Goal: Task Accomplishment & Management: Manage account settings

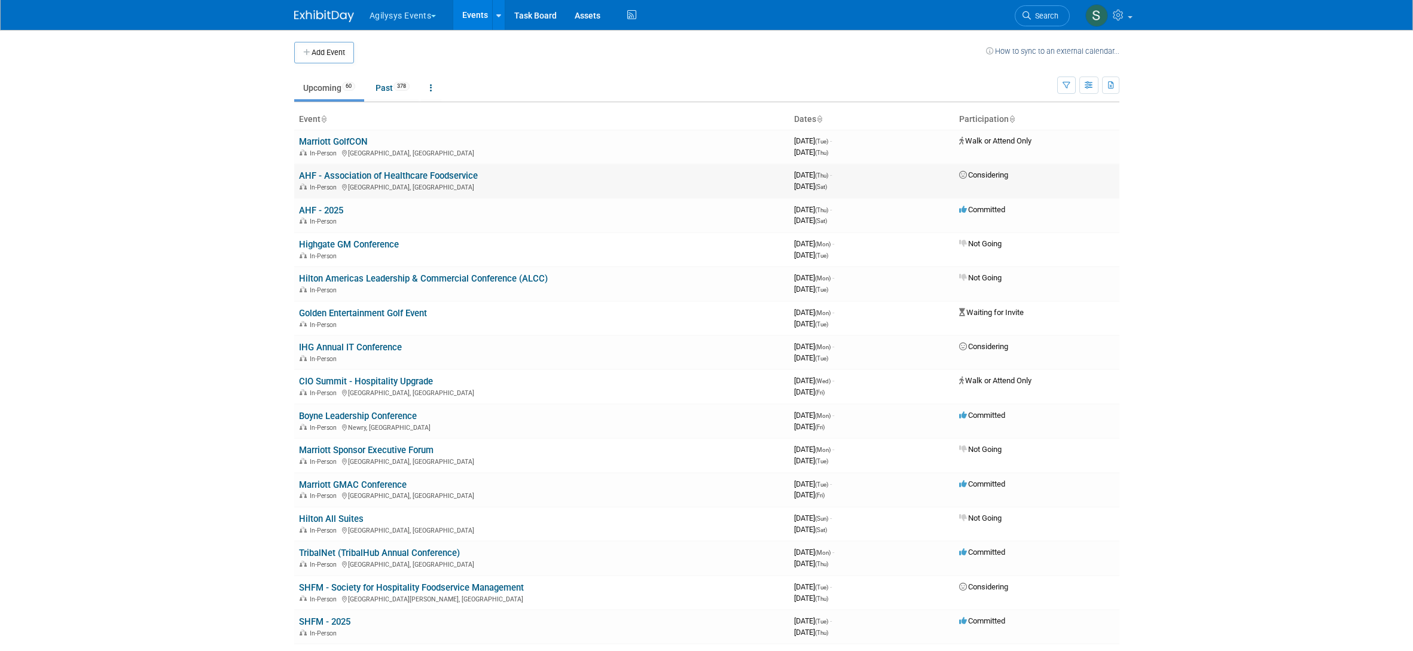
click at [401, 173] on link "AHF - Association of Healthcare Foodservice" at bounding box center [388, 175] width 179 height 11
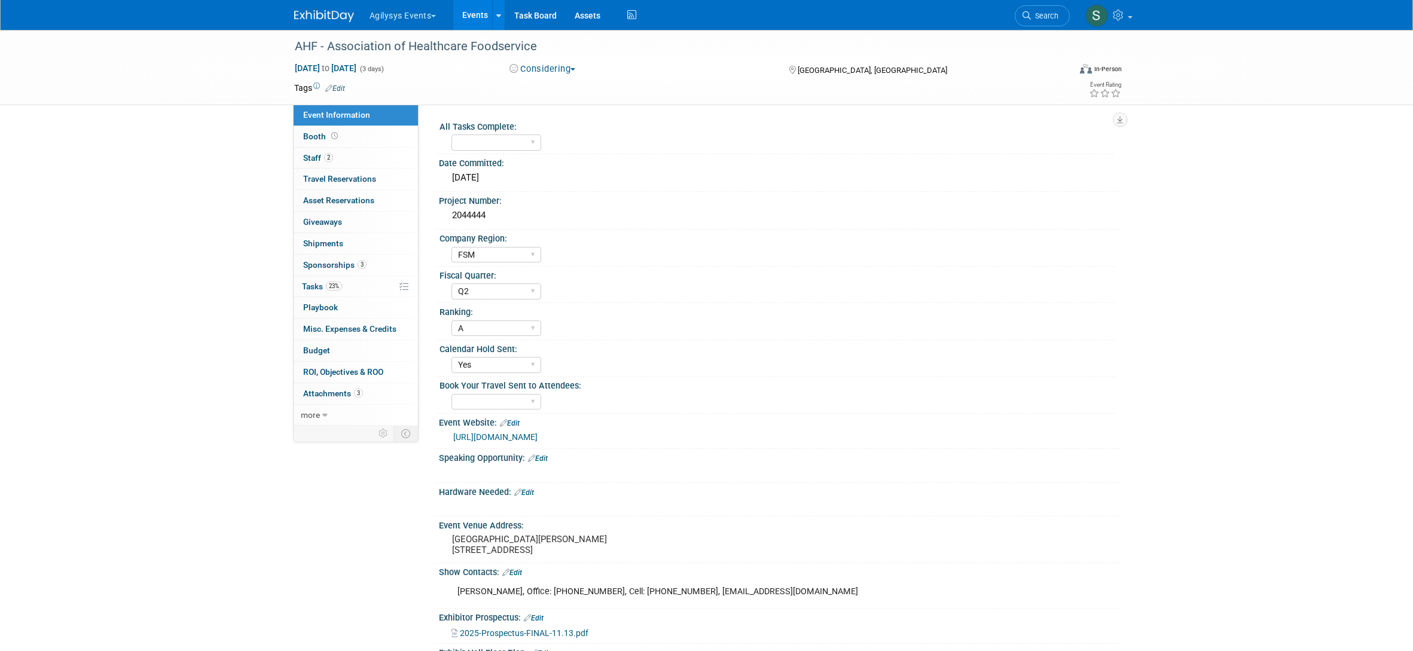
select select "FSM"
select select "Q2"
select select "A"
select select "Yes"
click at [381, 435] on icon at bounding box center [382, 433] width 9 height 9
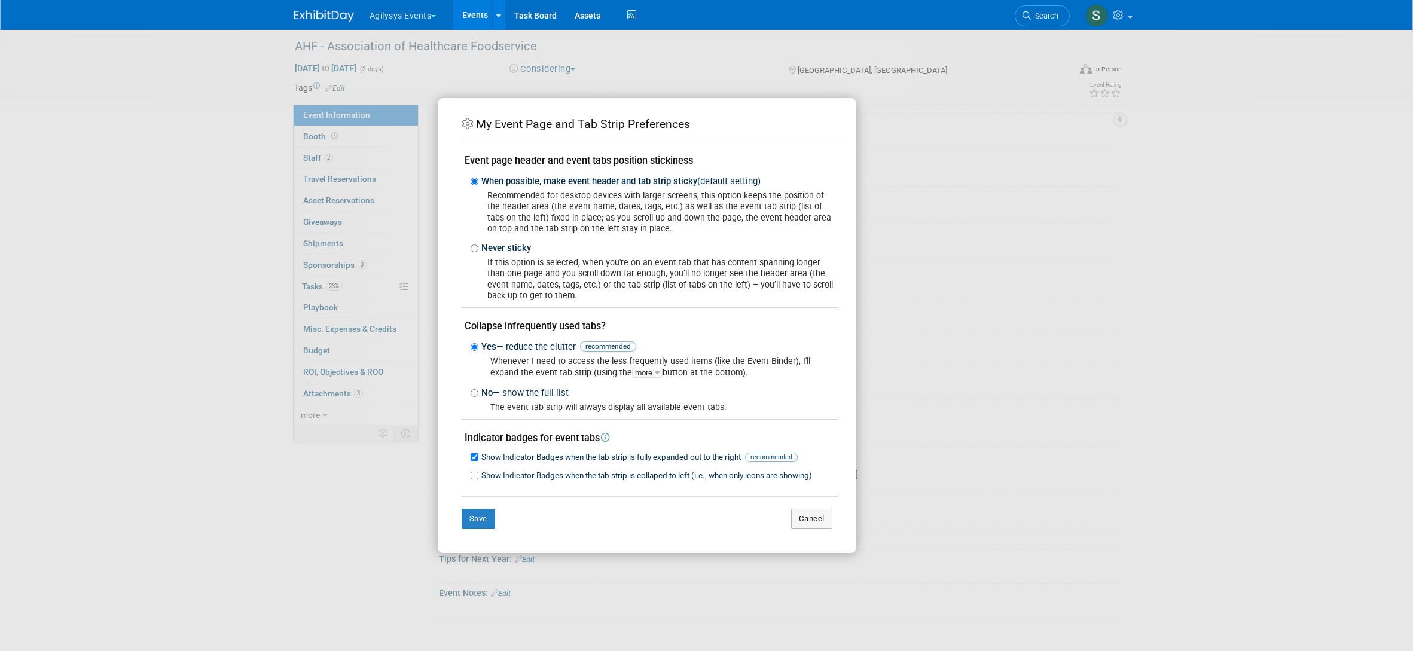
scroll to position [224, 0]
click at [807, 518] on button "Cancel" at bounding box center [811, 519] width 41 height 20
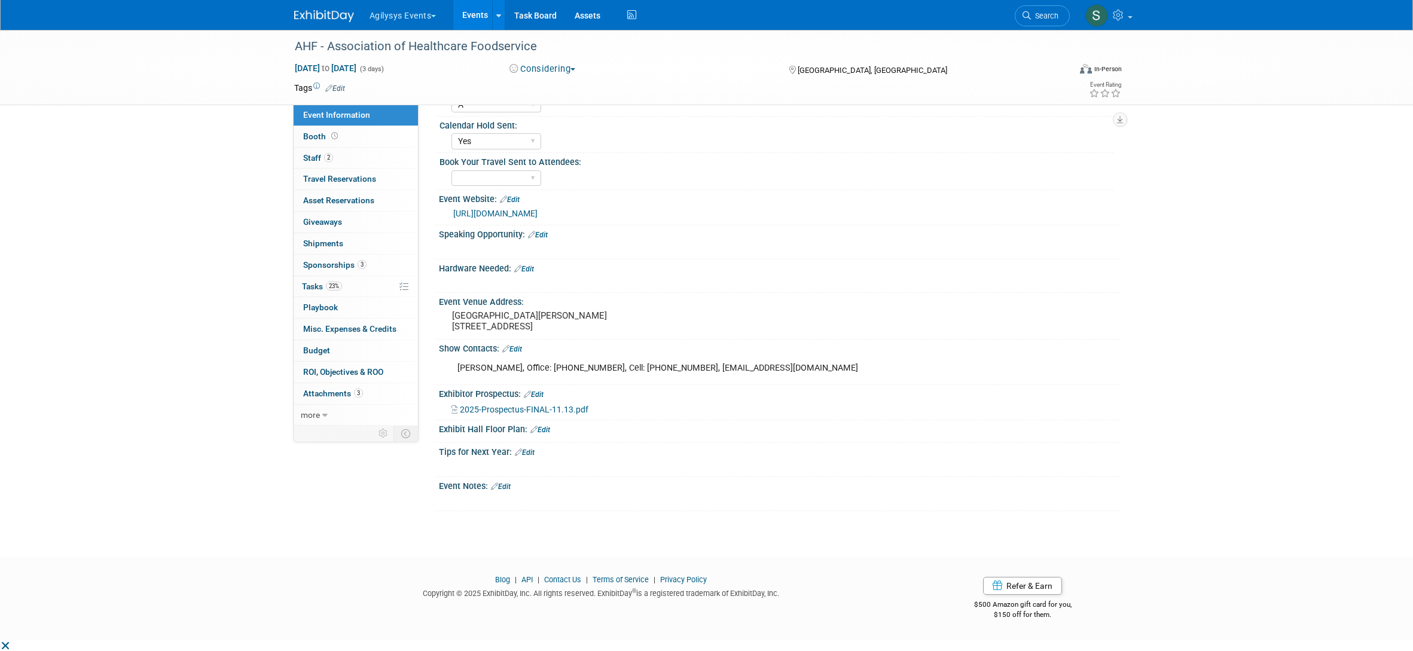
scroll to position [0, 0]
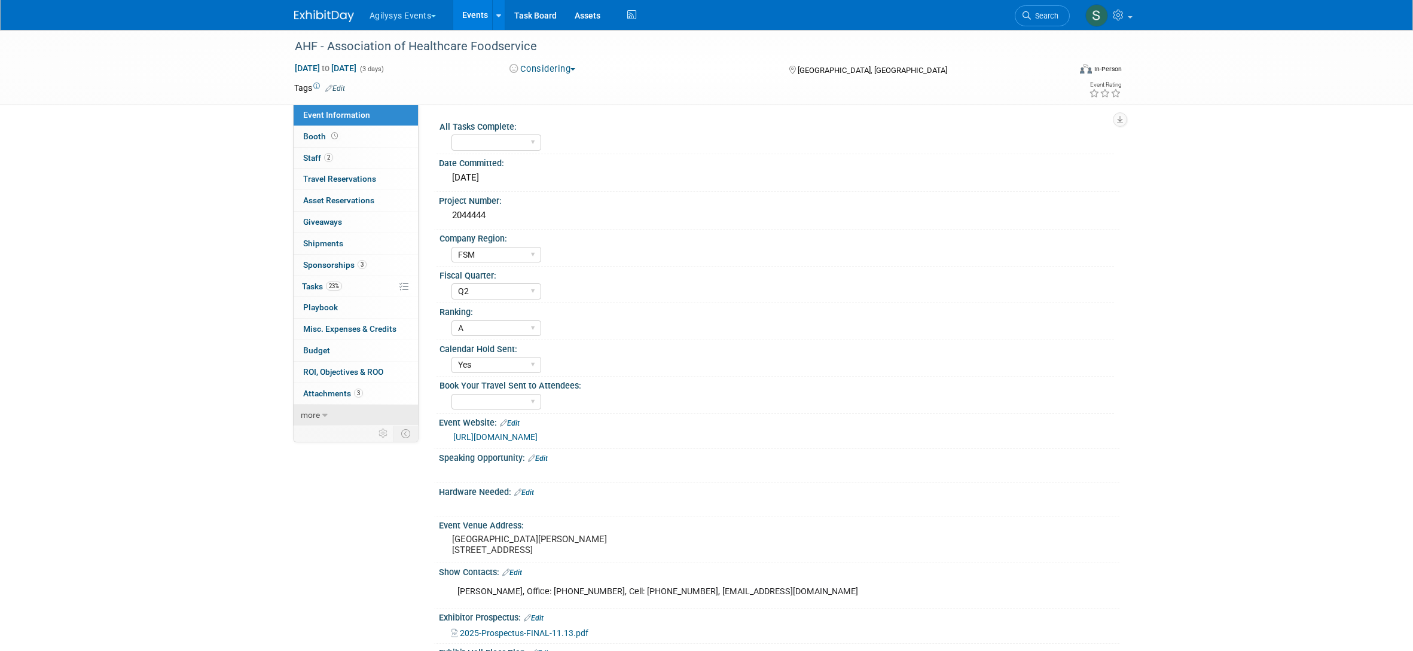
click at [322, 415] on icon at bounding box center [324, 415] width 5 height 8
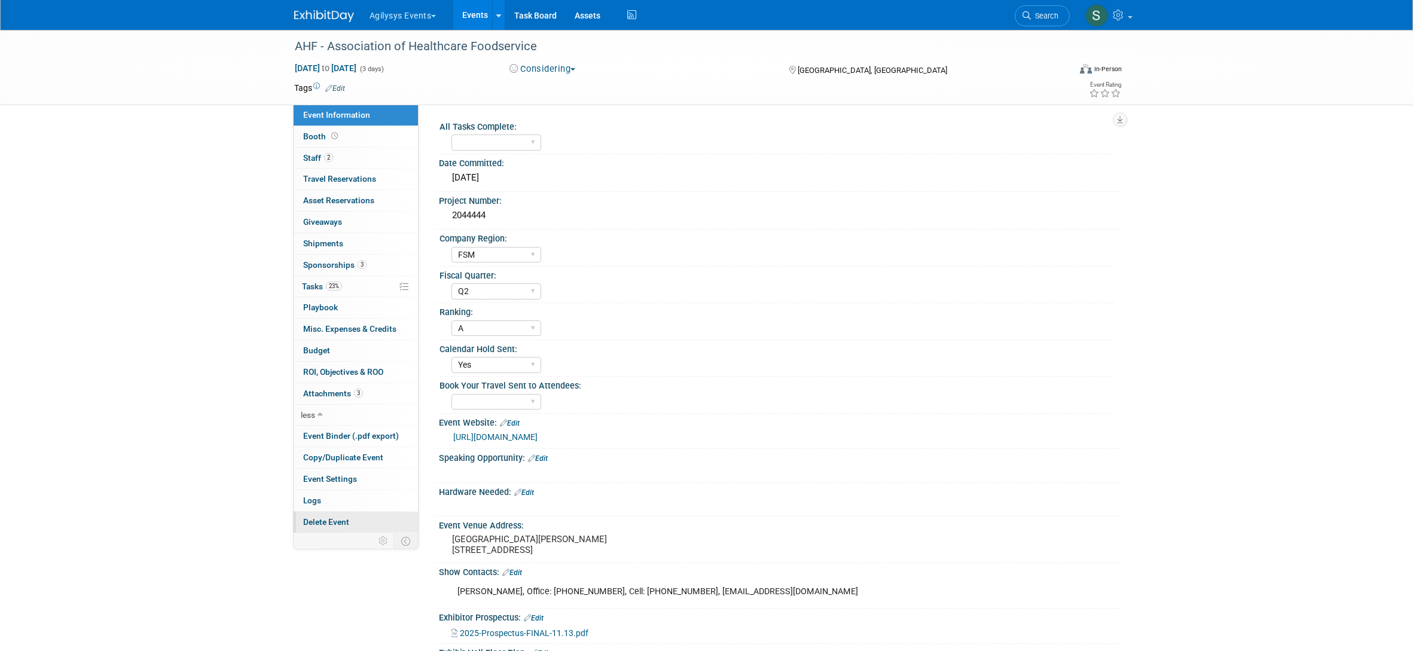
click at [352, 523] on link "Delete Event" at bounding box center [356, 522] width 124 height 21
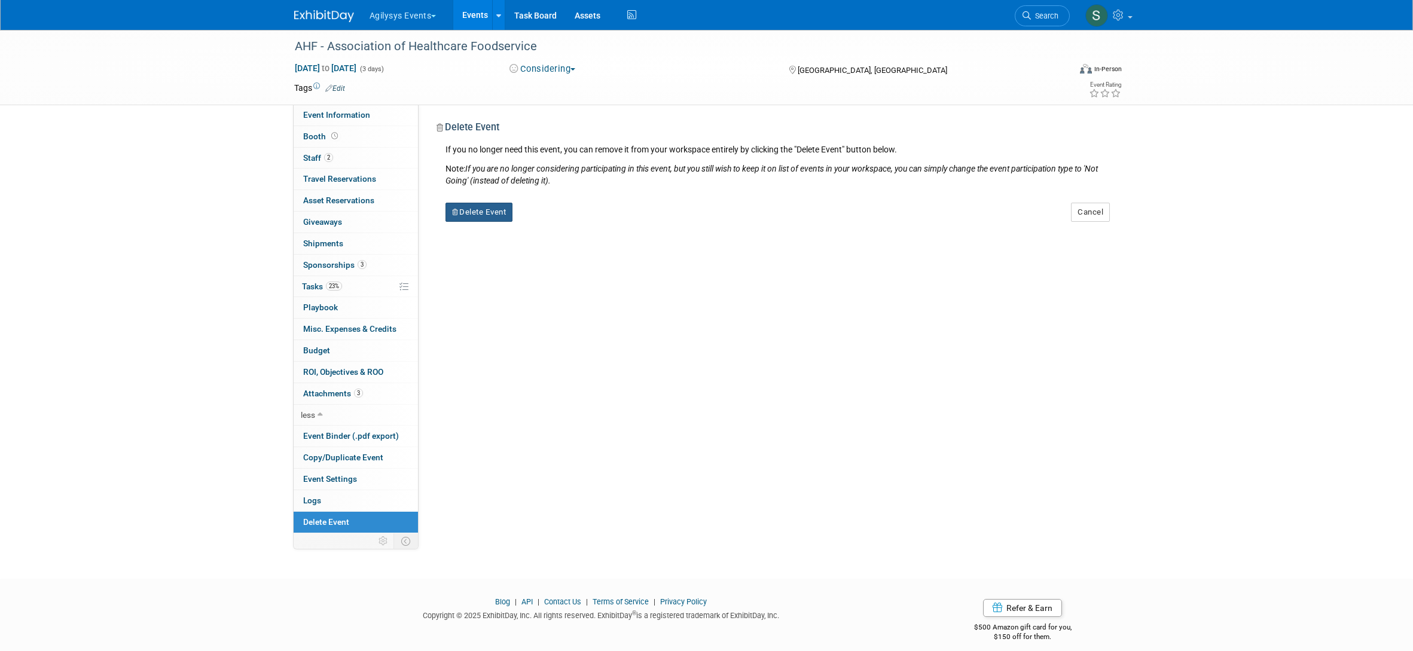
click at [486, 215] on button "Delete Event" at bounding box center [479, 212] width 68 height 19
click at [558, 225] on link "Yes" at bounding box center [554, 221] width 35 height 19
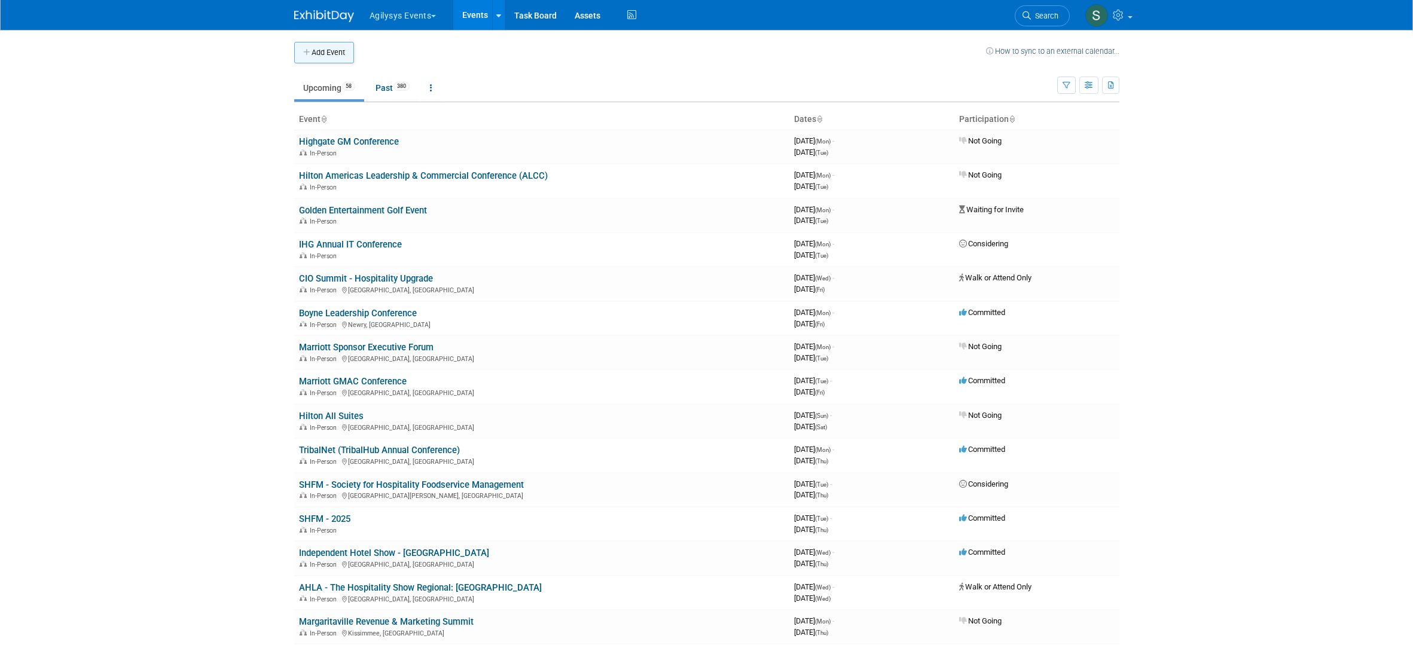
click at [335, 48] on button "Add Event" at bounding box center [324, 53] width 60 height 22
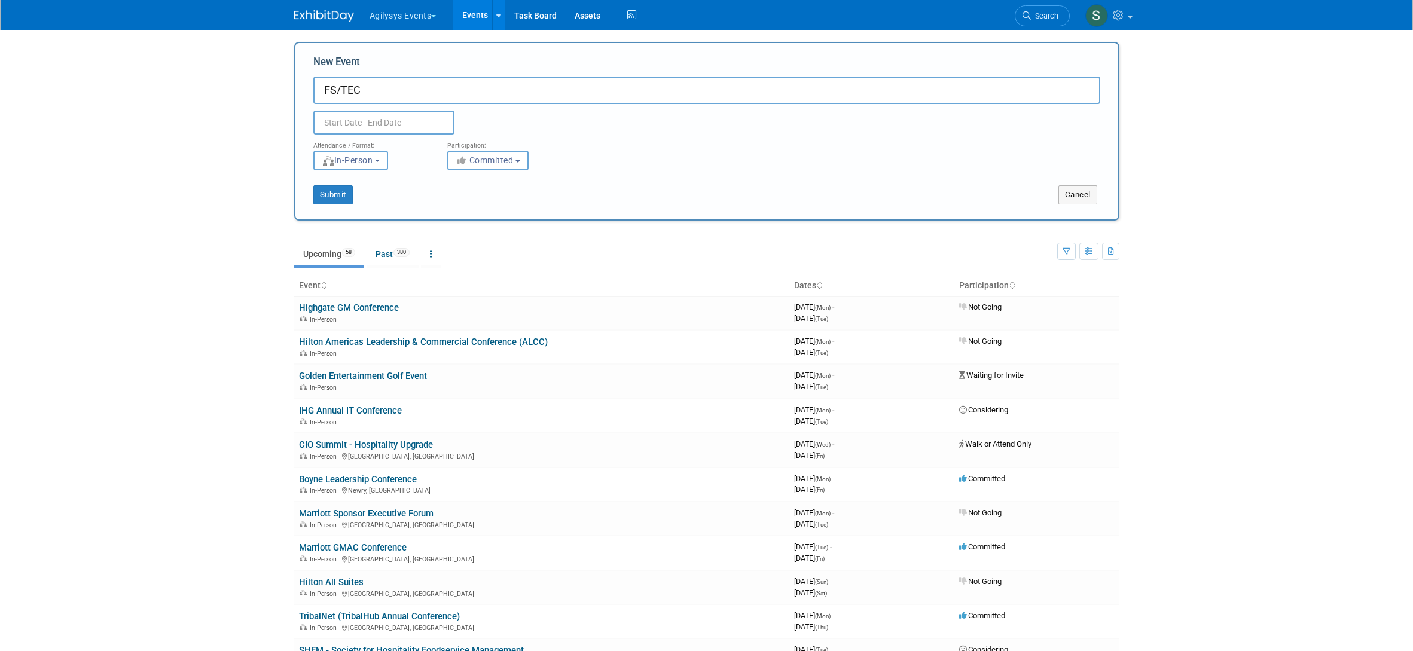
type input "FS/TEC"
click at [359, 121] on input "text" at bounding box center [383, 123] width 141 height 24
click at [484, 148] on icon at bounding box center [484, 149] width 8 height 8
select select "8"
click at [371, 233] on span "16" at bounding box center [378, 235] width 23 height 23
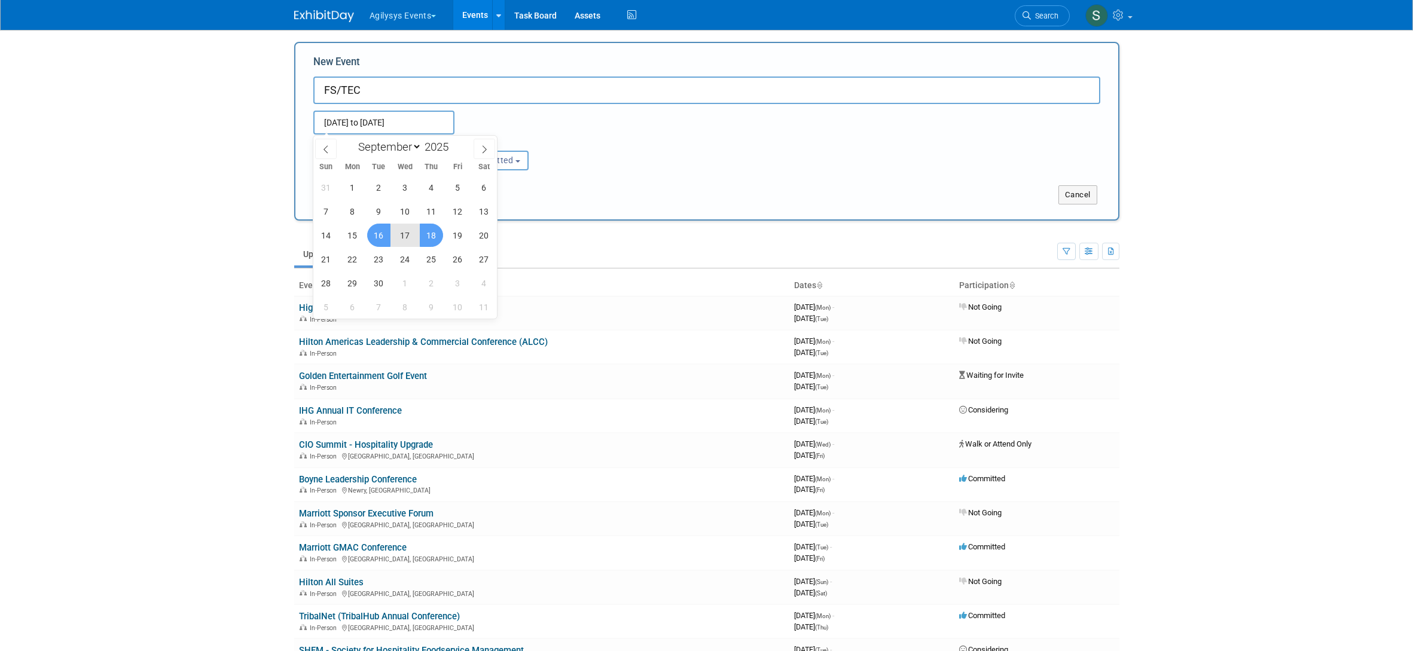
click at [437, 234] on span "18" at bounding box center [431, 235] width 23 height 23
type input "Sep 16, 2025 to Sep 18, 2025"
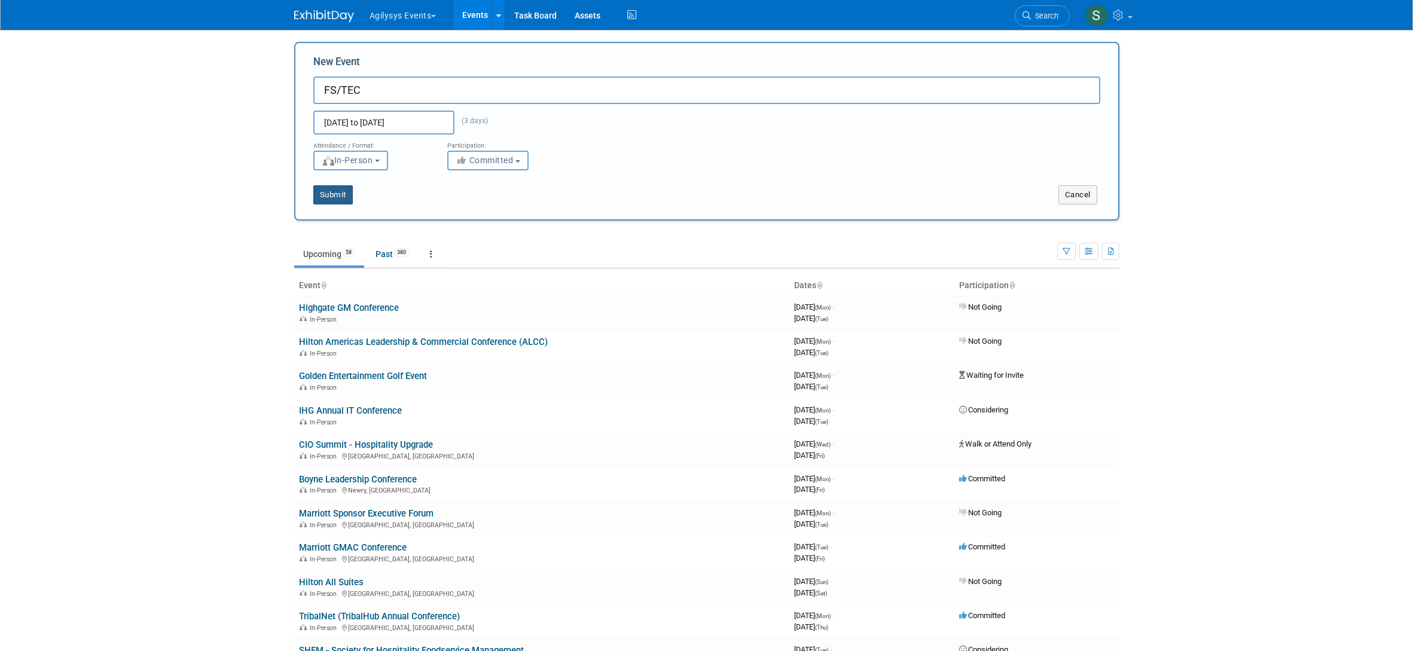
click at [339, 189] on button "Submit" at bounding box center [332, 194] width 39 height 19
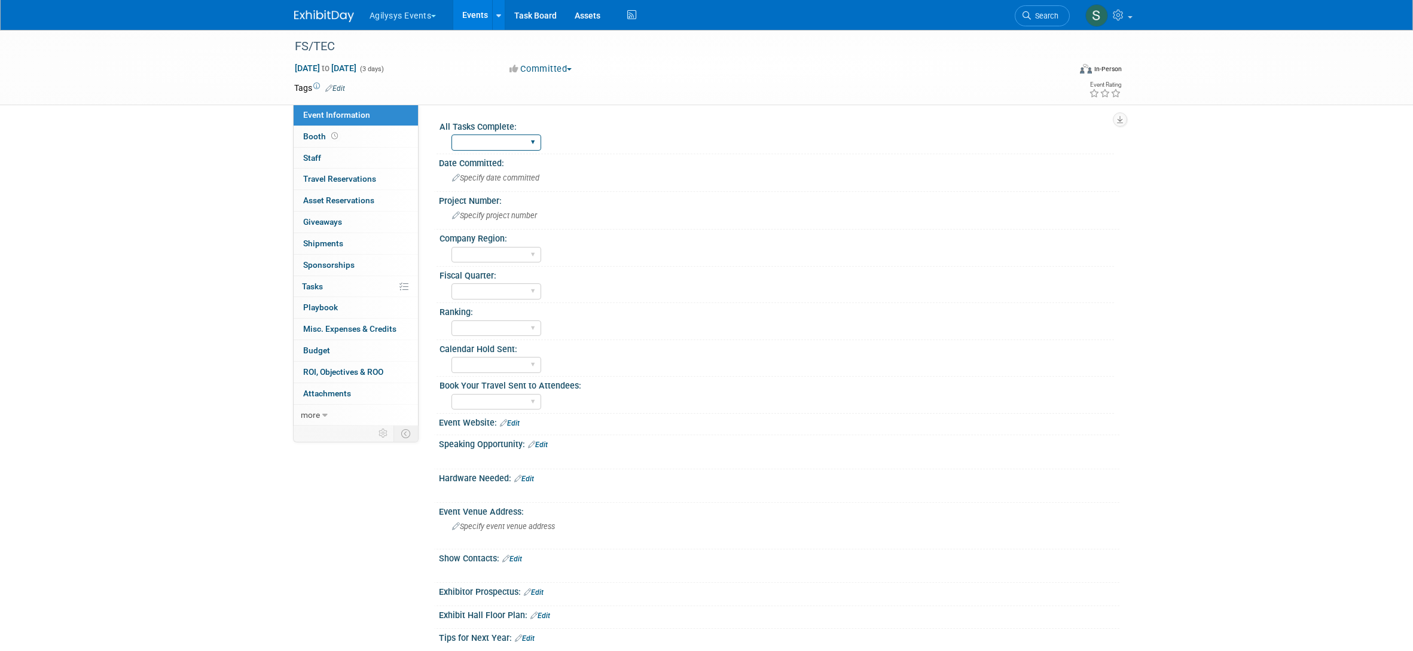
click at [502, 145] on select "Yes" at bounding box center [496, 143] width 90 height 16
select select "Yes"
click at [451, 135] on select "Yes" at bounding box center [496, 143] width 90 height 16
click at [521, 286] on select "Q1 Q2 Q3 Q4" at bounding box center [496, 291] width 90 height 16
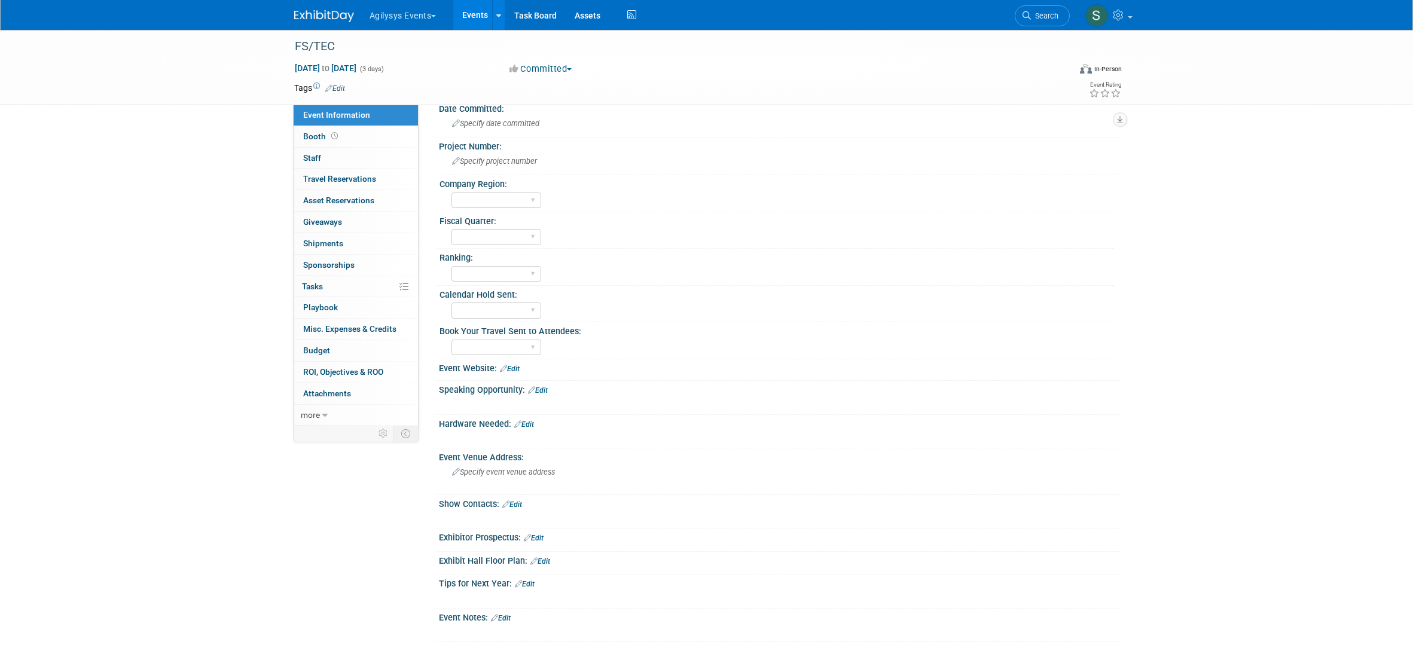
scroll to position [175, 0]
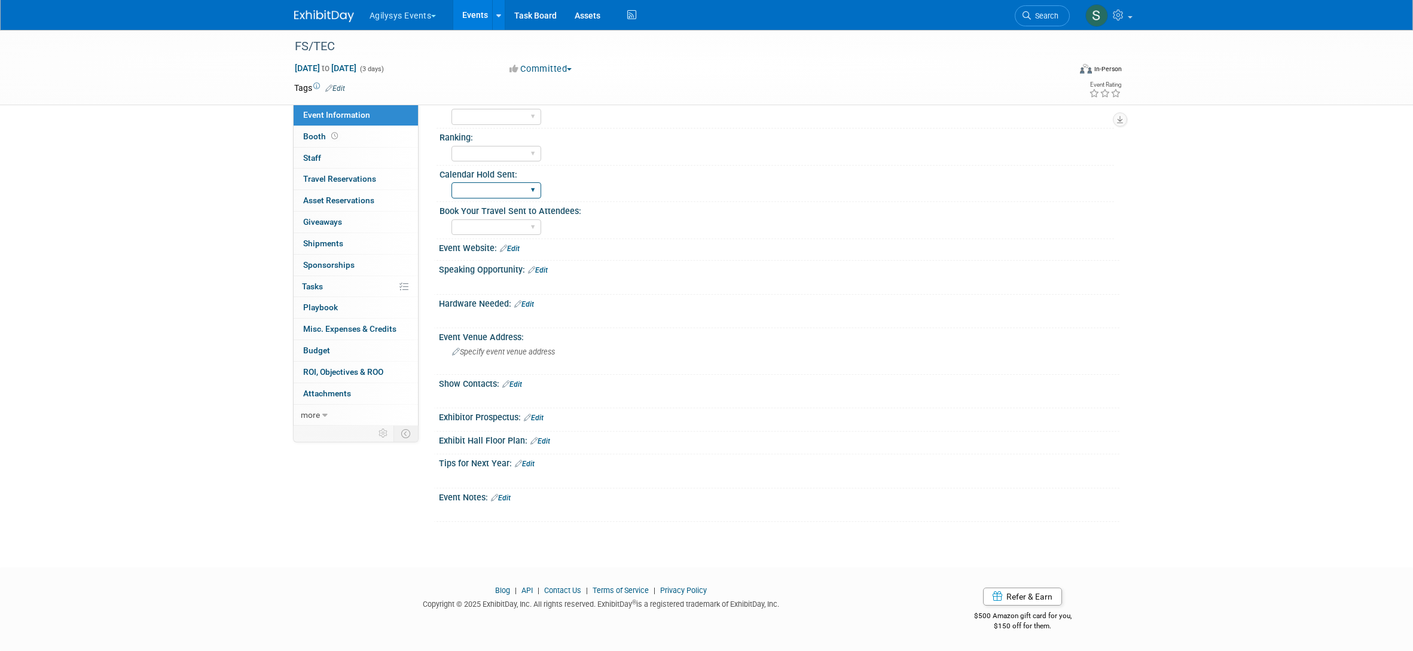
click at [519, 184] on select "Yes" at bounding box center [496, 190] width 90 height 16
select select "Yes"
click at [451, 182] on select "Yes" at bounding box center [496, 190] width 90 height 16
click at [531, 228] on select "Yes" at bounding box center [496, 227] width 90 height 16
select select "Yes"
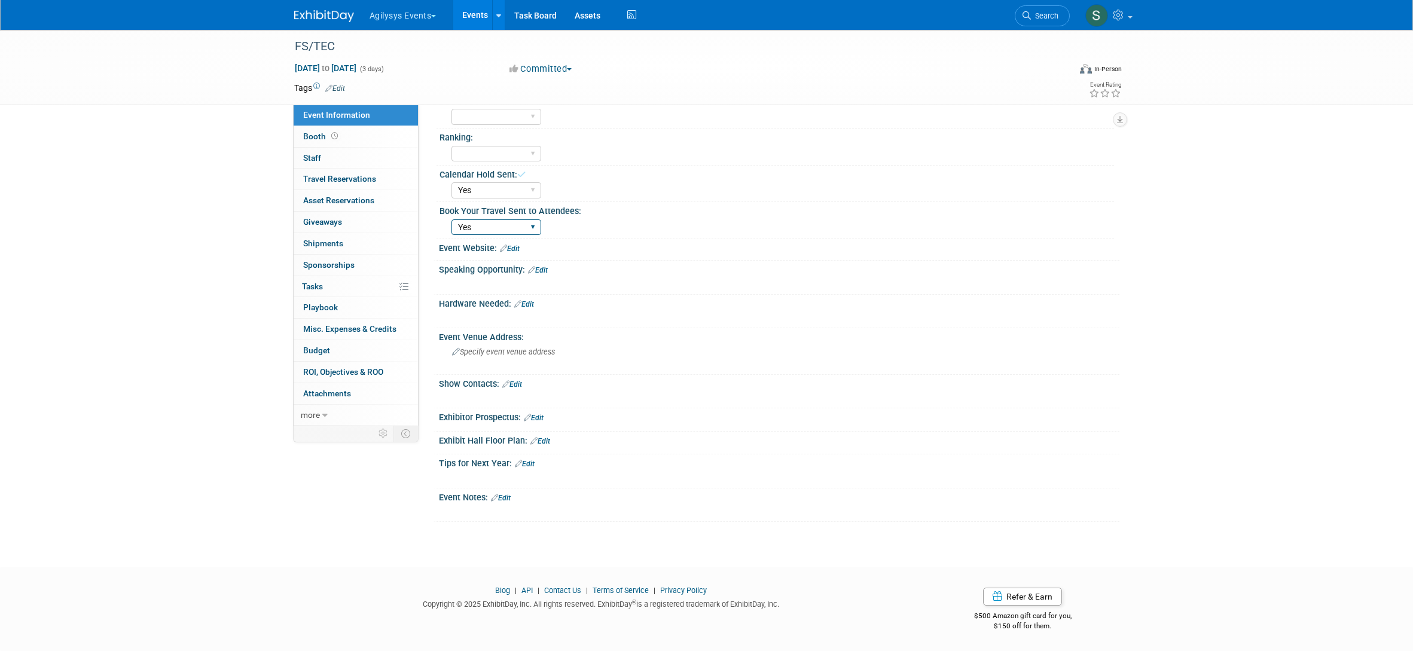
click at [451, 219] on select "Yes" at bounding box center [496, 227] width 90 height 16
click at [513, 249] on link "Edit" at bounding box center [510, 249] width 20 height 8
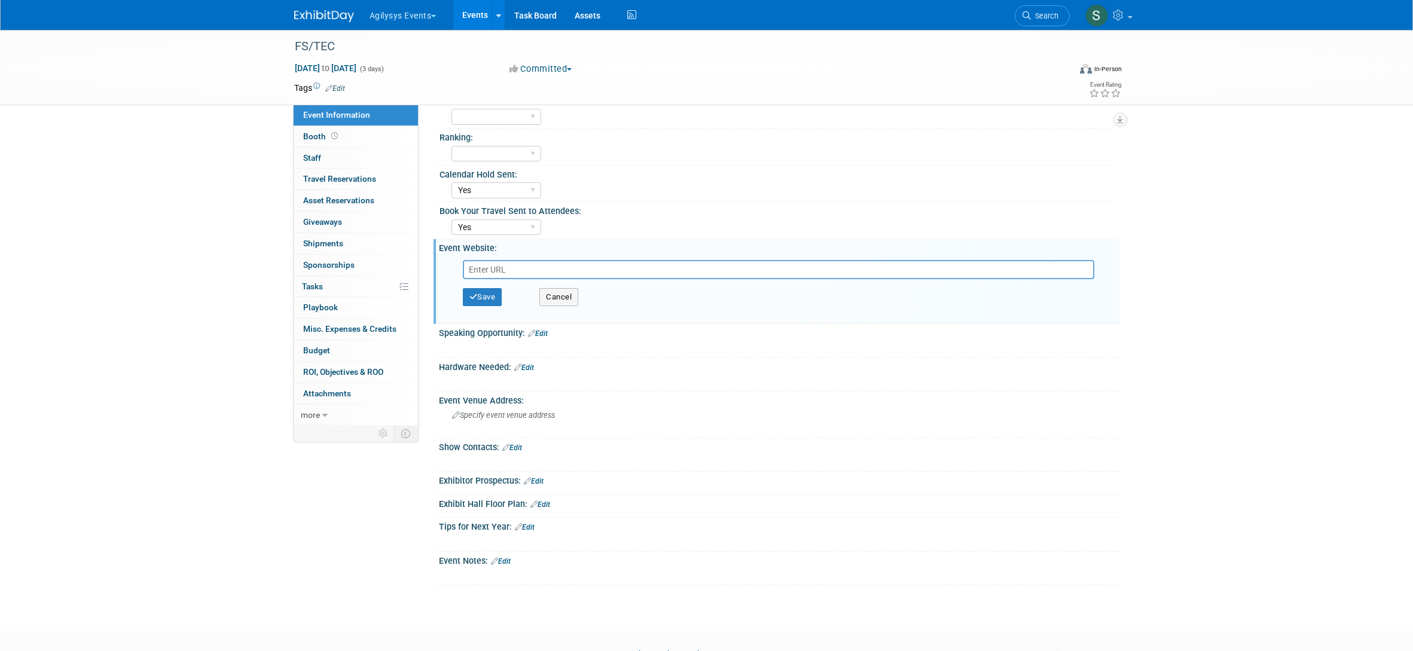
paste input "https://informaconnect.com/fstec/"
type input "https://informaconnect.com/fstec/"
click at [483, 291] on button "Save" at bounding box center [482, 297] width 39 height 18
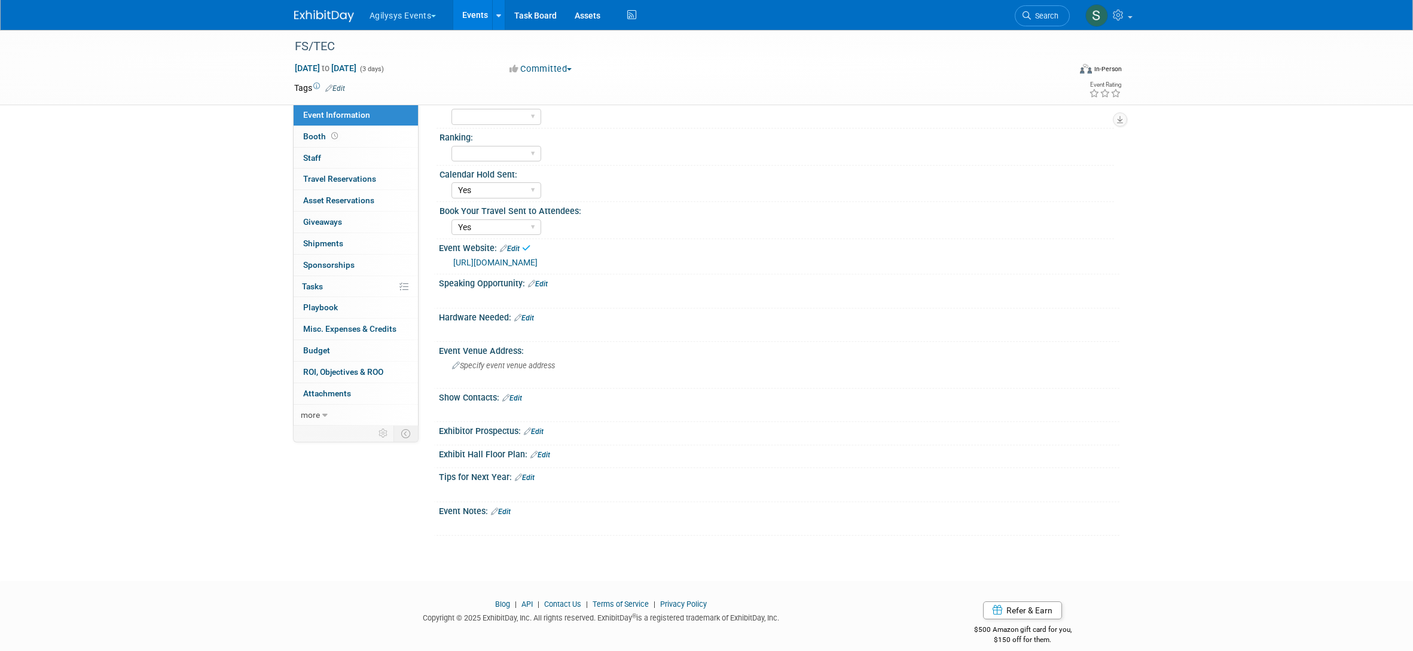
scroll to position [188, 0]
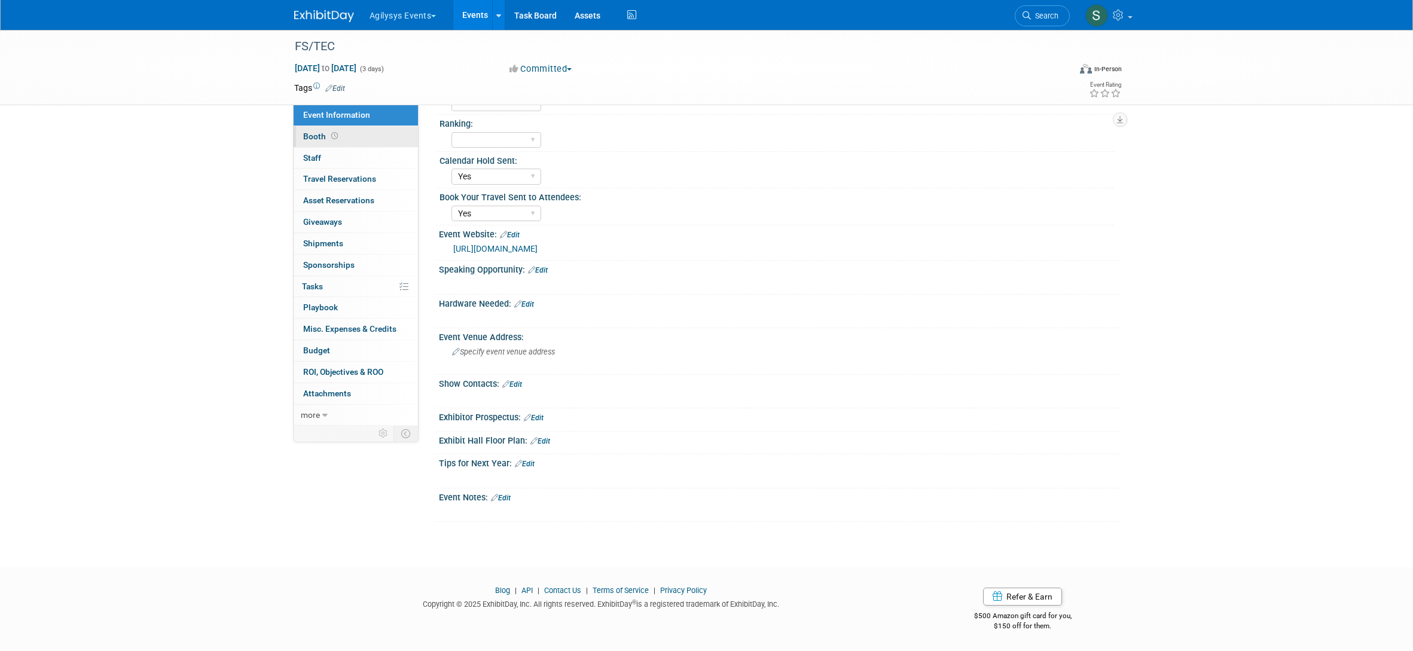
click at [328, 139] on span "Booth" at bounding box center [321, 137] width 37 height 10
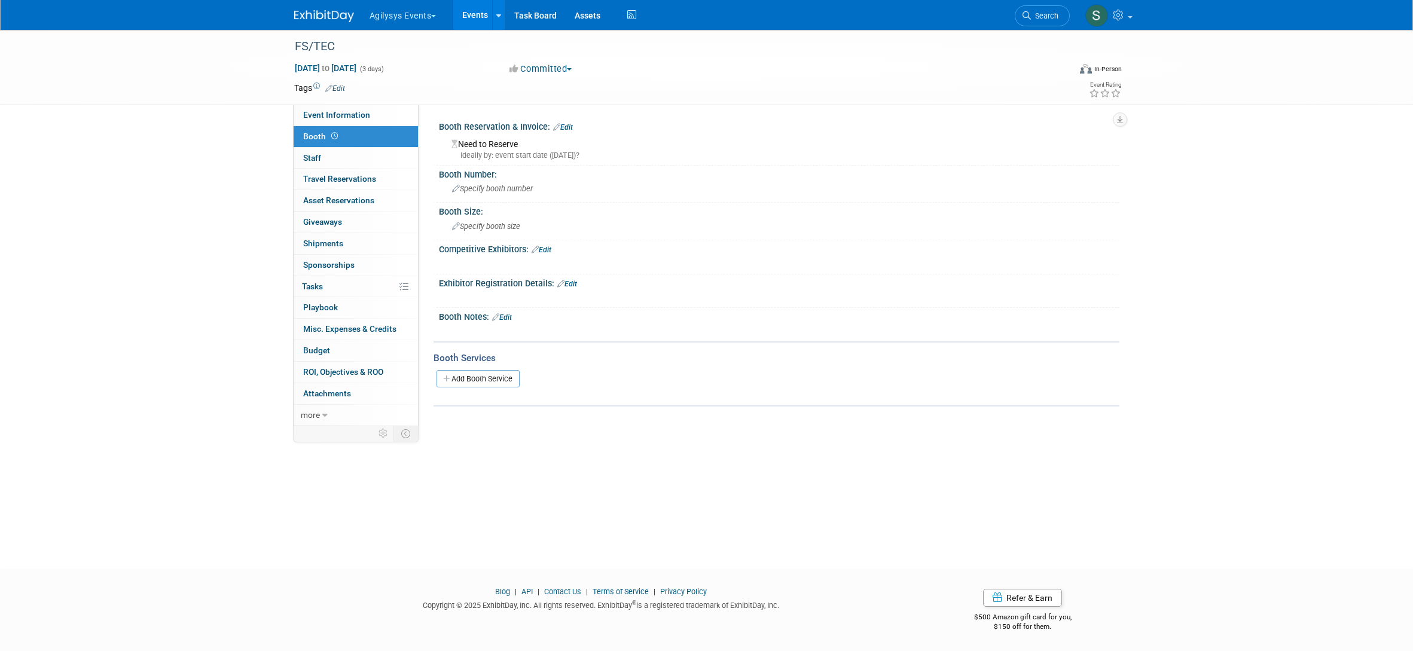
click at [573, 127] on link "Edit" at bounding box center [563, 127] width 20 height 8
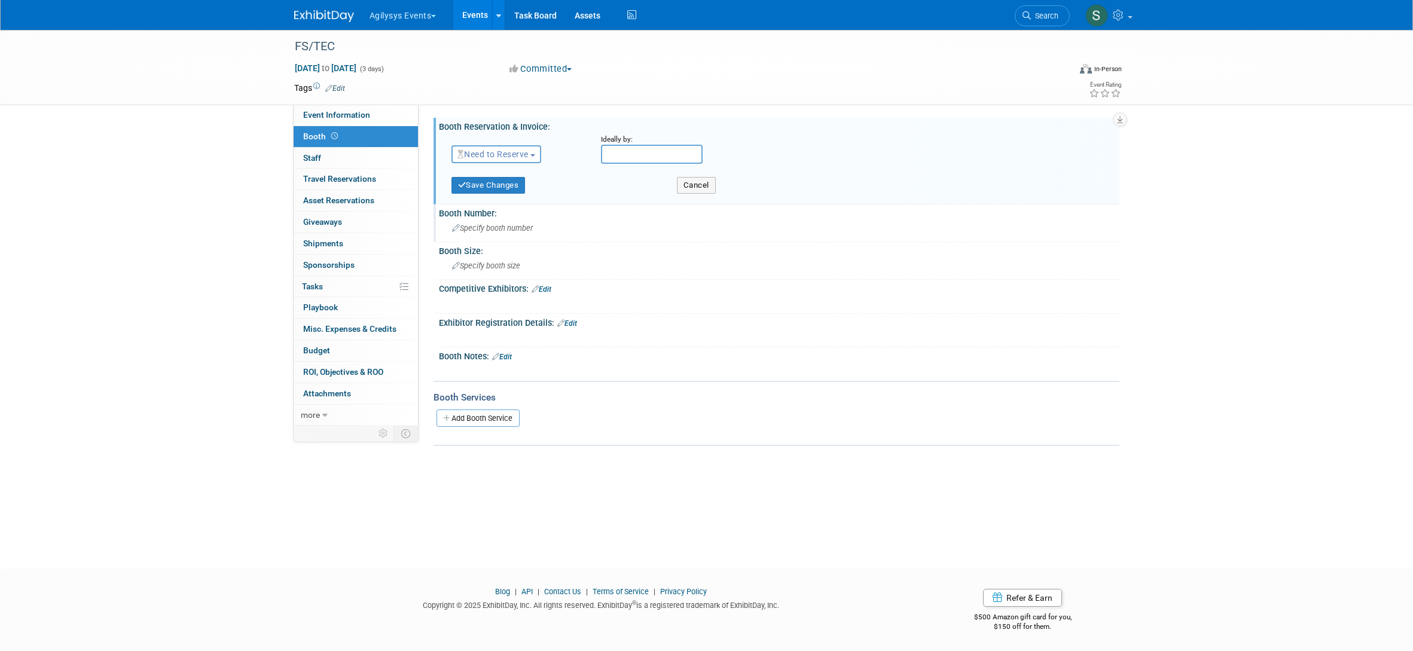
click at [520, 229] on span "Specify booth number" at bounding box center [492, 228] width 81 height 9
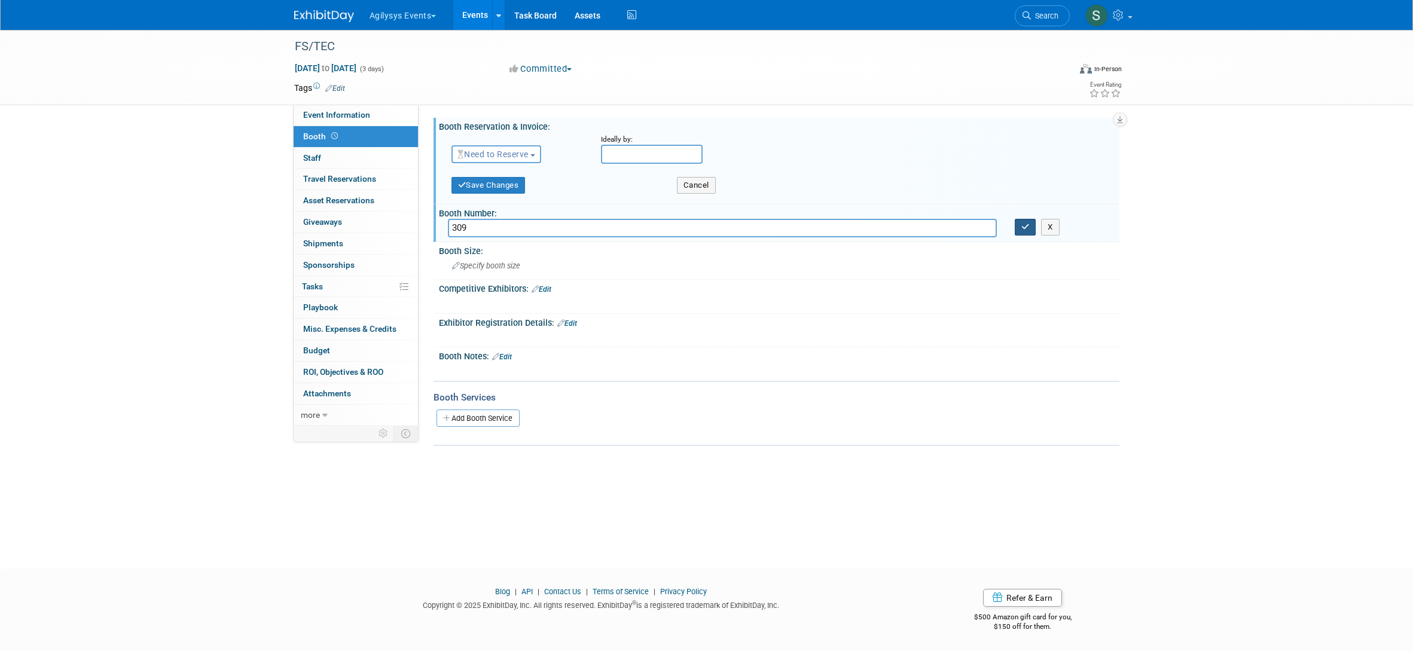
type input "309"
click at [1020, 227] on button "button" at bounding box center [1026, 227] width 22 height 17
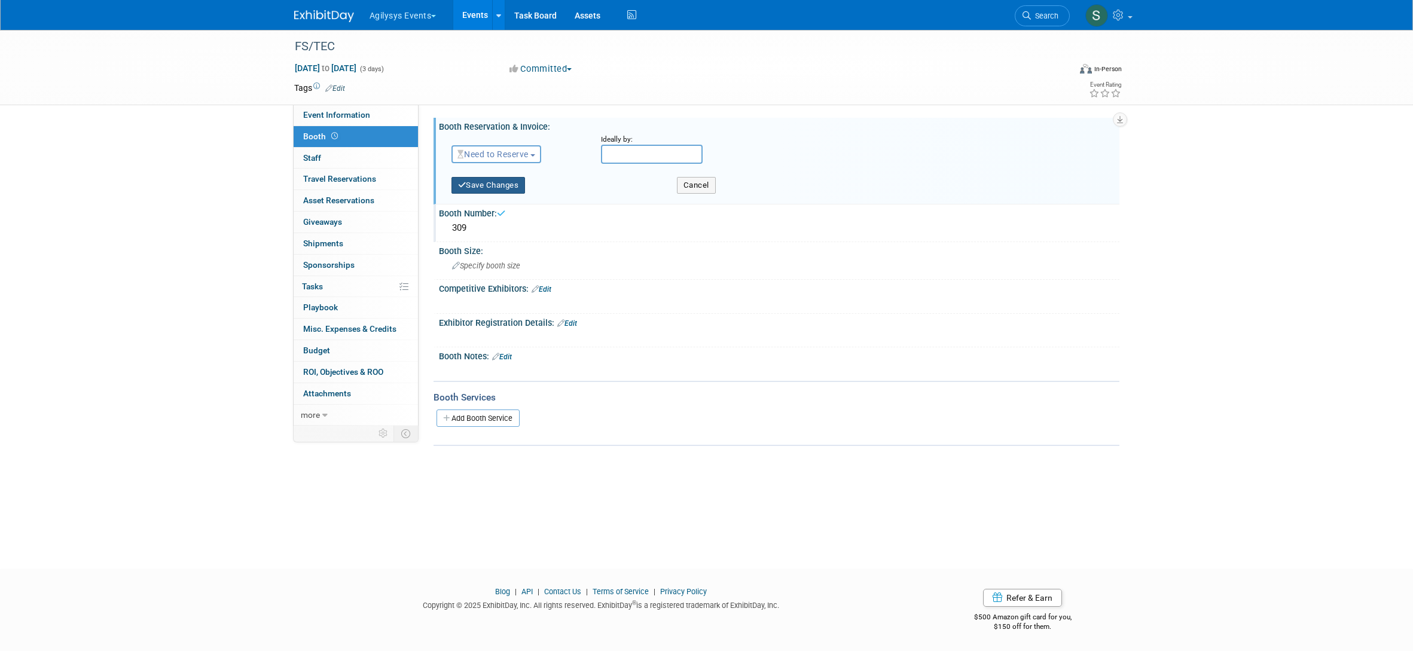
click at [515, 185] on button "Save Changes" at bounding box center [488, 185] width 74 height 17
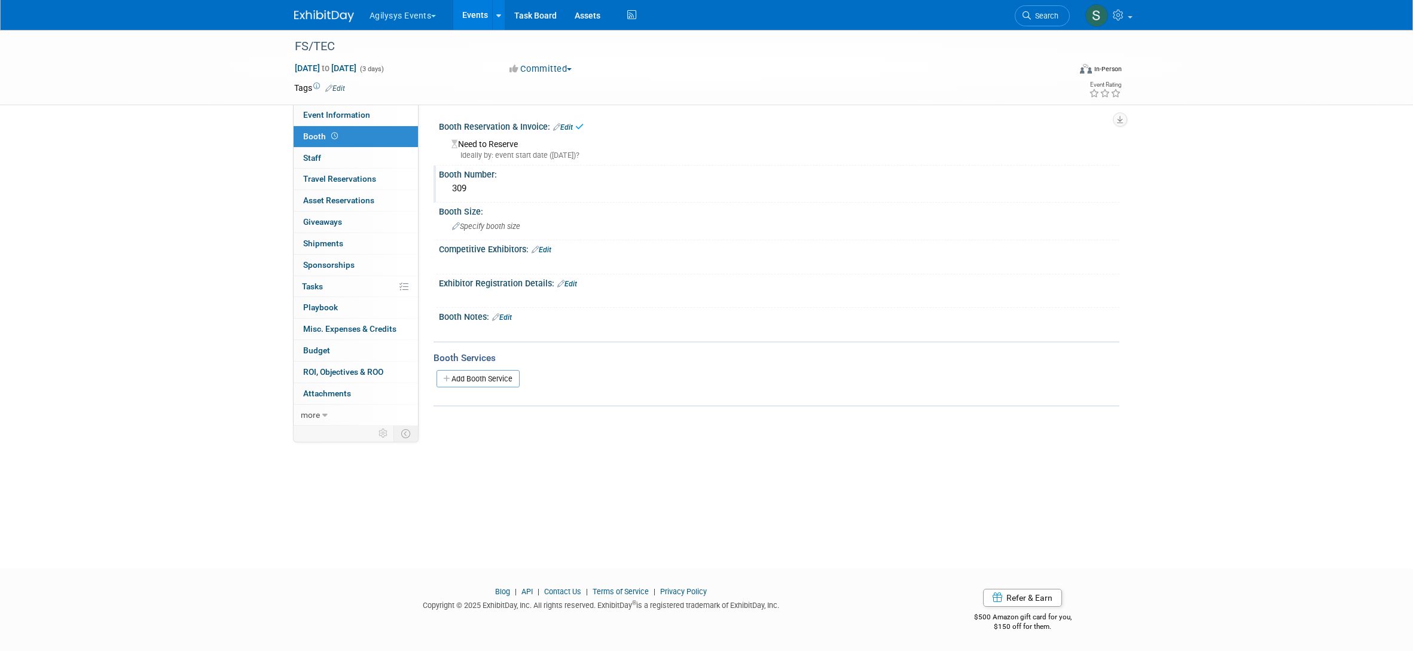
click at [567, 126] on link "Edit" at bounding box center [563, 127] width 20 height 8
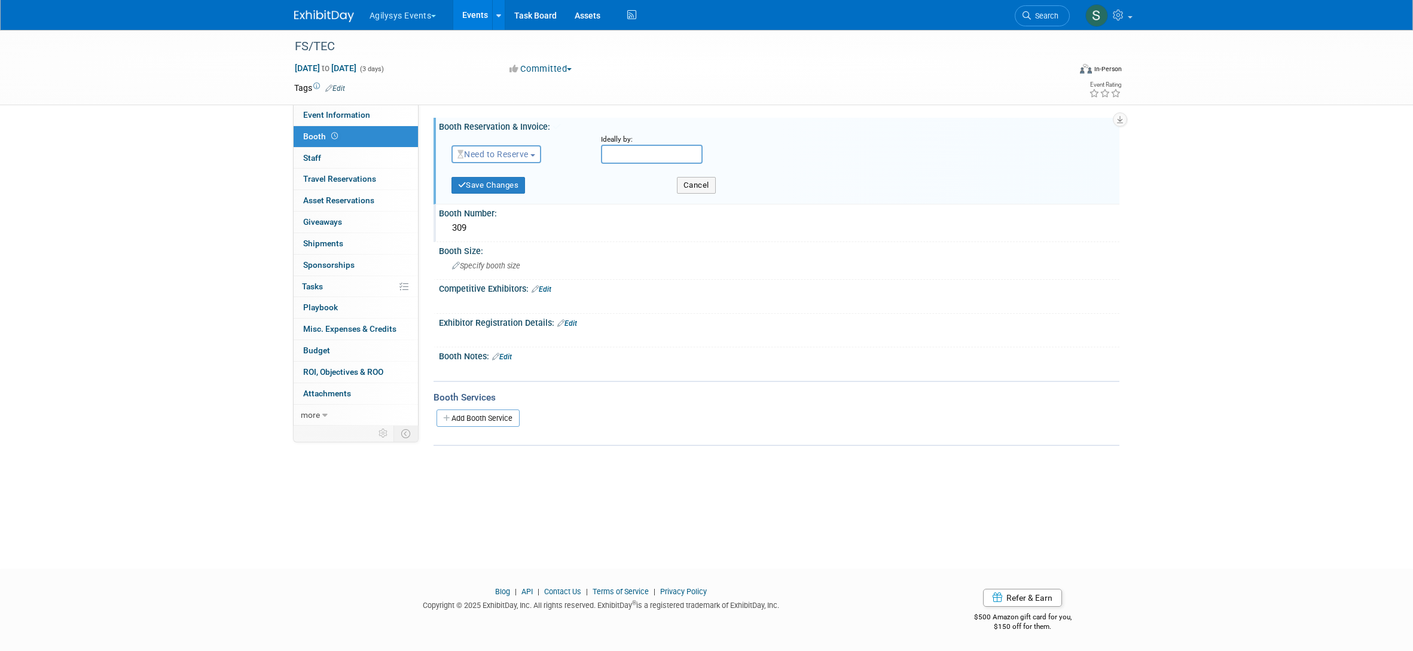
click at [482, 156] on span "Need to Reserve" at bounding box center [492, 154] width 71 height 10
click at [492, 189] on link "Reserved" at bounding box center [516, 191] width 128 height 17
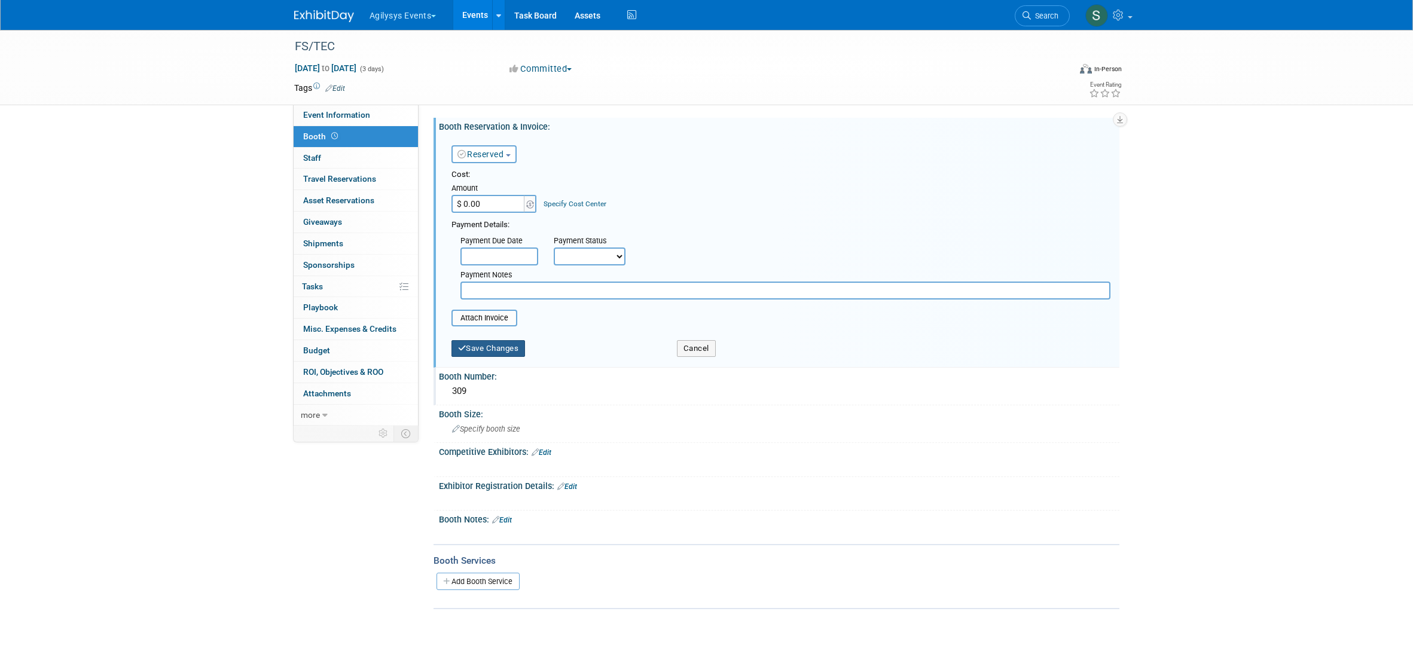
click at [504, 347] on button "Save Changes" at bounding box center [488, 348] width 74 height 17
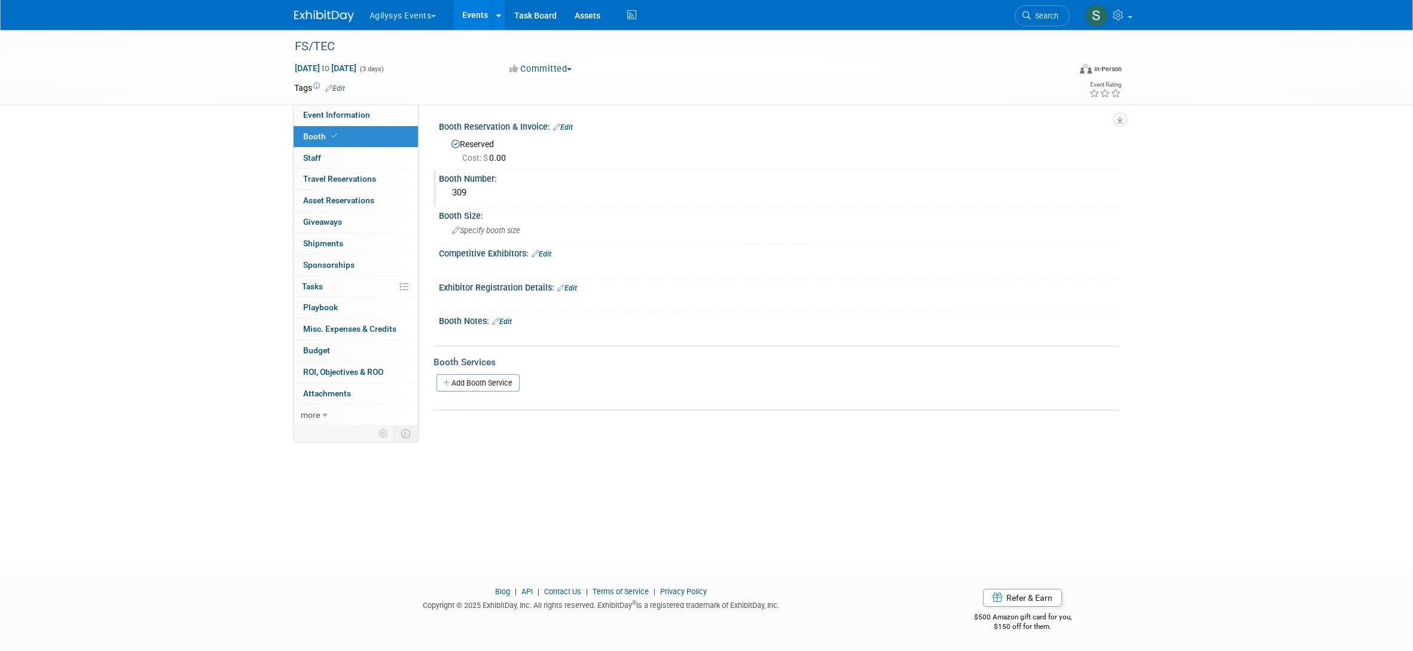
click at [567, 289] on link "Edit" at bounding box center [567, 288] width 20 height 8
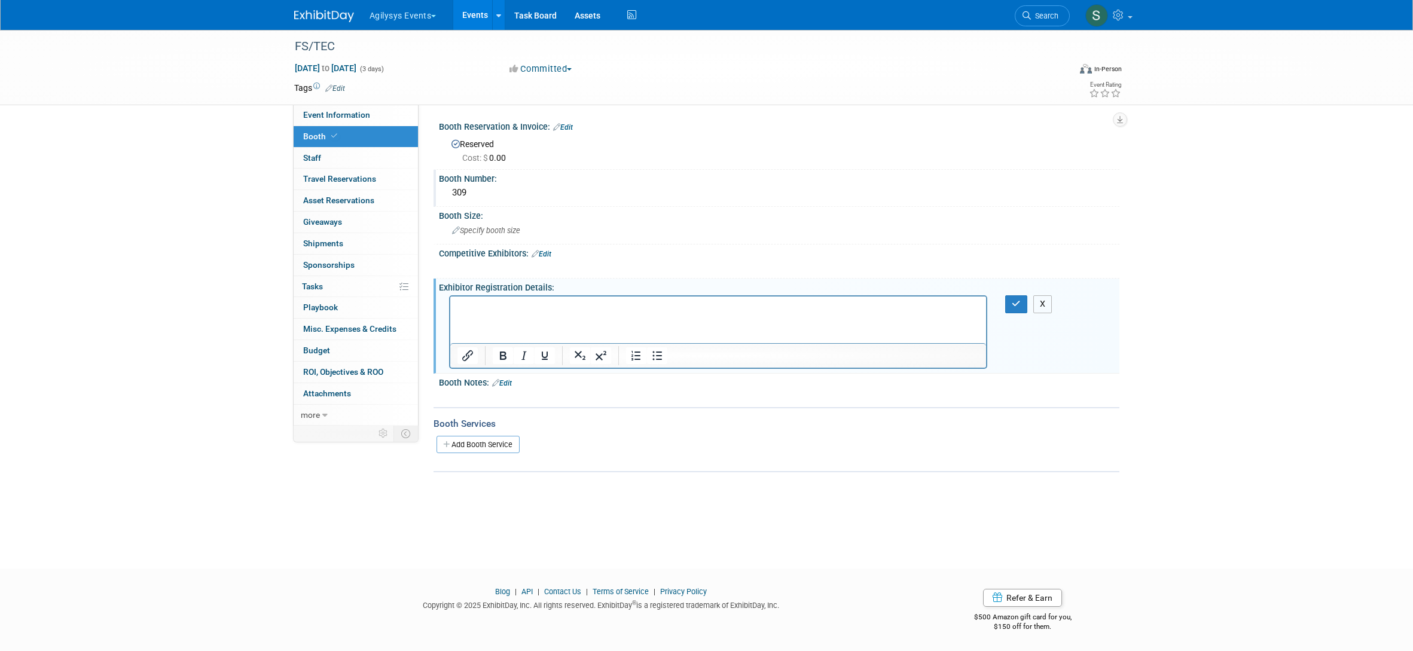
click at [1047, 305] on button "X" at bounding box center [1042, 303] width 19 height 17
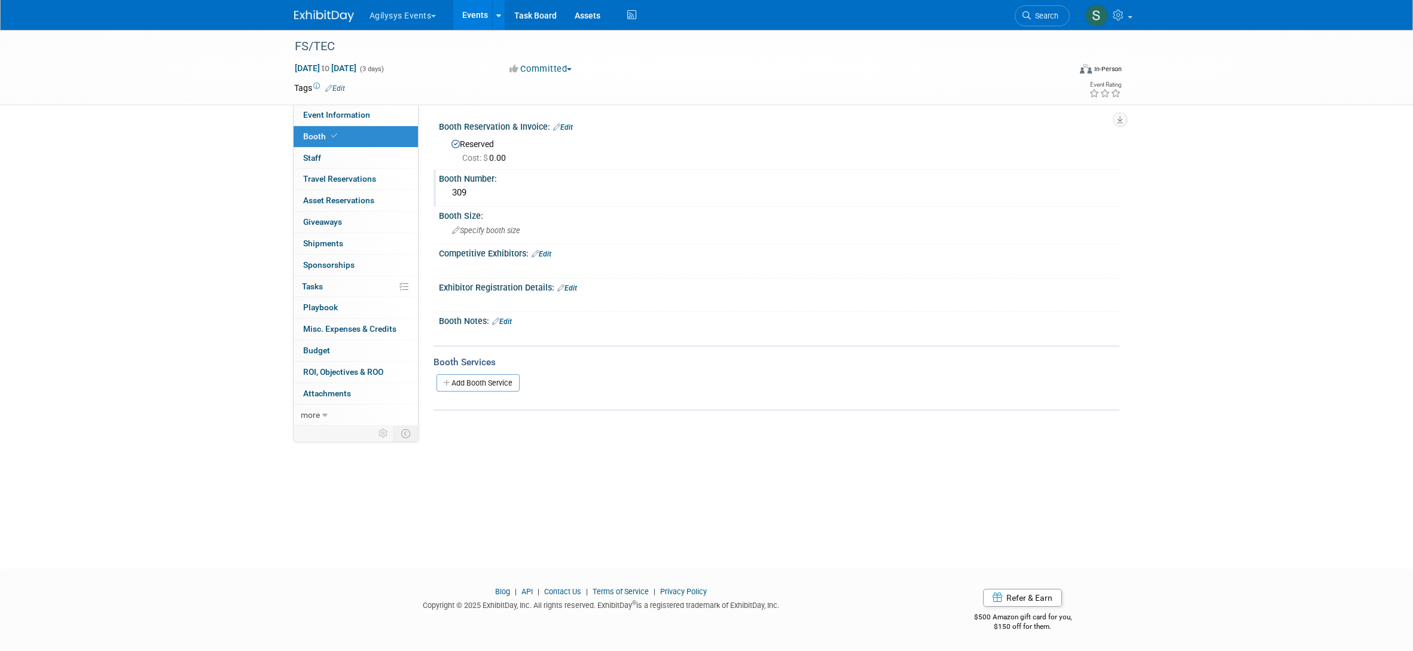
click at [566, 127] on link "Edit" at bounding box center [563, 127] width 20 height 8
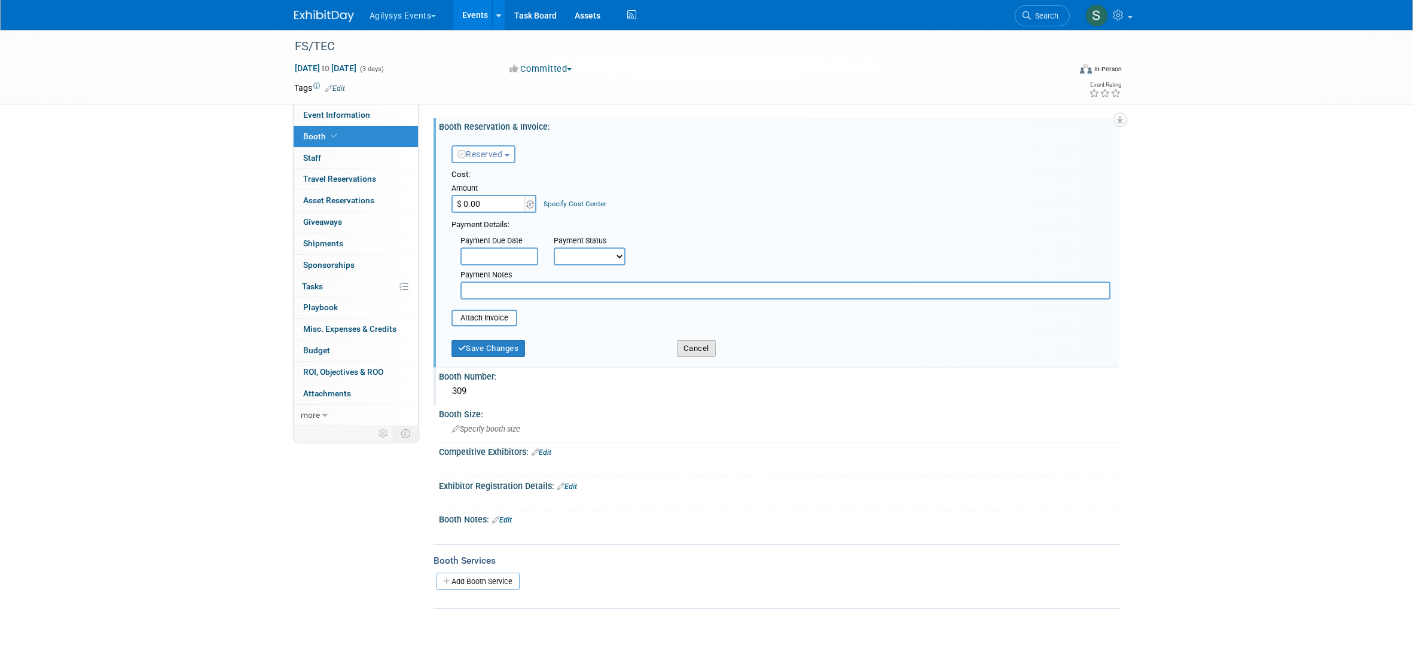
click at [691, 348] on button "Cancel" at bounding box center [696, 348] width 39 height 17
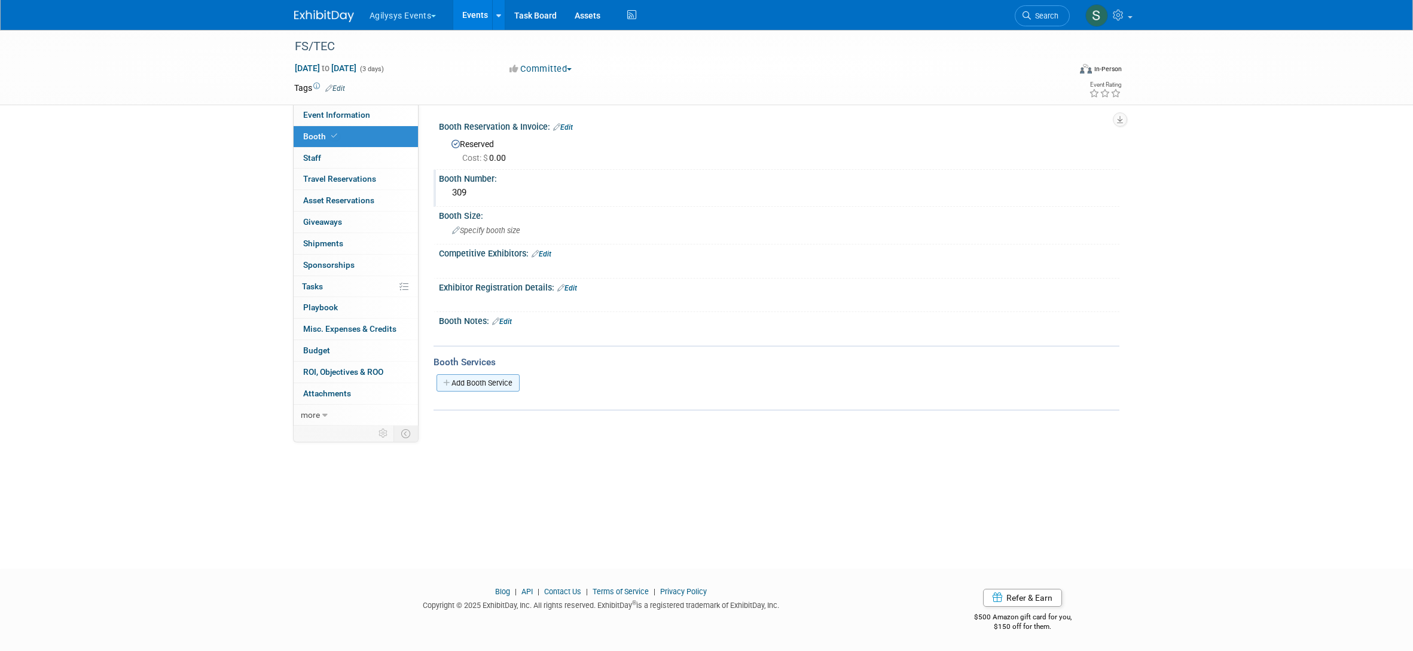
click at [473, 385] on link "Add Booth Service" at bounding box center [477, 382] width 83 height 17
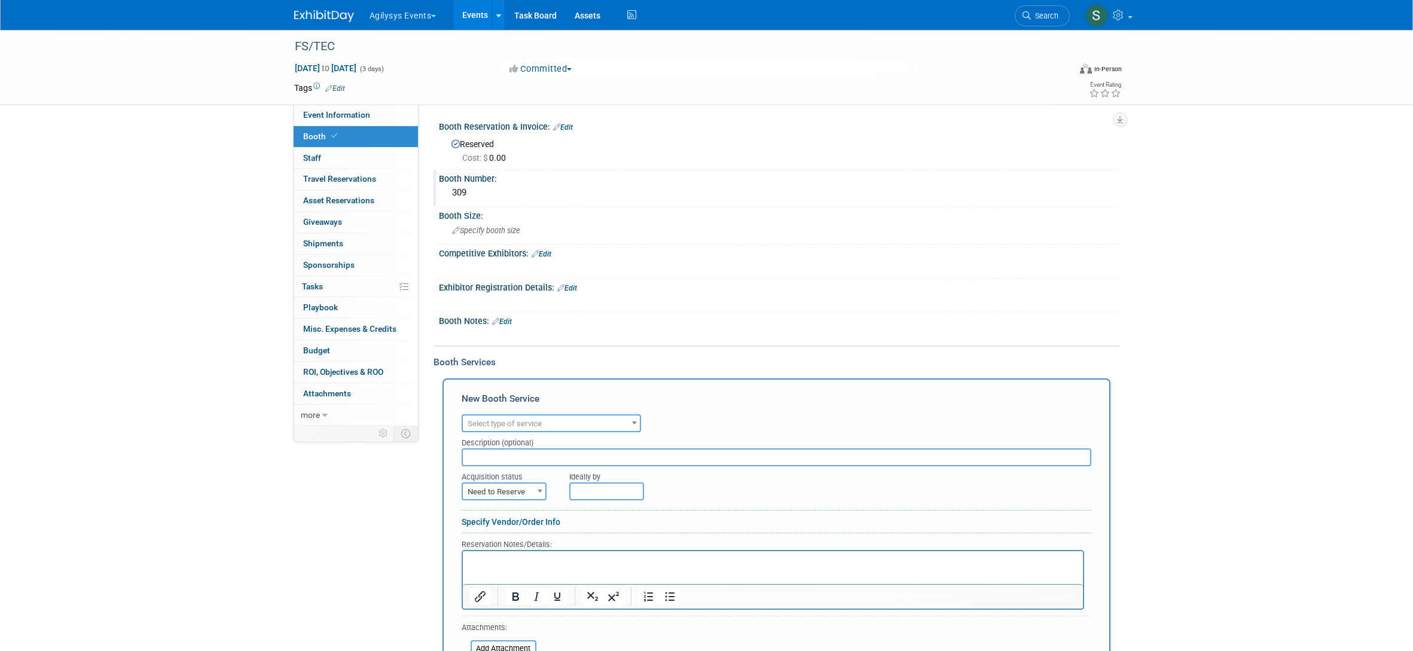
click at [533, 425] on span "Select type of service" at bounding box center [505, 423] width 74 height 9
type input "elec"
select select "8"
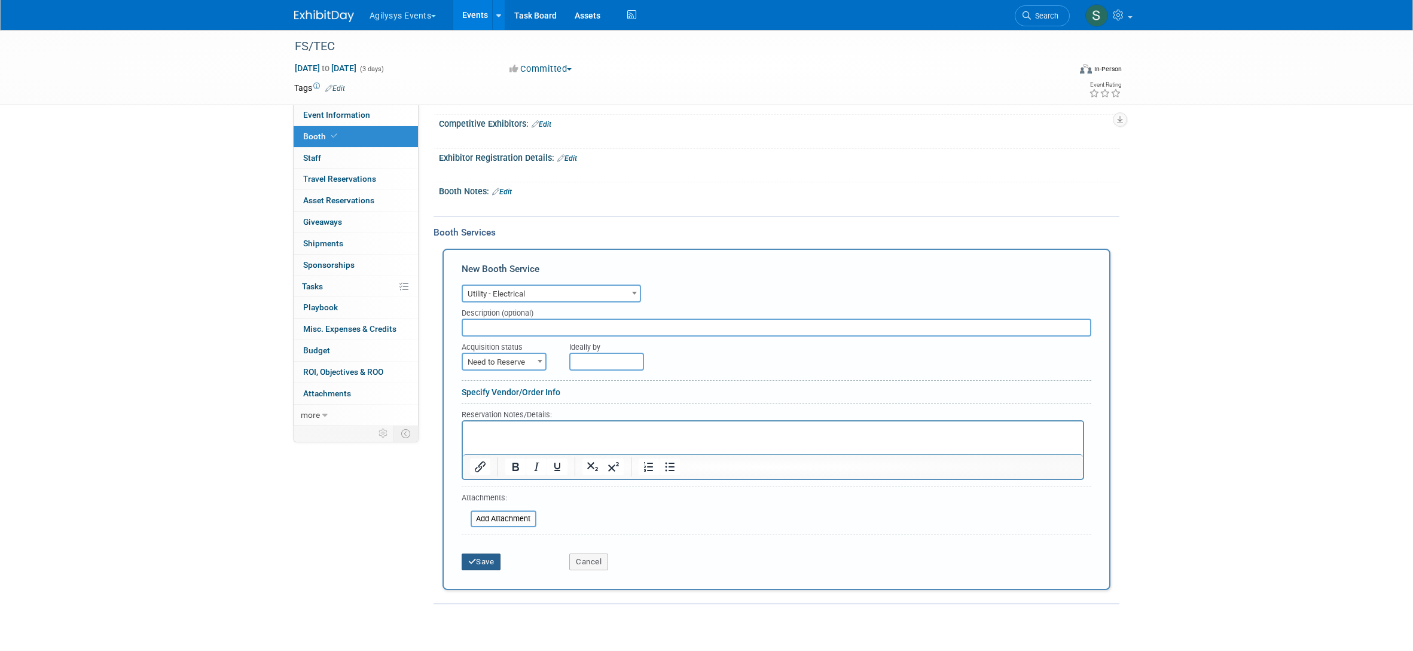
click at [486, 561] on button "Save" at bounding box center [481, 562] width 39 height 17
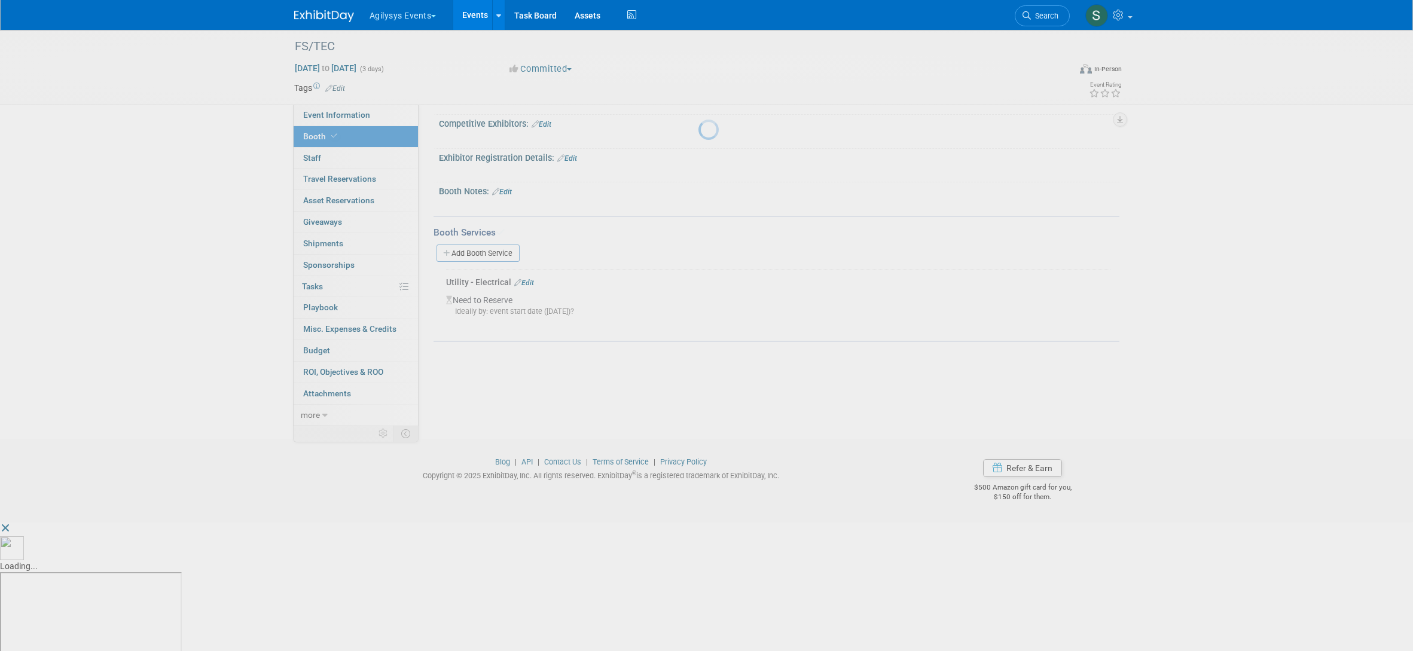
scroll to position [1, 0]
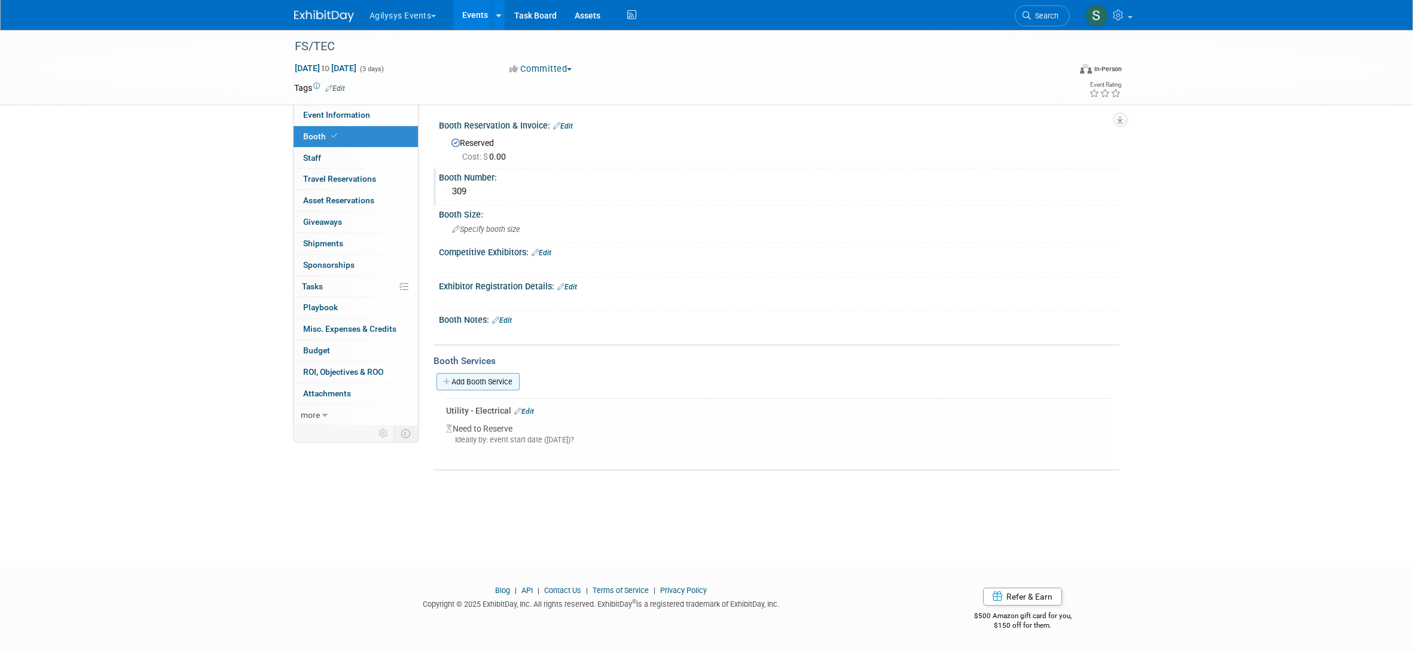
click at [495, 384] on link "Add Booth Service" at bounding box center [477, 381] width 83 height 17
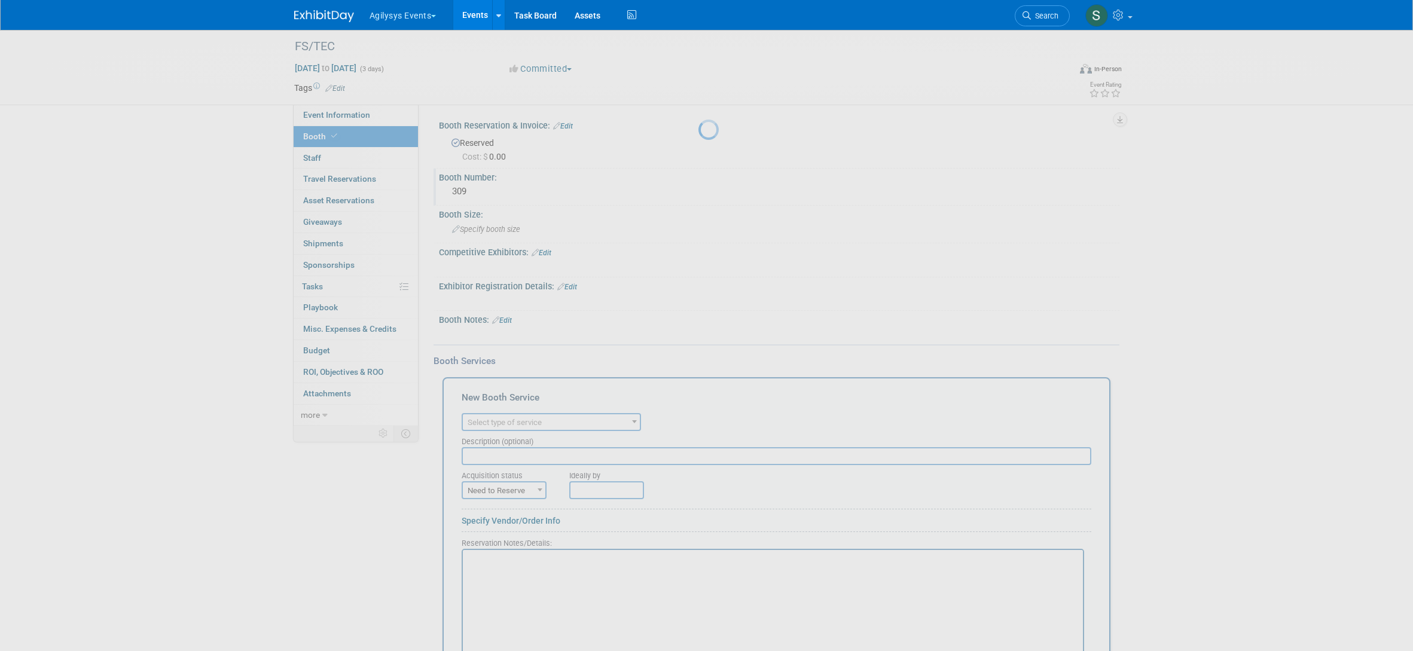
scroll to position [0, 0]
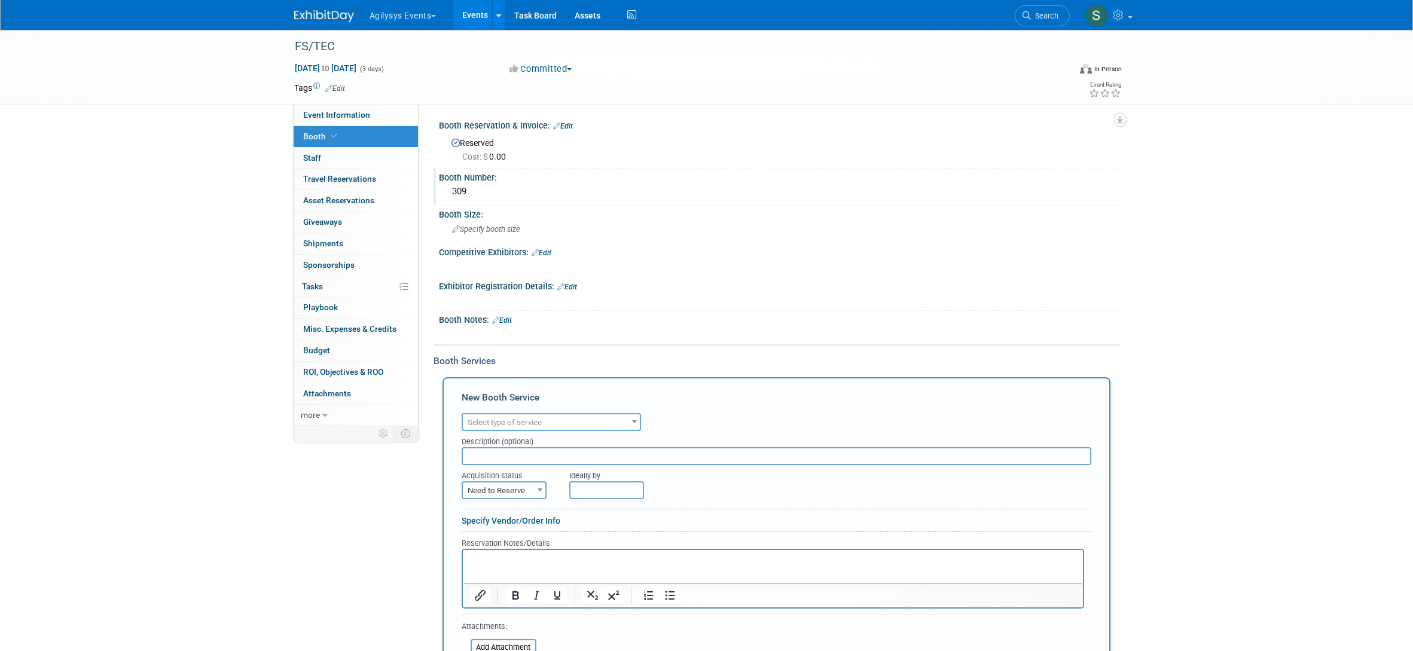
click at [508, 422] on span "Select type of service" at bounding box center [505, 422] width 74 height 9
type input "w"
type input "intern"
select select "18"
click at [521, 497] on span "Need to Reserve" at bounding box center [504, 491] width 83 height 17
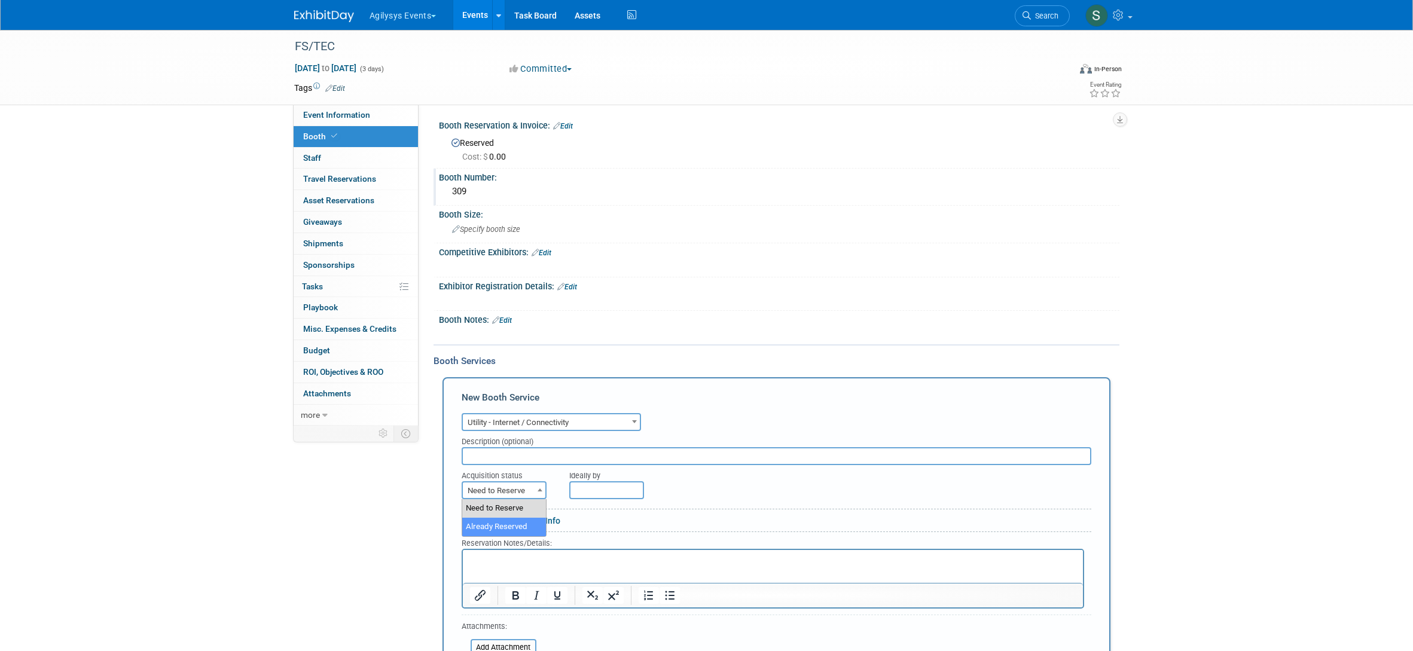
select select "2"
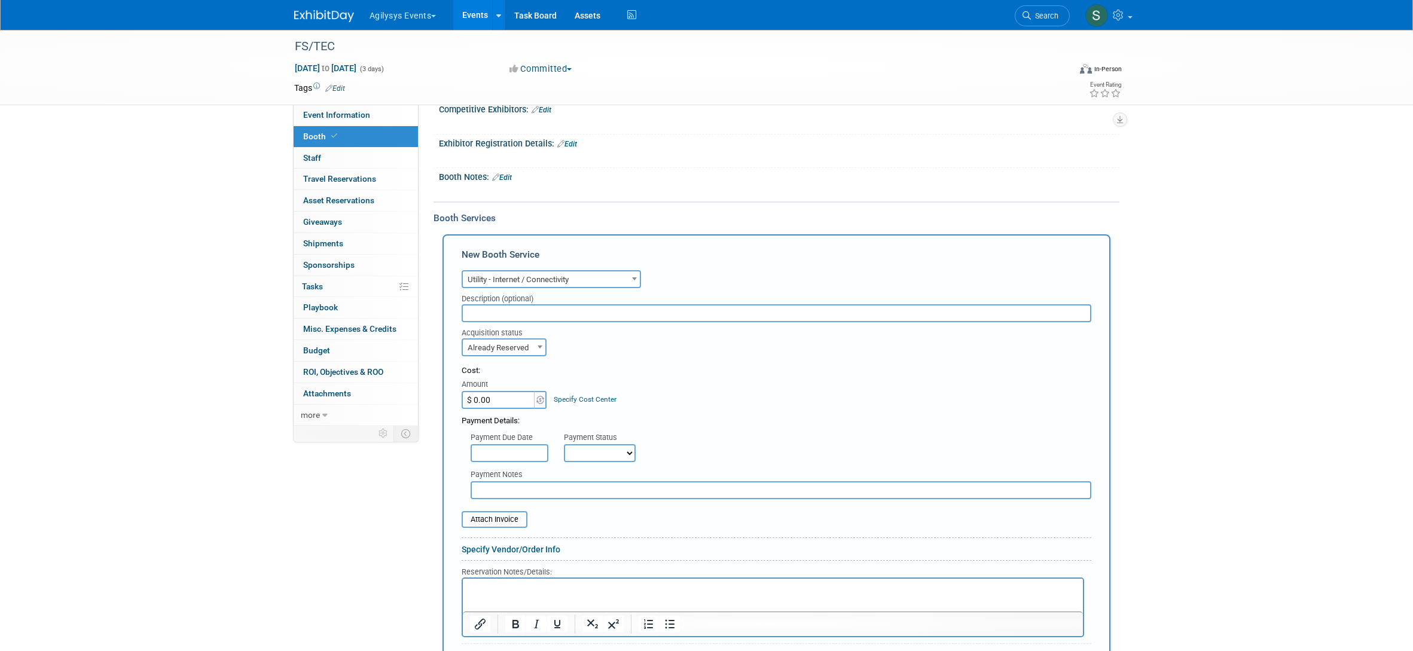
scroll to position [255, 0]
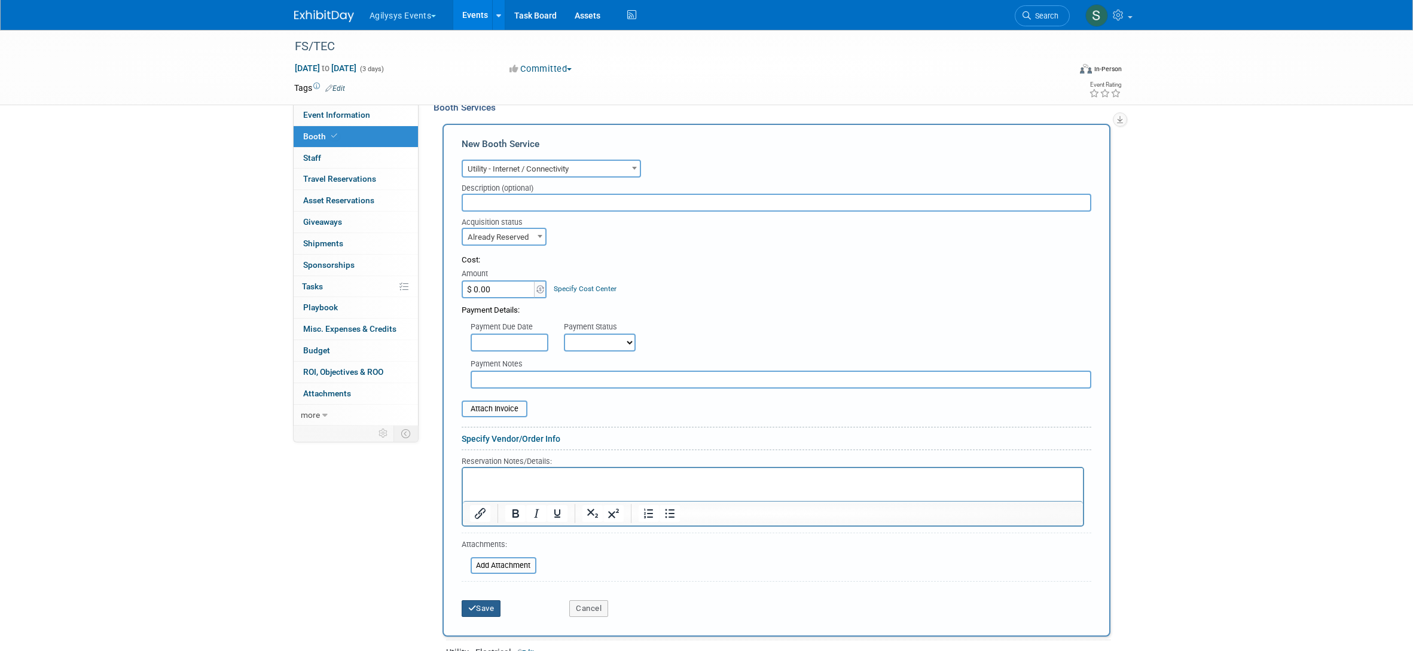
click at [491, 610] on button "Save" at bounding box center [481, 608] width 39 height 17
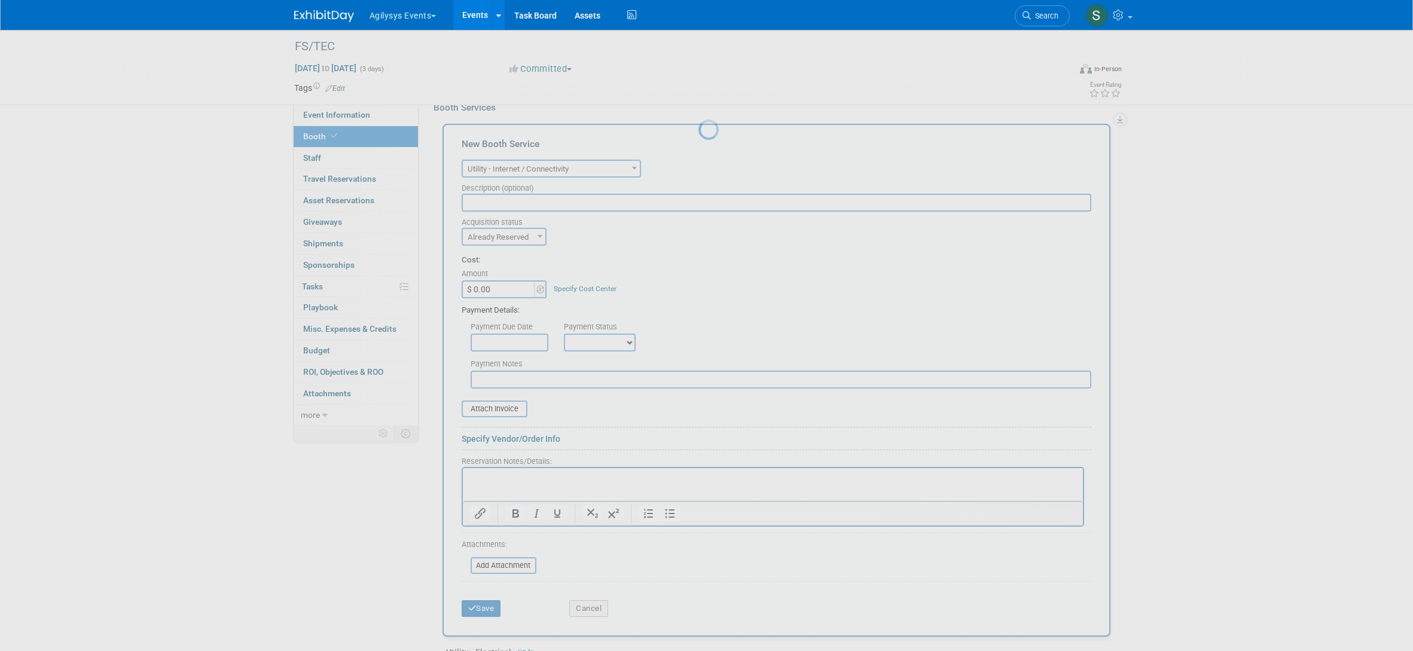
scroll to position [15, 0]
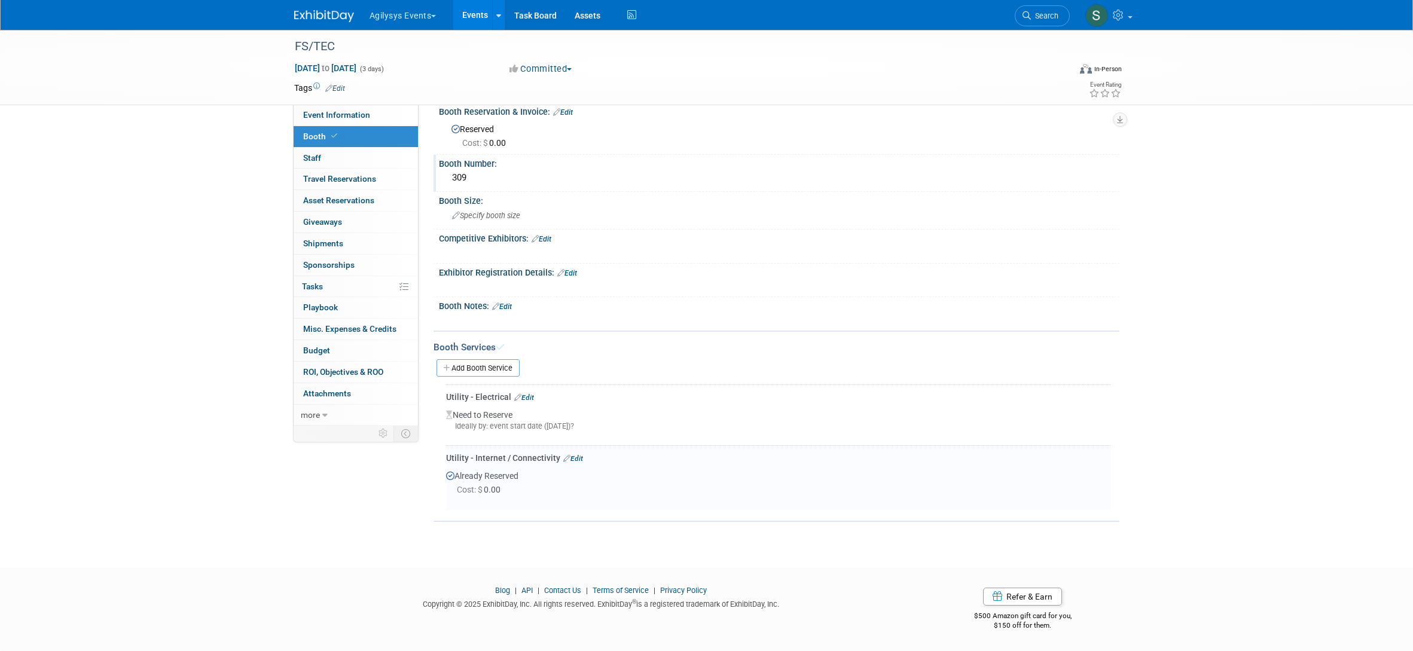
click at [583, 458] on div "Utility - Internet / Connectivity Edit" at bounding box center [778, 458] width 664 height 12
click at [575, 458] on link "Edit" at bounding box center [573, 458] width 20 height 8
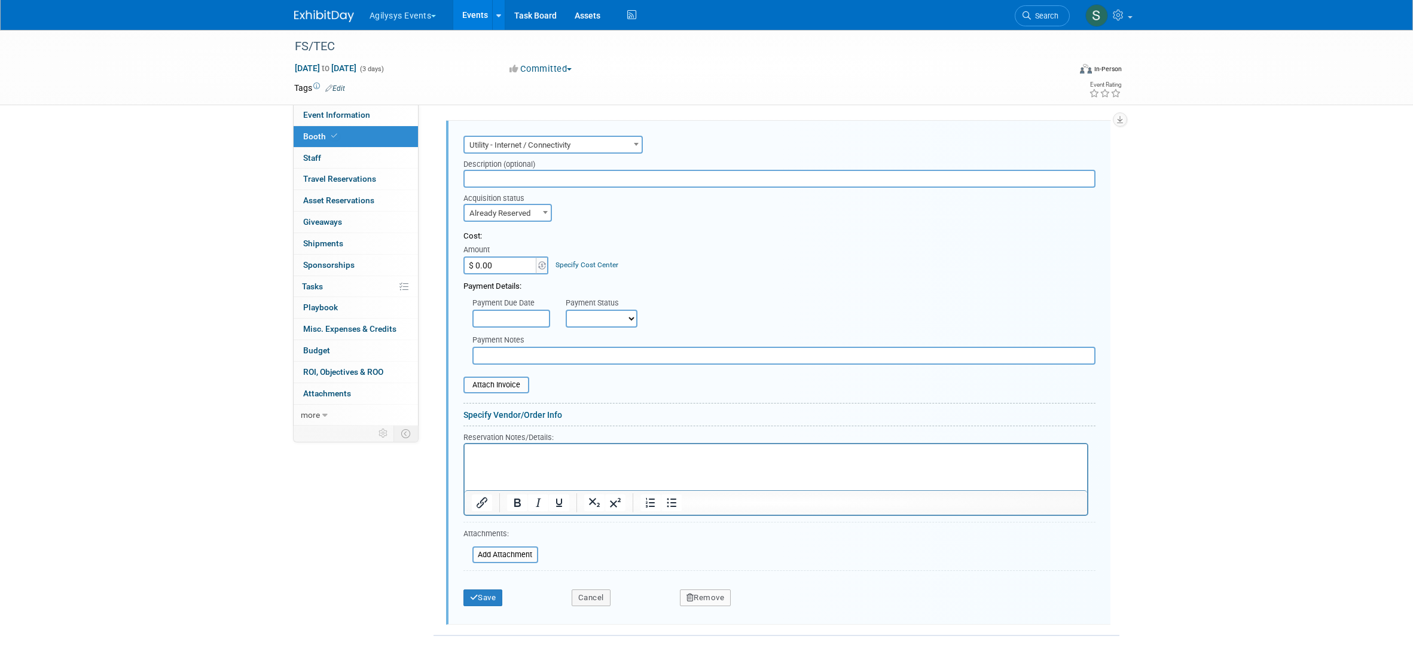
scroll to position [346, 0]
click at [488, 591] on button "Save" at bounding box center [482, 592] width 39 height 17
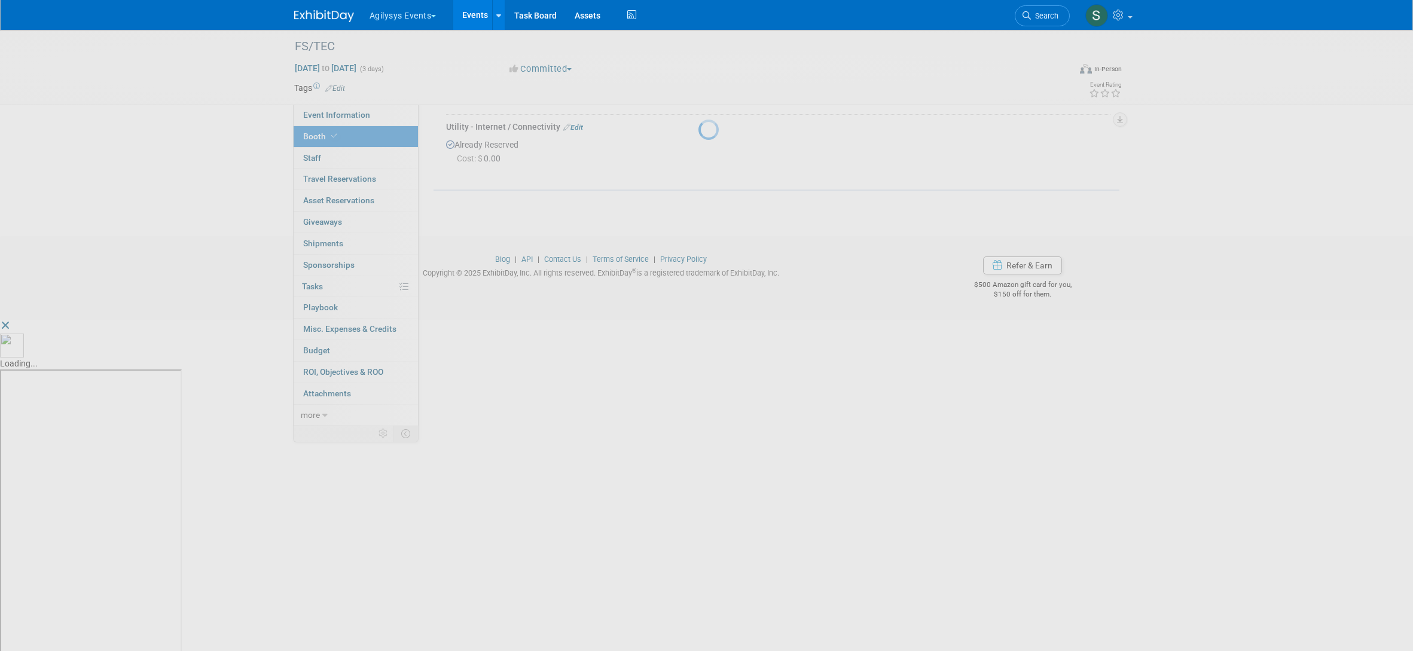
scroll to position [15, 0]
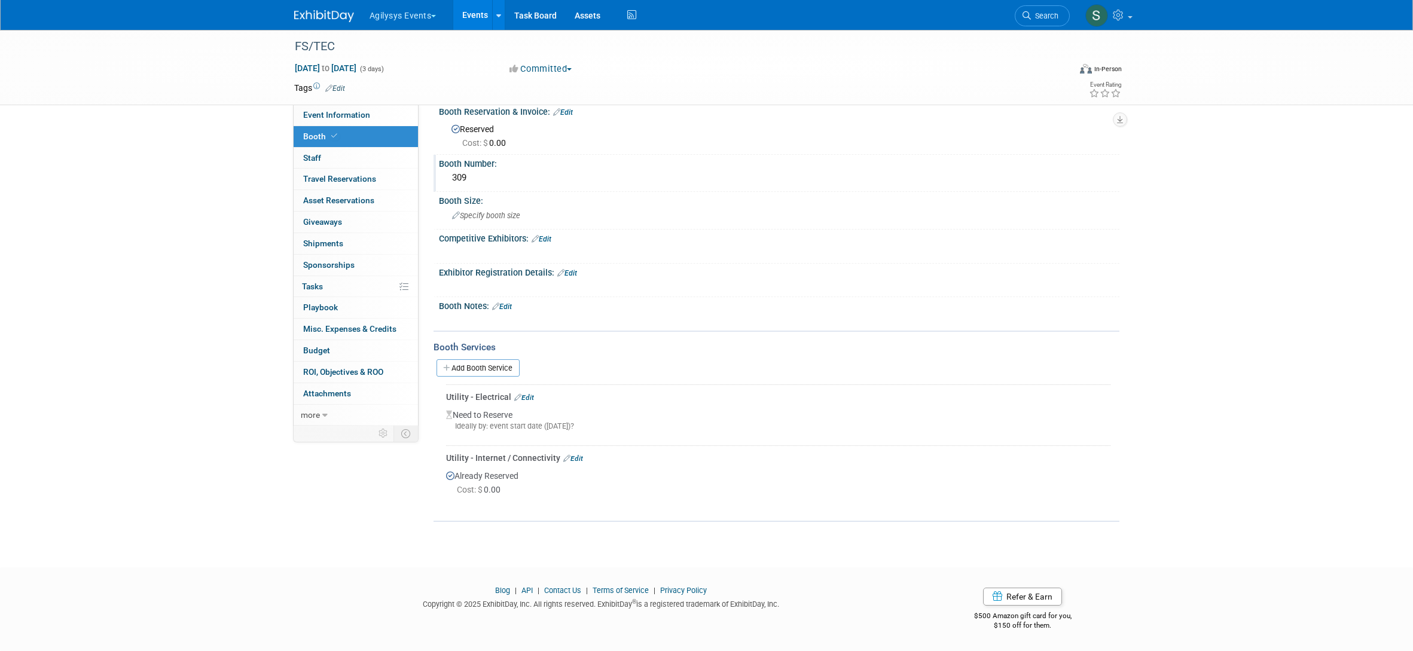
click at [527, 396] on link "Edit" at bounding box center [524, 397] width 20 height 8
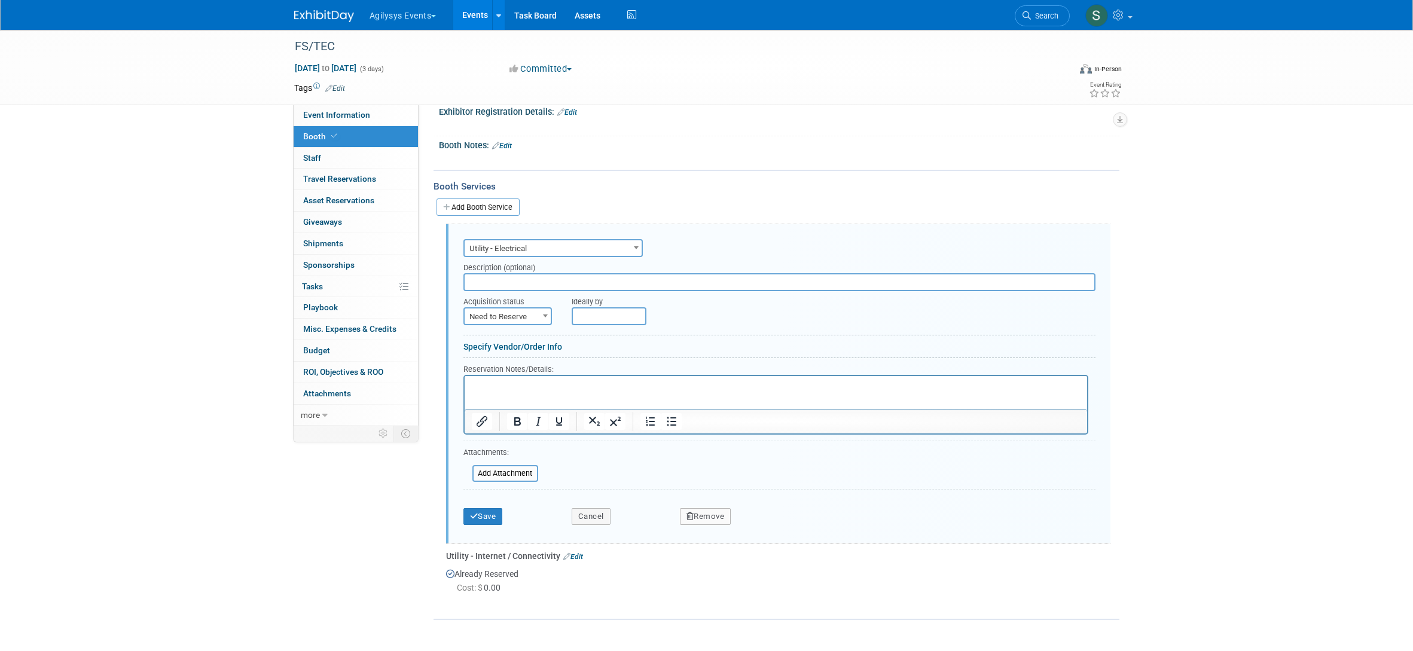
scroll to position [169, 0]
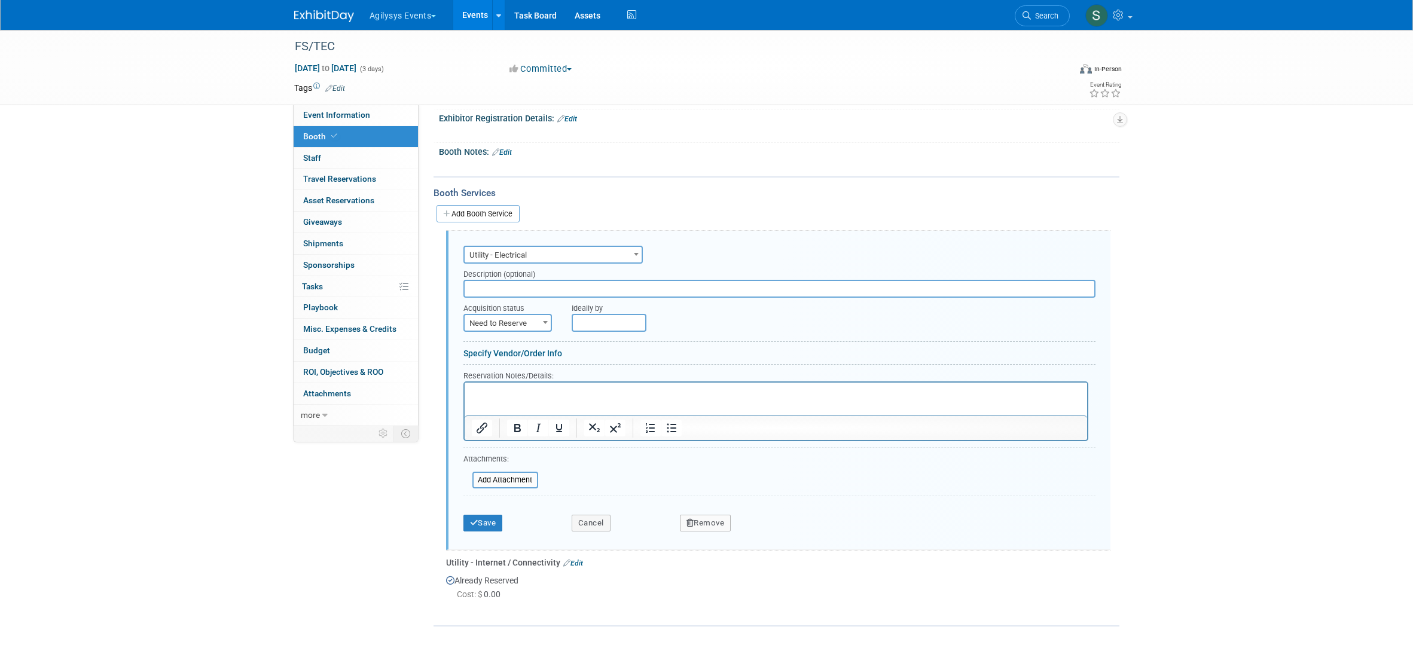
click at [539, 257] on span "Utility - Electrical" at bounding box center [553, 255] width 177 height 17
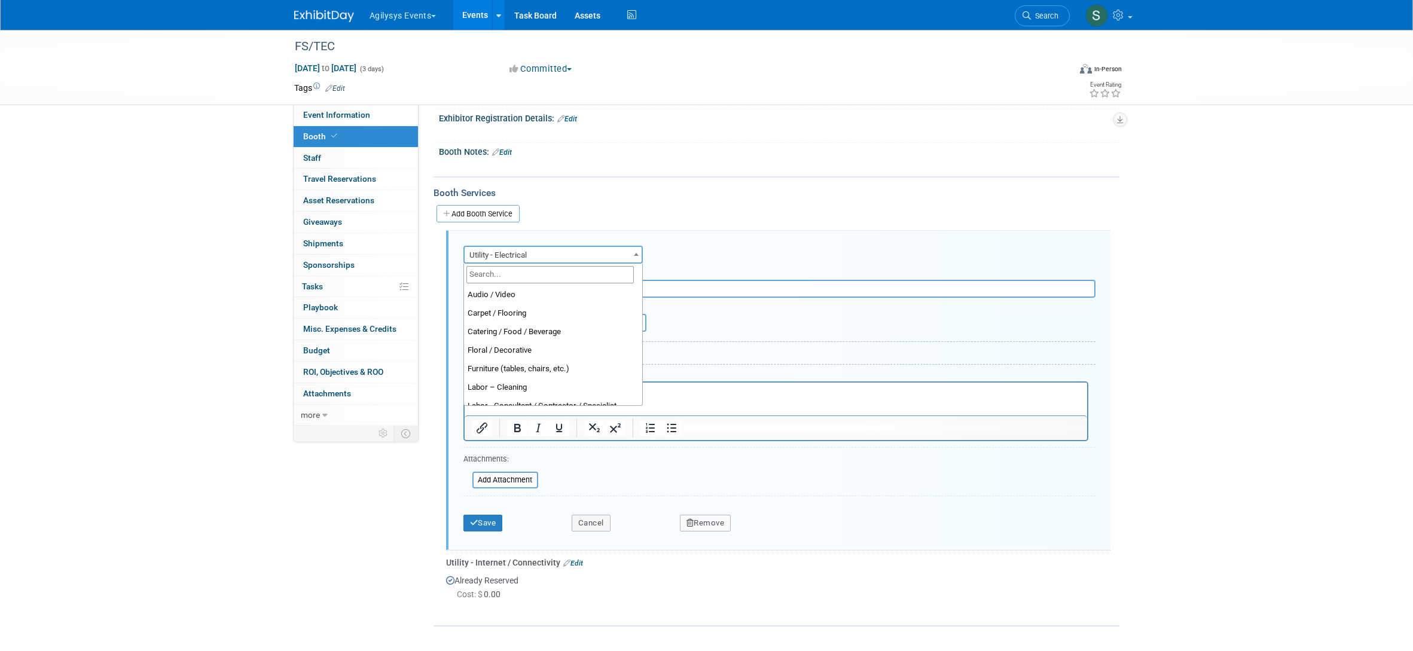
scroll to position [307, 0]
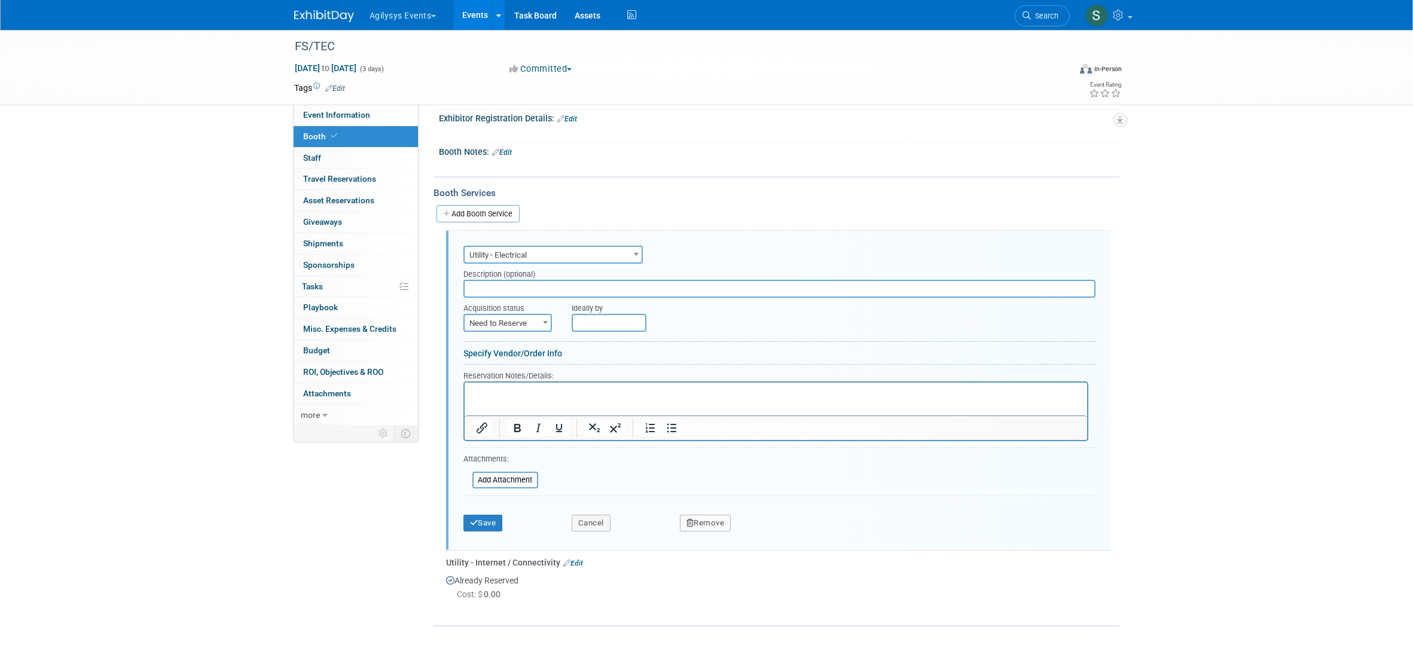
click at [539, 323] on span at bounding box center [545, 322] width 12 height 16
select select "2"
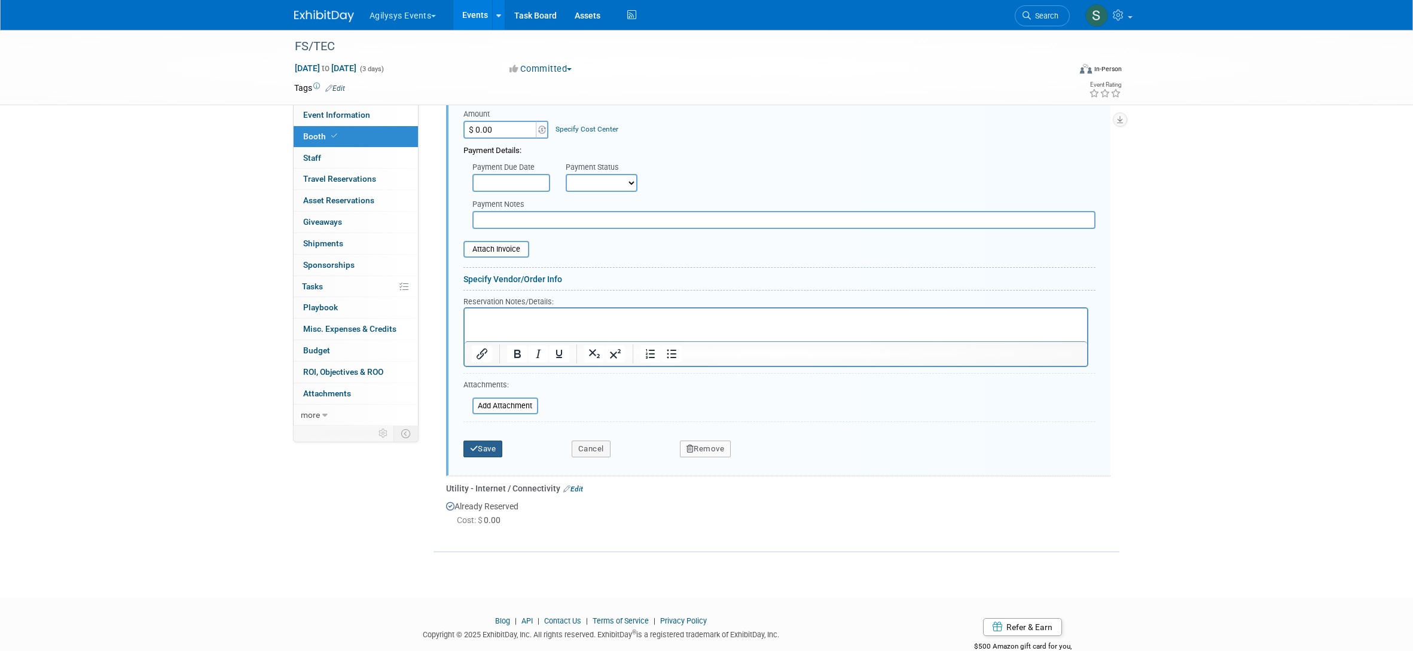
click at [477, 454] on button "Save" at bounding box center [482, 449] width 39 height 17
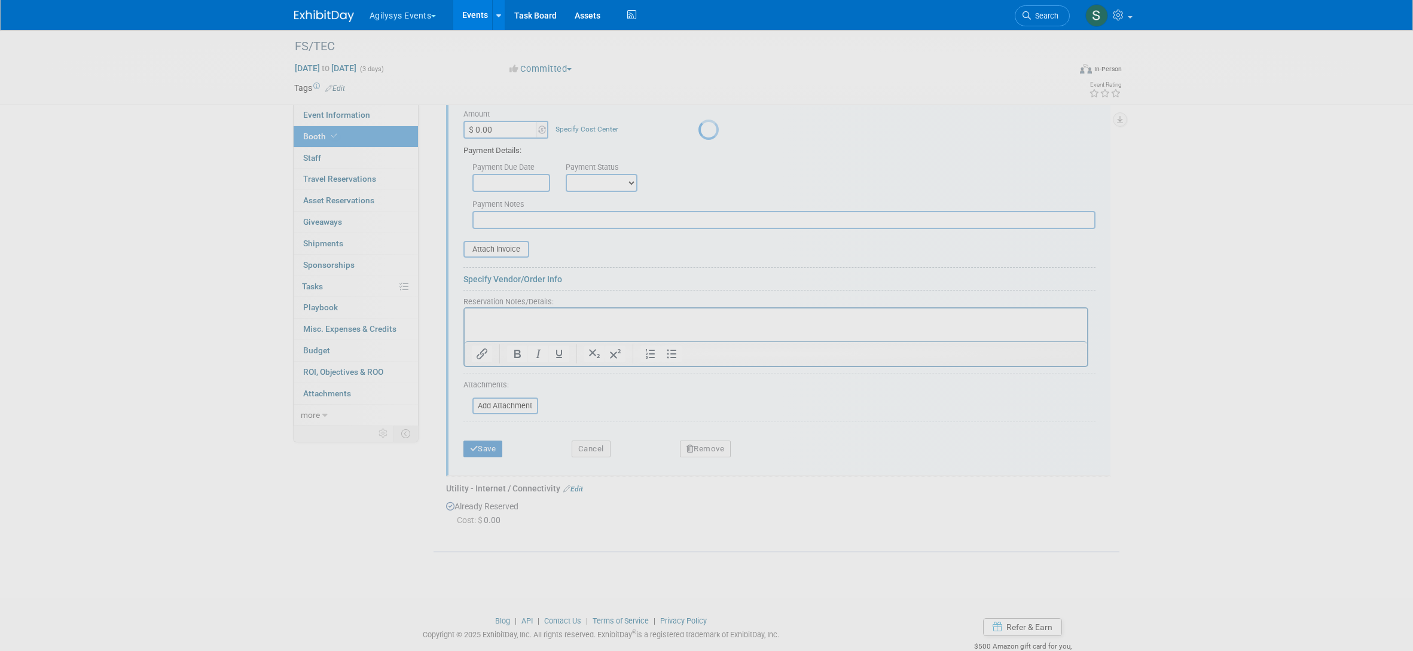
scroll to position [19, 0]
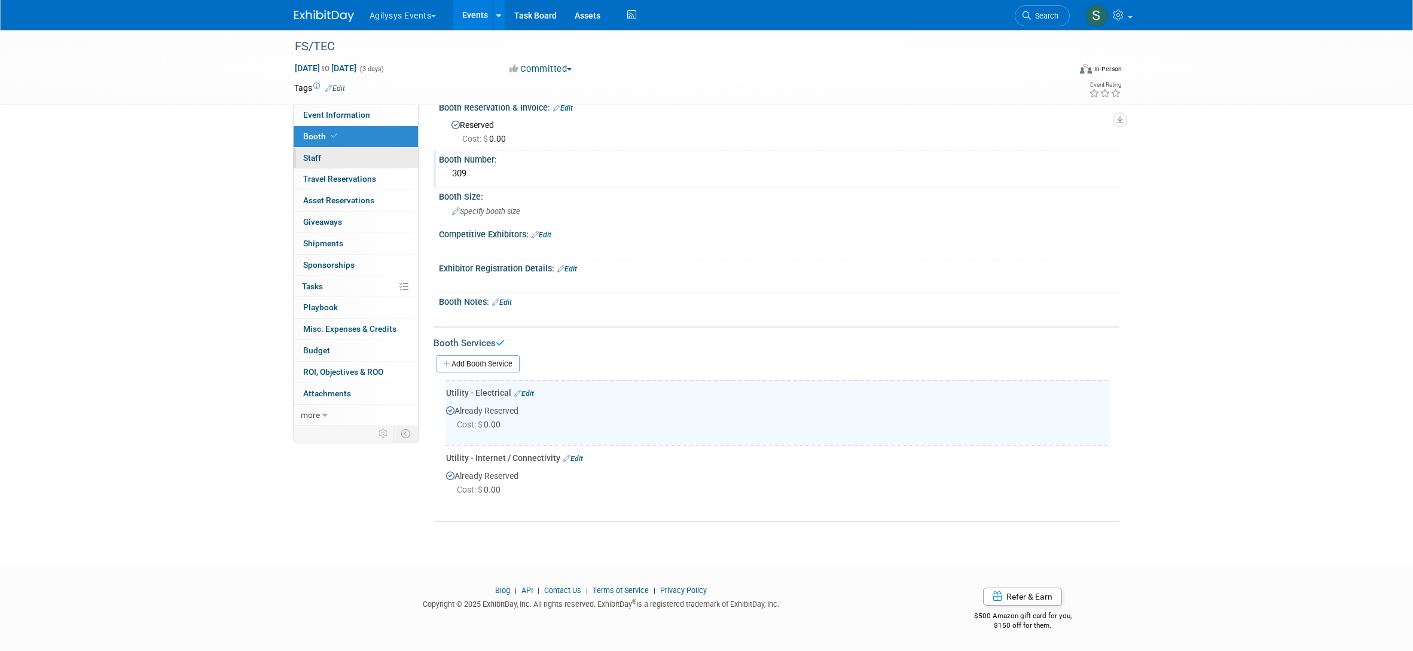
click at [348, 164] on link "0 Staff 0" at bounding box center [356, 158] width 124 height 21
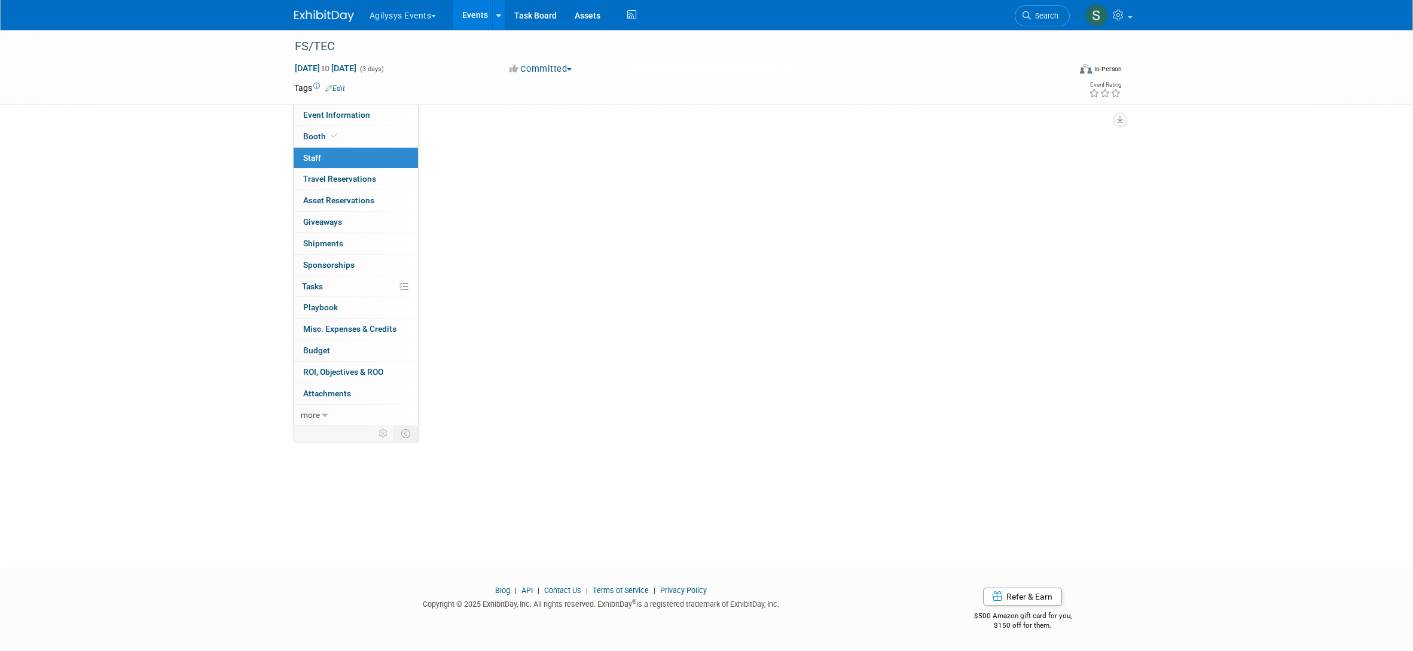
scroll to position [0, 0]
click at [466, 132] on button "Add Attendee" at bounding box center [470, 130] width 68 height 19
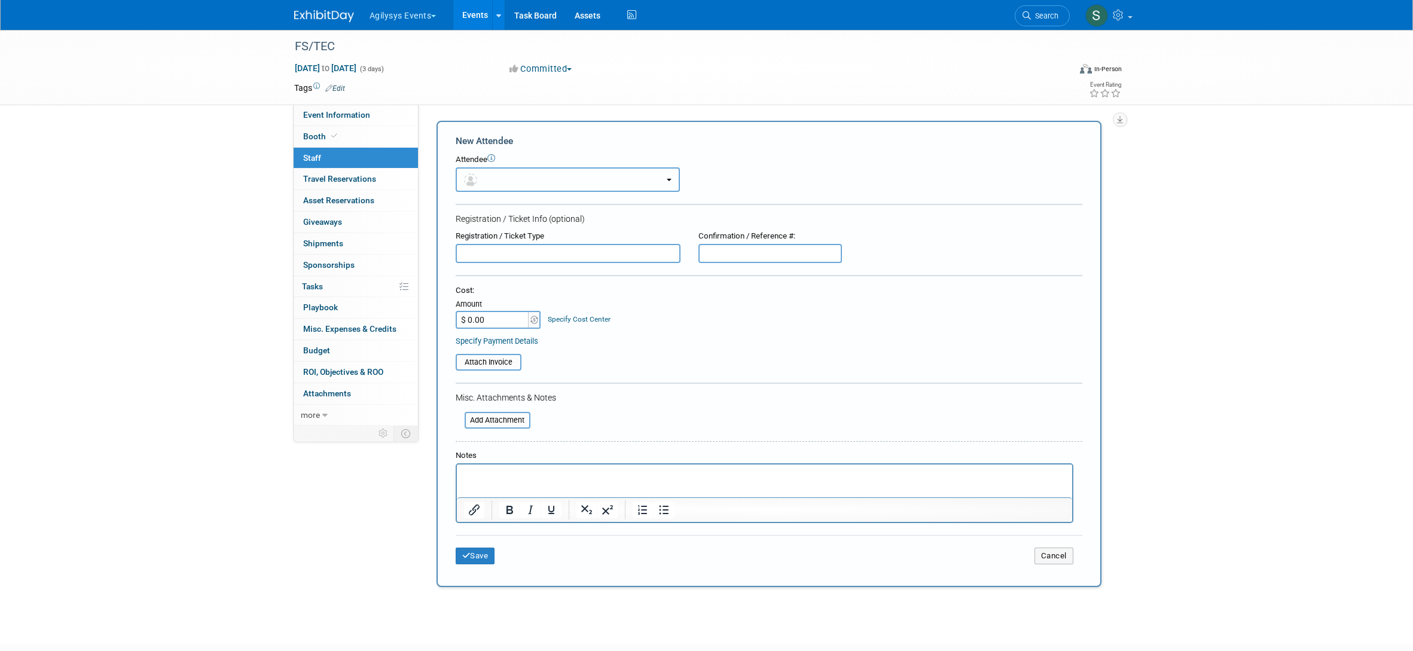
click at [535, 170] on button "button" at bounding box center [568, 179] width 224 height 25
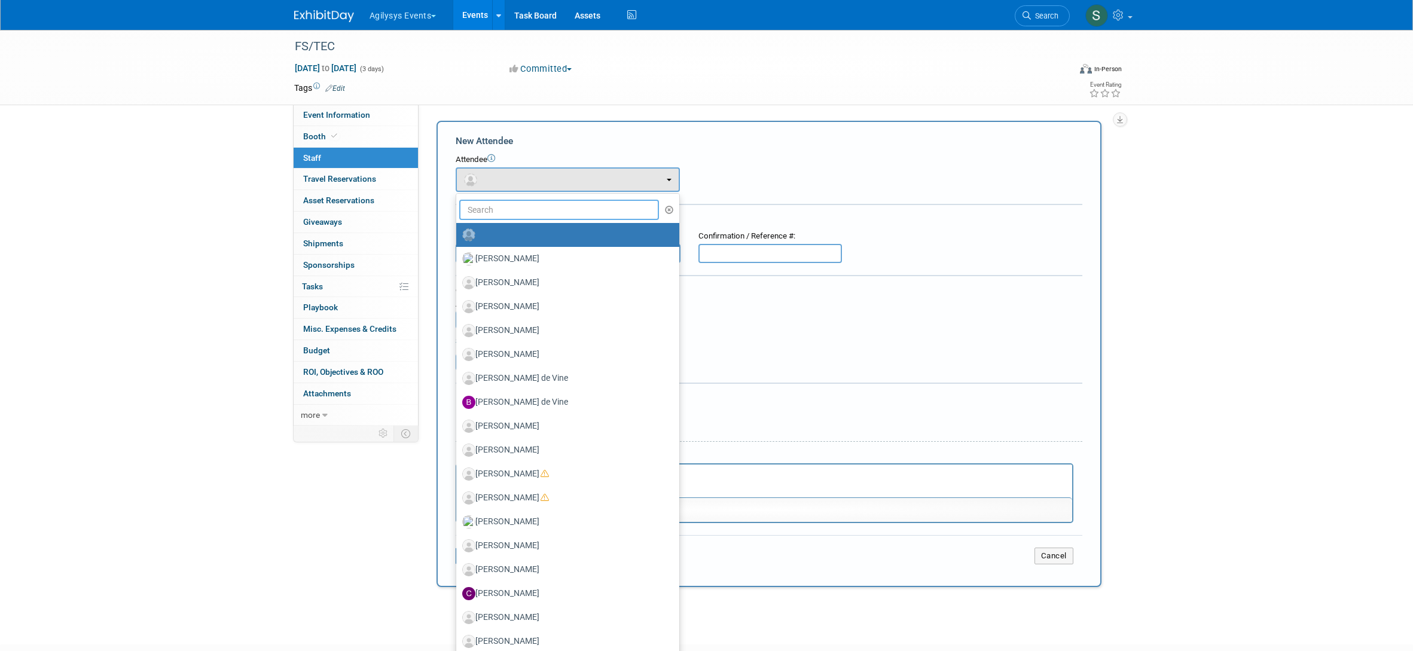
click at [537, 210] on input "text" at bounding box center [559, 210] width 200 height 20
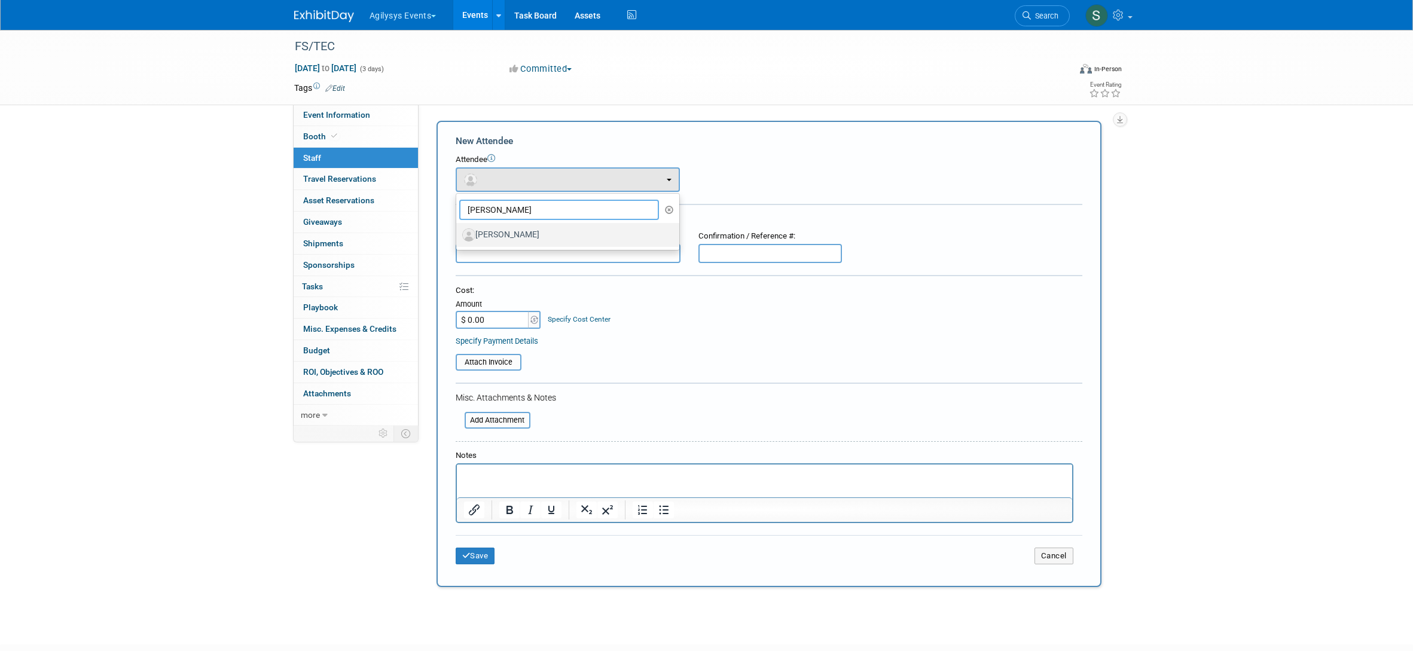
type input "vella"
click at [526, 236] on label "[PERSON_NAME]" at bounding box center [564, 234] width 205 height 19
click at [458, 236] on input "[PERSON_NAME]" at bounding box center [454, 234] width 8 height 8
select select "d84cd675-093f-4f0e-b3d8-0cd8f816fc34"
select select "4"
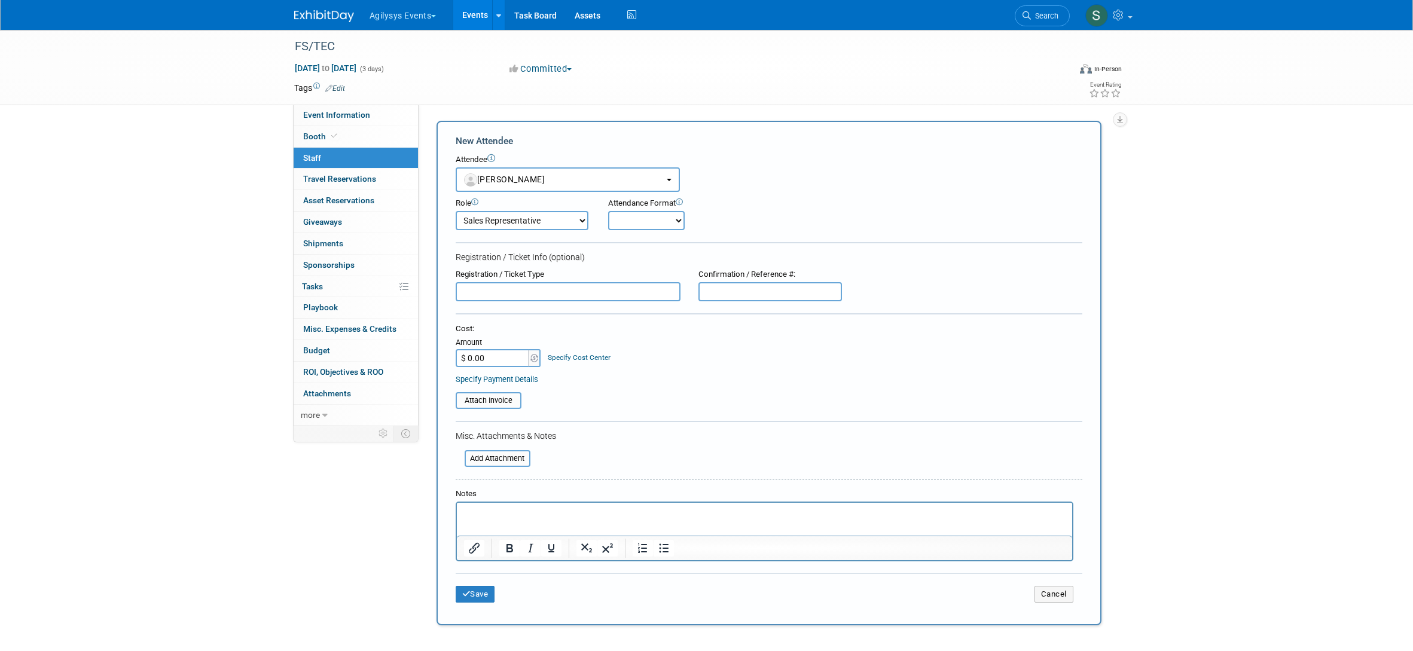
click at [523, 221] on select "Demonstrator Host Market Development Manager Planner Presenter Sales Engineer" at bounding box center [522, 220] width 133 height 19
click at [456, 211] on select "Demonstrator Host Market Development Manager Planner Presenter Sales Engineer" at bounding box center [522, 220] width 133 height 19
click at [483, 594] on button "Save" at bounding box center [475, 594] width 39 height 17
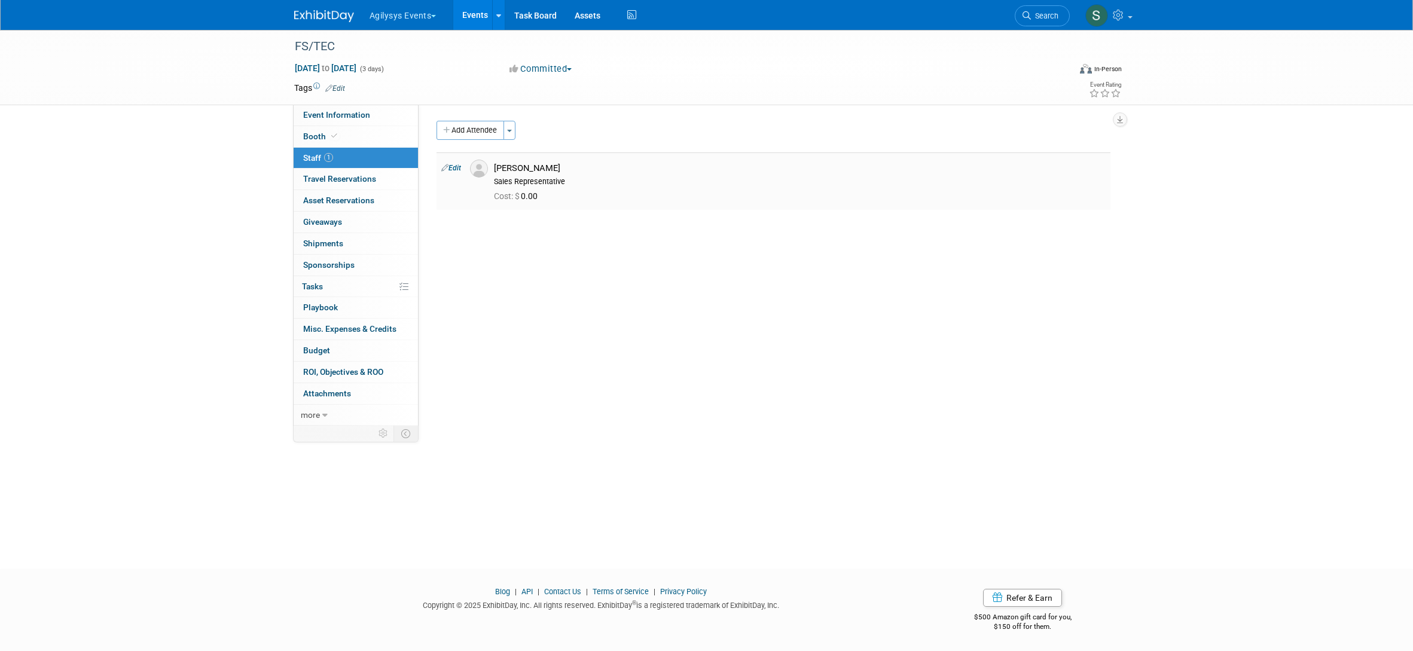
click at [485, 131] on button "Add Attendee" at bounding box center [470, 130] width 68 height 19
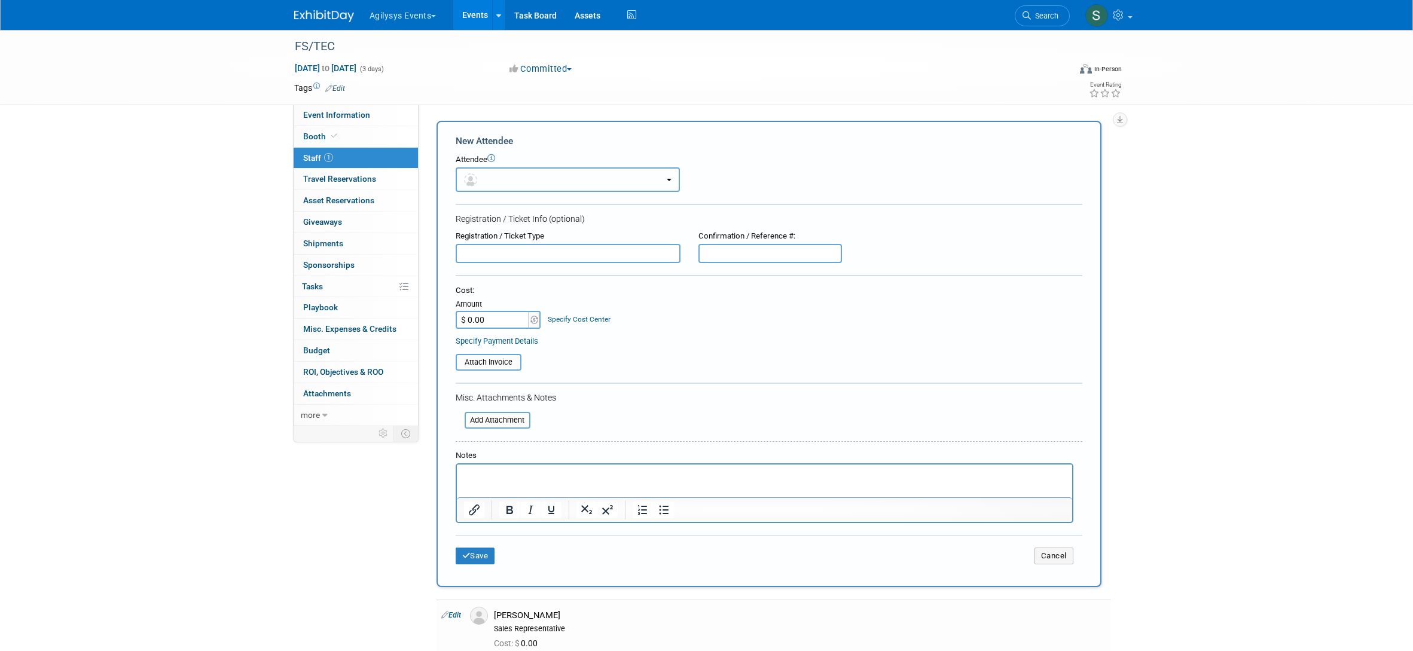
click at [546, 182] on button "button" at bounding box center [568, 179] width 224 height 25
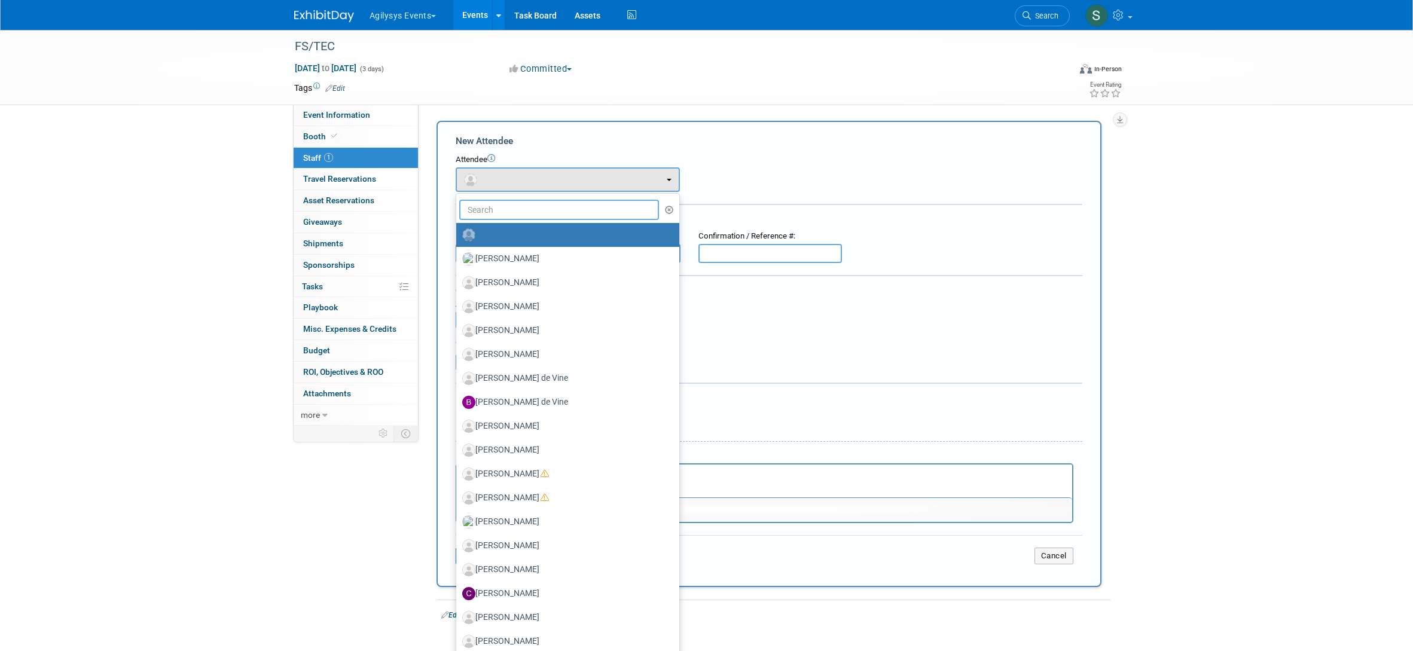
click at [545, 209] on input "text" at bounding box center [559, 210] width 200 height 20
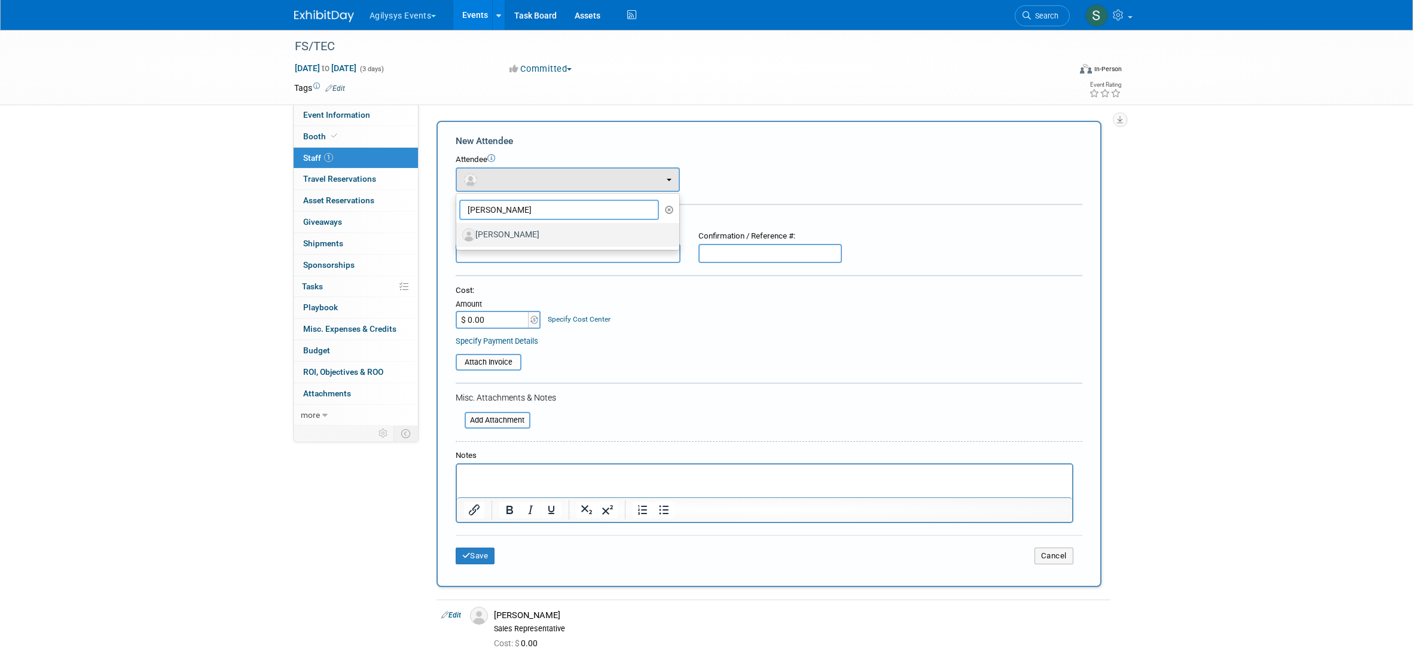
type input "bain"
click at [547, 236] on label "[PERSON_NAME]" at bounding box center [564, 234] width 205 height 19
click at [458, 236] on input "[PERSON_NAME]" at bounding box center [454, 234] width 8 height 8
select select "2d846ca9-593d-4d39-a4fa-156da1a13987"
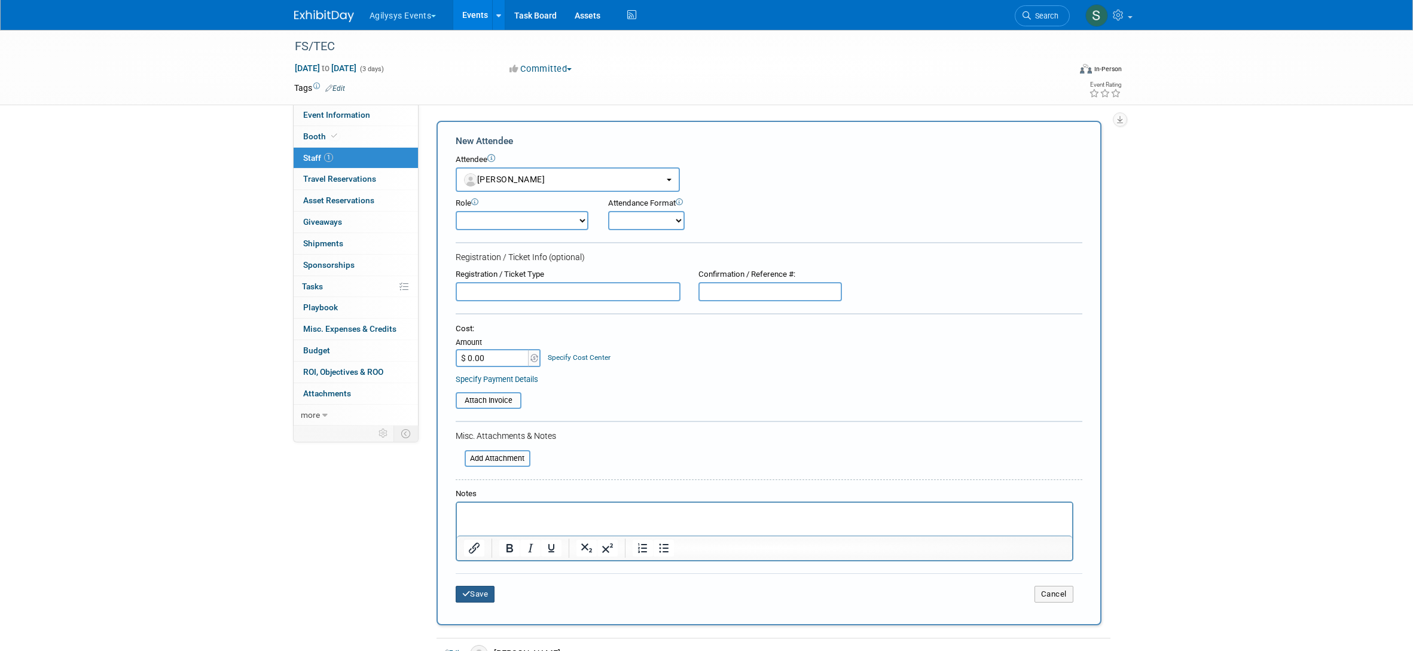
click at [485, 596] on button "Save" at bounding box center [475, 594] width 39 height 17
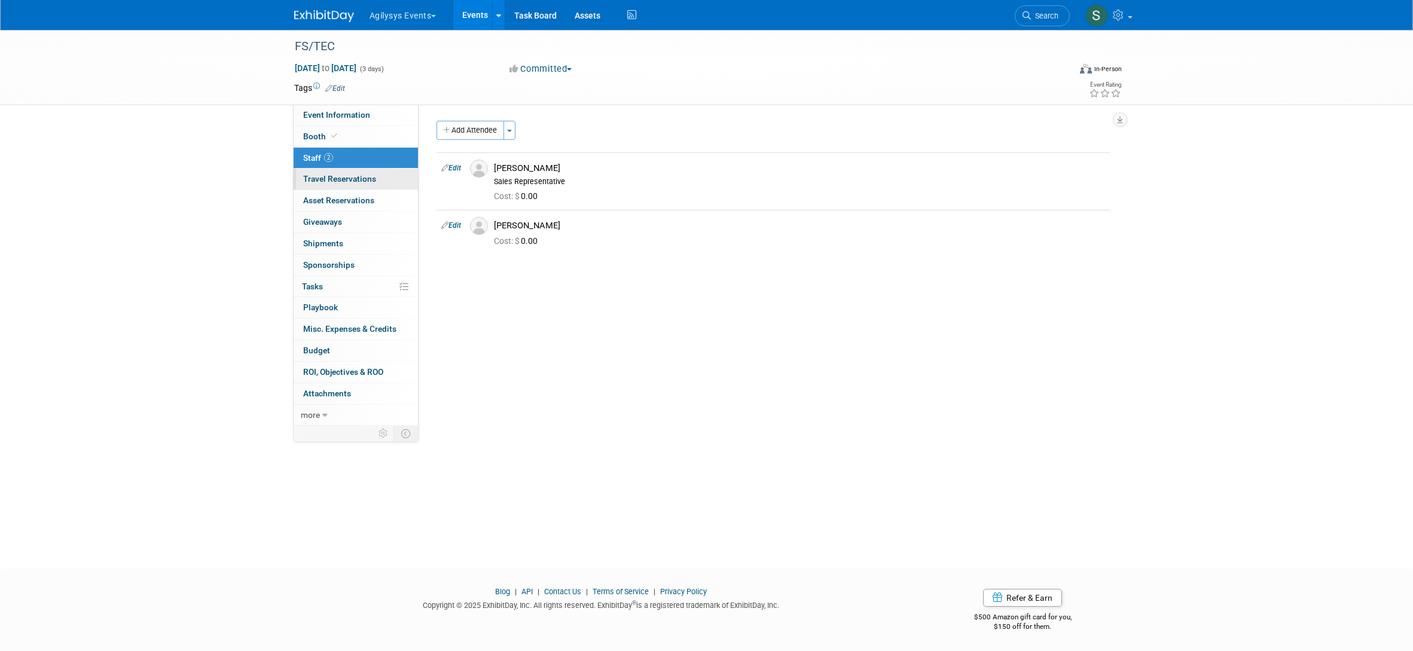
click at [346, 179] on span "Travel Reservations 0" at bounding box center [339, 179] width 73 height 10
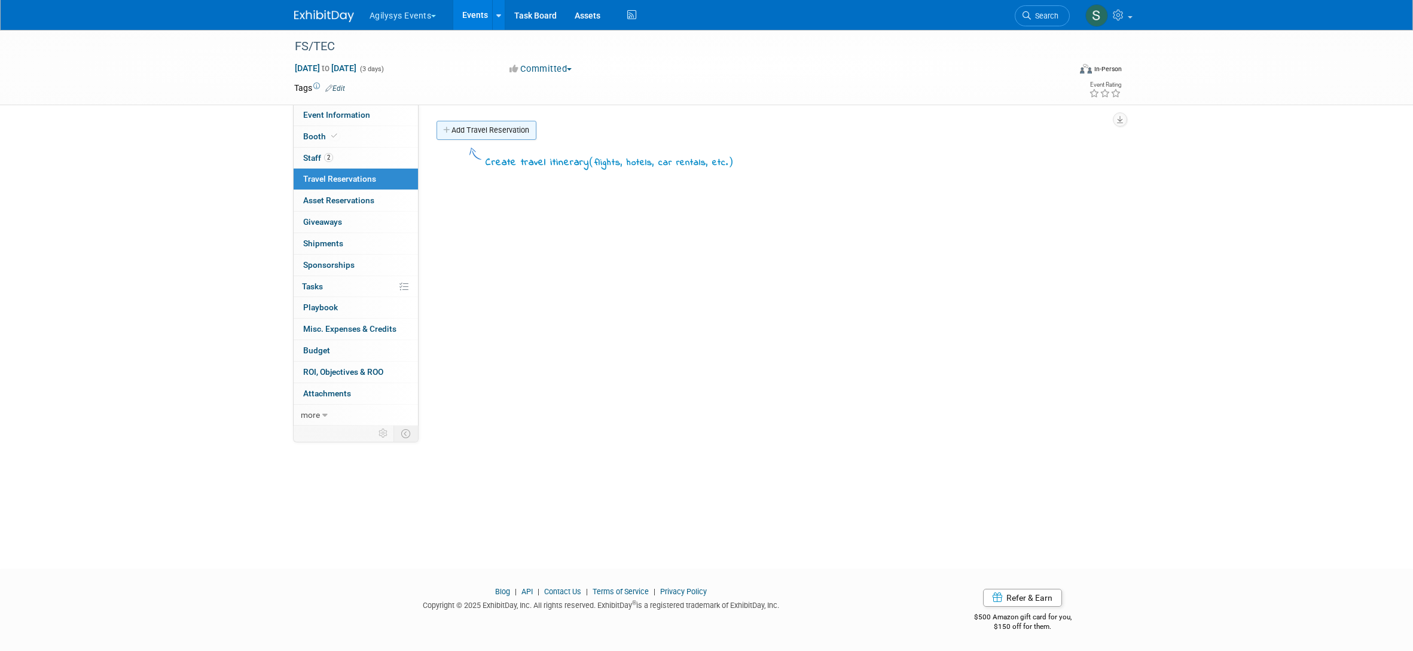
click at [495, 128] on link "Add Travel Reservation" at bounding box center [486, 130] width 100 height 19
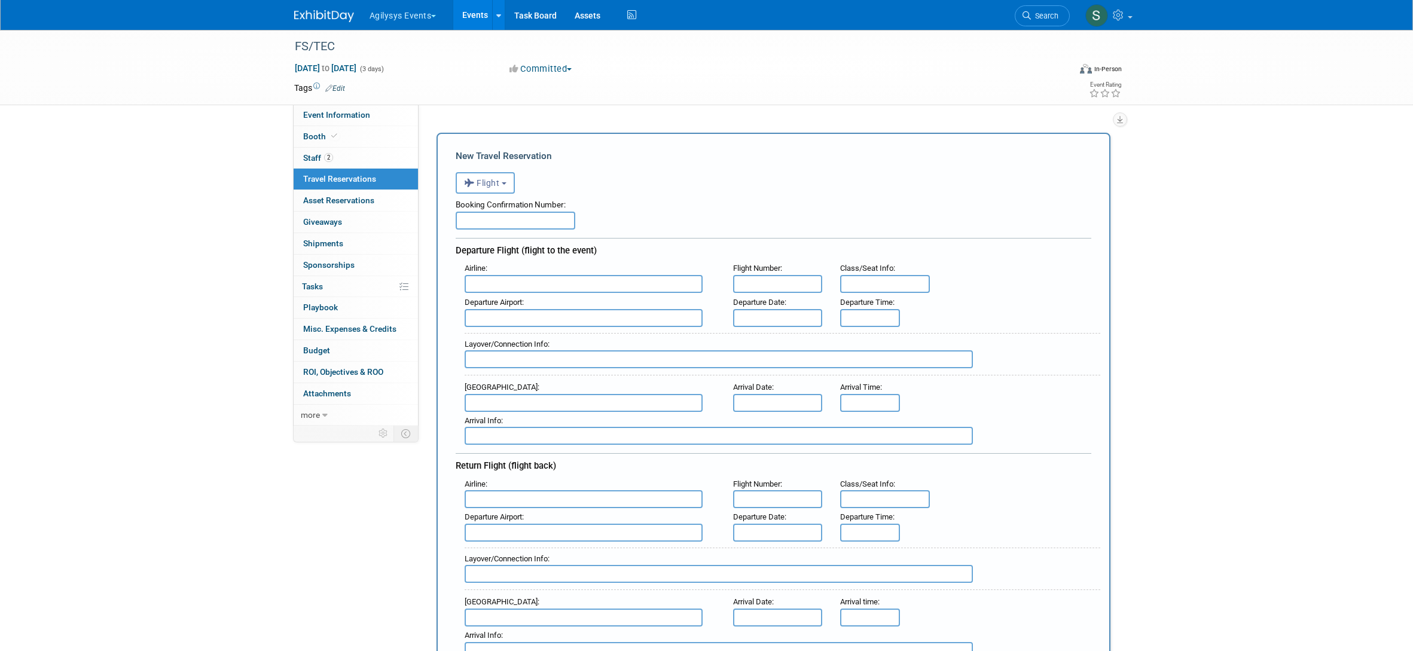
scroll to position [583, 0]
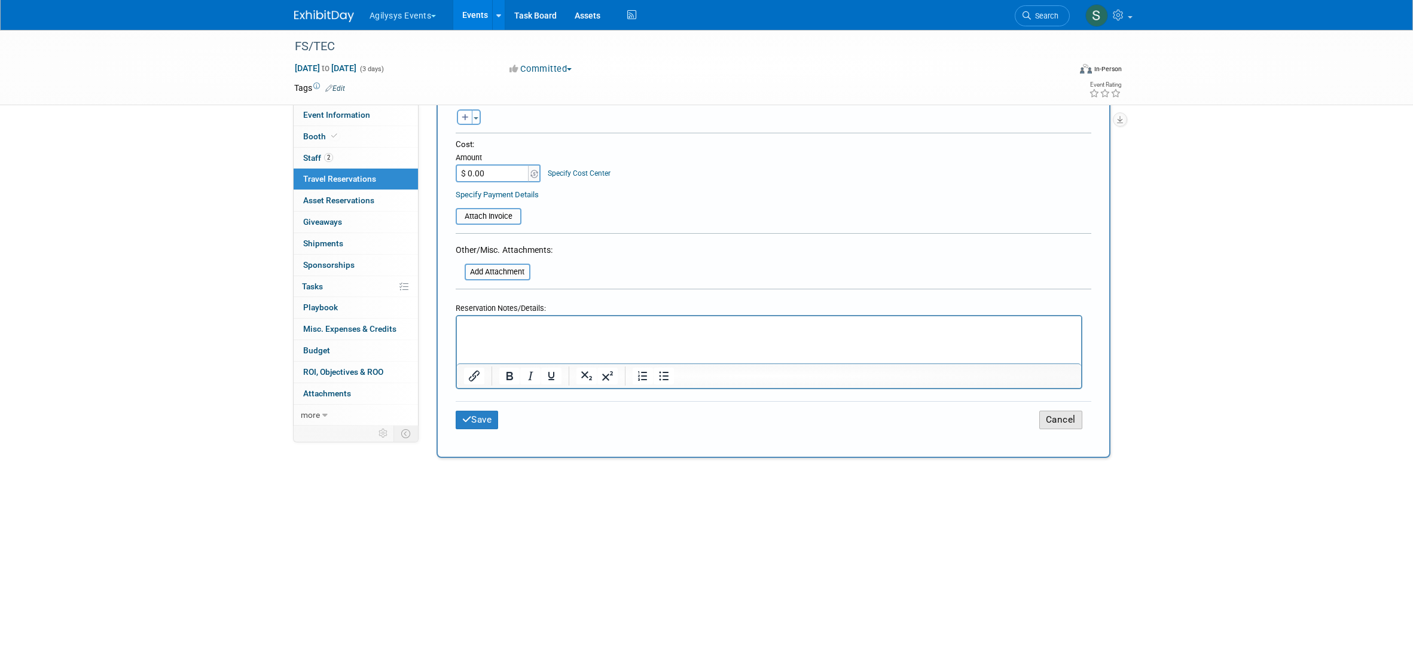
click at [1060, 425] on button "Cancel" at bounding box center [1060, 420] width 43 height 19
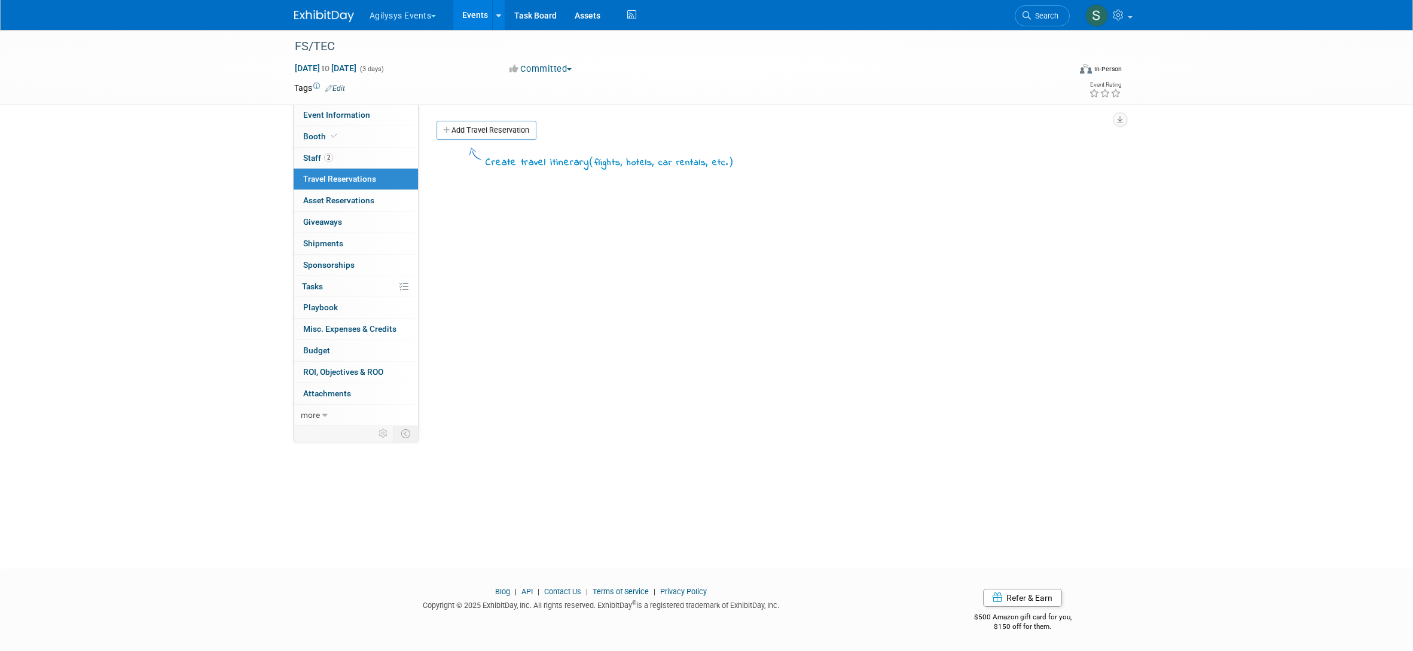
click at [328, 17] on img at bounding box center [324, 16] width 60 height 12
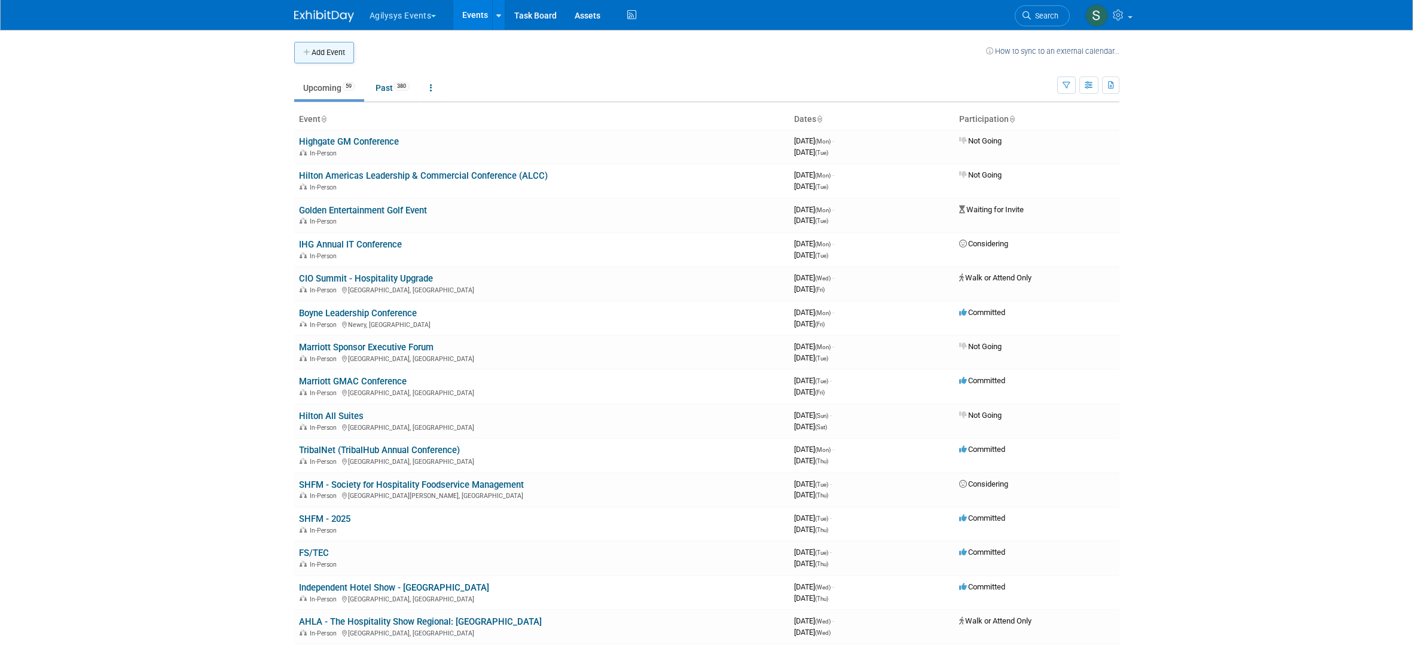
click at [331, 54] on button "Add Event" at bounding box center [324, 53] width 60 height 22
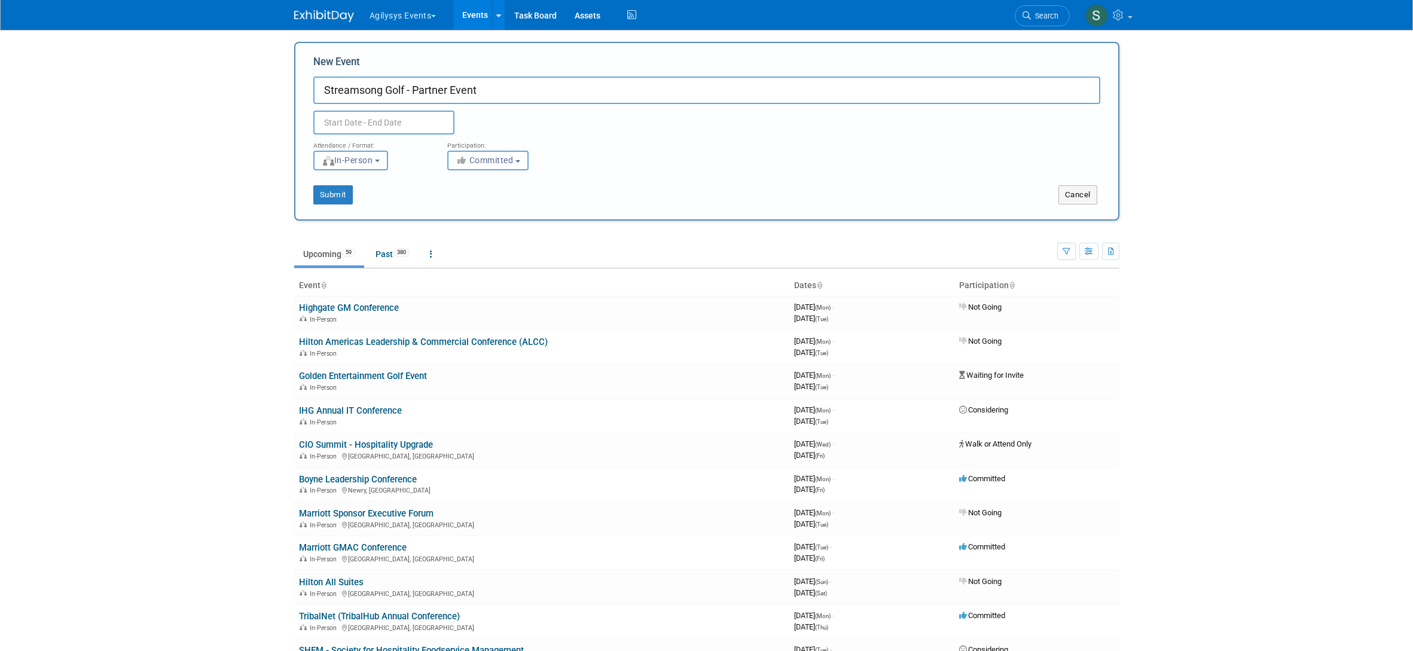
type input "Streamsong Golf - Partner Event"
click at [361, 126] on input "text" at bounding box center [383, 123] width 141 height 24
click at [479, 142] on span at bounding box center [485, 149] width 22 height 20
select select "8"
click at [332, 236] on span "14" at bounding box center [325, 235] width 23 height 23
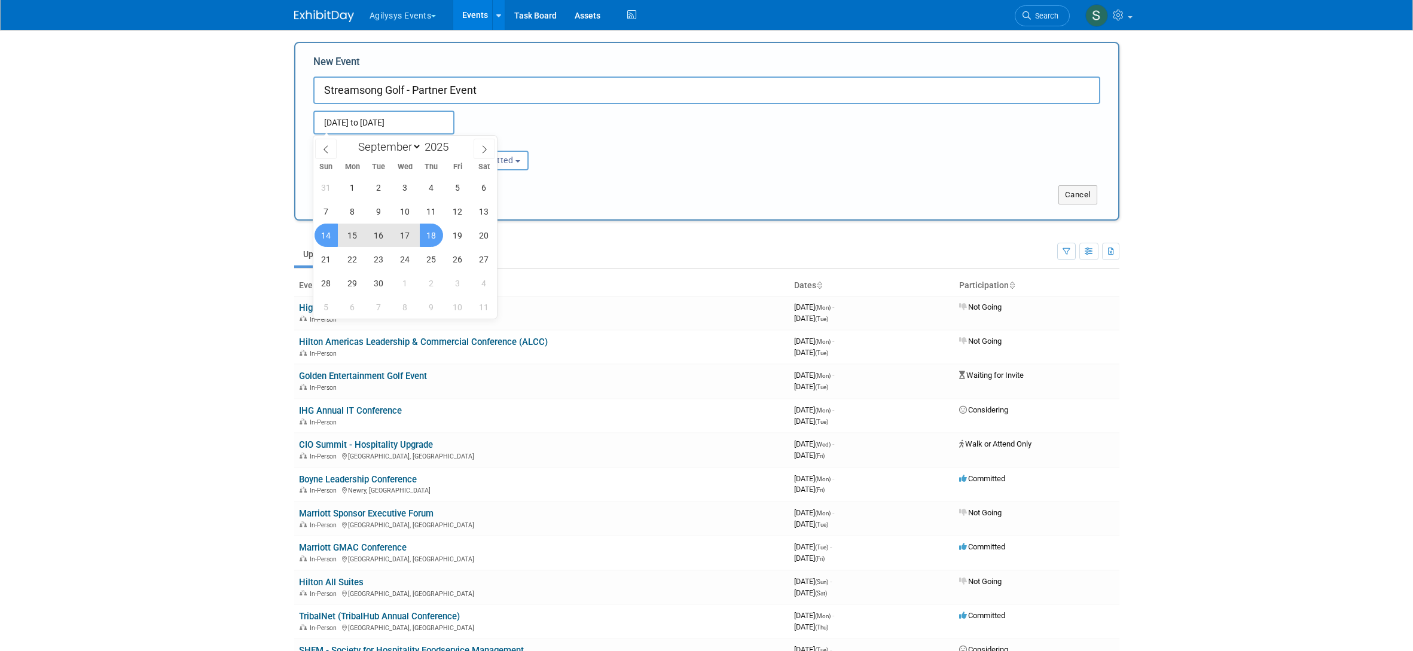
click at [426, 239] on span "18" at bounding box center [431, 235] width 23 height 23
type input "Sep 14, 2025 to Sep 18, 2025"
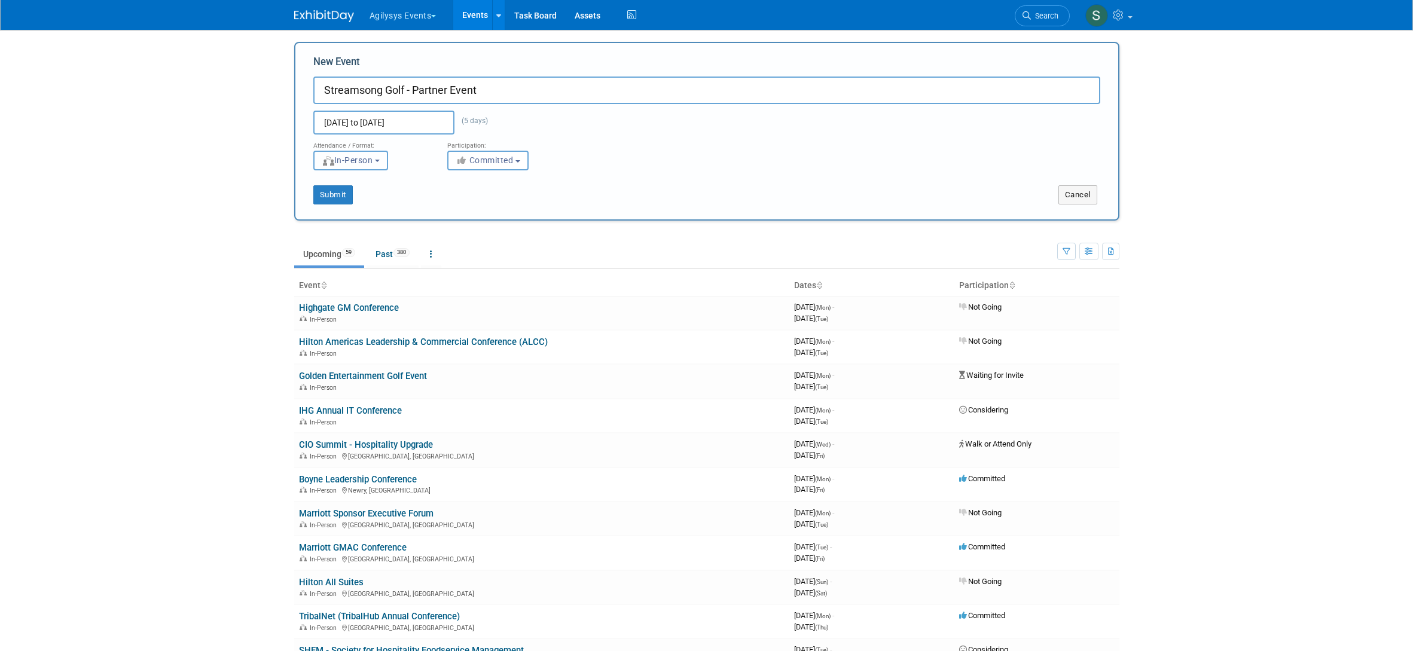
click at [371, 156] on span "In-Person" at bounding box center [347, 160] width 51 height 10
click at [340, 198] on button "Submit" at bounding box center [332, 194] width 39 height 19
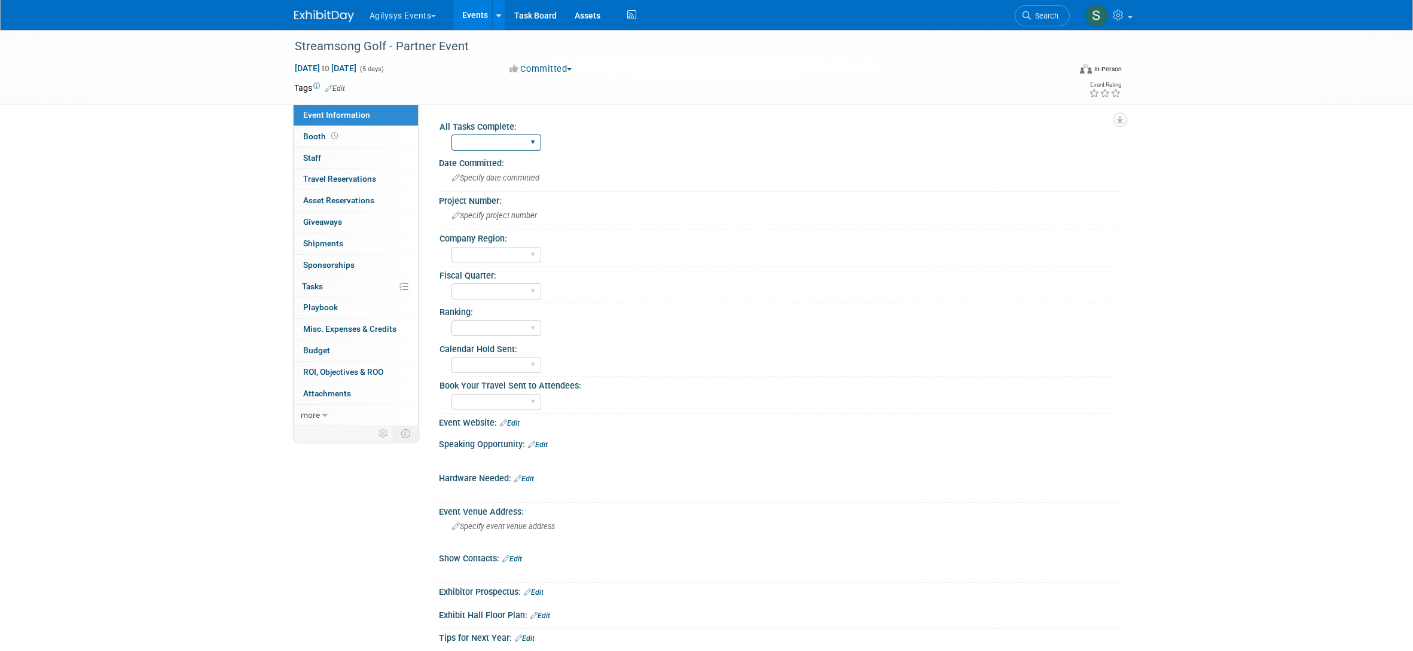
click at [489, 138] on select "Yes" at bounding box center [496, 143] width 90 height 16
select select "Yes"
click at [451, 135] on select "Yes" at bounding box center [496, 143] width 90 height 16
click at [493, 252] on select "FSM GAM HRC APAC EMEA MENA AGY" at bounding box center [496, 255] width 90 height 16
select select "FSM"
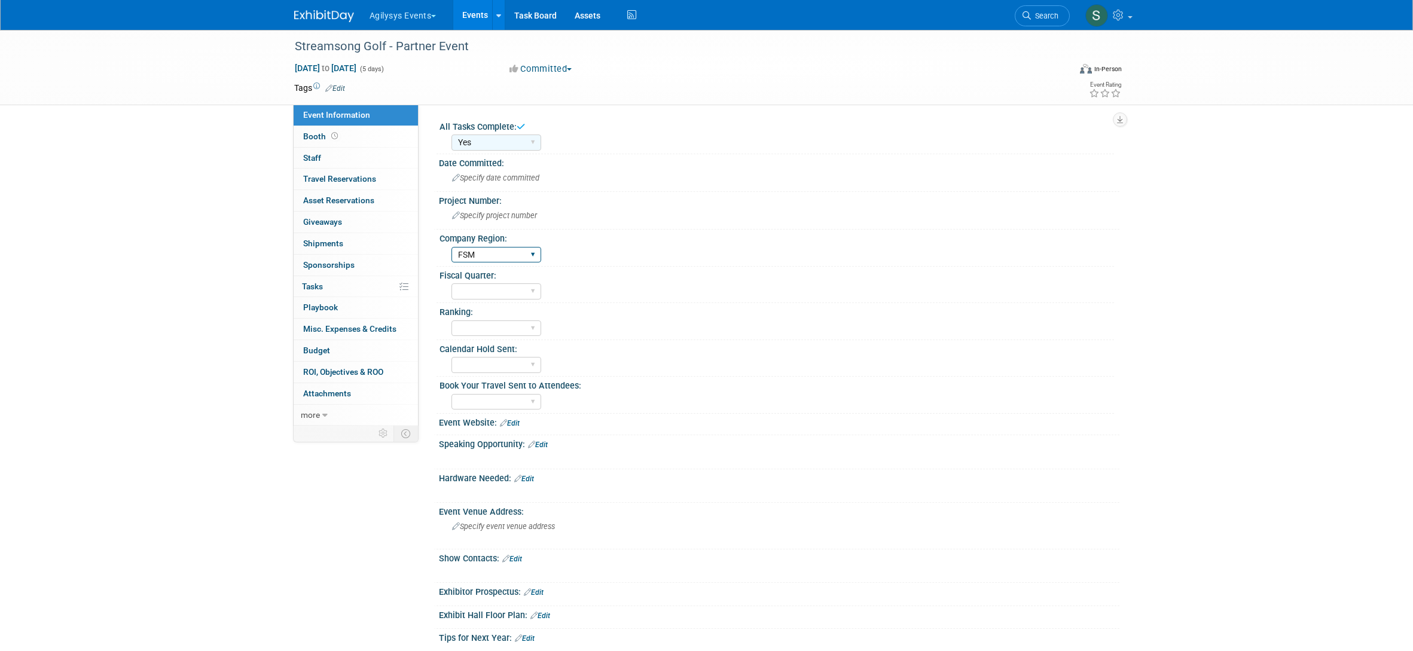
click at [451, 247] on select "FSM GAM HRC APAC EMEA MENA AGY" at bounding box center [496, 255] width 90 height 16
click at [495, 323] on select "A B C" at bounding box center [496, 328] width 90 height 16
click at [451, 320] on select "A B C" at bounding box center [496, 328] width 90 height 16
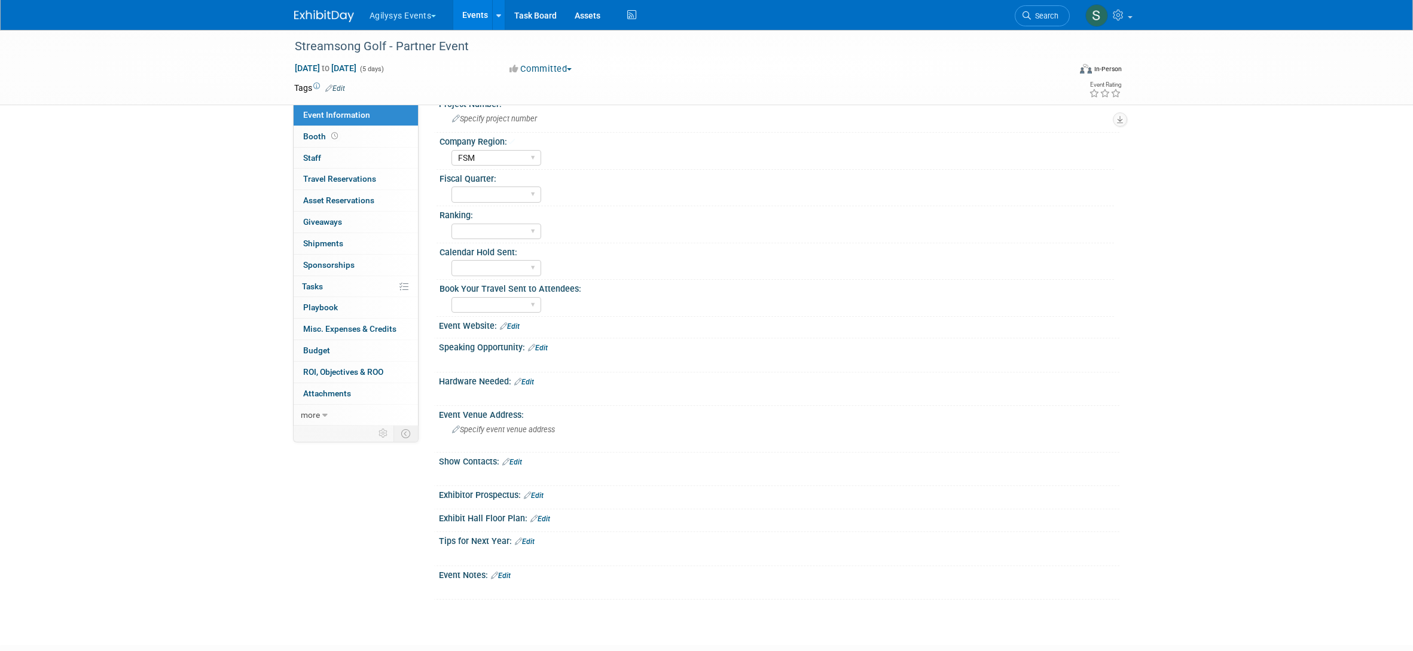
scroll to position [99, 0]
click at [511, 300] on select "Yes" at bounding box center [496, 303] width 90 height 16
select select "Yes"
click at [451, 295] on select "Yes" at bounding box center [496, 303] width 90 height 16
click at [325, 136] on span "Booth" at bounding box center [321, 137] width 37 height 10
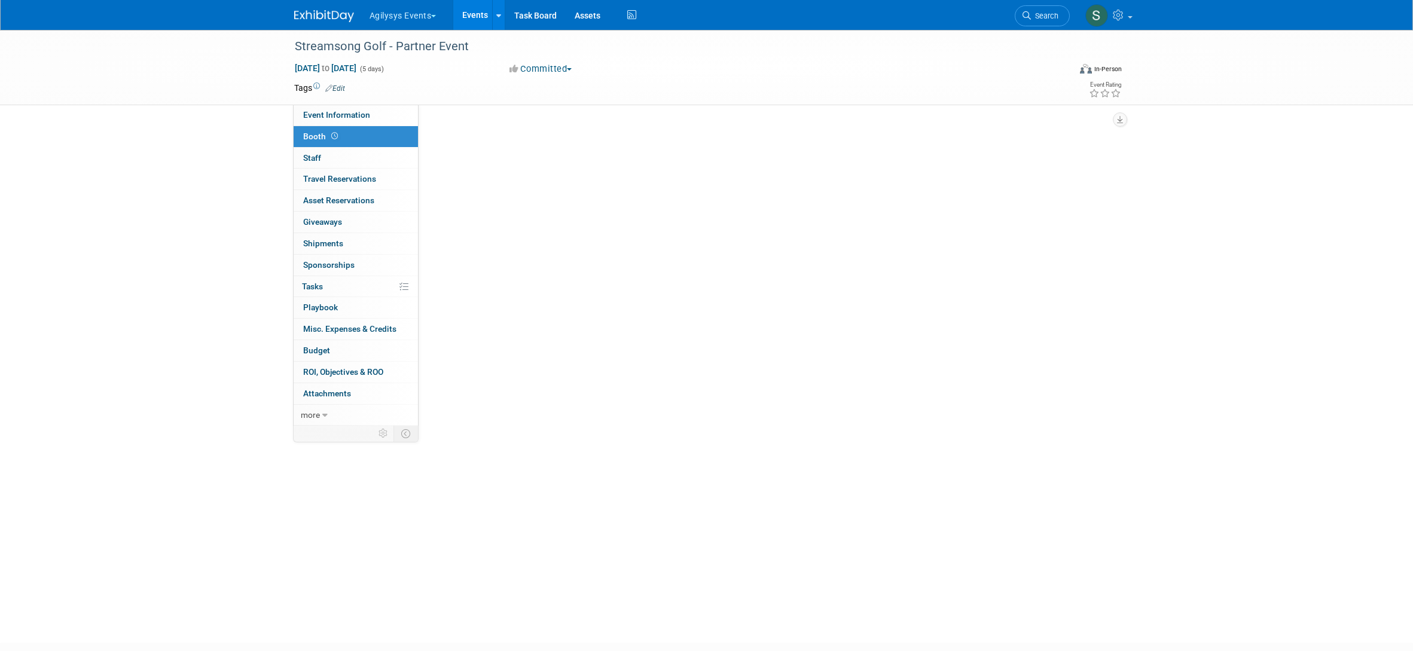
scroll to position [0, 0]
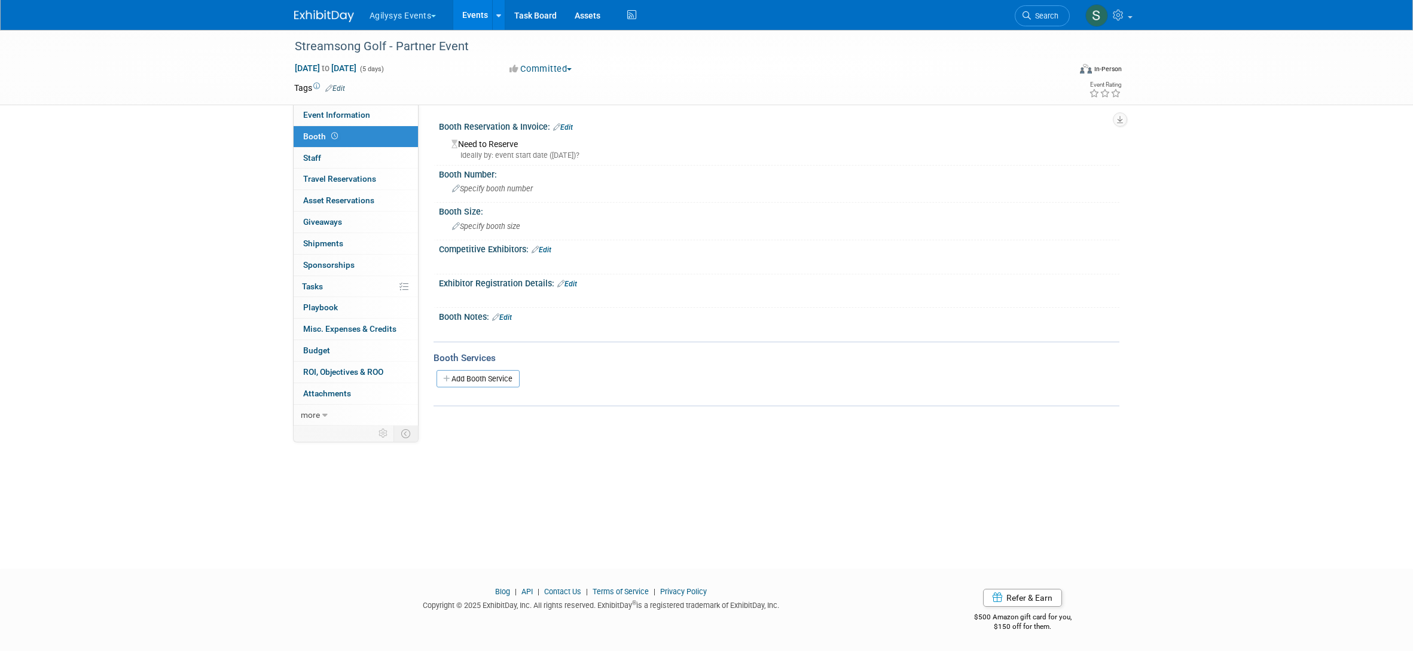
click at [570, 125] on link "Edit" at bounding box center [563, 127] width 20 height 8
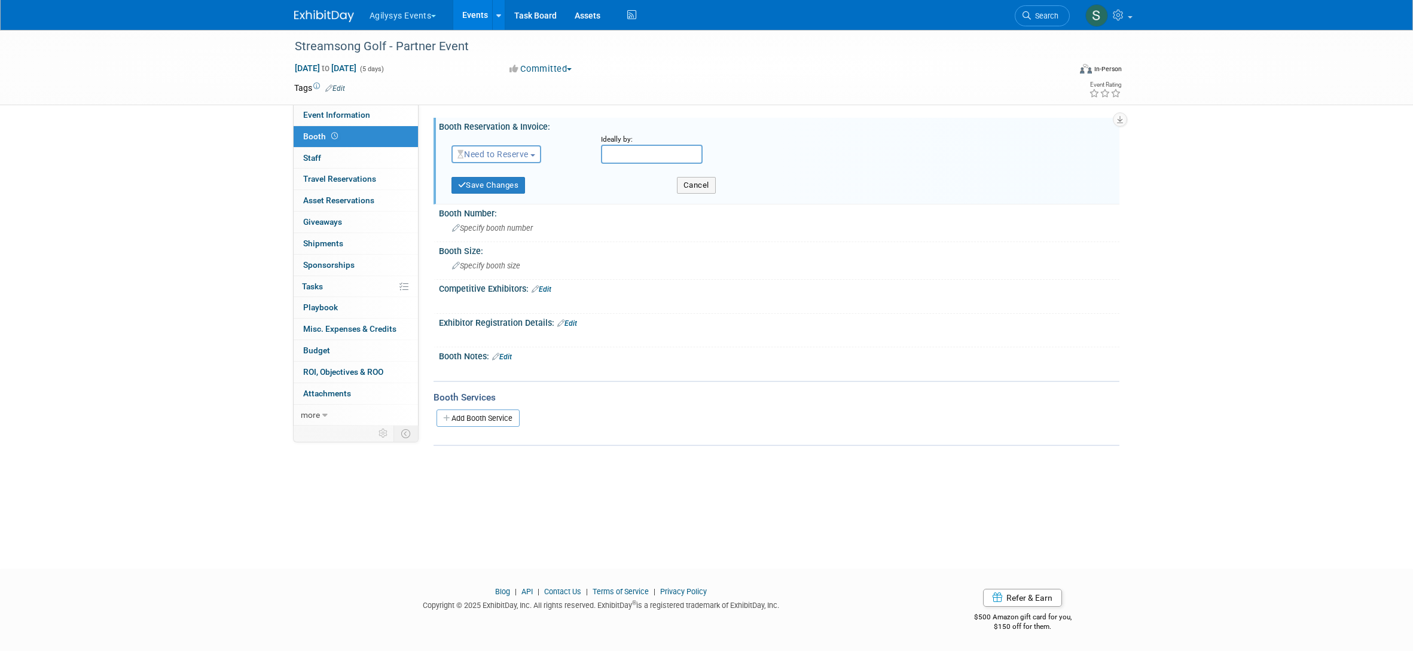
click at [506, 160] on button "Need to Reserve" at bounding box center [496, 154] width 90 height 18
click at [507, 188] on link "Reserved" at bounding box center [516, 191] width 128 height 17
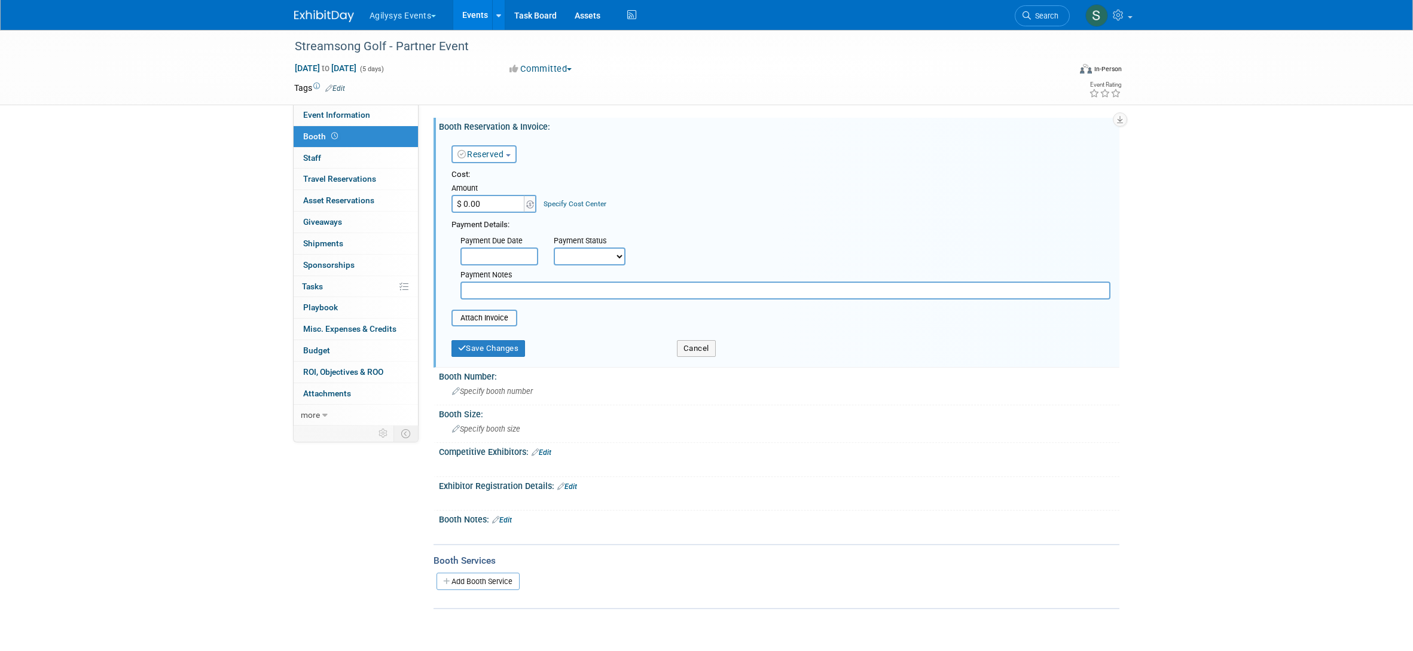
click at [489, 148] on button "Reserved" at bounding box center [483, 154] width 65 height 18
click at [510, 209] on link "No Reservation Required" at bounding box center [516, 208] width 128 height 17
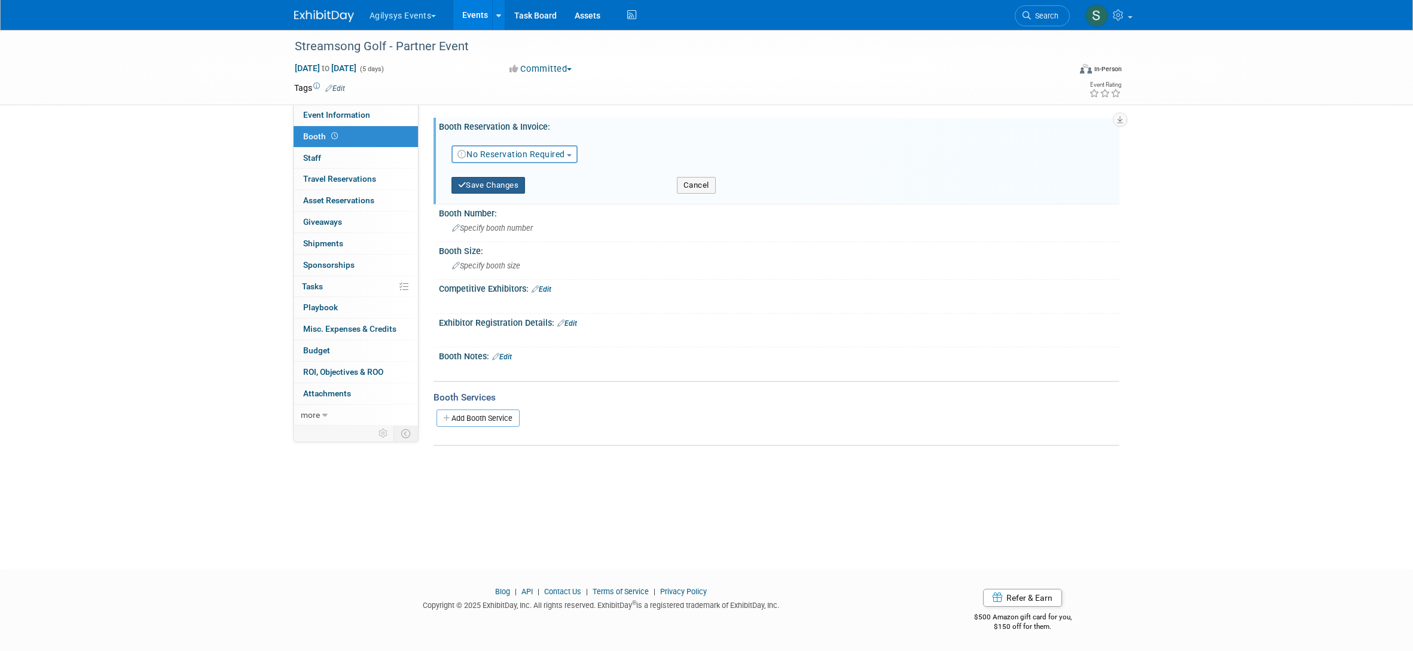
click at [488, 192] on button "Save Changes" at bounding box center [488, 185] width 74 height 17
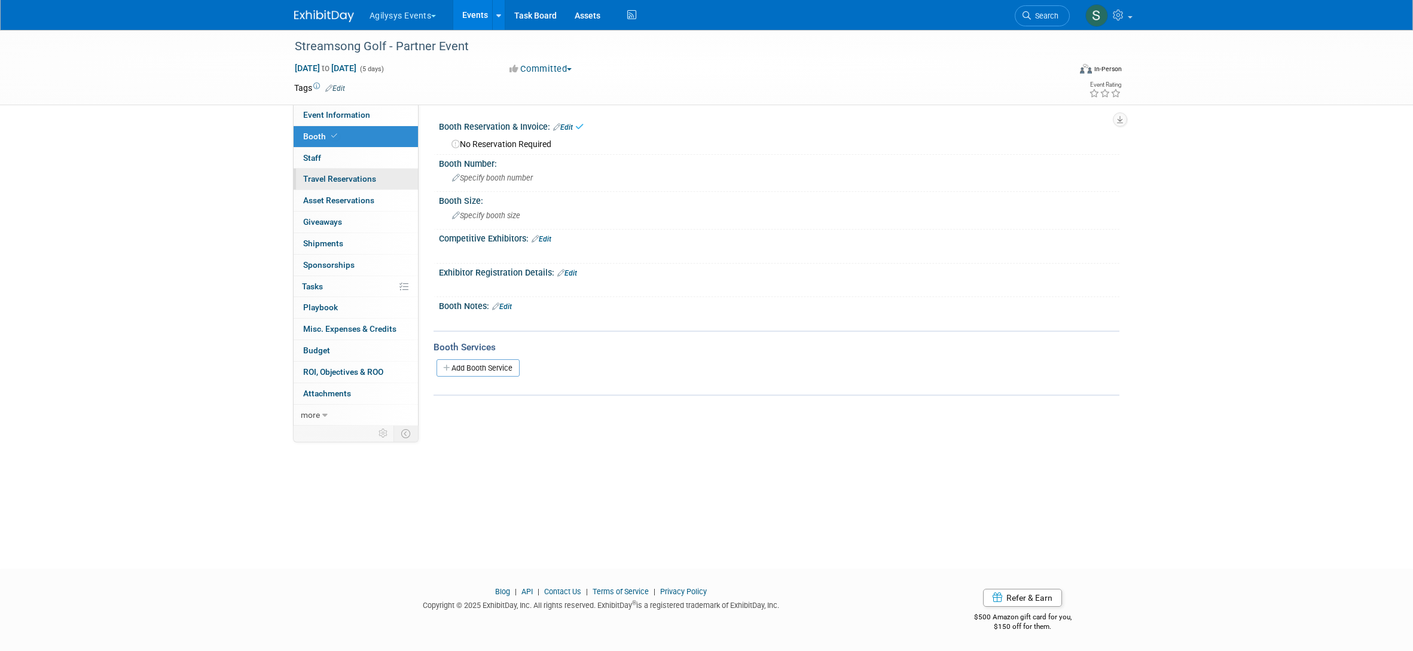
click at [353, 180] on span "Travel Reservations 0" at bounding box center [339, 179] width 73 height 10
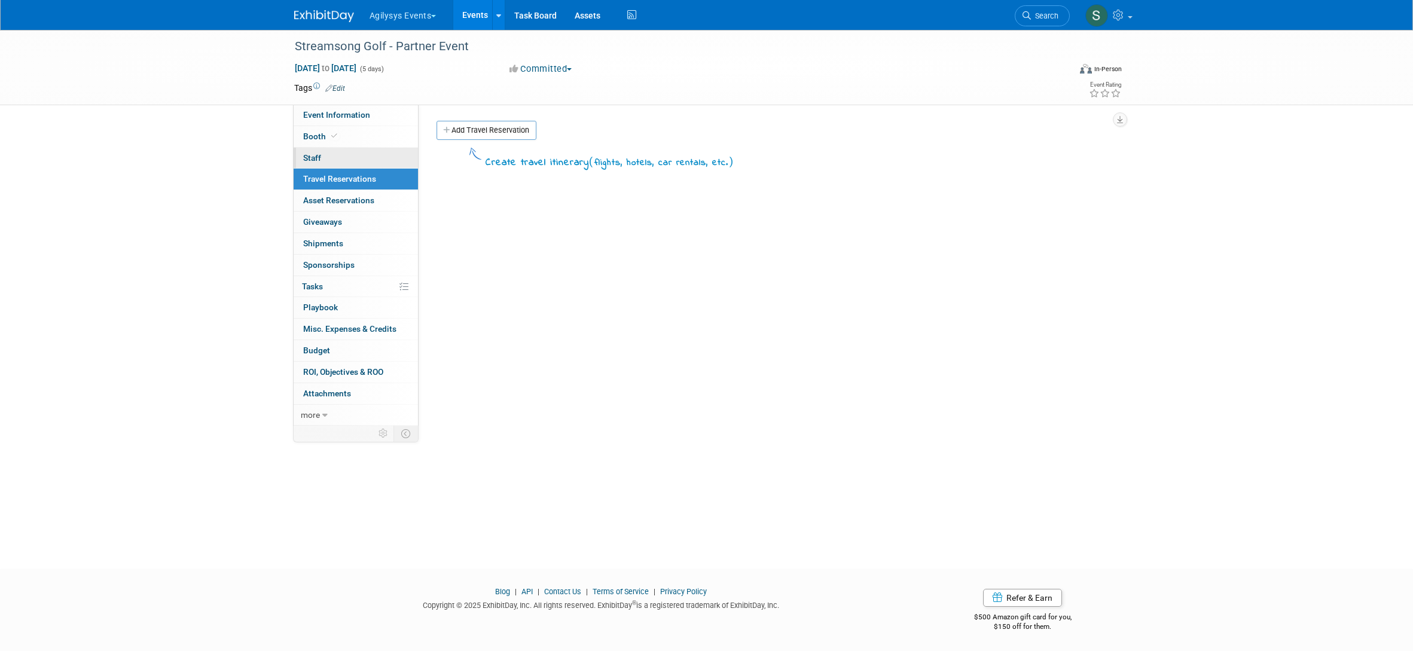
click at [332, 154] on link "0 Staff 0" at bounding box center [356, 158] width 124 height 21
click at [488, 129] on button "Add Attendee" at bounding box center [470, 130] width 68 height 19
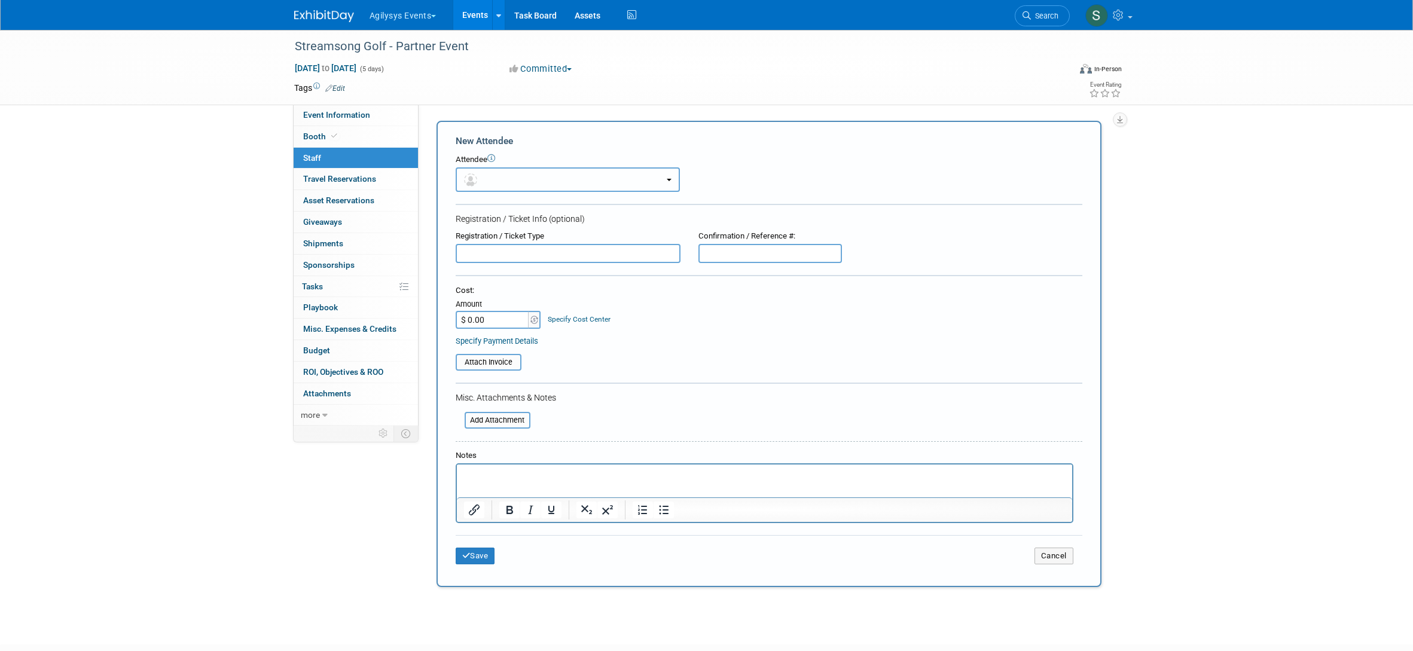
click at [517, 182] on button "button" at bounding box center [568, 179] width 224 height 25
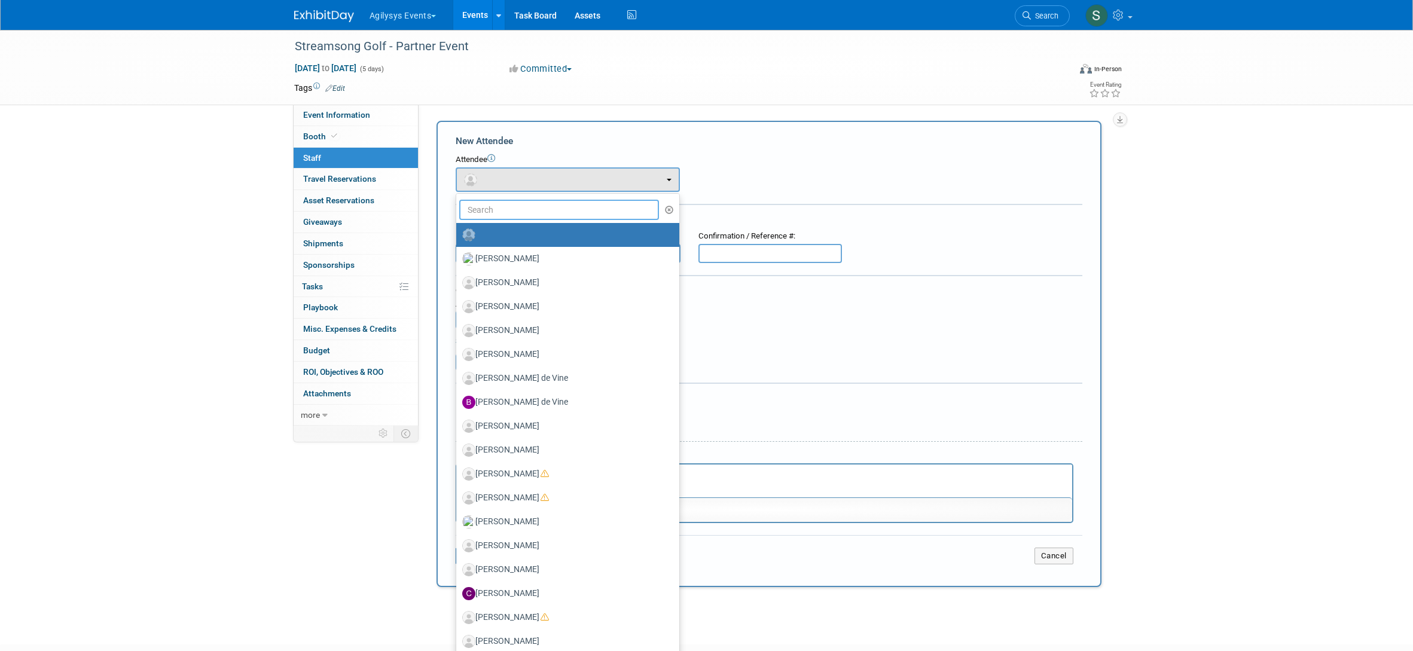
click at [519, 209] on input "text" at bounding box center [559, 210] width 200 height 20
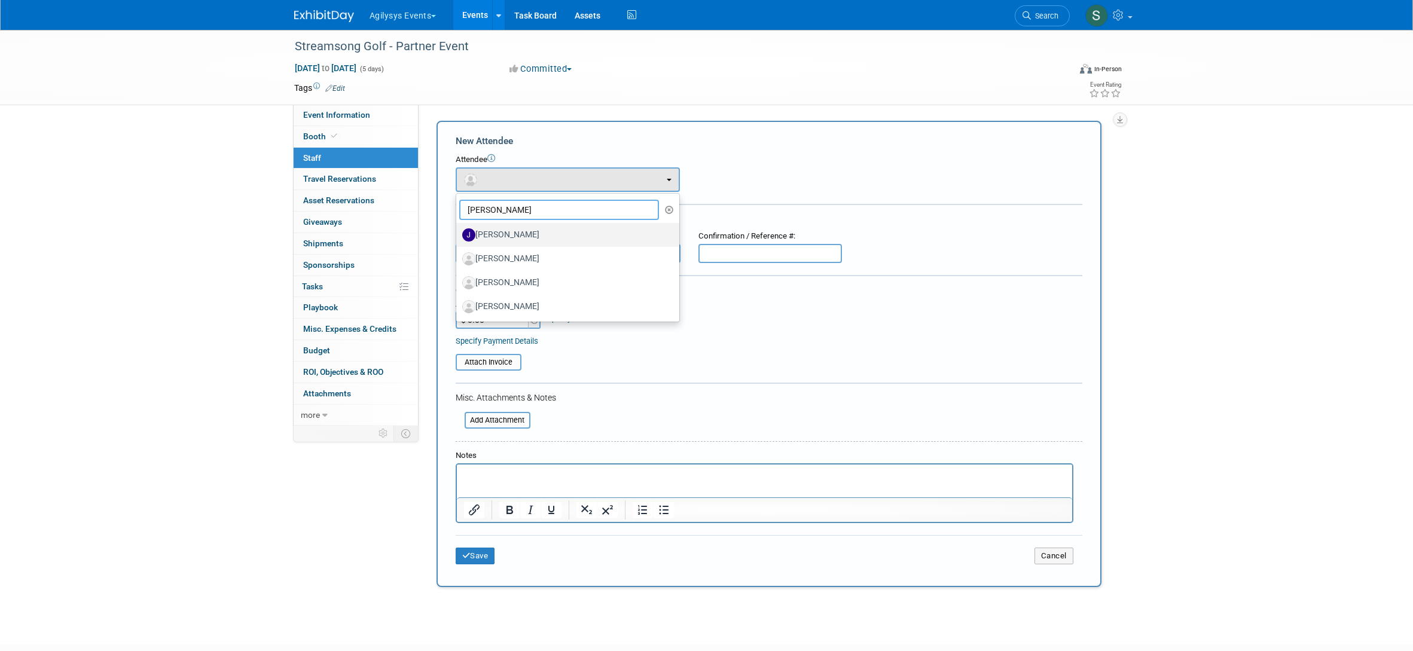
type input "jamie"
click at [515, 234] on label "jamie hodgson" at bounding box center [564, 234] width 205 height 19
click at [458, 234] on input "jamie hodgson" at bounding box center [454, 234] width 8 height 8
select select "40608d4f-d19d-4fcc-acc7-799f255bc10e"
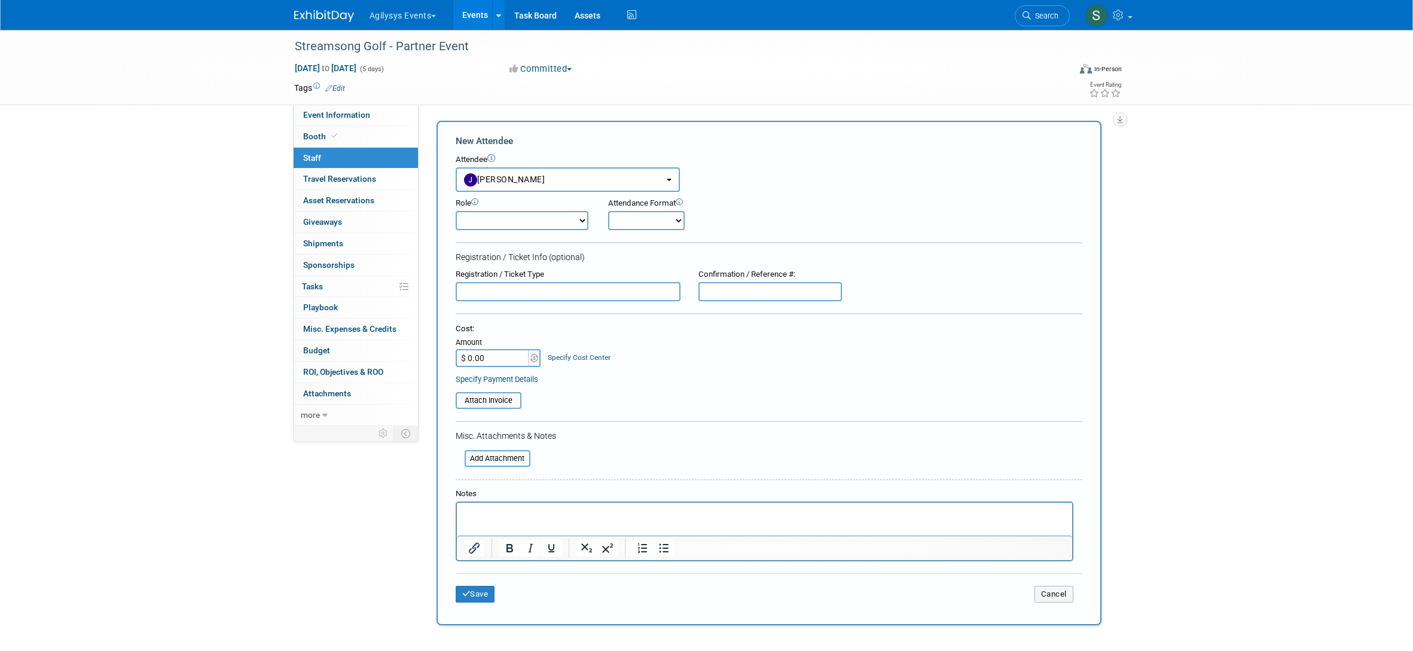
click at [518, 223] on select "Demonstrator Host Market Development Manager Planner Presenter Sales Engineer" at bounding box center [522, 220] width 133 height 19
select select "2"
click at [456, 211] on select "Demonstrator Host Market Development Manager Planner Presenter Sales Engineer" at bounding box center [522, 220] width 133 height 19
click at [479, 589] on button "Save" at bounding box center [475, 594] width 39 height 17
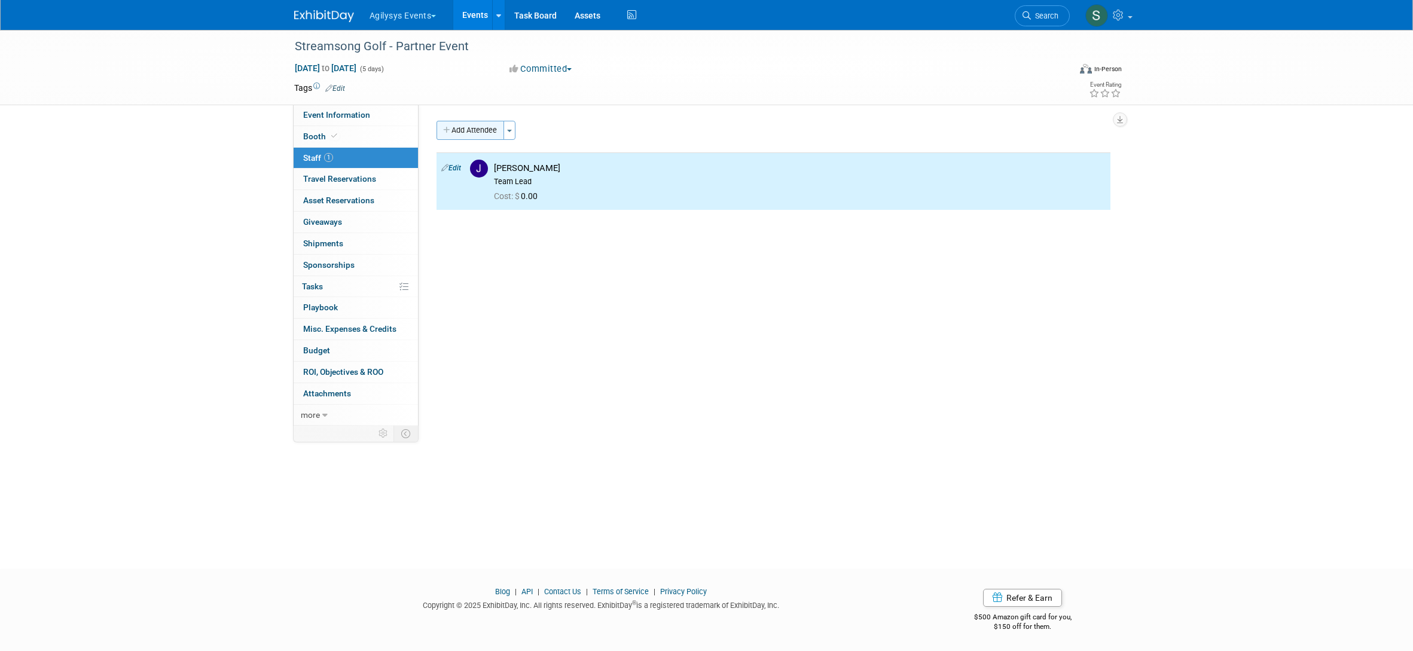
click at [478, 127] on button "Add Attendee" at bounding box center [470, 130] width 68 height 19
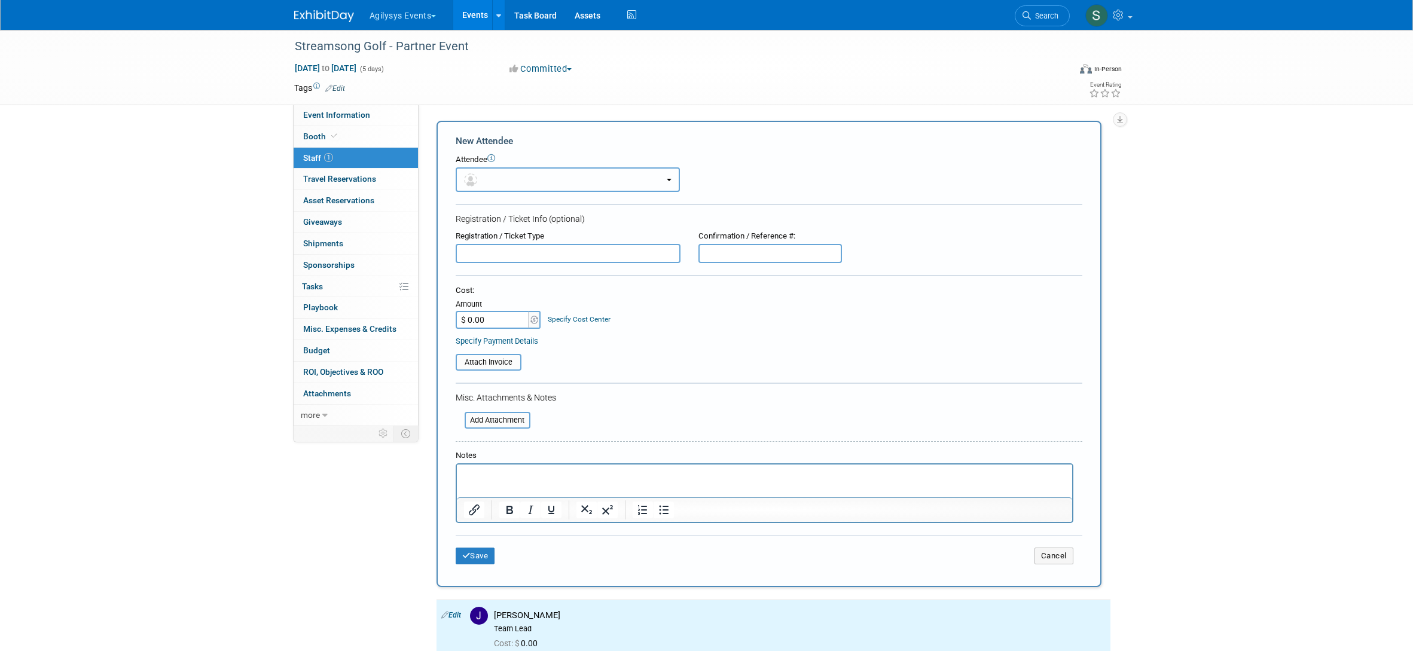
click at [529, 176] on button "button" at bounding box center [568, 179] width 224 height 25
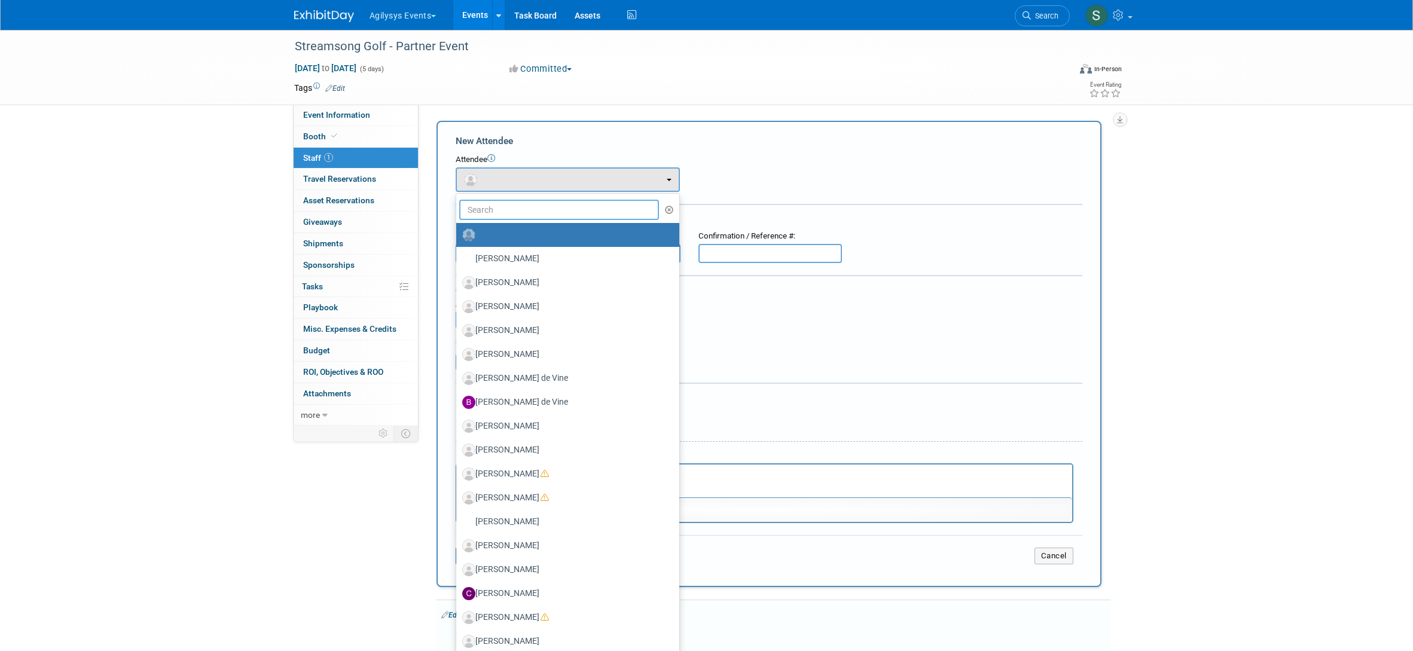
click at [527, 211] on input "text" at bounding box center [559, 210] width 200 height 20
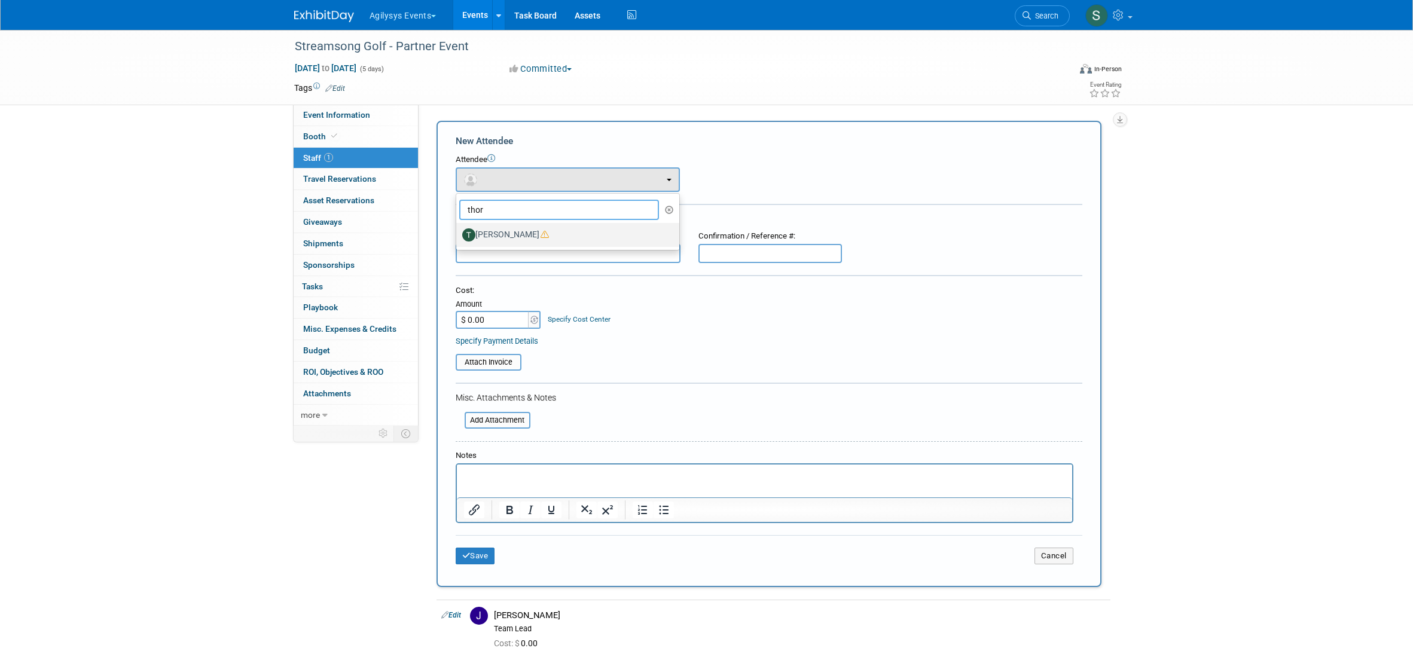
type input "thor"
click at [541, 237] on label "Thor Hansen" at bounding box center [564, 234] width 205 height 19
click at [458, 237] on input "Thor Hansen" at bounding box center [454, 234] width 8 height 8
select select "2a9da2a2-4540-4421-a823-06c53f75b580"
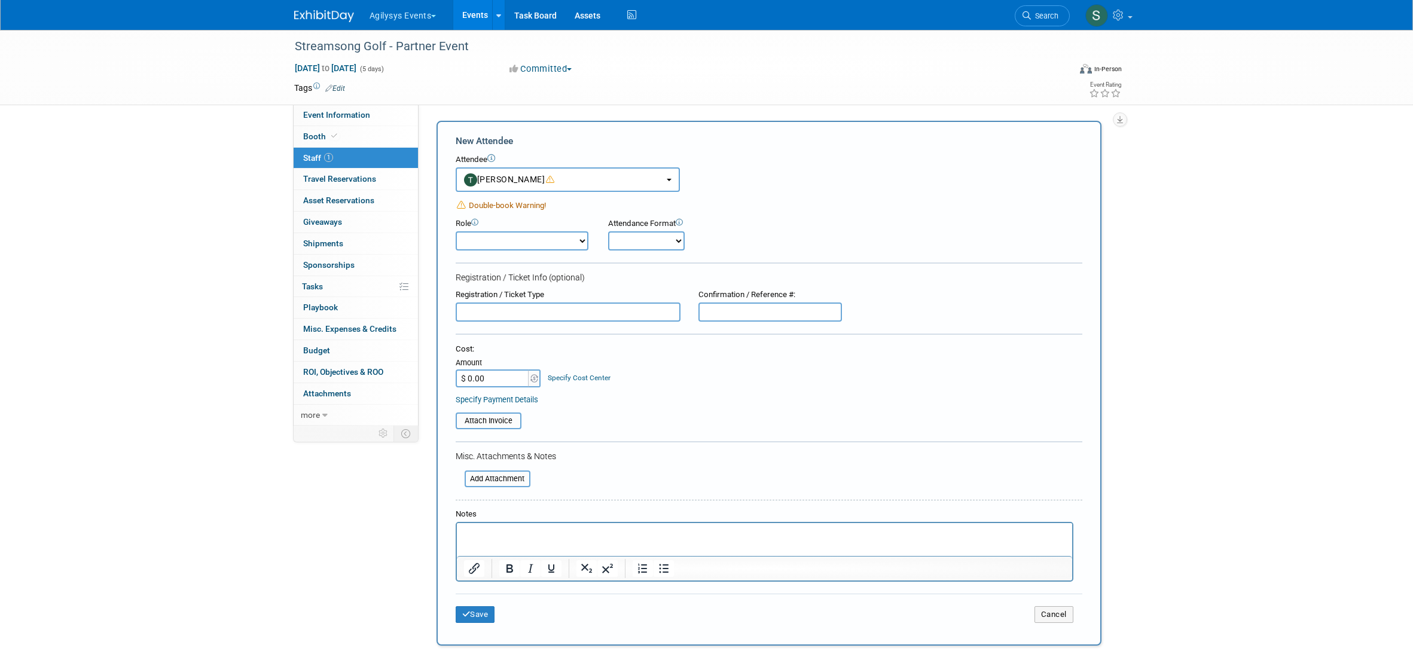
click at [543, 237] on select "Demonstrator Host Market Development Manager Planner Presenter Sales Engineer" at bounding box center [522, 240] width 133 height 19
select select "200"
click at [456, 231] on select "Demonstrator Host Market Development Manager Planner Presenter Sales Engineer" at bounding box center [522, 240] width 133 height 19
click at [487, 604] on div "Save Cancel" at bounding box center [769, 613] width 627 height 38
click at [485, 610] on button "Save" at bounding box center [475, 614] width 39 height 17
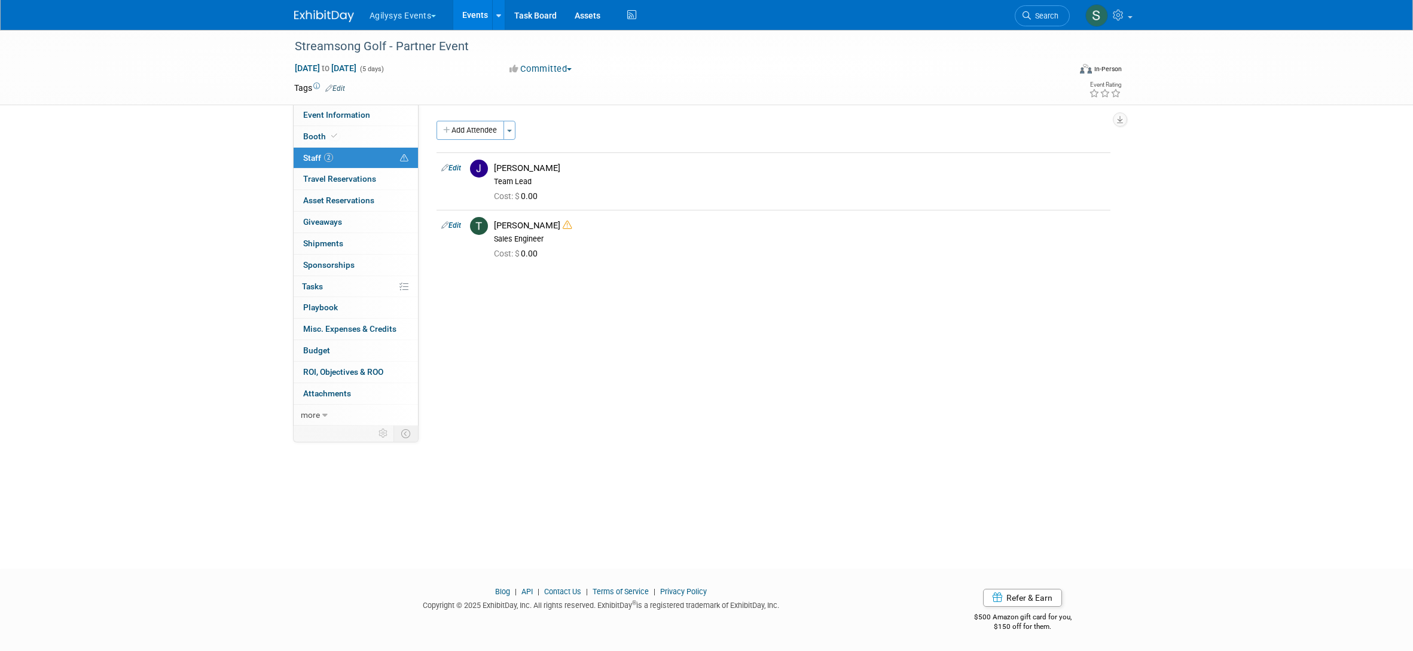
click at [307, 15] on img at bounding box center [324, 16] width 60 height 12
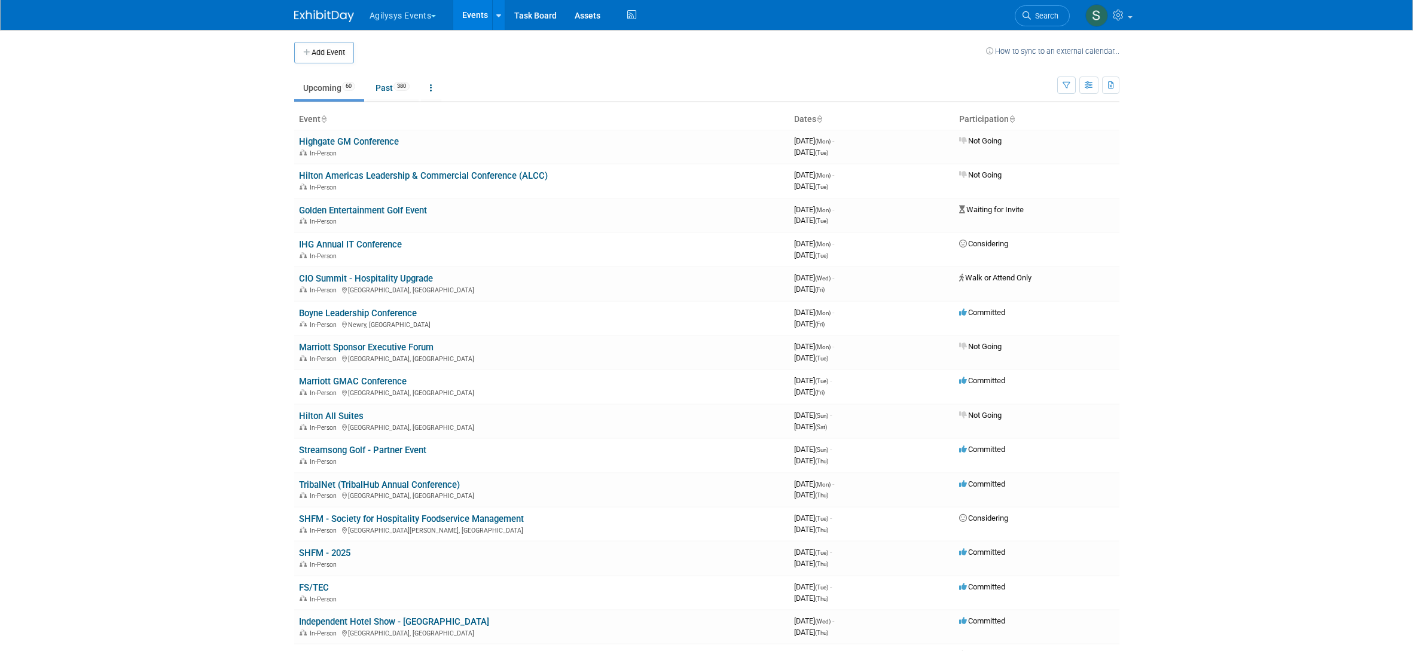
click at [1036, 14] on span "Search" at bounding box center [1045, 15] width 28 height 9
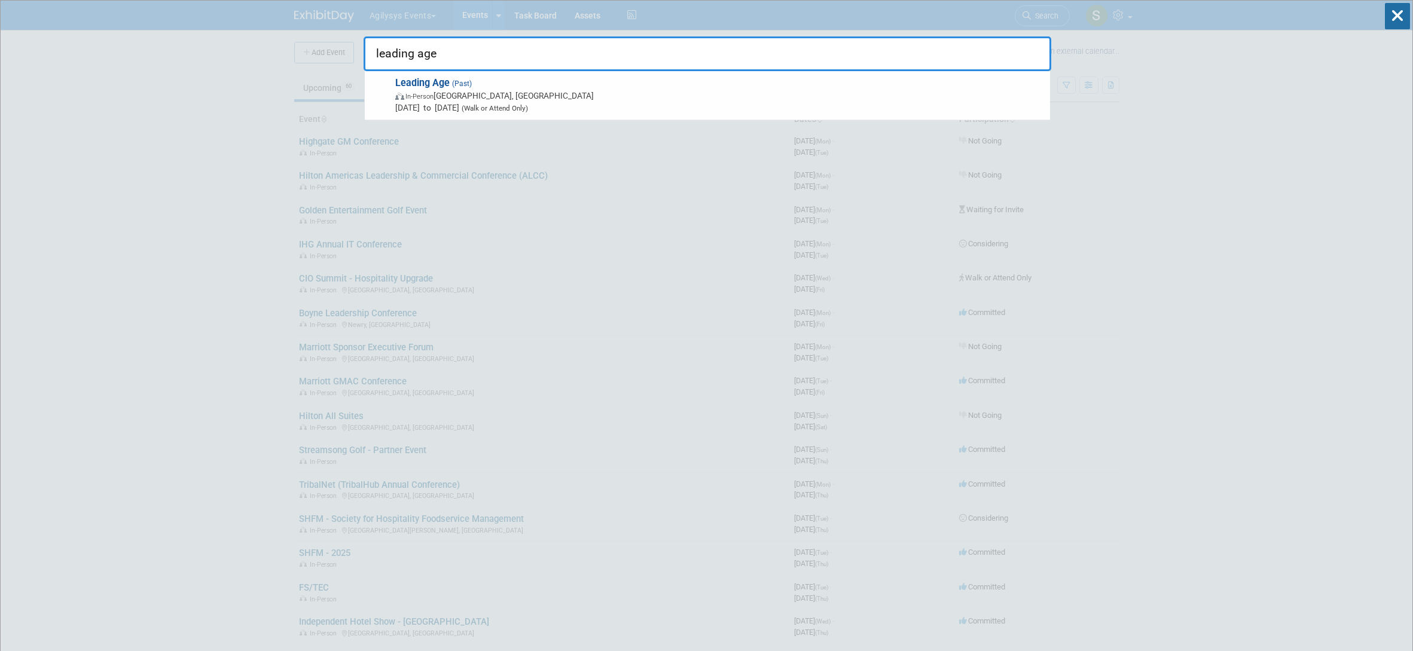
type input "leading age"
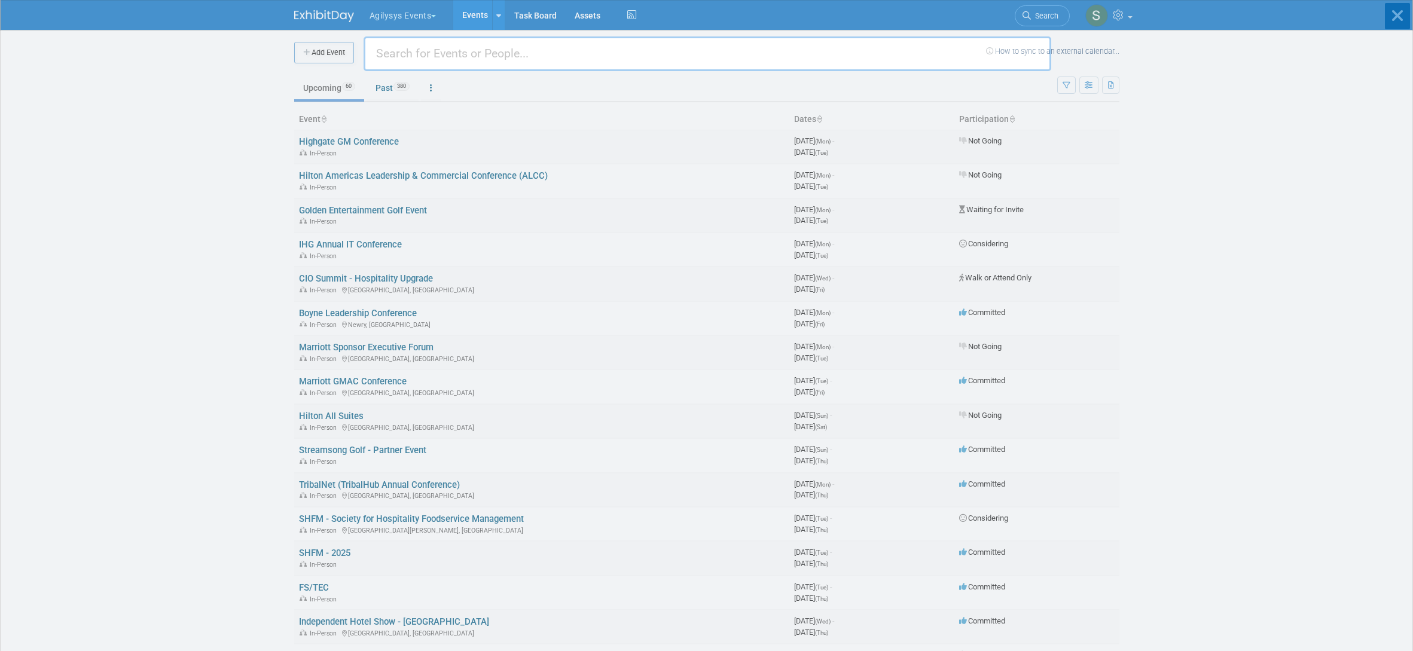
click at [316, 61] on body "Agilysys Events Choose Workspace: Agilysys / Book4Time Agilysys Events Events A…" at bounding box center [706, 325] width 1413 height 651
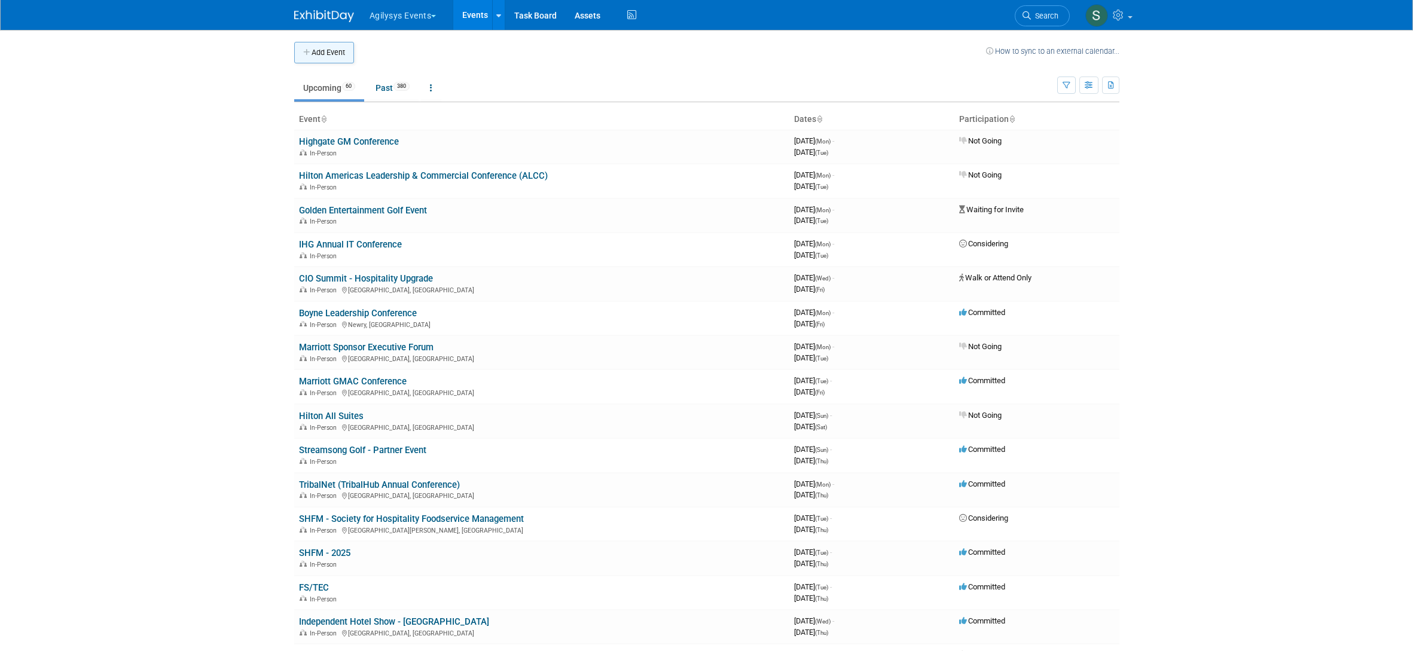
click at [316, 56] on button "Add Event" at bounding box center [324, 53] width 60 height 22
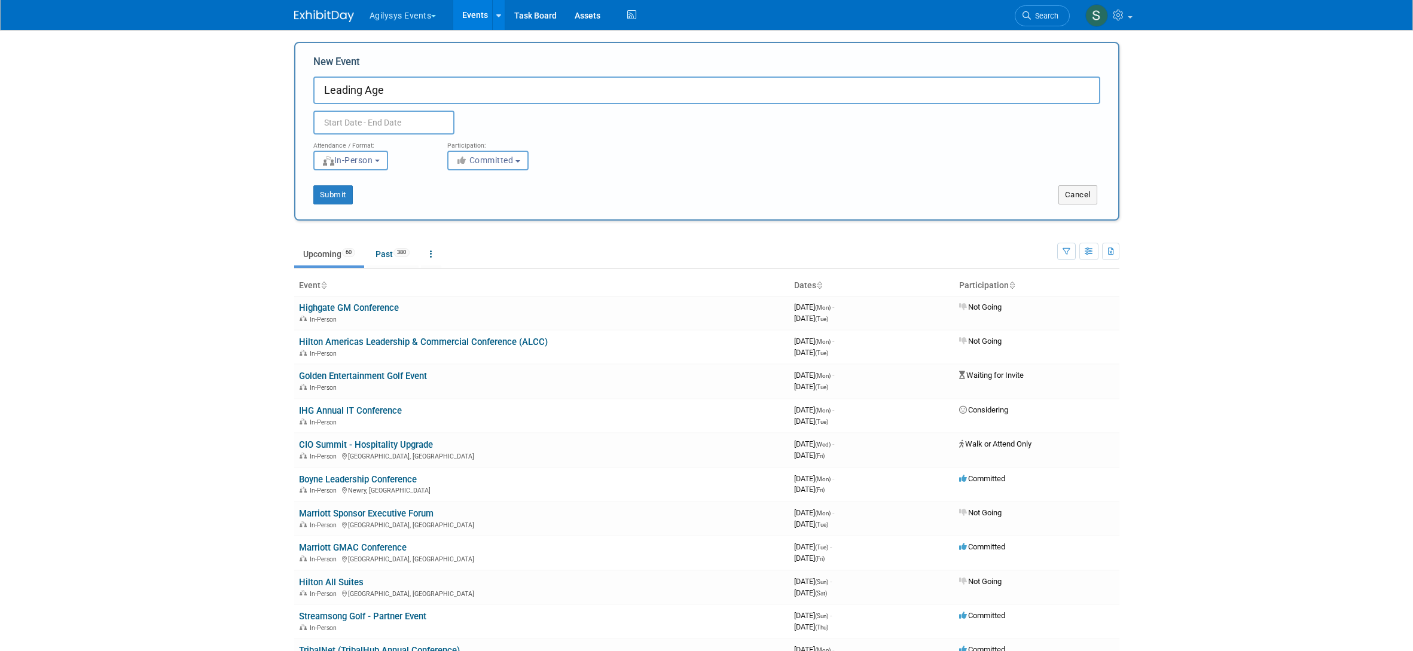
type input "Leading Age"
click at [335, 124] on input "text" at bounding box center [383, 123] width 141 height 24
click at [485, 152] on icon at bounding box center [484, 149] width 8 height 8
click at [488, 150] on icon at bounding box center [484, 149] width 8 height 8
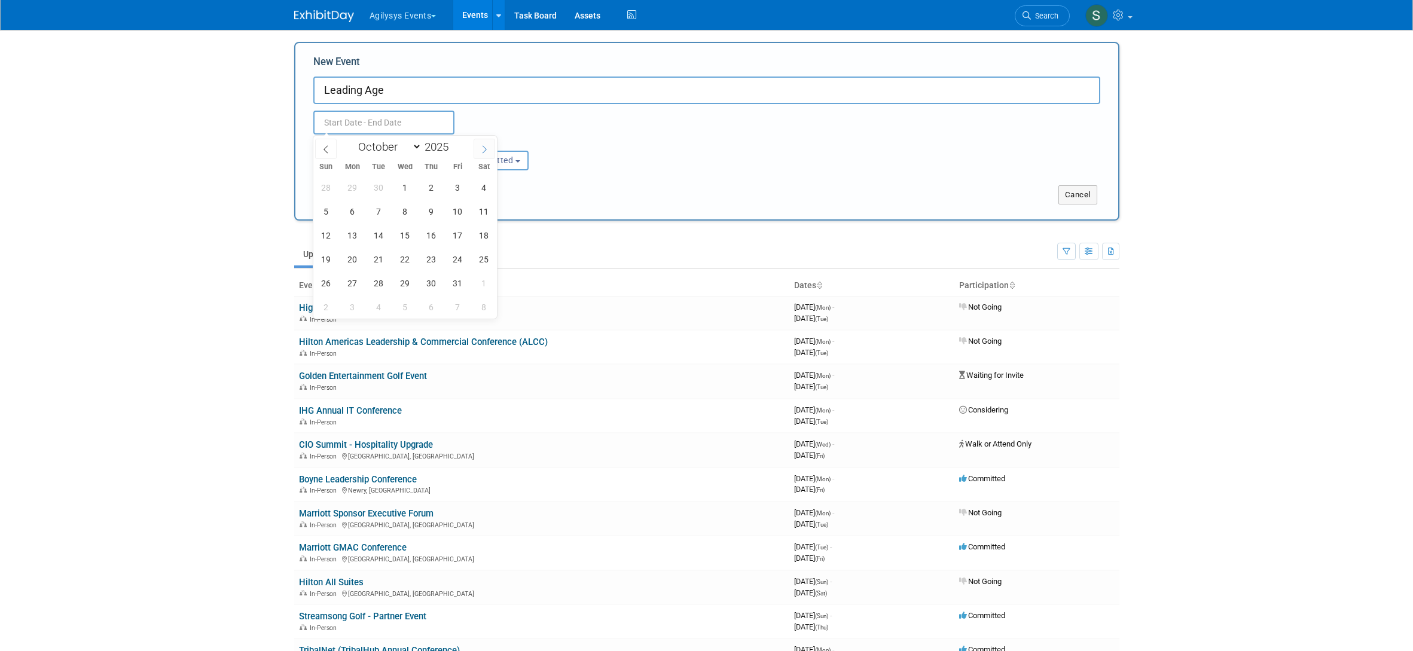
select select "10"
click at [319, 214] on span "2" at bounding box center [325, 211] width 23 height 23
click at [404, 211] on span "5" at bounding box center [404, 211] width 23 height 23
type input "[DATE] to [DATE]"
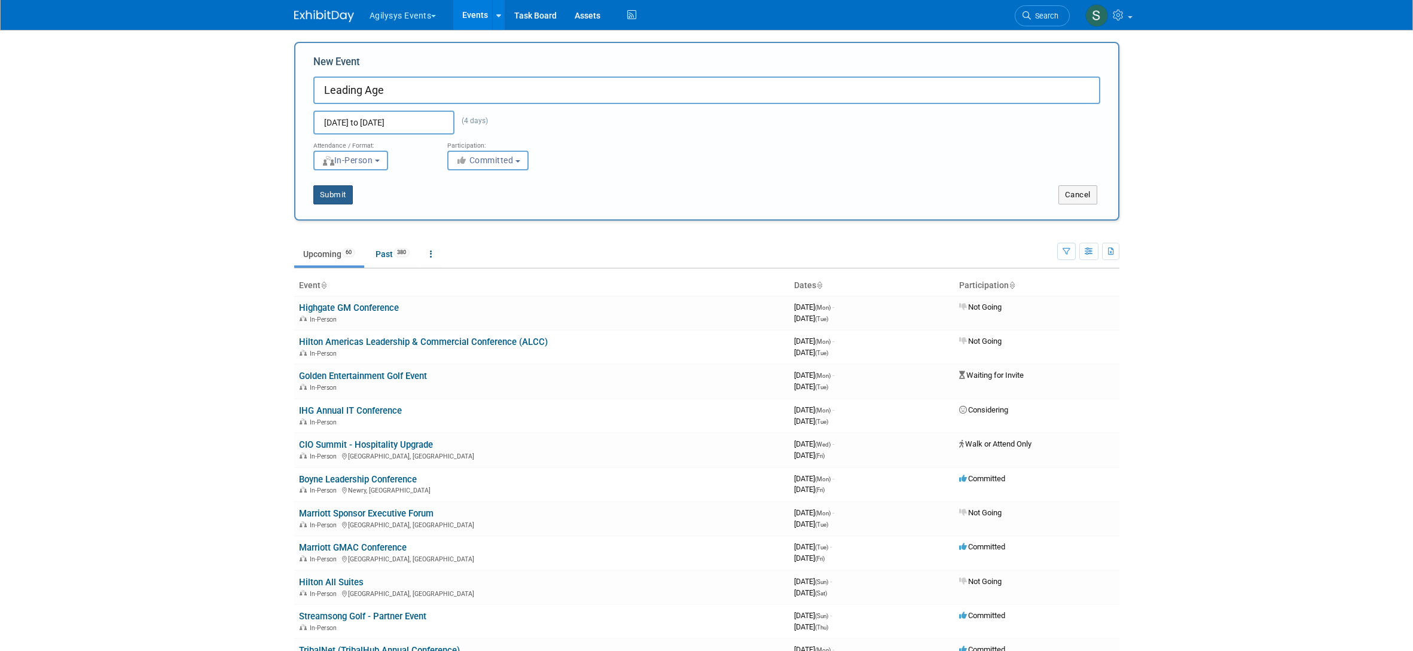
click at [346, 196] on button "Submit" at bounding box center [332, 194] width 39 height 19
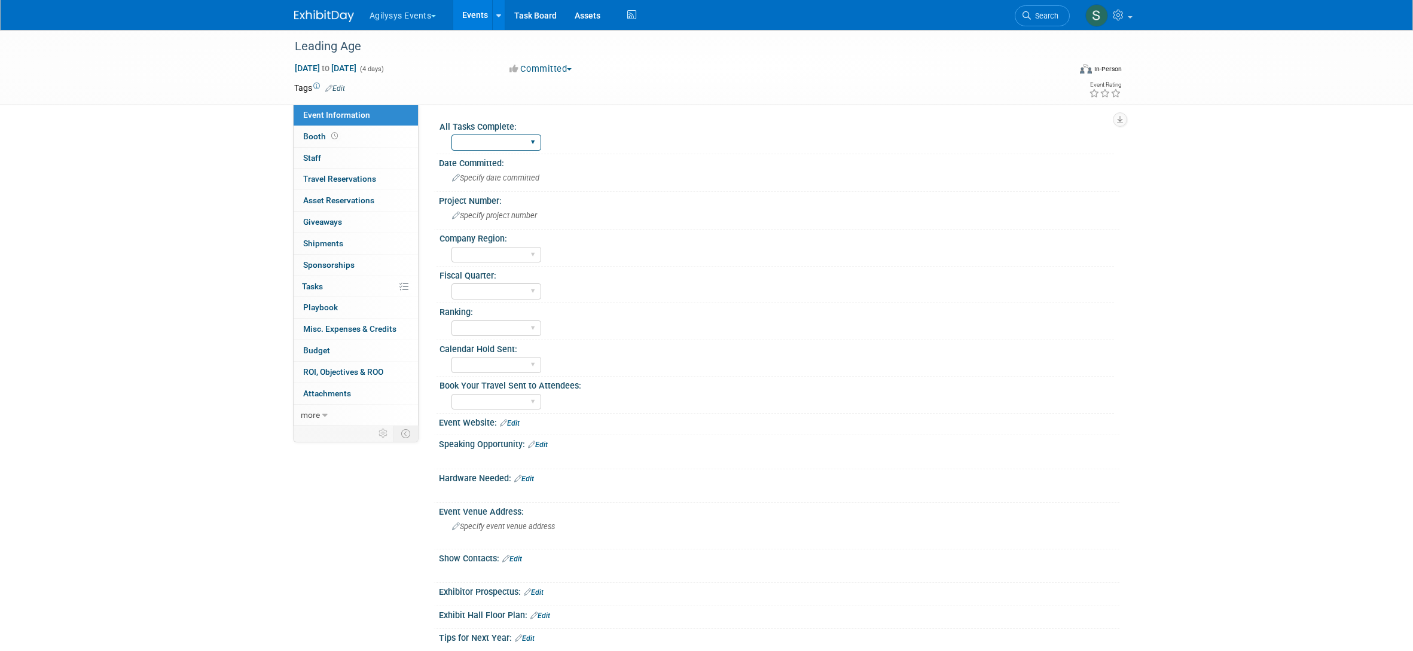
click at [498, 140] on select "Yes" at bounding box center [496, 143] width 90 height 16
select select "Yes"
click at [451, 135] on select "Yes" at bounding box center [496, 143] width 90 height 16
click at [507, 256] on select "FSM GAM HRC APAC EMEA [PERSON_NAME]" at bounding box center [496, 255] width 90 height 16
select select "FSM"
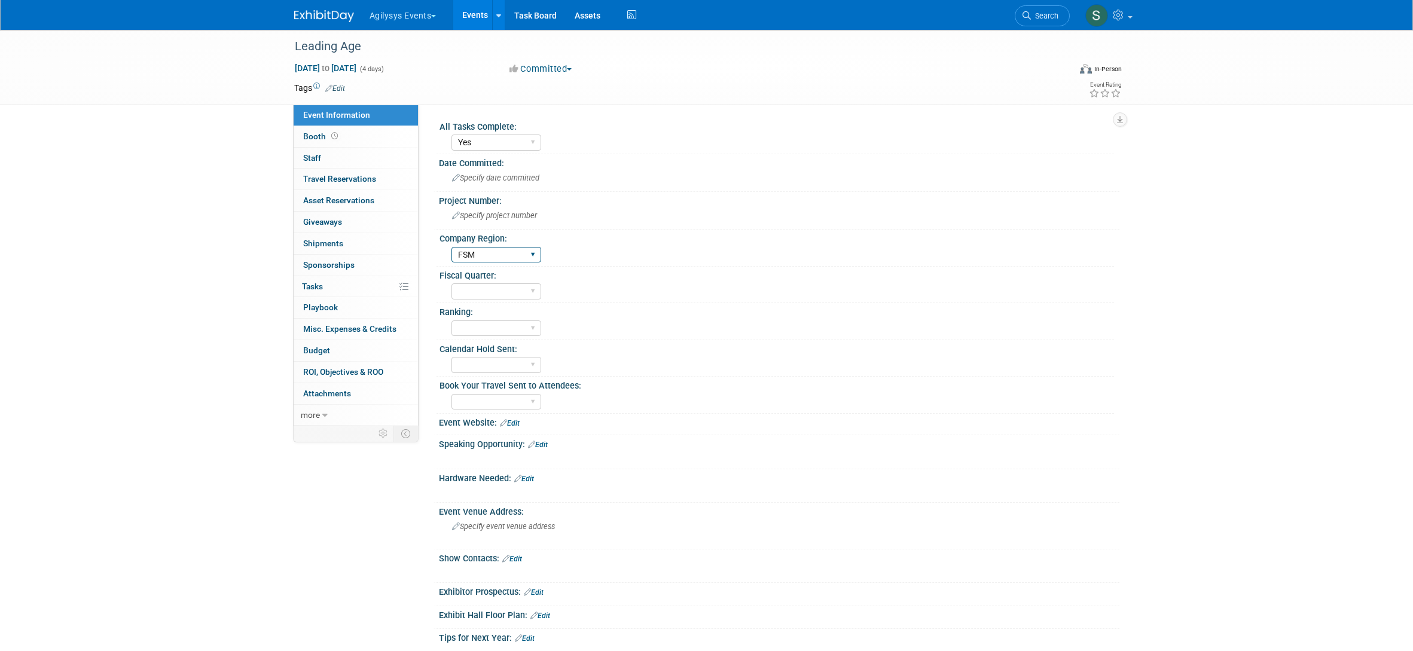
click at [451, 247] on select "FSM GAM HRC APAC EMEA [PERSON_NAME]" at bounding box center [496, 255] width 90 height 16
click at [499, 295] on select "Q1 Q2 Q3 Q4" at bounding box center [496, 291] width 90 height 16
click at [451, 283] on select "Q1 Q2 Q3 Q4" at bounding box center [496, 291] width 90 height 16
click at [633, 315] on div "Ranking:" at bounding box center [776, 310] width 674 height 15
click at [494, 370] on select "Yes" at bounding box center [496, 365] width 90 height 16
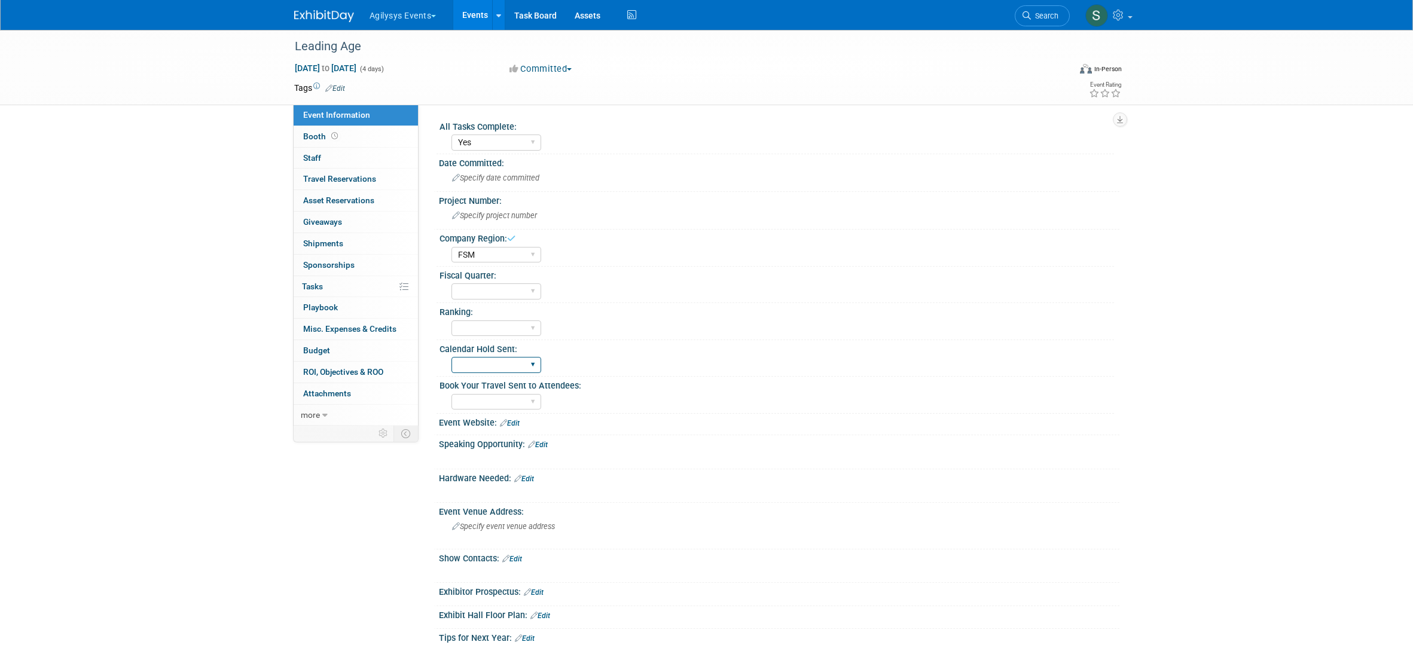
select select "Yes"
click at [451, 357] on select "Yes" at bounding box center [496, 365] width 90 height 16
click at [512, 403] on select "Yes" at bounding box center [496, 402] width 90 height 16
select select "Yes"
click at [451, 394] on select "Yes" at bounding box center [496, 402] width 90 height 16
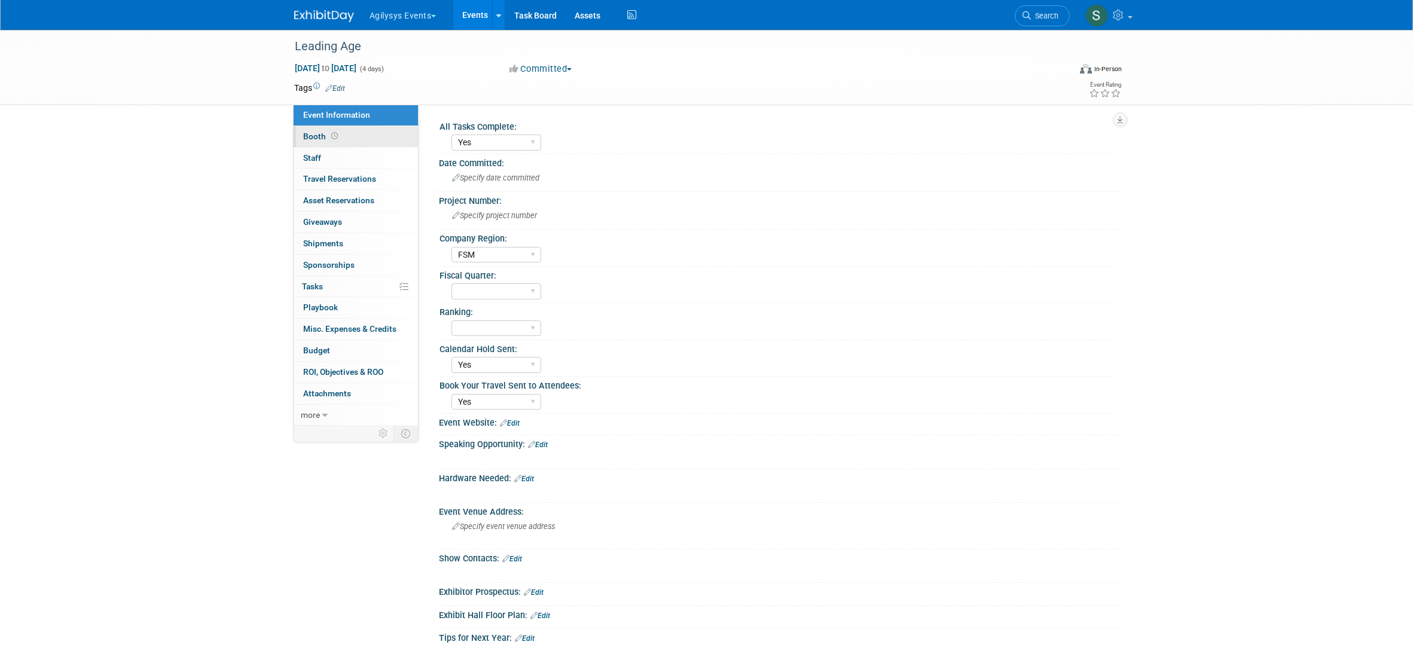
click at [340, 141] on link "Booth" at bounding box center [356, 136] width 124 height 21
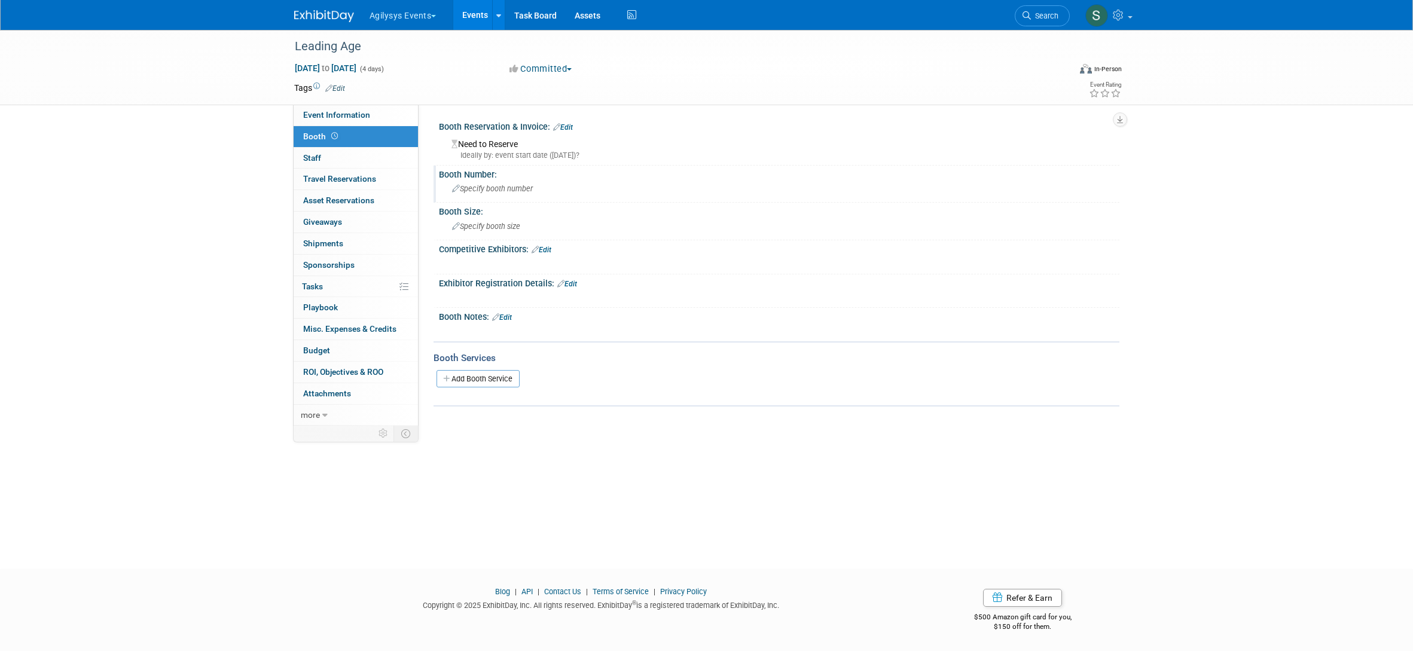
click at [454, 187] on icon at bounding box center [456, 189] width 8 height 8
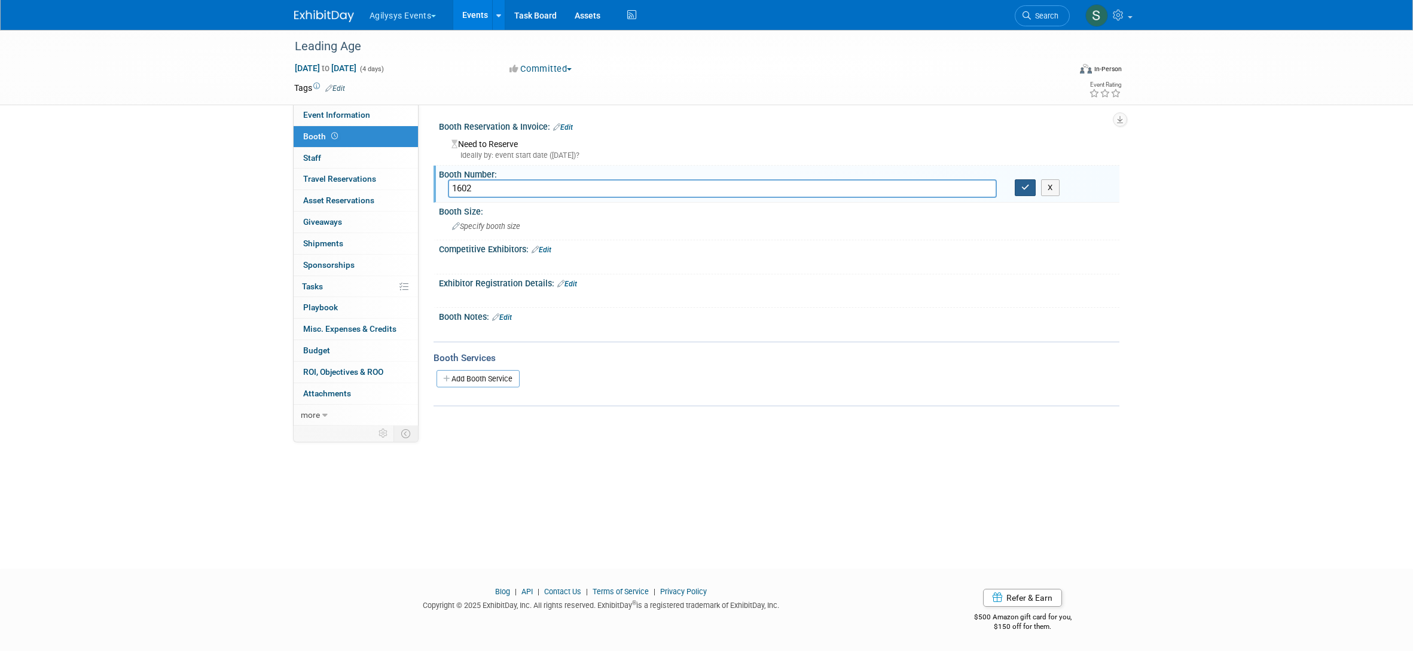
type input "1602"
click at [1018, 190] on button "button" at bounding box center [1026, 187] width 22 height 17
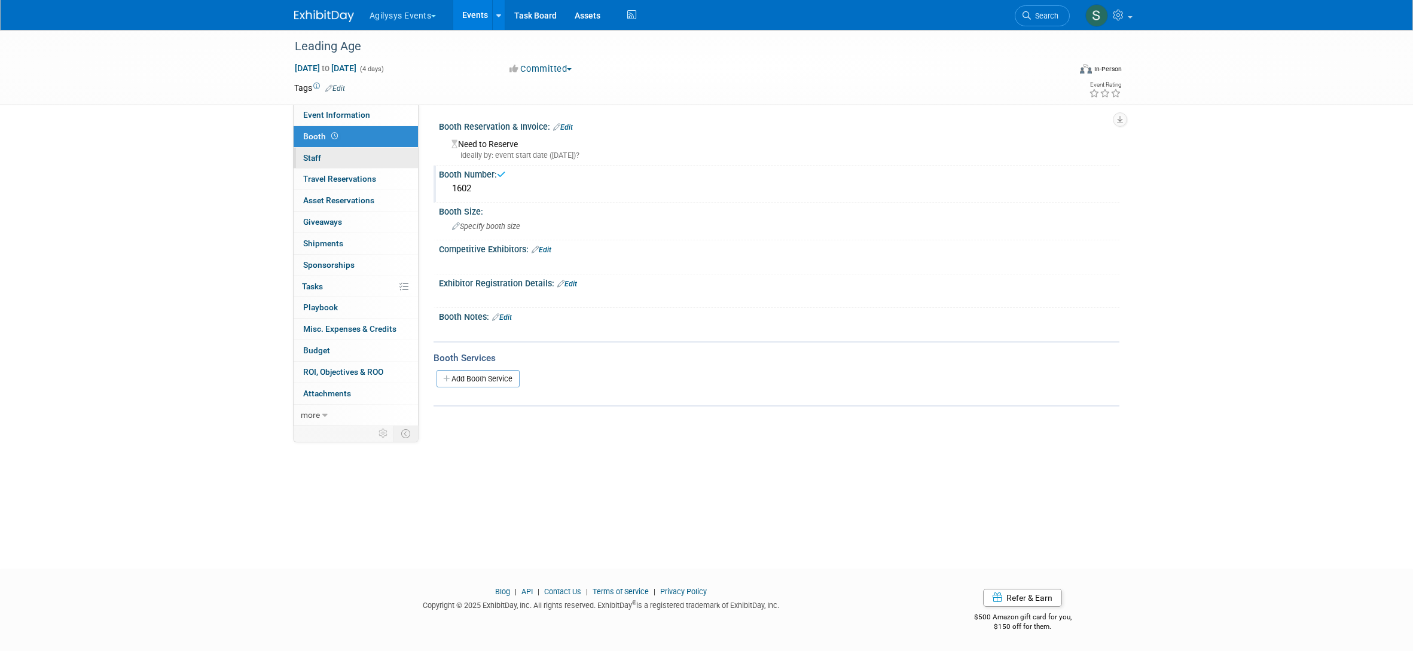
click at [338, 164] on link "0 Staff 0" at bounding box center [356, 158] width 124 height 21
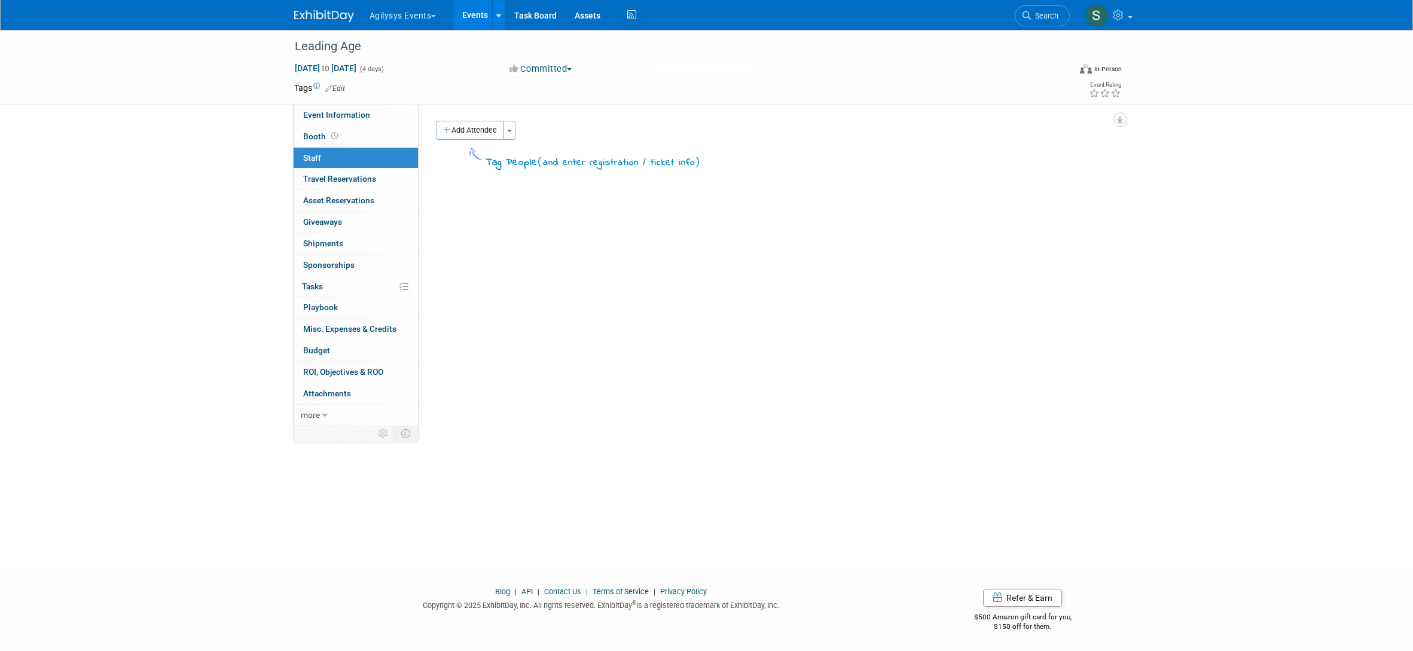
click at [476, 130] on button "Add Attendee" at bounding box center [470, 130] width 68 height 19
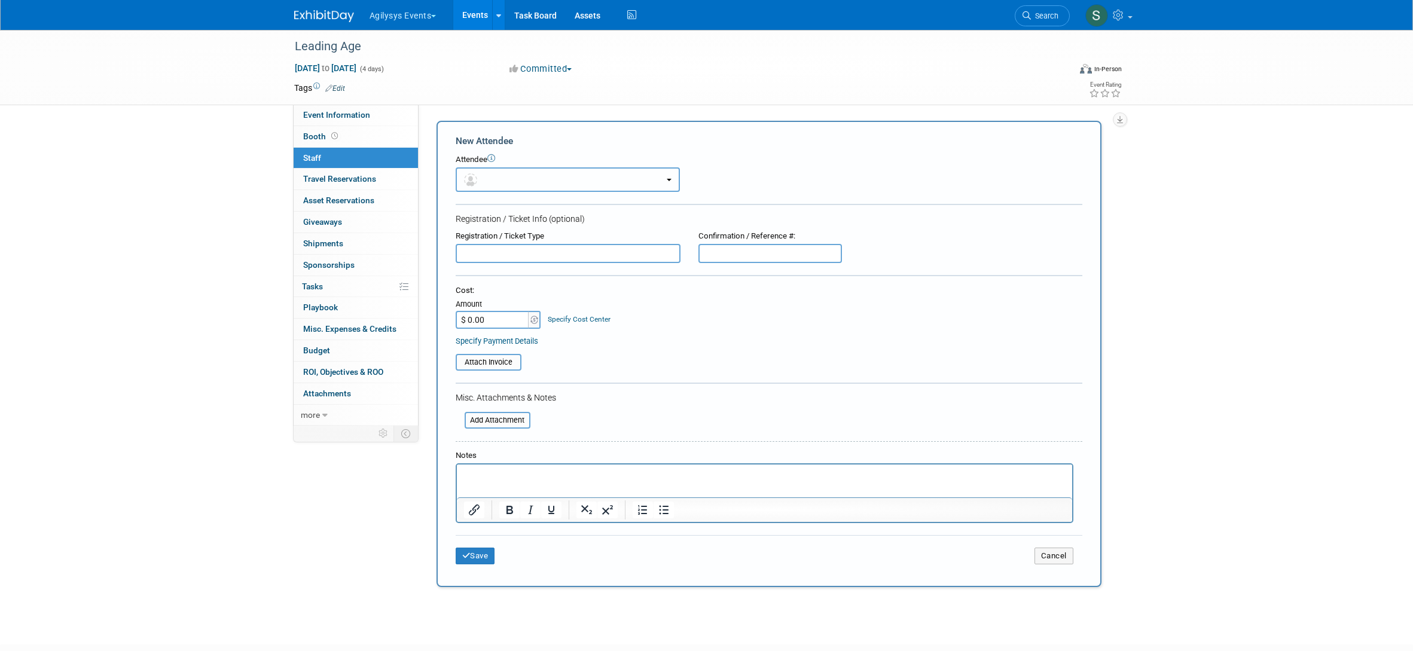
click at [506, 178] on button "button" at bounding box center [568, 179] width 224 height 25
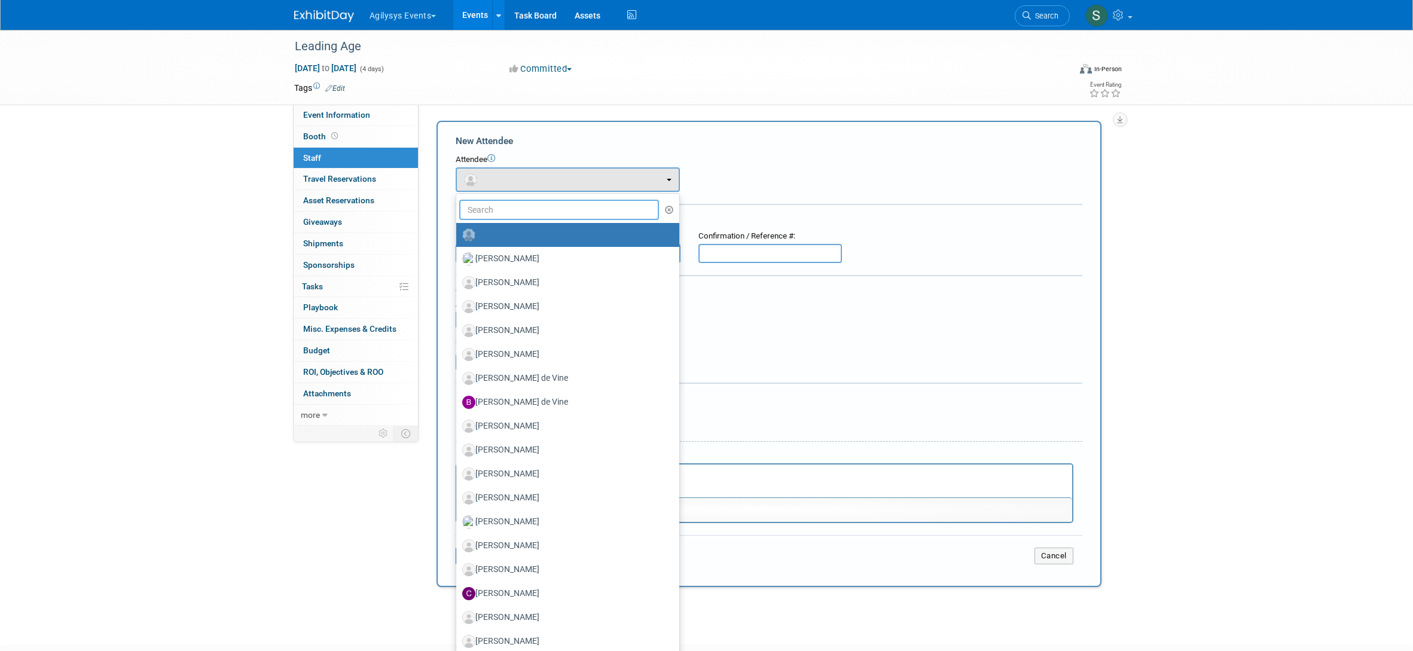
click at [511, 211] on input "text" at bounding box center [559, 210] width 200 height 20
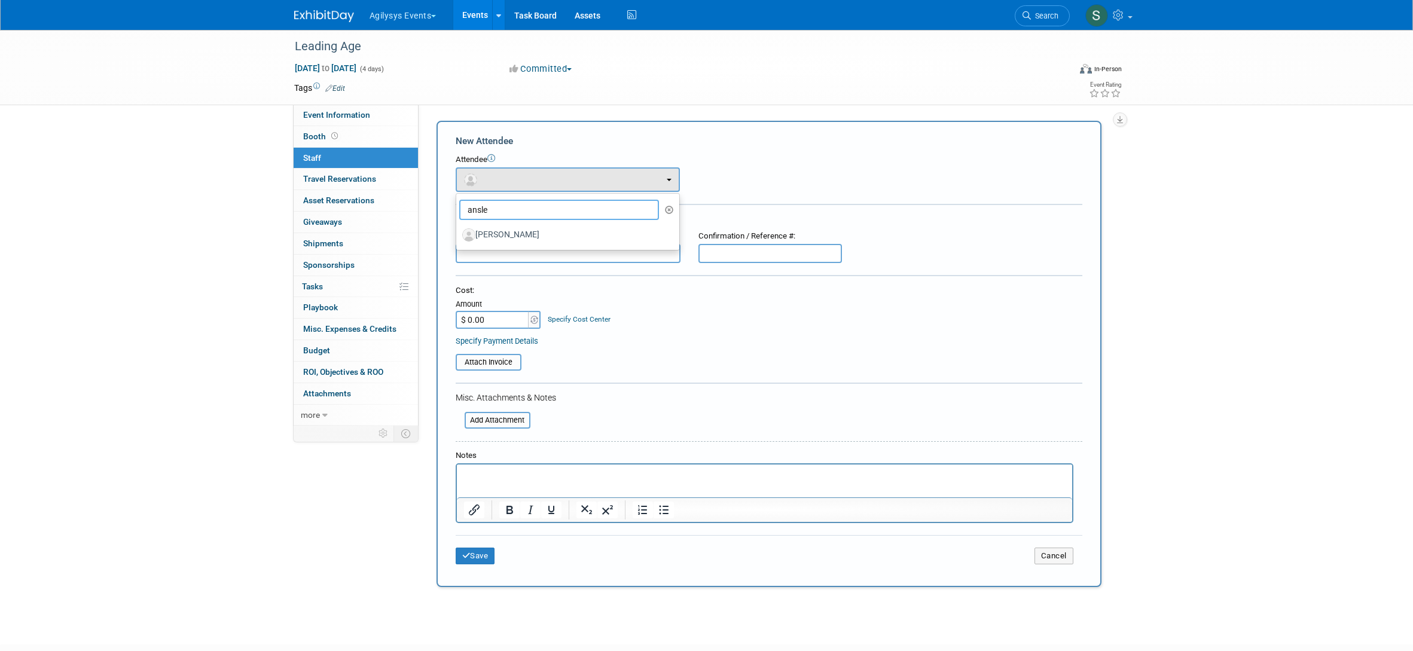
type input "ansle"
click at [511, 233] on label "Ansley Sliker" at bounding box center [564, 234] width 205 height 19
click at [458, 233] on input "Ansley Sliker" at bounding box center [454, 234] width 8 height 8
select select "f80c6a27-2224-4a0a-89df-313ca0e4bd5a"
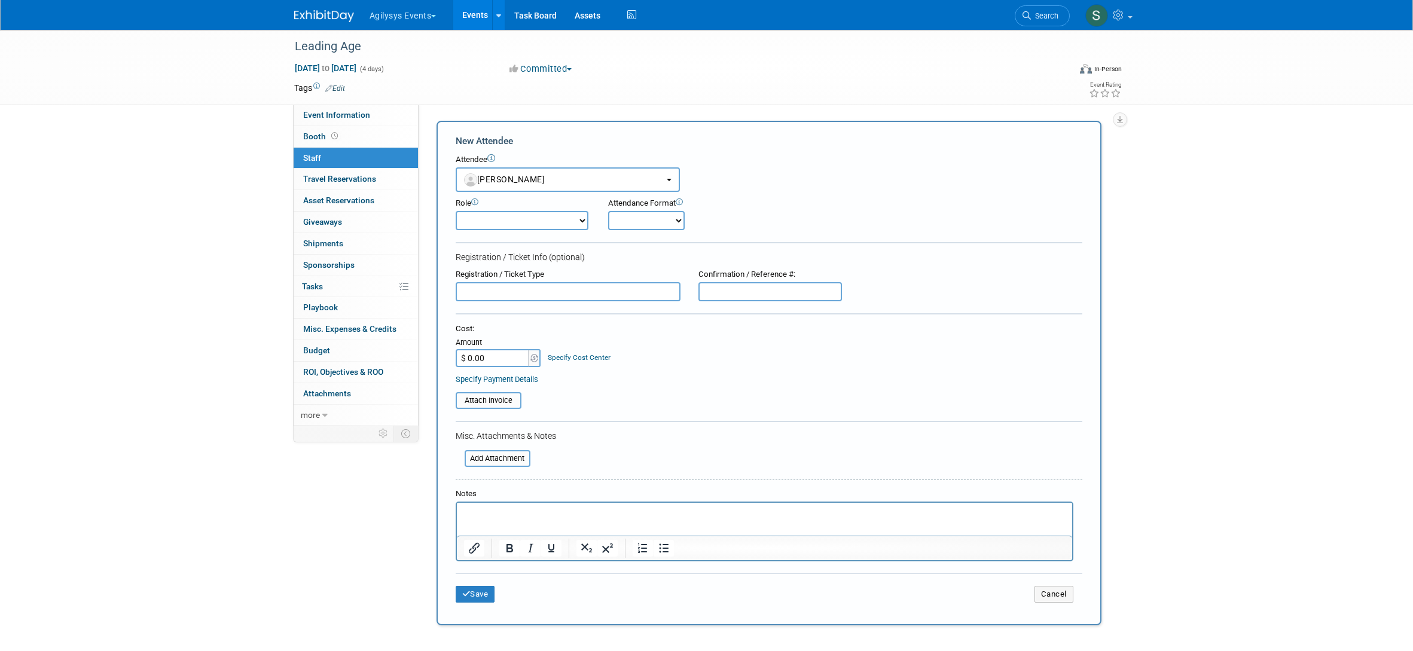
click at [545, 224] on select "Demonstrator Host Market Development Manager Planner Presenter Sales Engineer" at bounding box center [522, 220] width 133 height 19
select select "4"
click at [456, 211] on select "Demonstrator Host Market Development Manager Planner Presenter Sales Engineer" at bounding box center [522, 220] width 133 height 19
click at [633, 224] on select "Onsite Remote" at bounding box center [646, 220] width 77 height 19
select select "1"
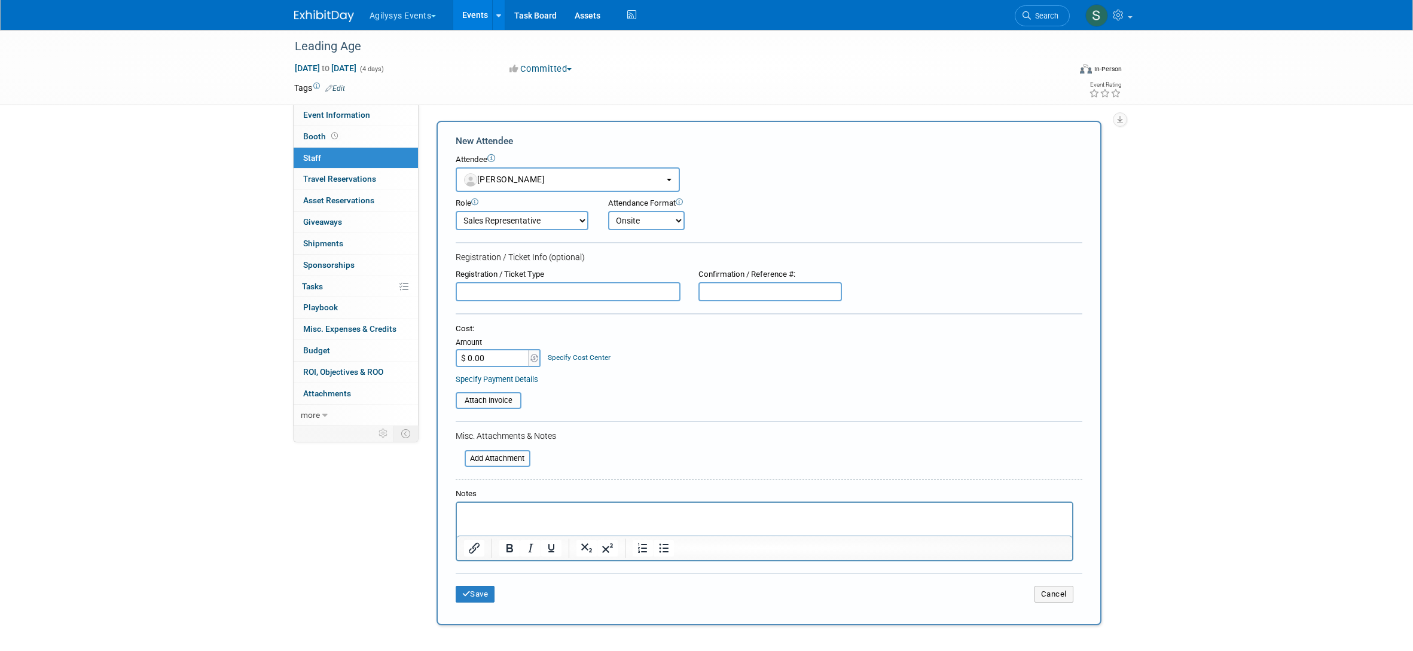
click at [608, 211] on select "Onsite Remote" at bounding box center [646, 220] width 77 height 19
click at [475, 593] on button "Save" at bounding box center [475, 594] width 39 height 17
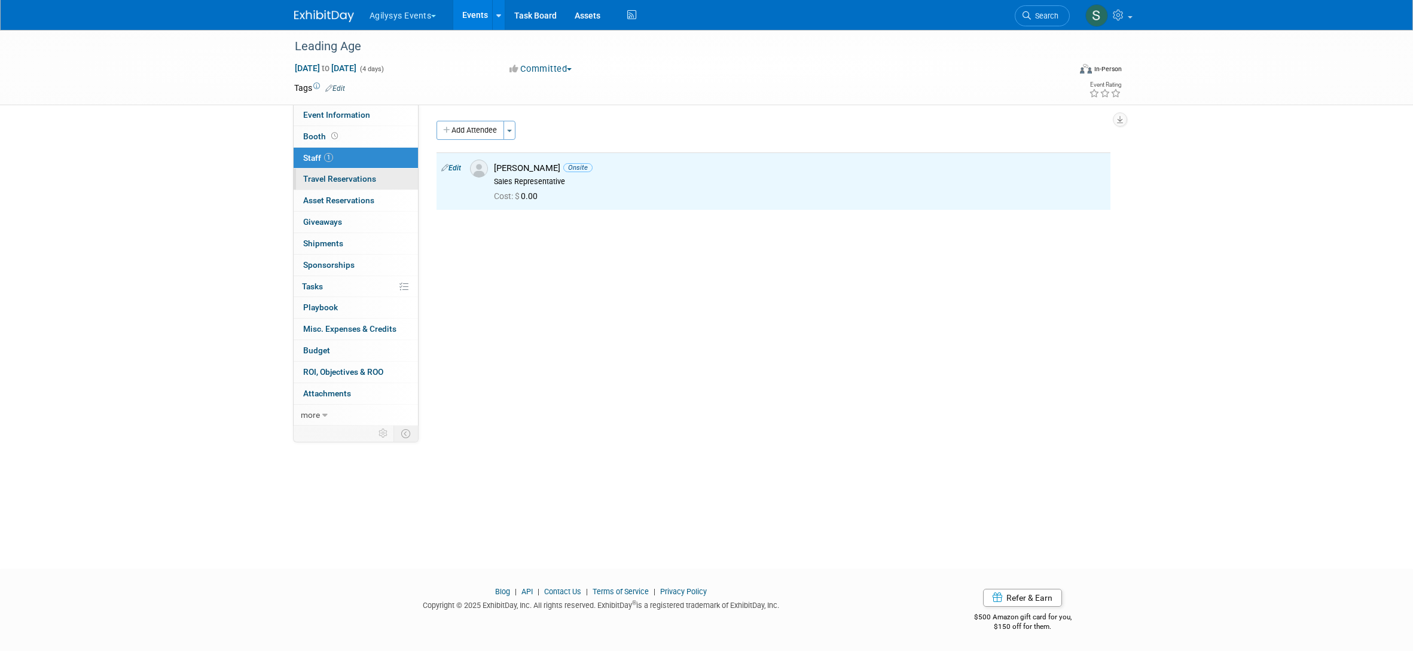
click at [359, 176] on span "Travel Reservations 0" at bounding box center [339, 179] width 73 height 10
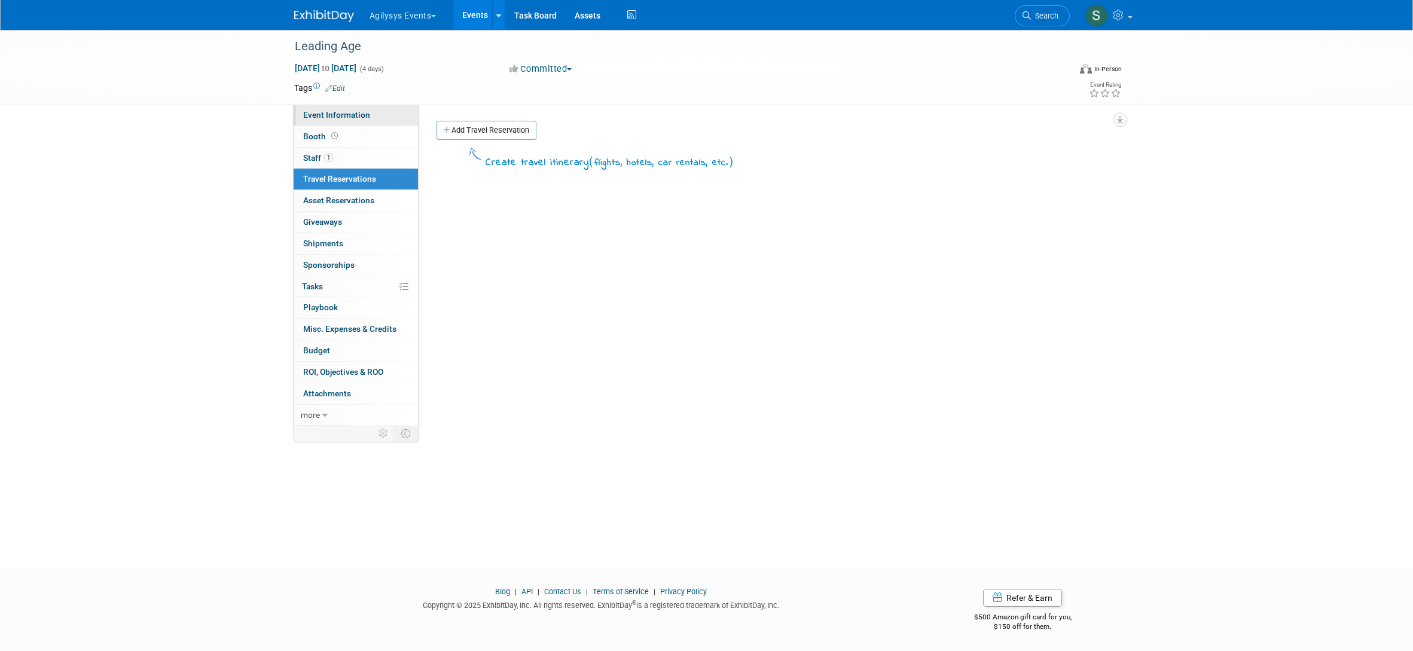
click at [335, 115] on span "Event Information" at bounding box center [336, 115] width 67 height 10
select select "Yes"
select select "FSM"
select select "Yes"
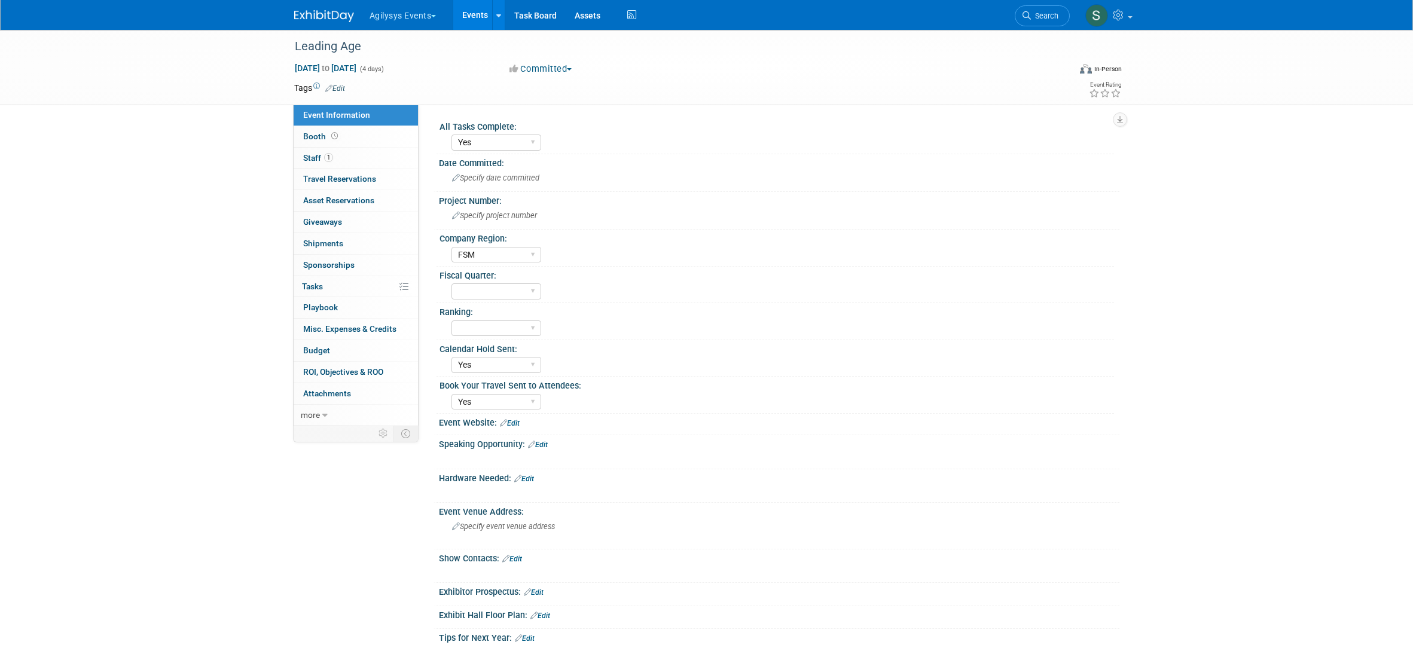
click at [335, 18] on img at bounding box center [324, 16] width 60 height 12
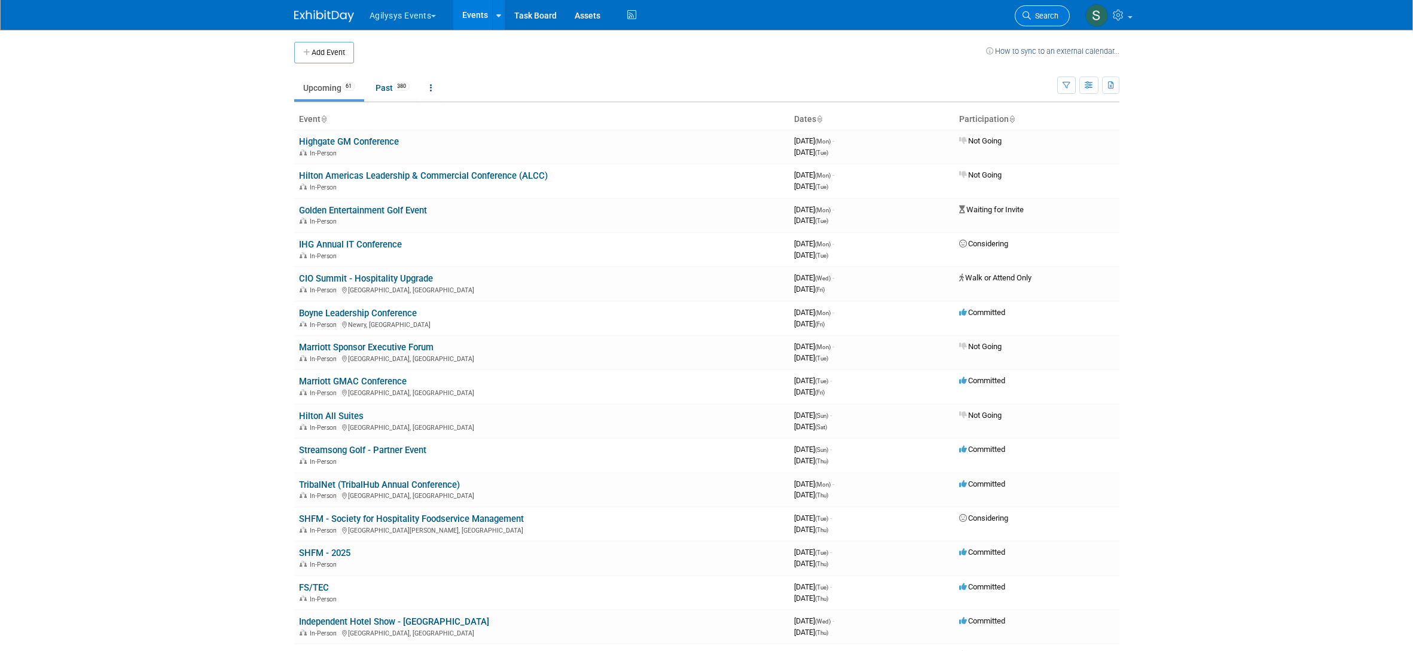
click at [1040, 19] on span "Search" at bounding box center [1045, 15] width 28 height 9
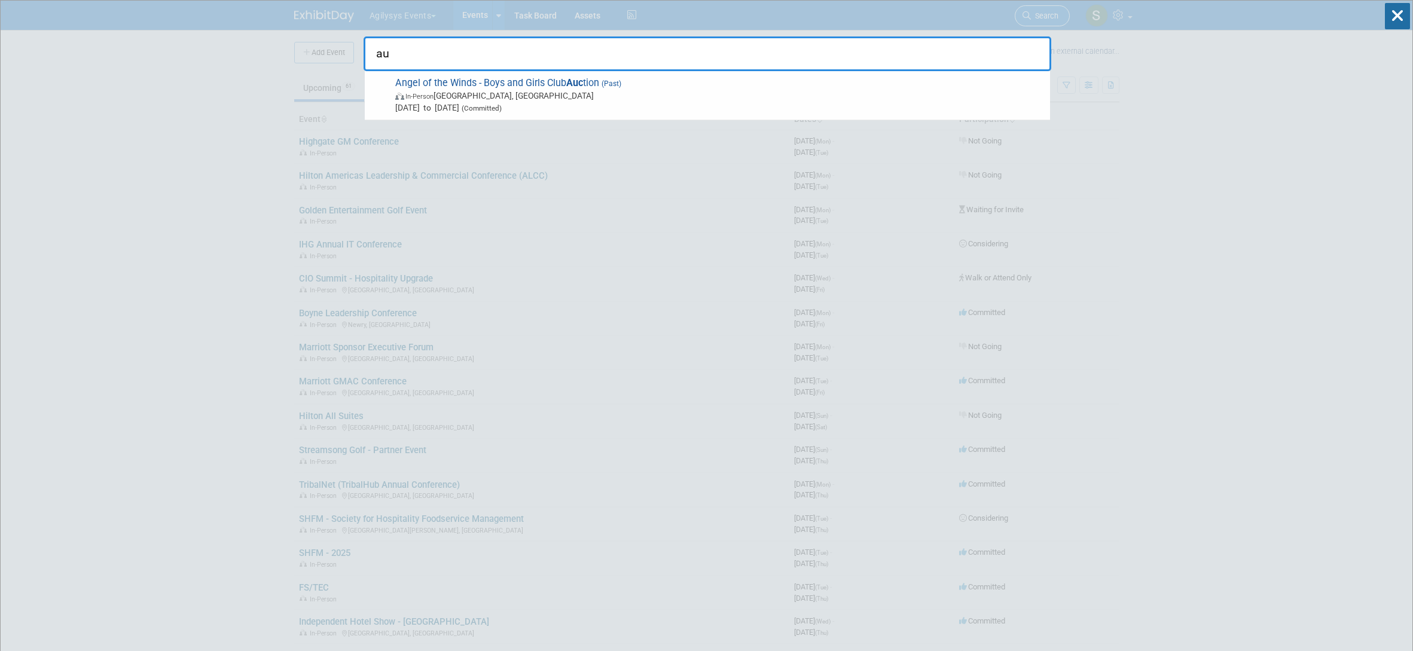
type input "a"
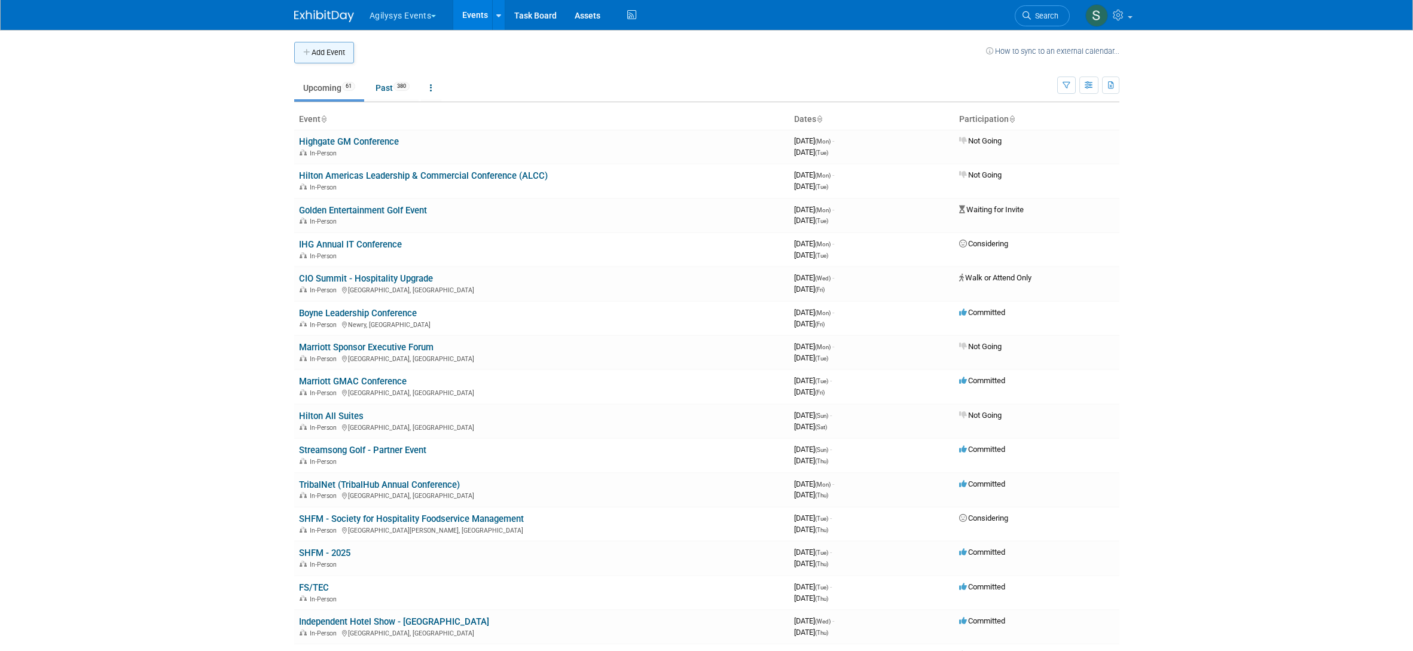
click at [335, 57] on button "Add Event" at bounding box center [324, 53] width 60 height 22
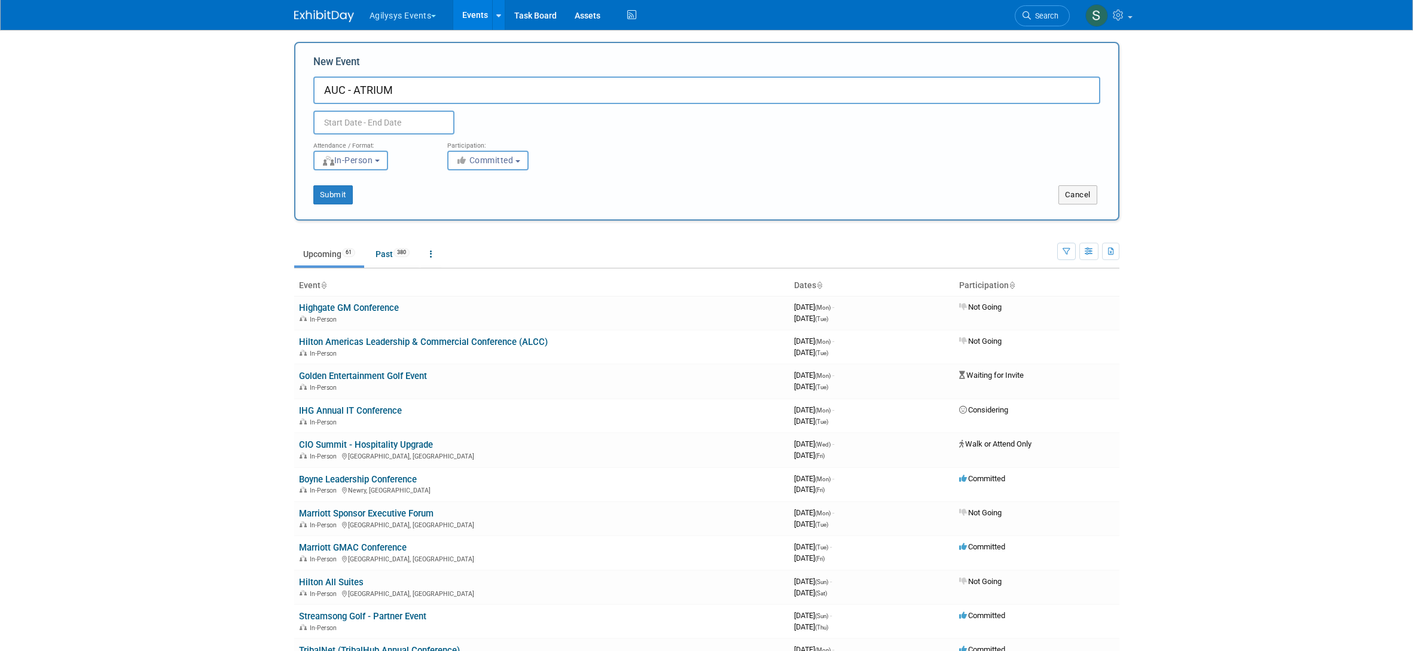
type input "AUC - ATRIUM"
click at [350, 122] on input "text" at bounding box center [383, 123] width 141 height 24
click at [481, 148] on icon at bounding box center [484, 149] width 8 height 8
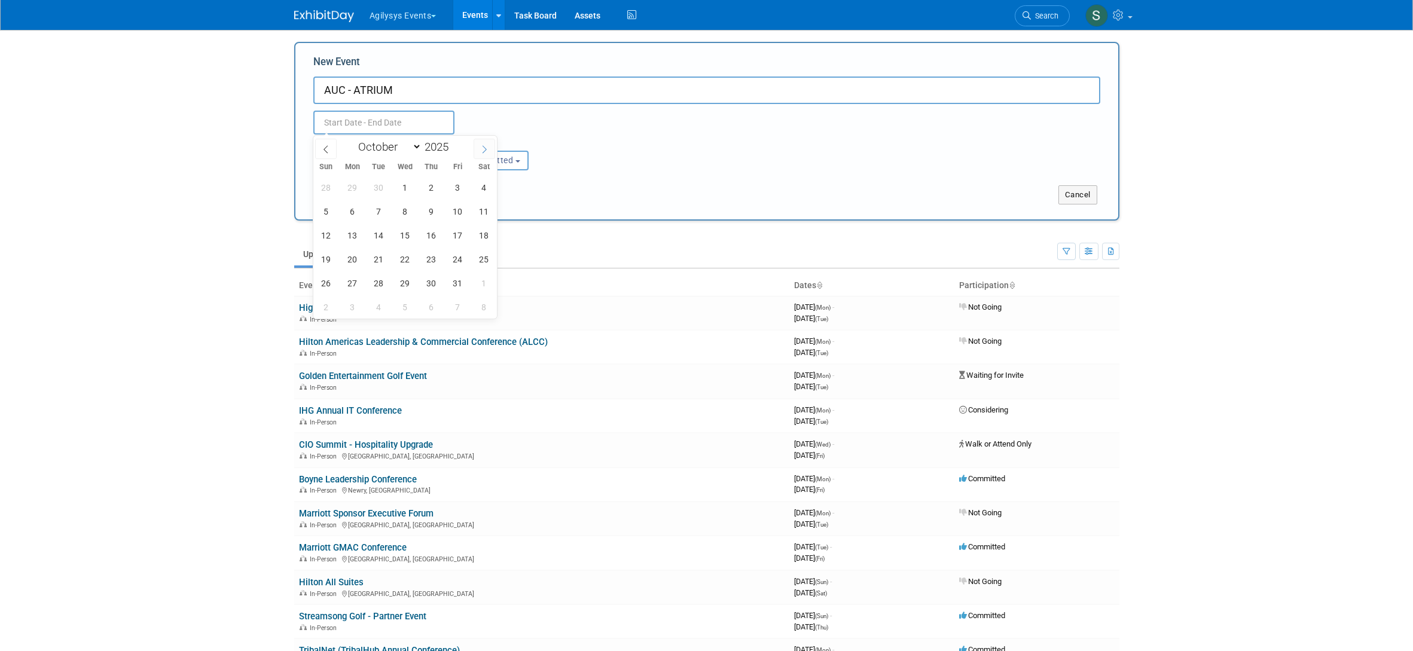
select select "10"
click at [354, 218] on span "3" at bounding box center [352, 211] width 23 height 23
click at [398, 213] on span "5" at bounding box center [404, 211] width 23 height 23
type input "[DATE] to [DATE]"
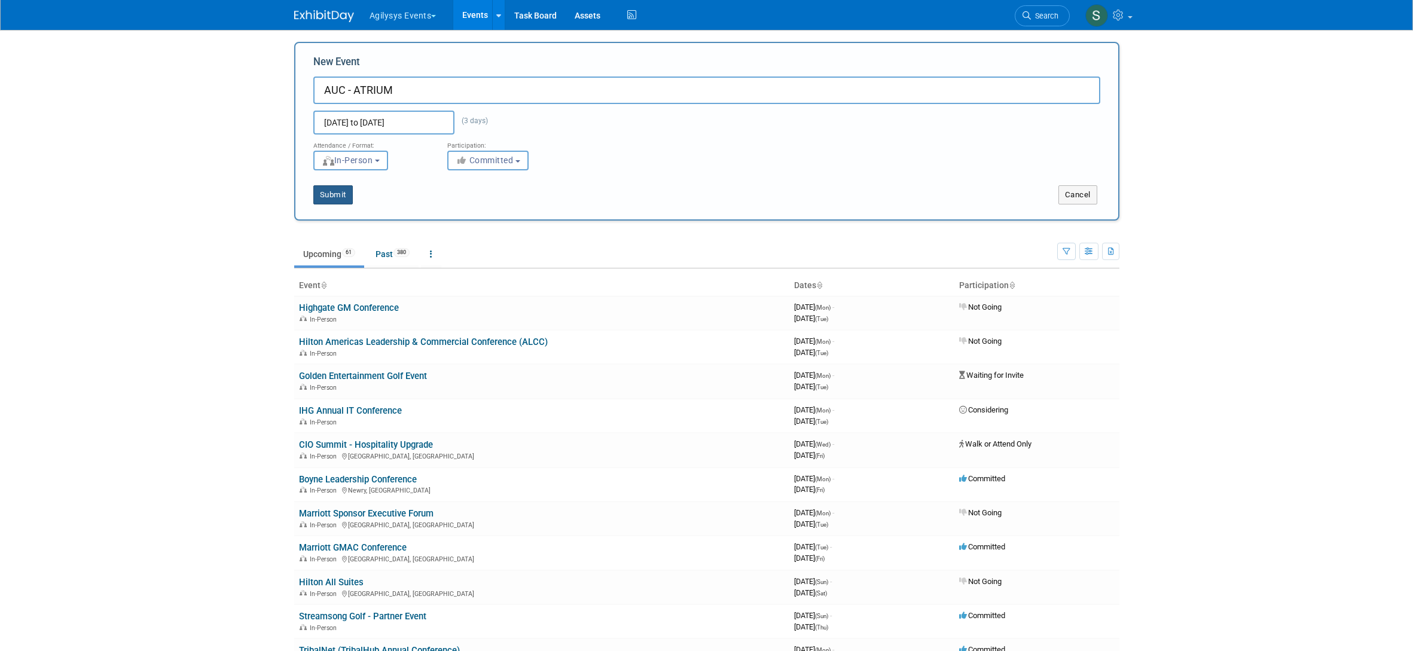
click at [336, 200] on button "Submit" at bounding box center [332, 194] width 39 height 19
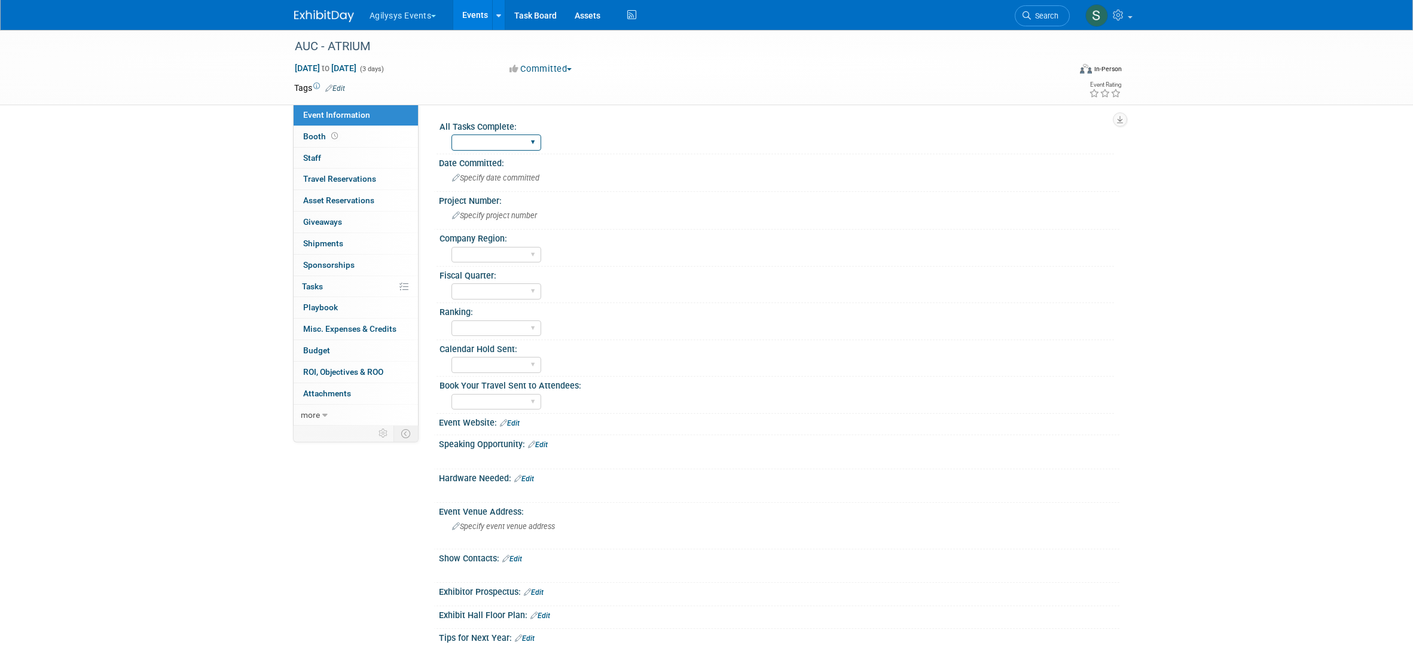
click at [502, 146] on select "Yes" at bounding box center [496, 143] width 90 height 16
select select "Yes"
click at [451, 135] on select "Yes" at bounding box center [496, 143] width 90 height 16
click at [502, 259] on select "FSM GAM HRC APAC EMEA MENA AGY" at bounding box center [496, 255] width 90 height 16
select select "FSM"
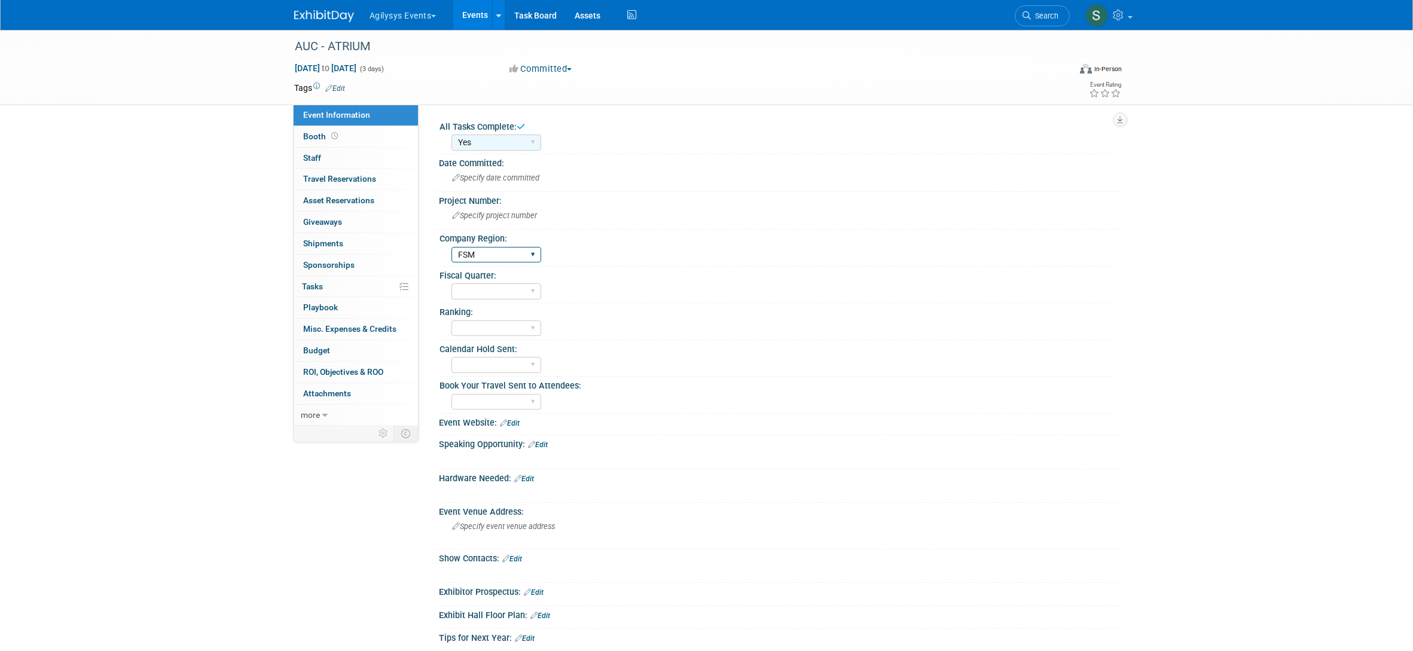
click at [451, 247] on select "FSM GAM HRC APAC EMEA MENA AGY" at bounding box center [496, 255] width 90 height 16
click at [500, 288] on select "Q1 Q2 Q3 Q4" at bounding box center [496, 291] width 90 height 16
click at [497, 366] on select "Yes" at bounding box center [496, 365] width 90 height 16
select select "Yes"
click at [451, 357] on select "Yes" at bounding box center [496, 365] width 90 height 16
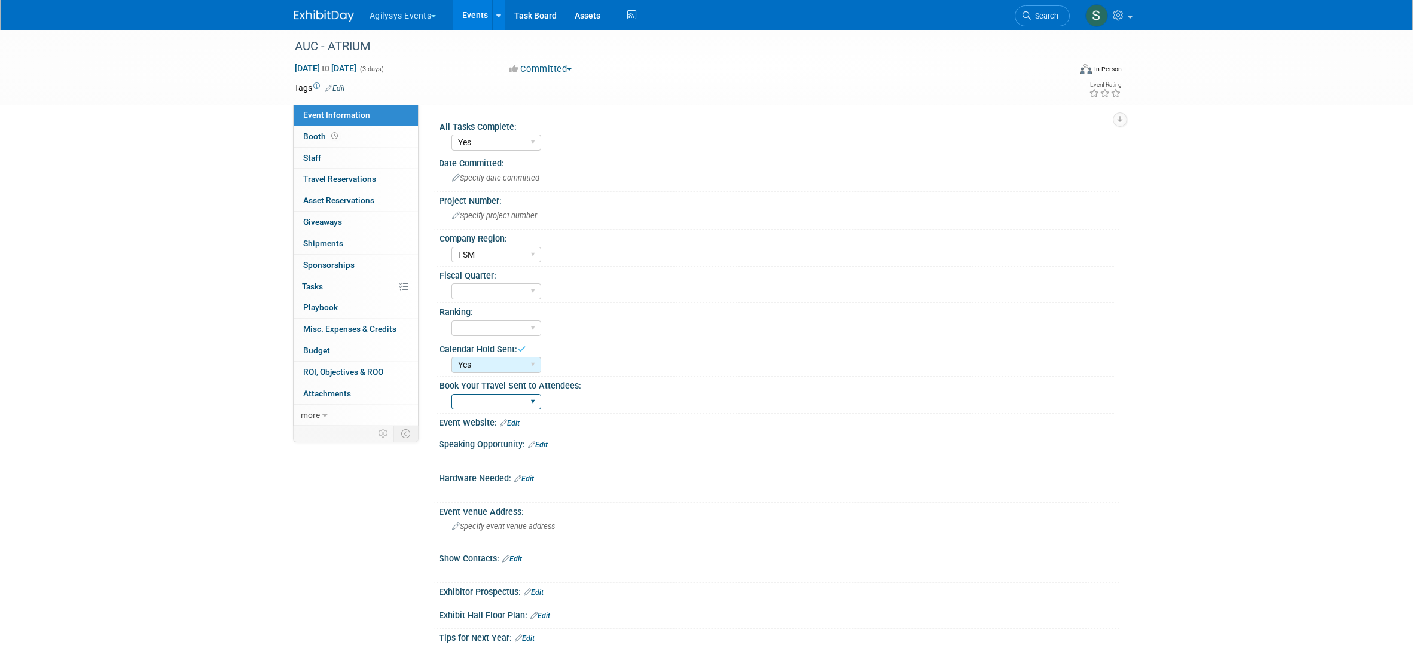
click at [511, 399] on select "Yes" at bounding box center [496, 402] width 90 height 16
select select "Yes"
click at [451, 394] on select "Yes" at bounding box center [496, 402] width 90 height 16
click at [517, 425] on link "Edit" at bounding box center [510, 423] width 20 height 8
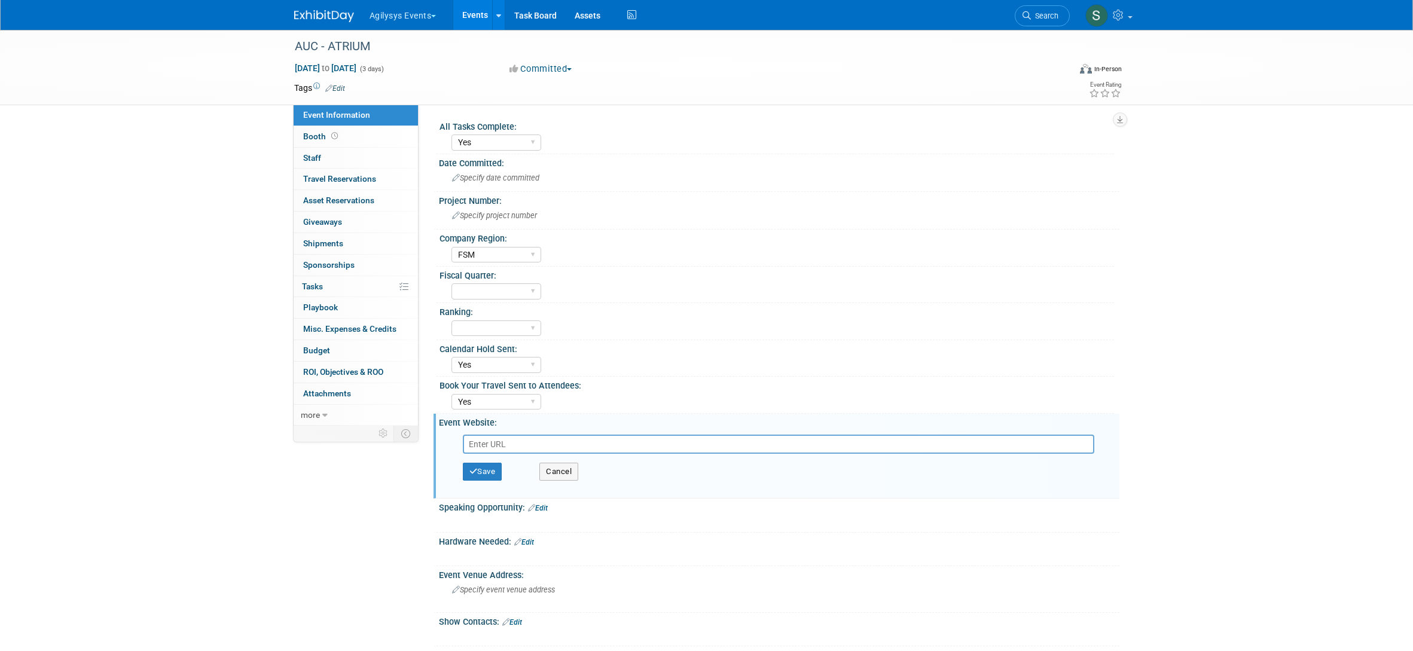
click at [483, 444] on input "text" at bounding box center [778, 444] width 631 height 19
click at [489, 474] on button "Save" at bounding box center [482, 472] width 39 height 18
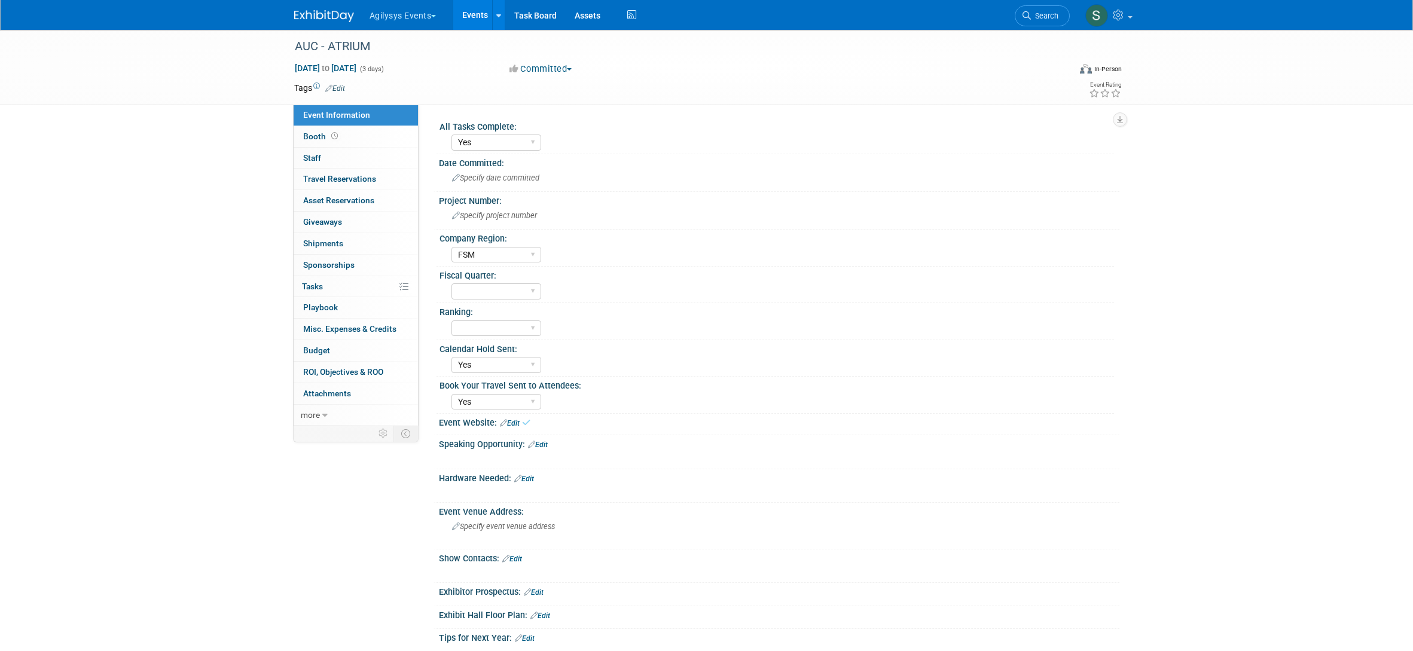
click at [510, 424] on link "Edit" at bounding box center [510, 423] width 20 height 8
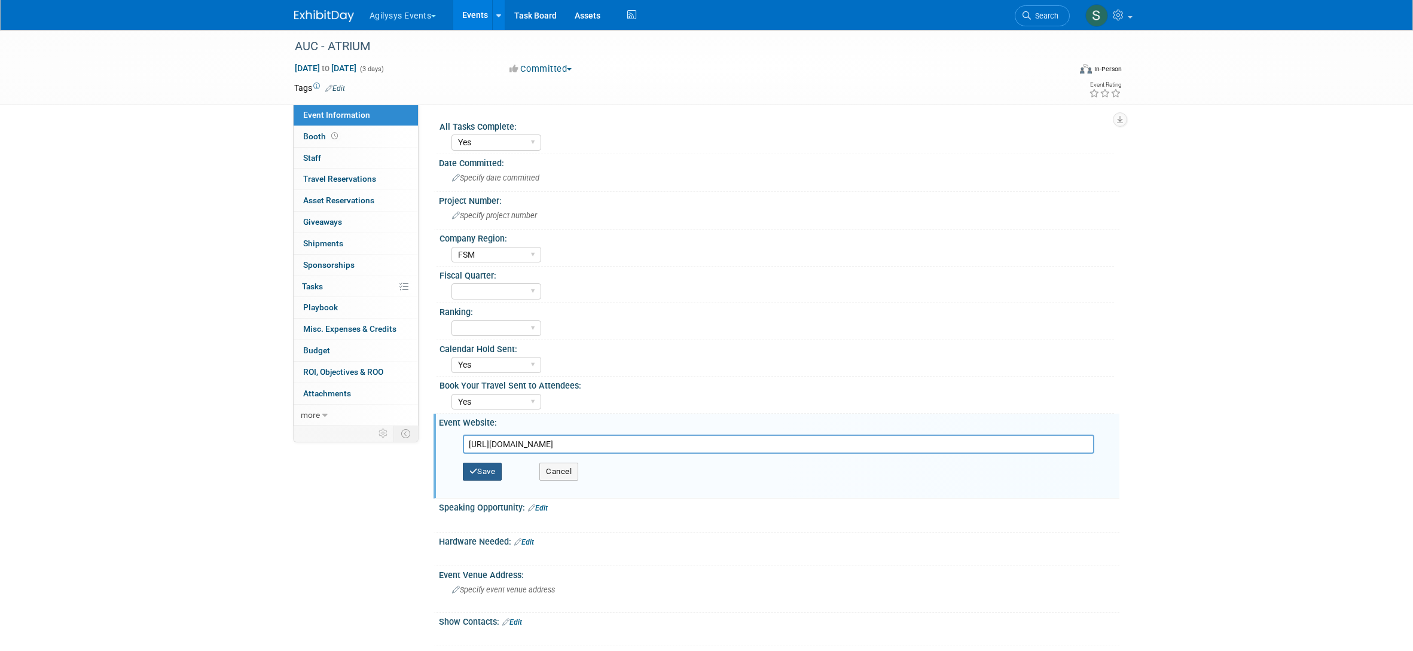
type input "https://atriumcampus.zohobackstage.com/AUC25"
click at [480, 463] on button "Save" at bounding box center [482, 472] width 39 height 18
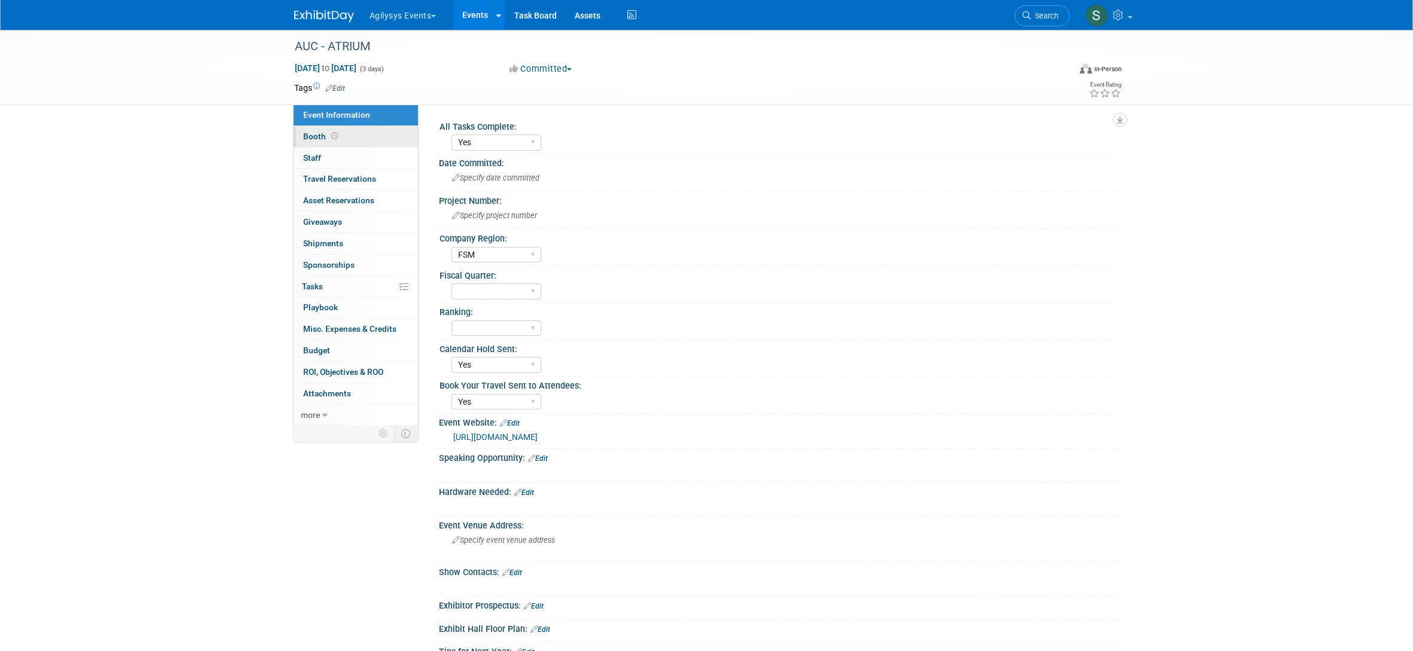
click at [340, 135] on link "Booth" at bounding box center [356, 136] width 124 height 21
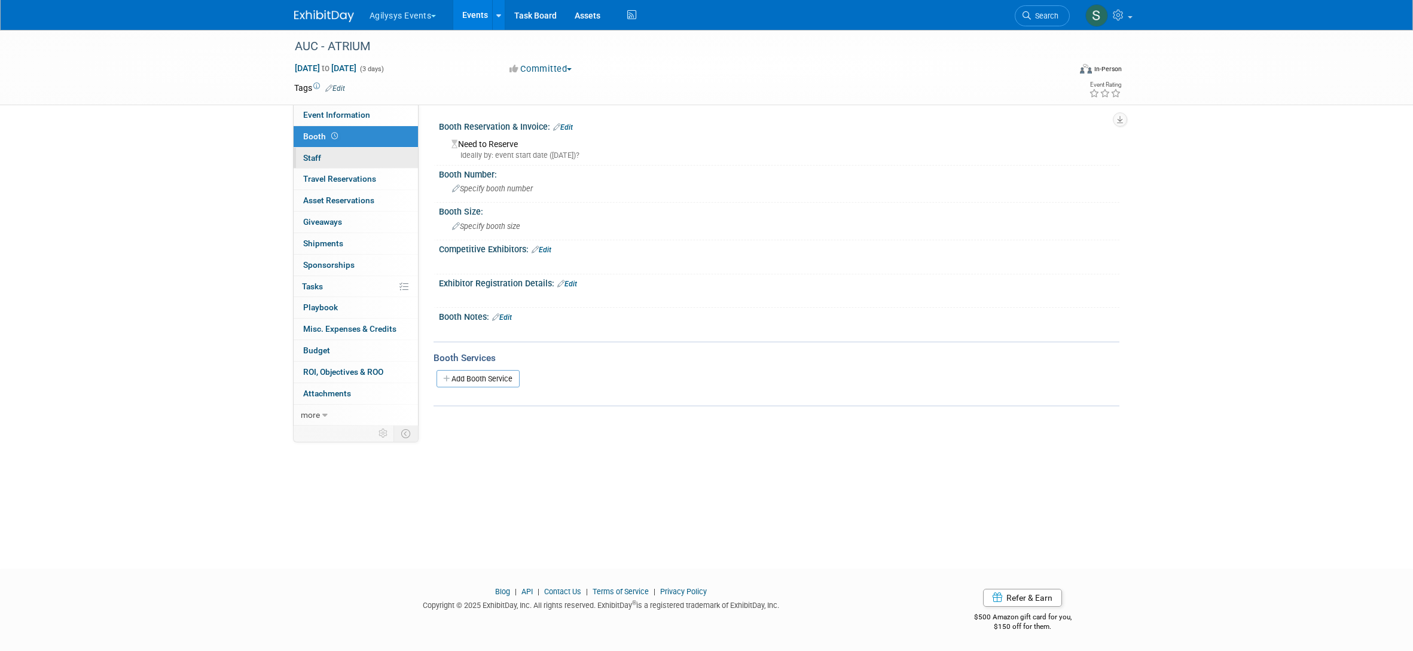
click at [338, 158] on link "0 Staff 0" at bounding box center [356, 158] width 124 height 21
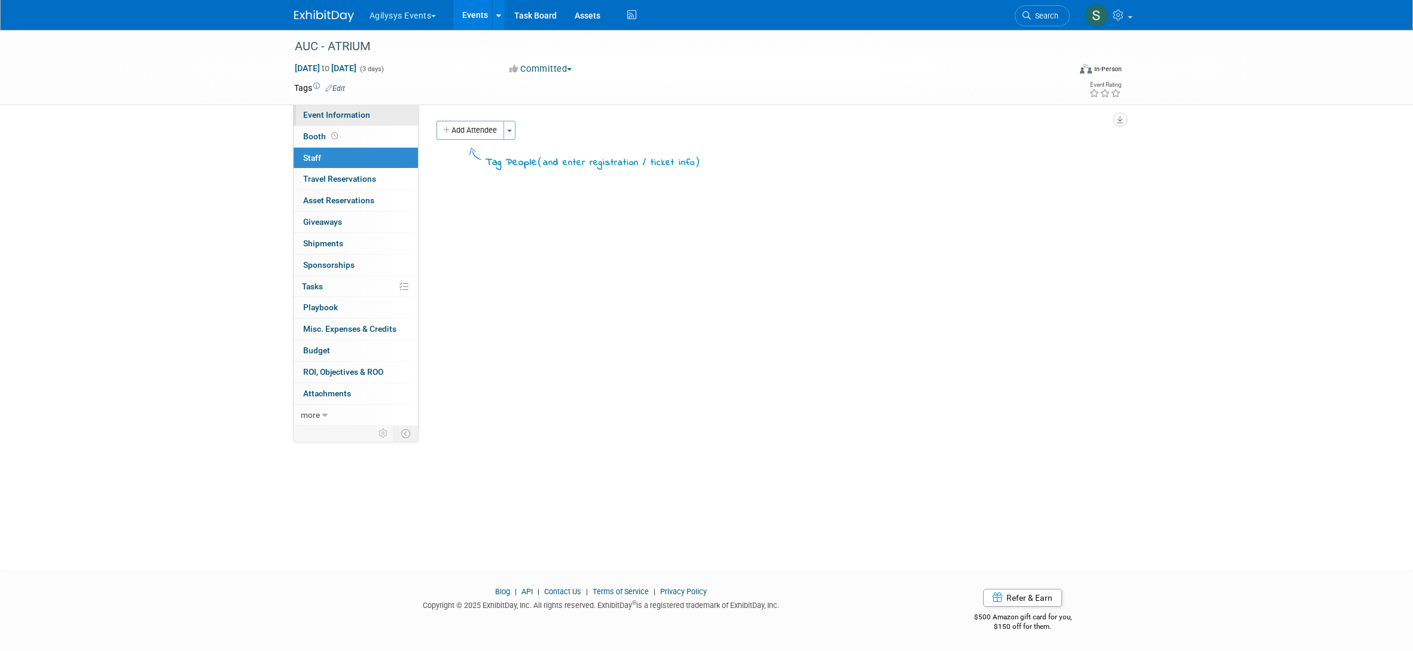
click at [329, 114] on span "Event Information" at bounding box center [336, 115] width 67 height 10
select select "Yes"
select select "FSM"
select select "Yes"
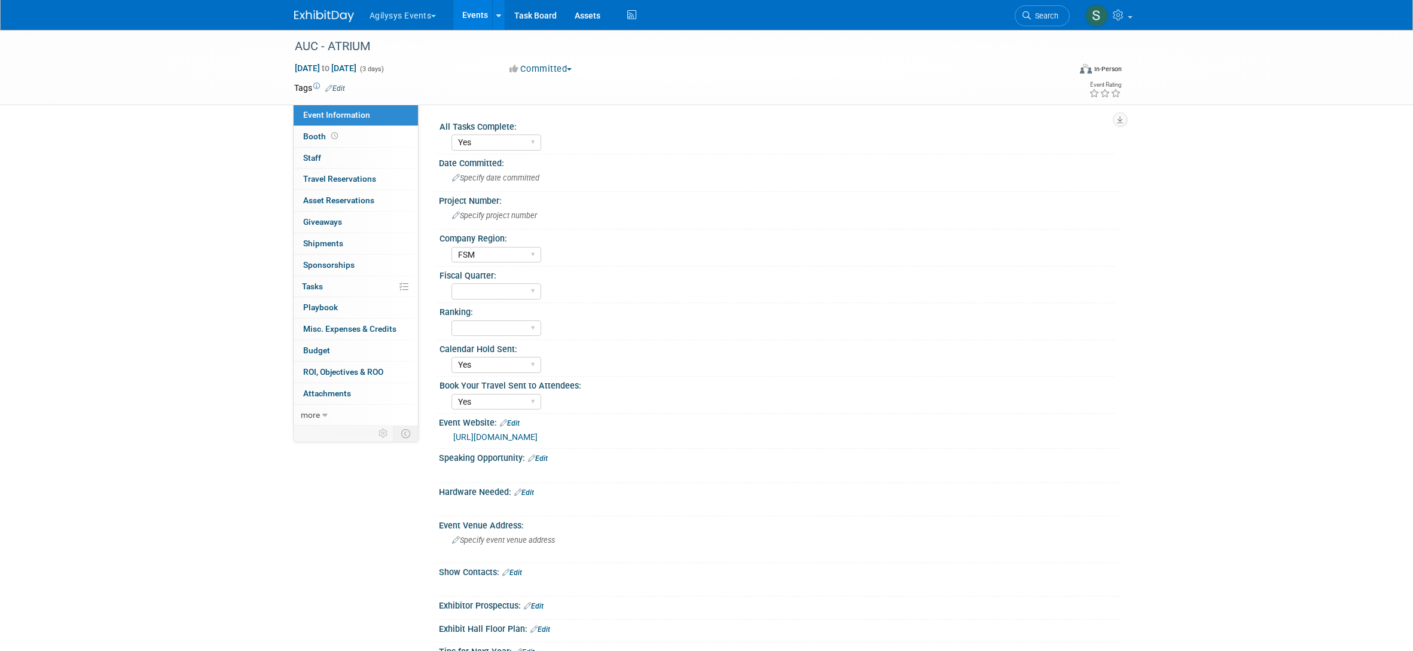
click at [308, 20] on img at bounding box center [324, 16] width 60 height 12
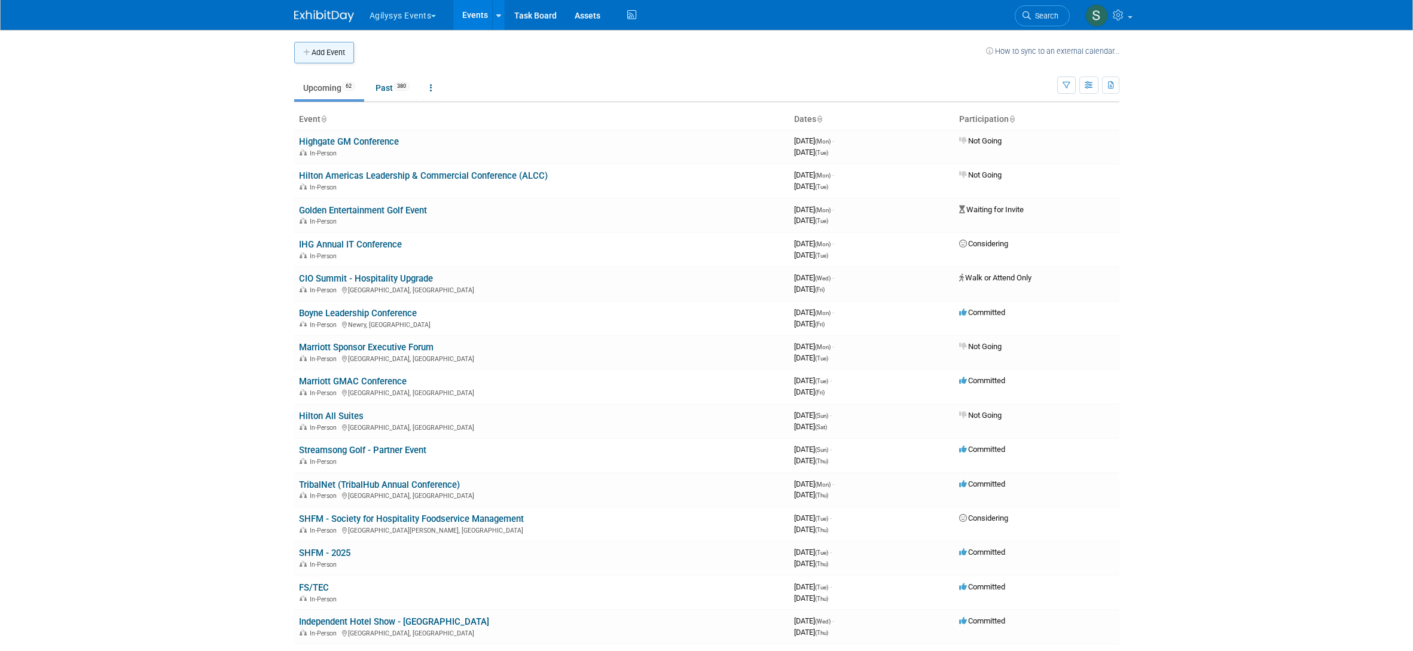
click at [339, 51] on button "Add Event" at bounding box center [324, 53] width 60 height 22
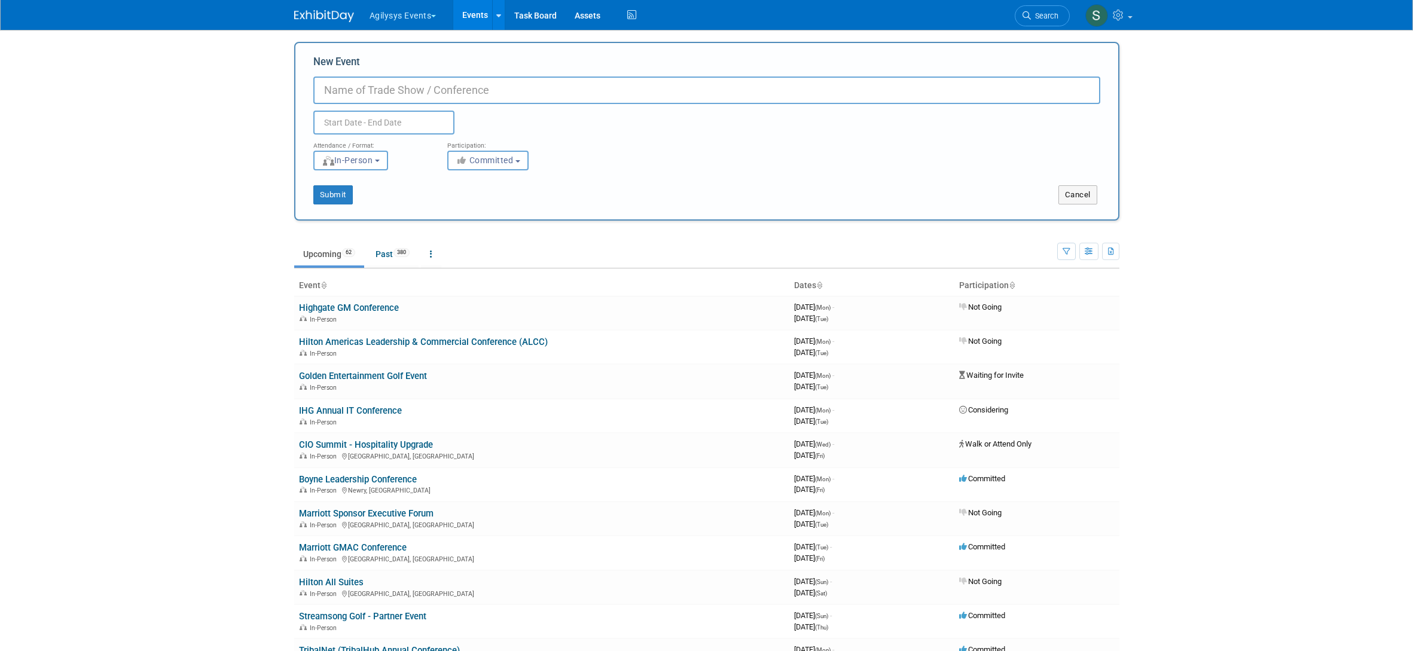
paste input "NACAS 3XC"
type input "NACAS 3XC"
click at [342, 116] on input "text" at bounding box center [383, 123] width 141 height 24
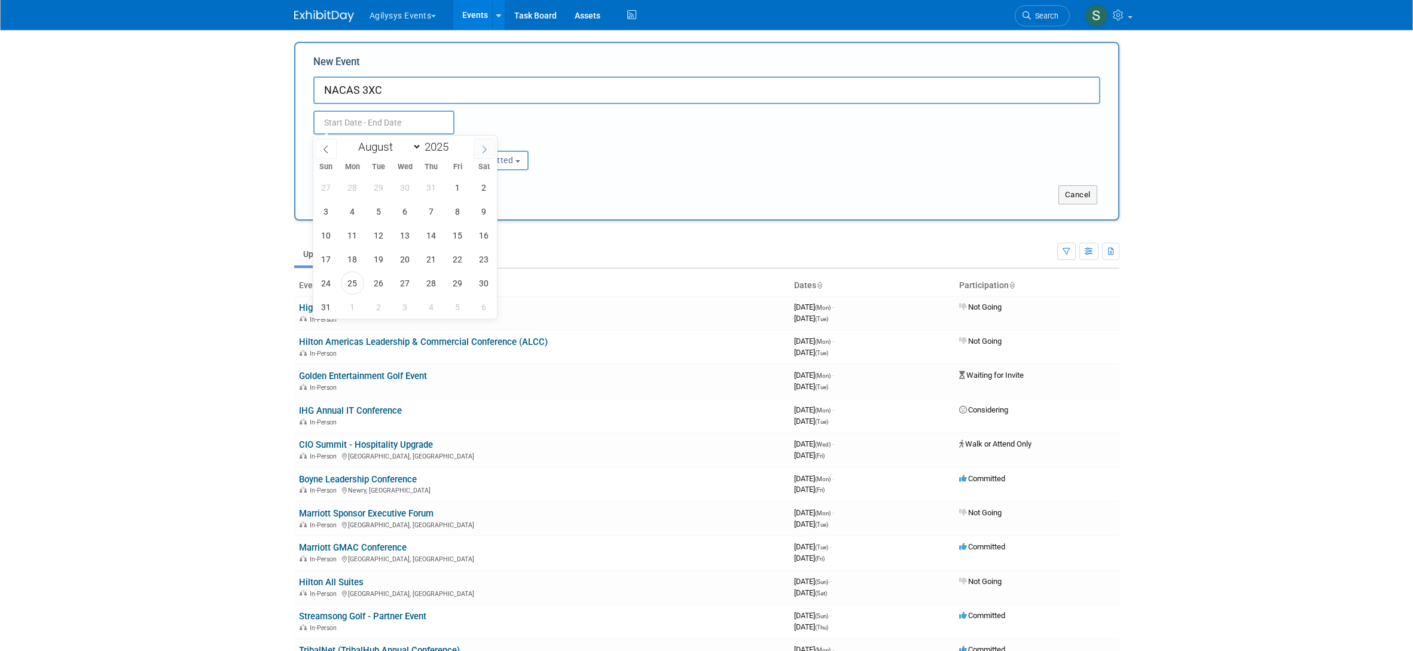
click at [487, 152] on icon at bounding box center [484, 149] width 8 height 8
click at [486, 153] on icon at bounding box center [484, 149] width 8 height 8
select select "10"
click at [324, 258] on span "16" at bounding box center [325, 259] width 23 height 23
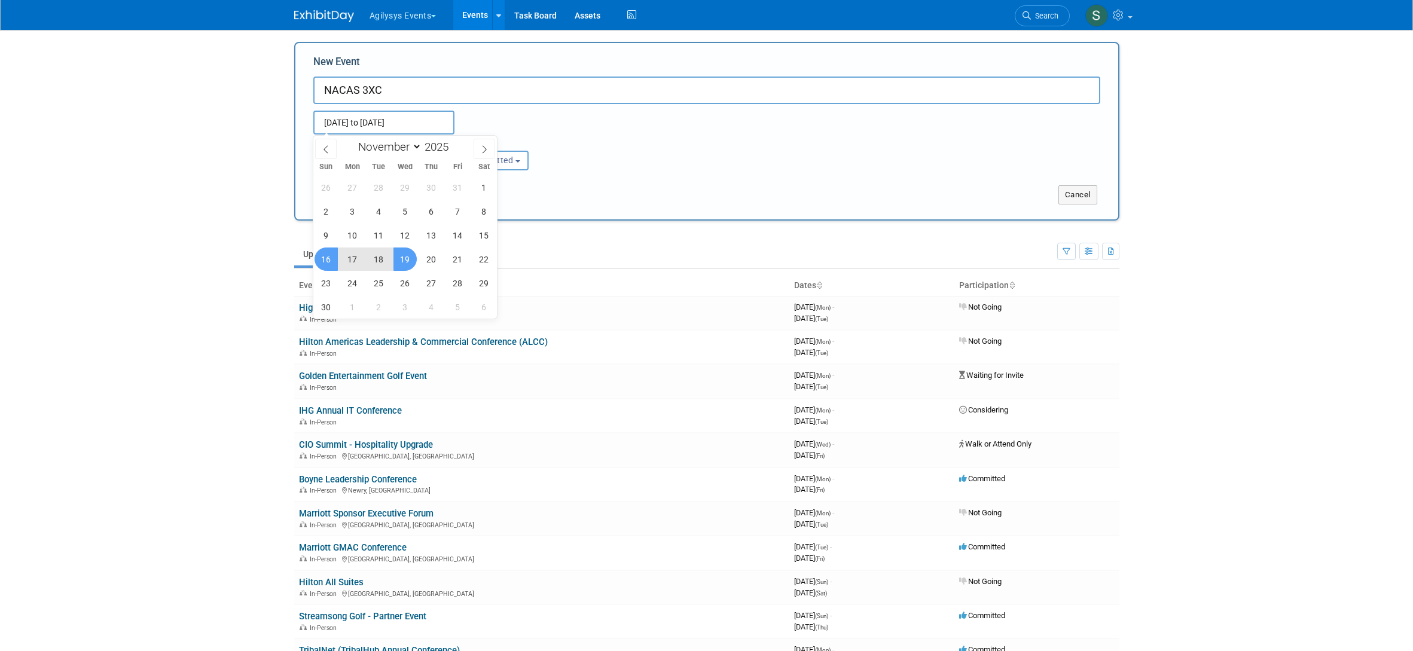
click at [402, 259] on span "19" at bounding box center [404, 259] width 23 height 23
type input "[DATE] to [DATE]"
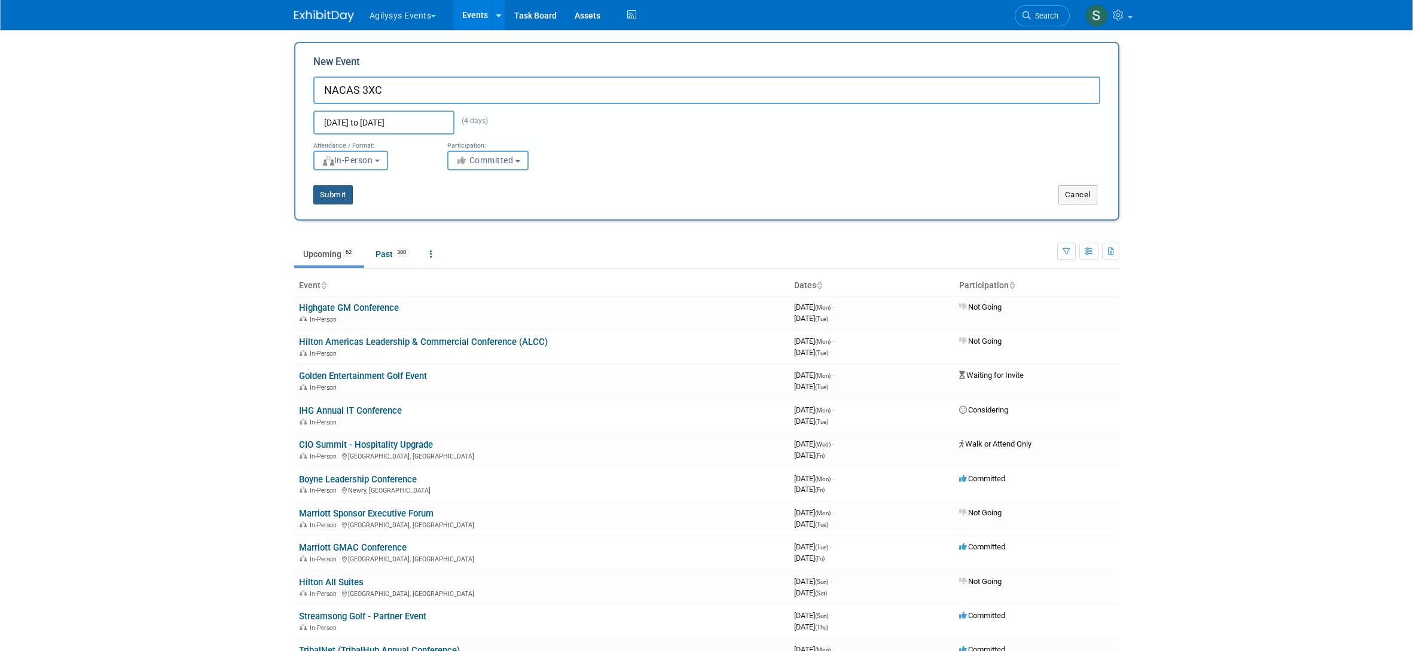
click at [332, 195] on button "Submit" at bounding box center [332, 194] width 39 height 19
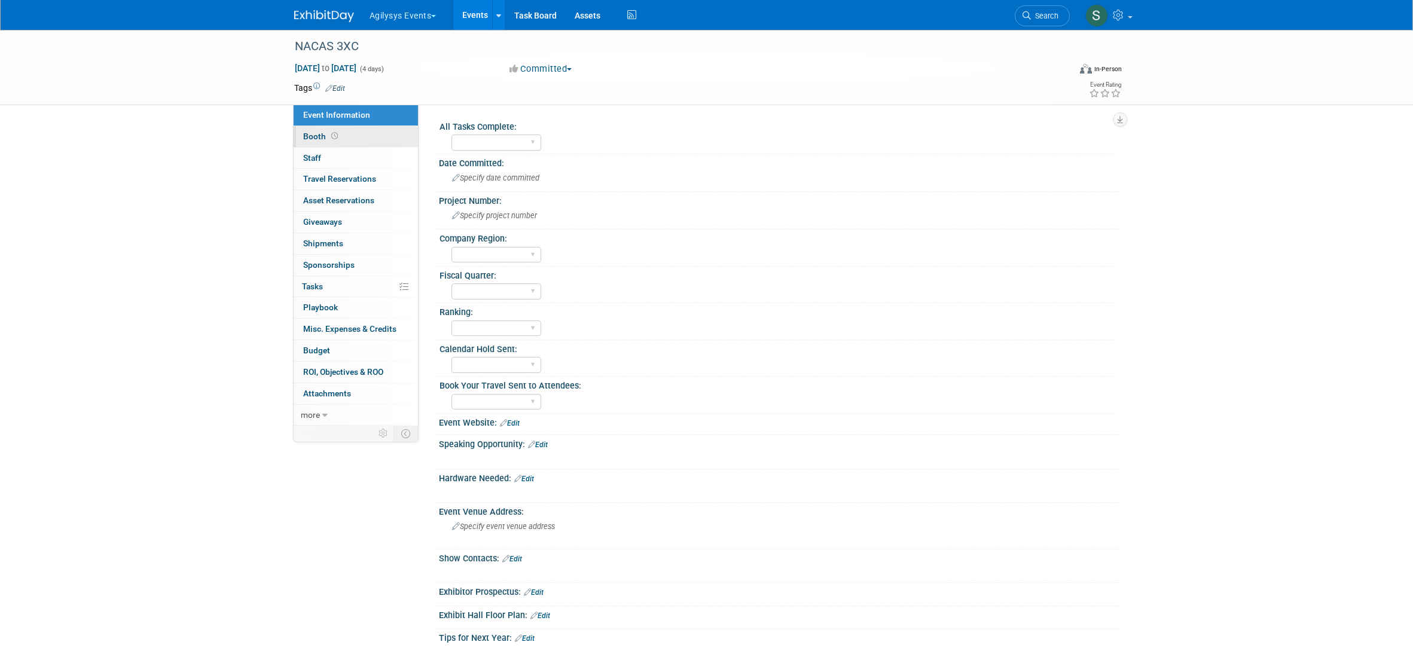
click at [333, 138] on icon at bounding box center [334, 136] width 7 height 7
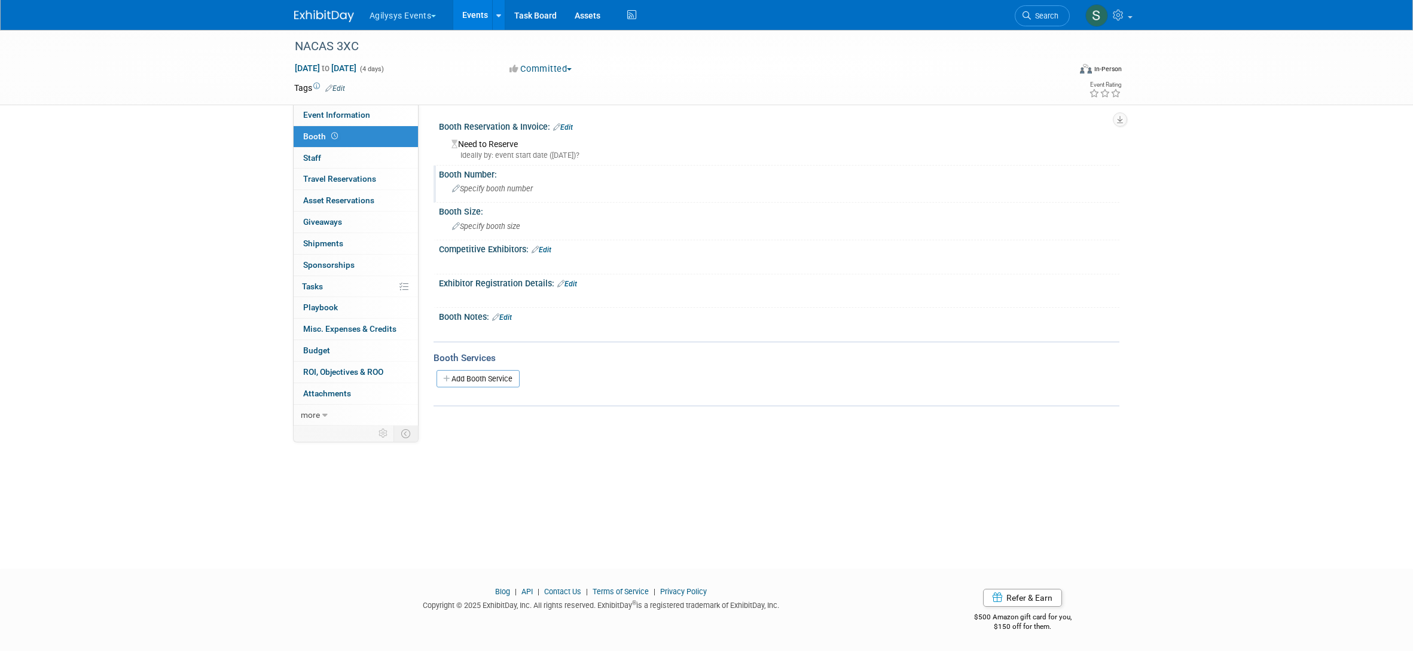
click at [485, 187] on span "Specify booth number" at bounding box center [492, 188] width 81 height 9
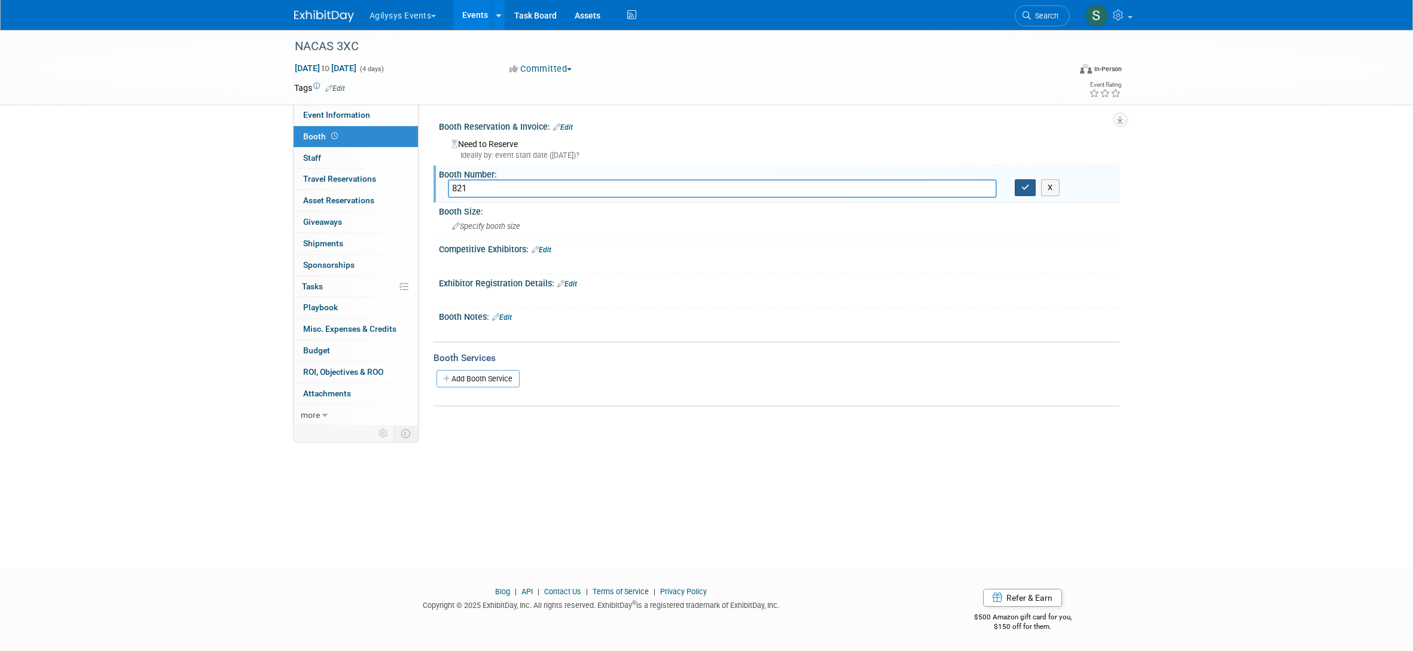
type input "821"
click at [1028, 189] on icon "button" at bounding box center [1025, 188] width 8 height 8
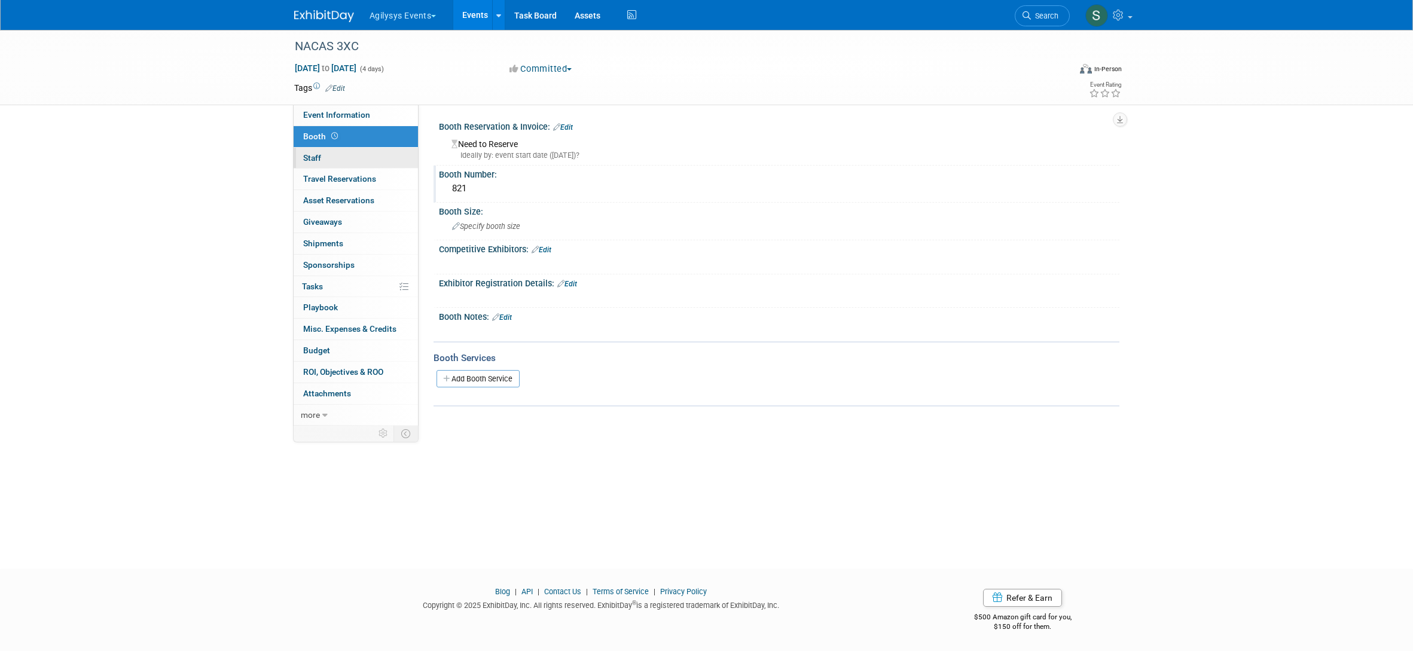
click at [353, 164] on link "0 Staff 0" at bounding box center [356, 158] width 124 height 21
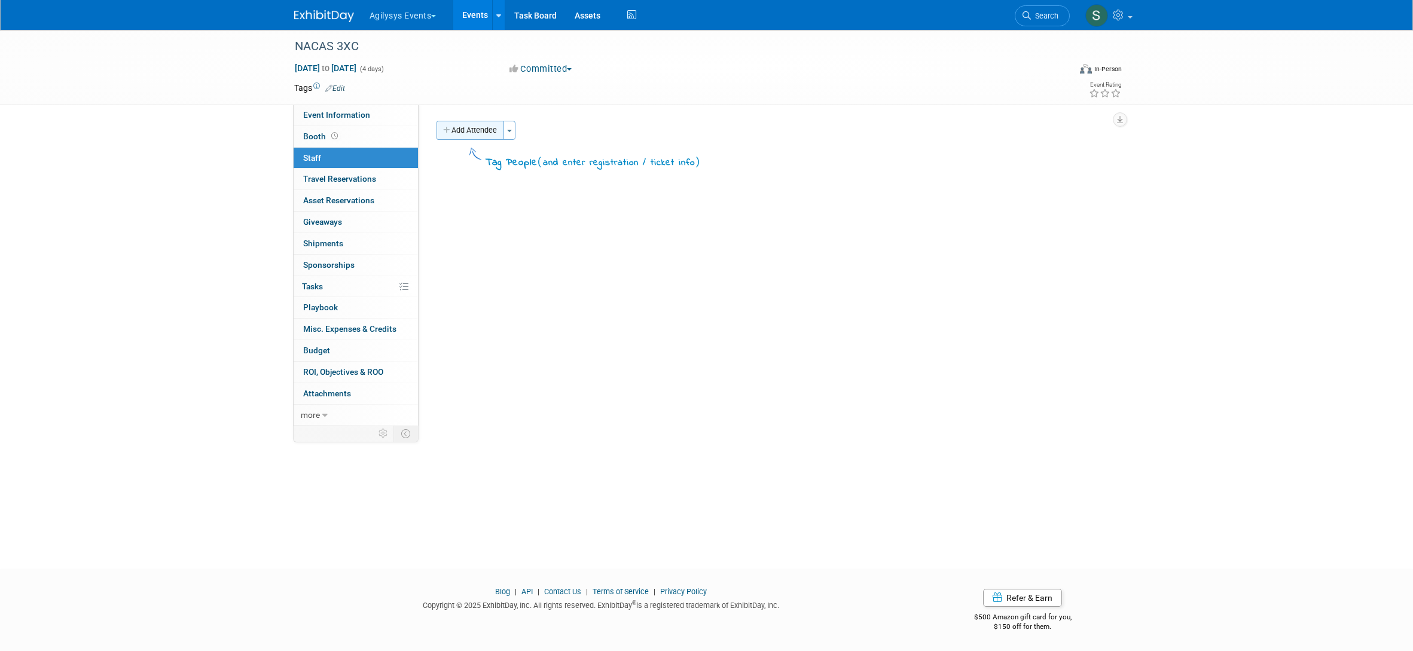
click at [483, 138] on button "Add Attendee" at bounding box center [470, 130] width 68 height 19
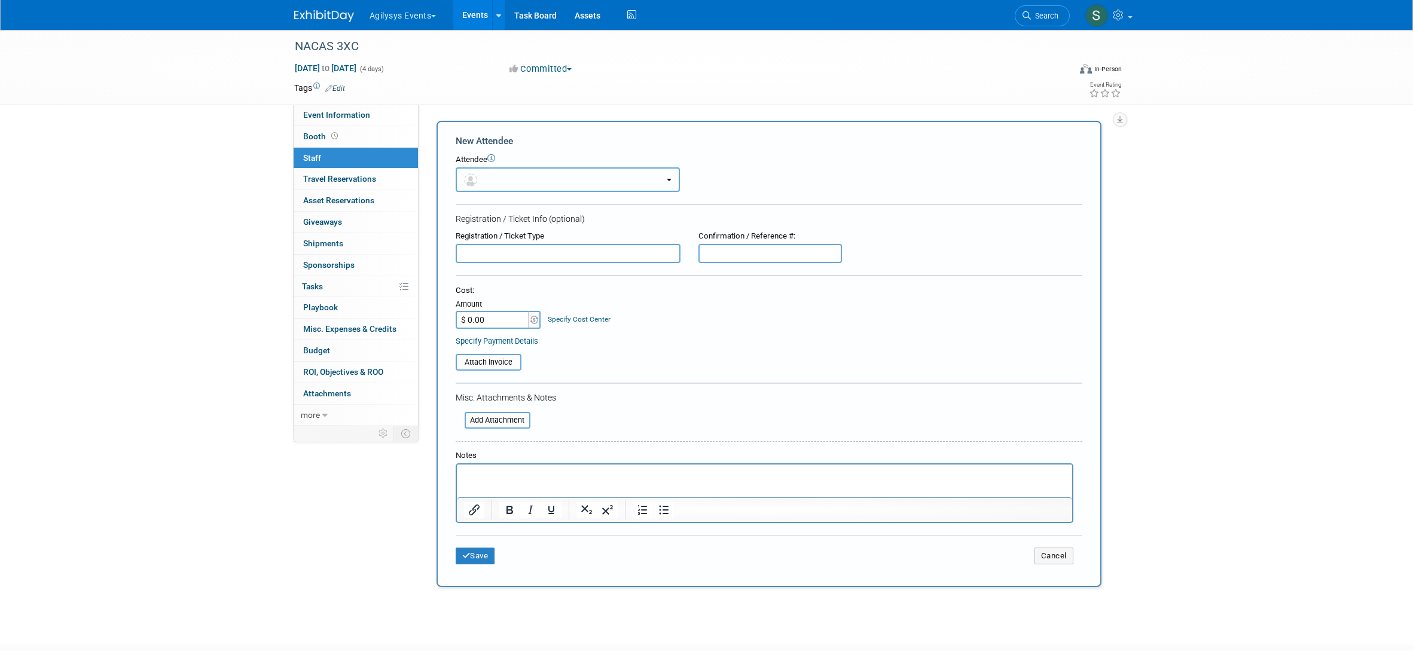
click at [564, 179] on button "button" at bounding box center [568, 179] width 224 height 25
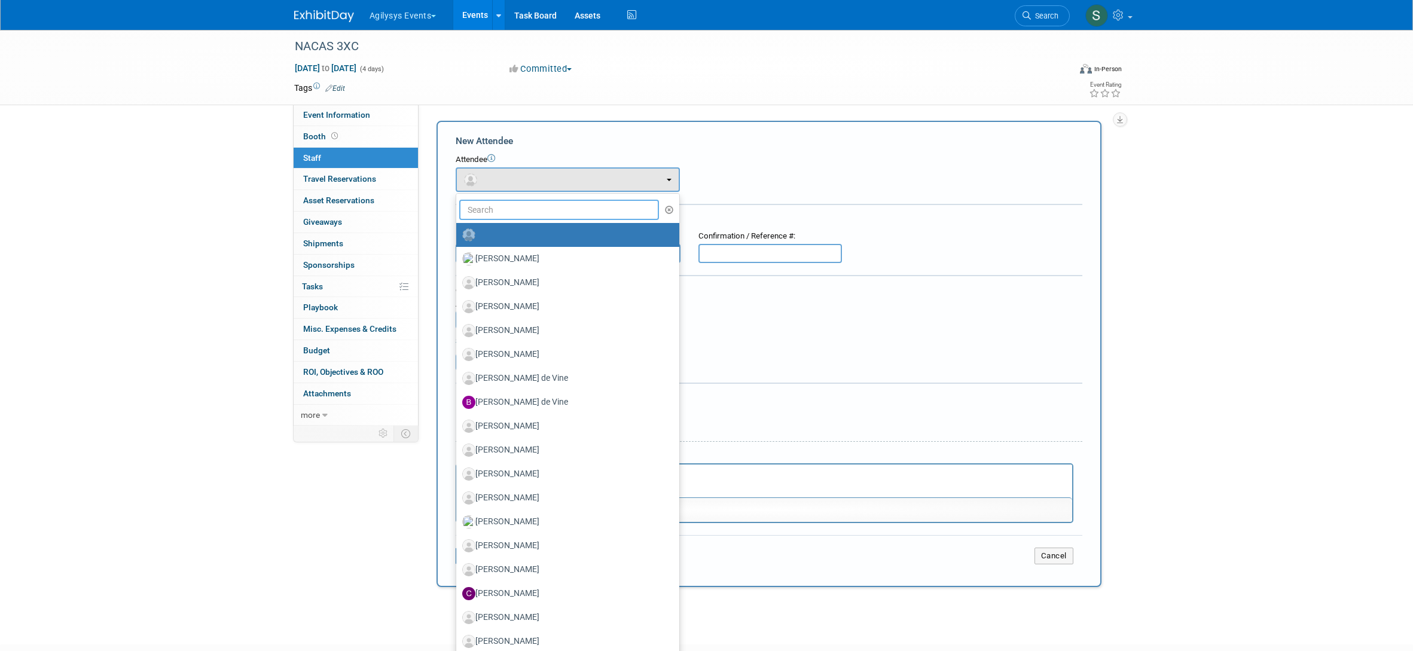
click at [544, 215] on input "text" at bounding box center [559, 210] width 200 height 20
type input "HODG"
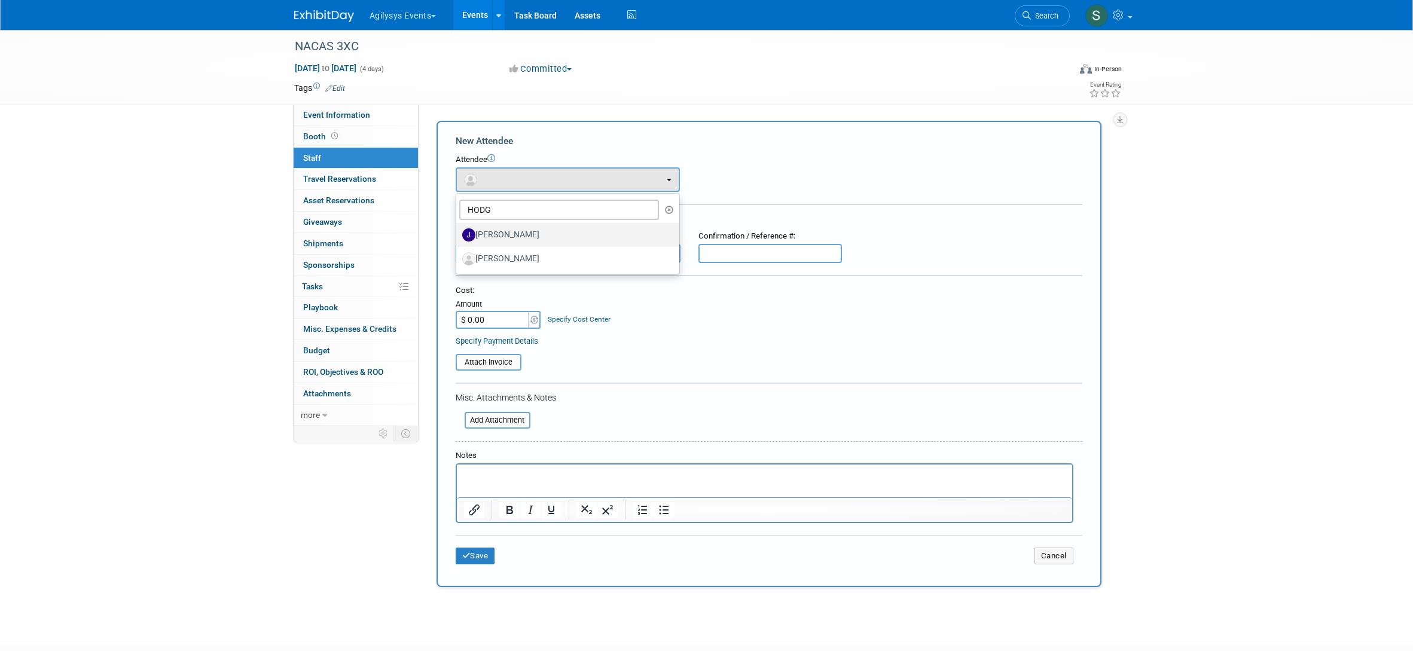
click at [548, 239] on label "[PERSON_NAME]" at bounding box center [564, 234] width 205 height 19
click at [458, 237] on input "[PERSON_NAME]" at bounding box center [454, 234] width 8 height 8
select select "40608d4f-d19d-4fcc-acc7-799f255bc10e"
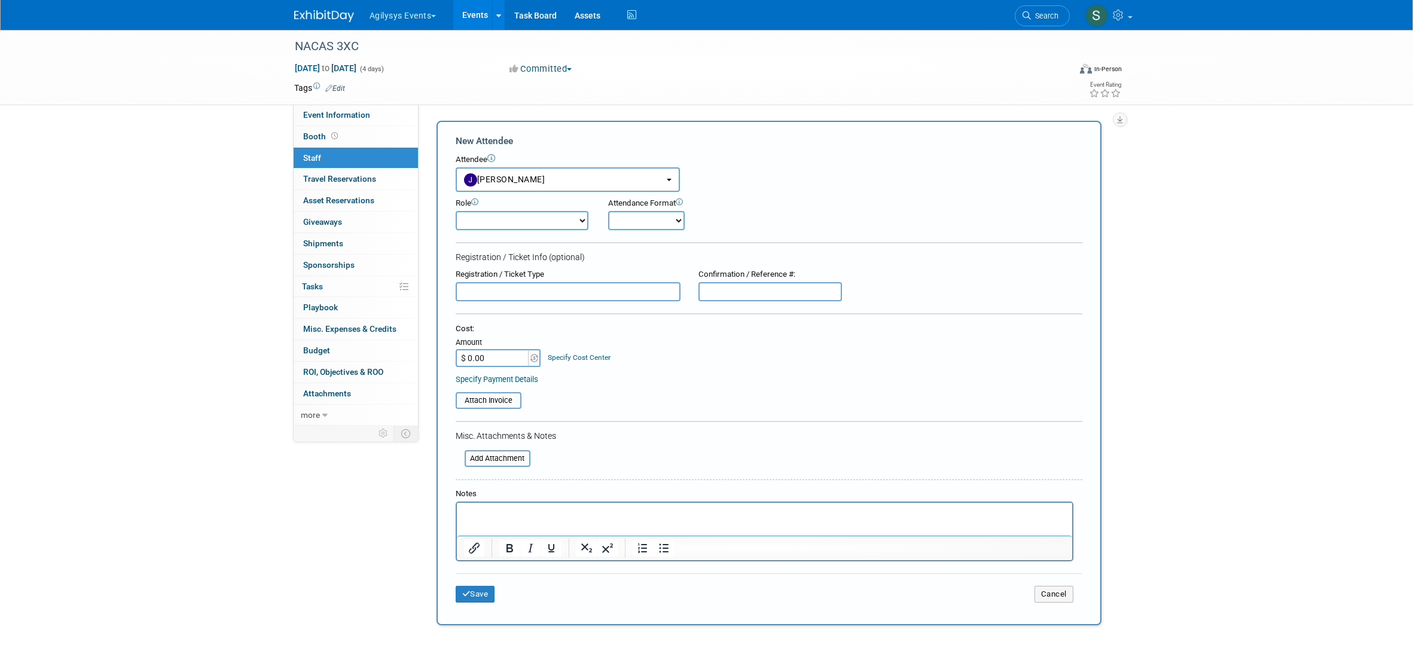
click at [542, 224] on select "Demonstrator Host Market Development Manager Planner Presenter Sales Engineer" at bounding box center [522, 220] width 133 height 19
click at [456, 211] on select "Demonstrator Host Market Development Manager Planner Presenter Sales Engineer" at bounding box center [522, 220] width 133 height 19
click at [556, 217] on select "Demonstrator Host Market Development Manager Planner Presenter Sales Engineer" at bounding box center [522, 220] width 133 height 19
select select "2"
click at [456, 211] on select "Demonstrator Host Market Development Manager Planner Presenter Sales Engineer" at bounding box center [522, 220] width 133 height 19
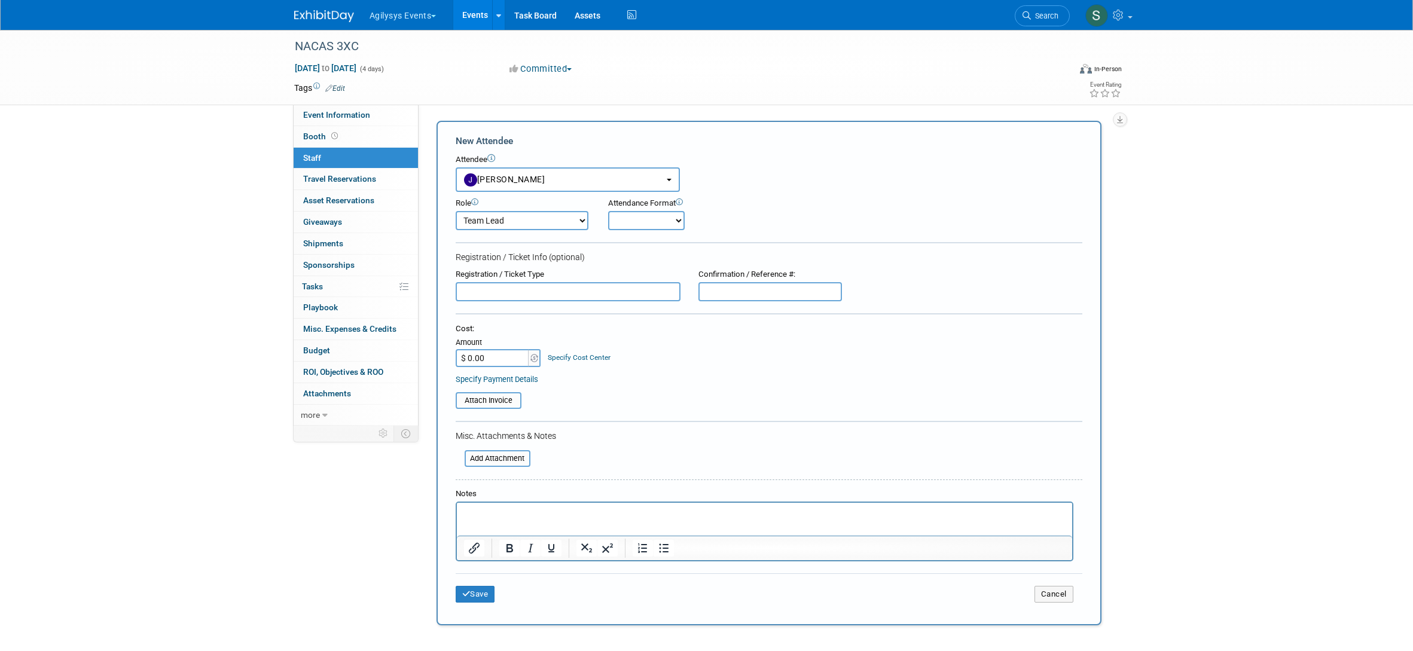
click at [644, 219] on select "Onsite Remote" at bounding box center [646, 220] width 77 height 19
select select "1"
click at [608, 211] on select "Onsite Remote" at bounding box center [646, 220] width 77 height 19
click at [481, 597] on button "Save" at bounding box center [475, 594] width 39 height 17
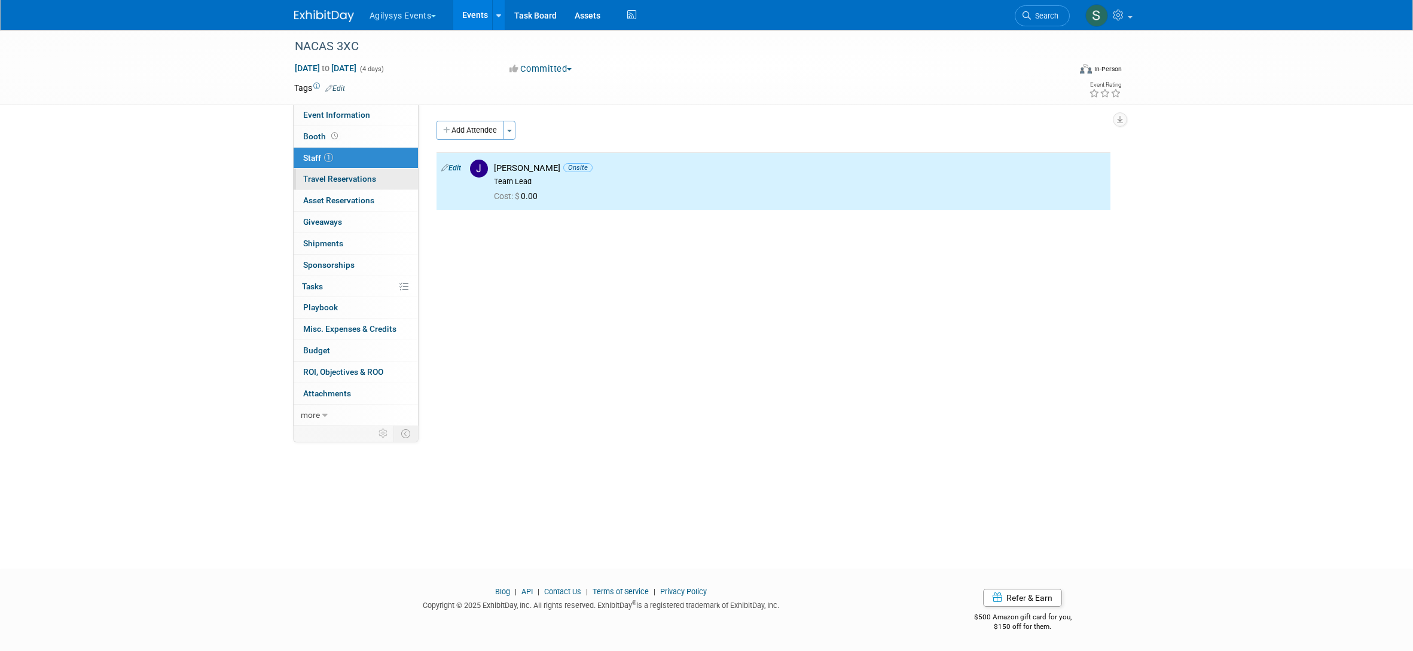
click at [360, 177] on span "Travel Reservations 0" at bounding box center [339, 179] width 73 height 10
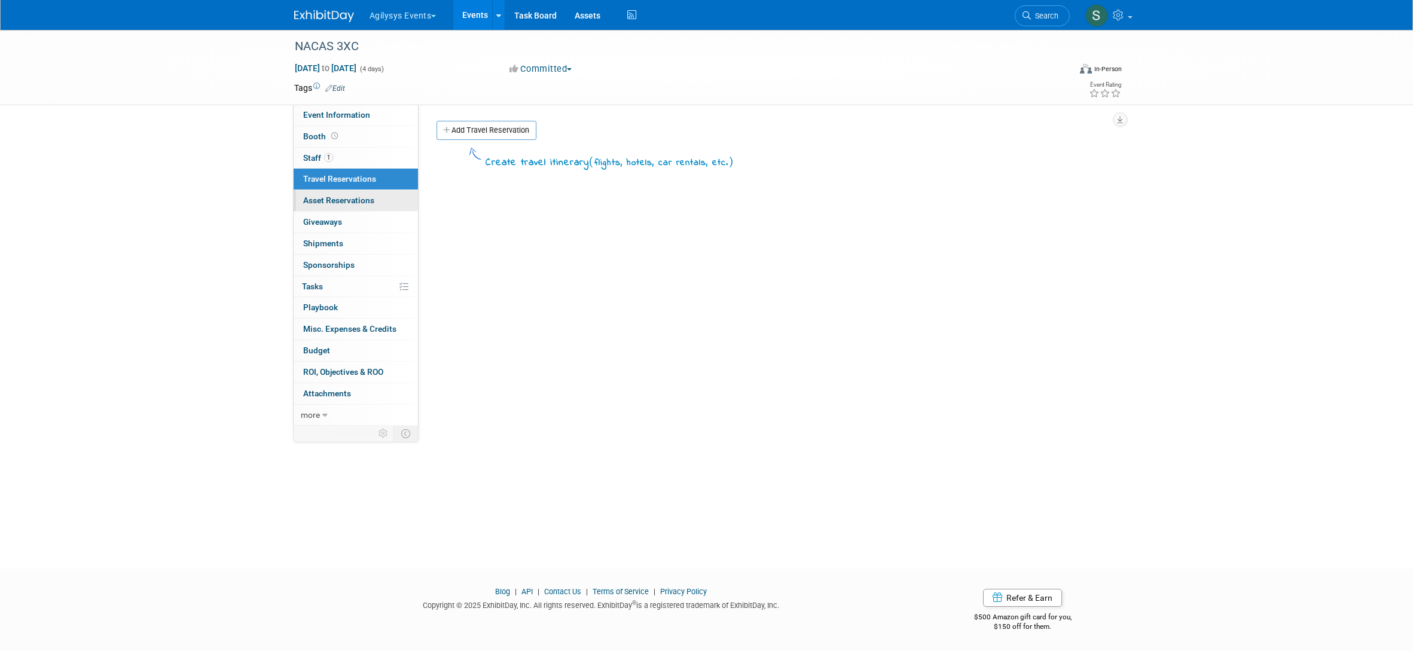
click at [361, 197] on span "Asset Reservations 0" at bounding box center [338, 201] width 71 height 10
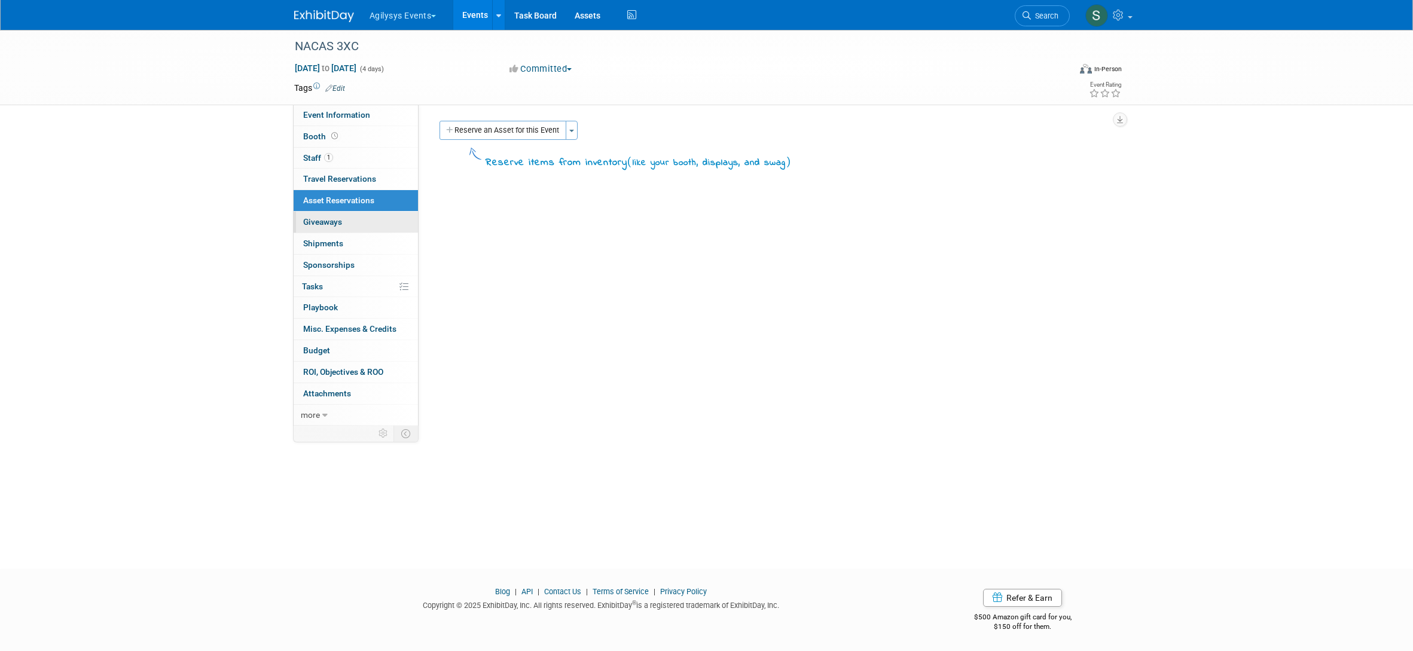
click at [362, 219] on link "0 Giveaways 0" at bounding box center [356, 222] width 124 height 21
click at [365, 242] on link "0 Shipments 0" at bounding box center [356, 243] width 124 height 21
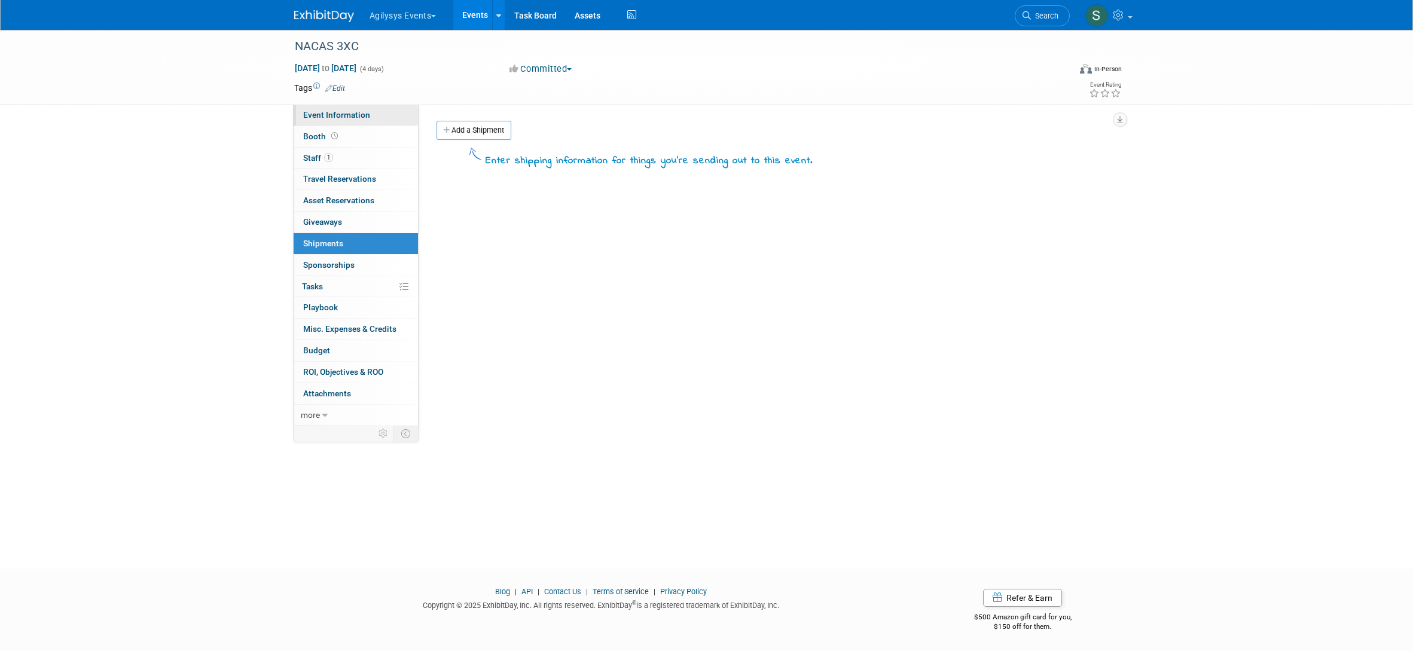
click at [338, 115] on span "Event Information" at bounding box center [336, 115] width 67 height 10
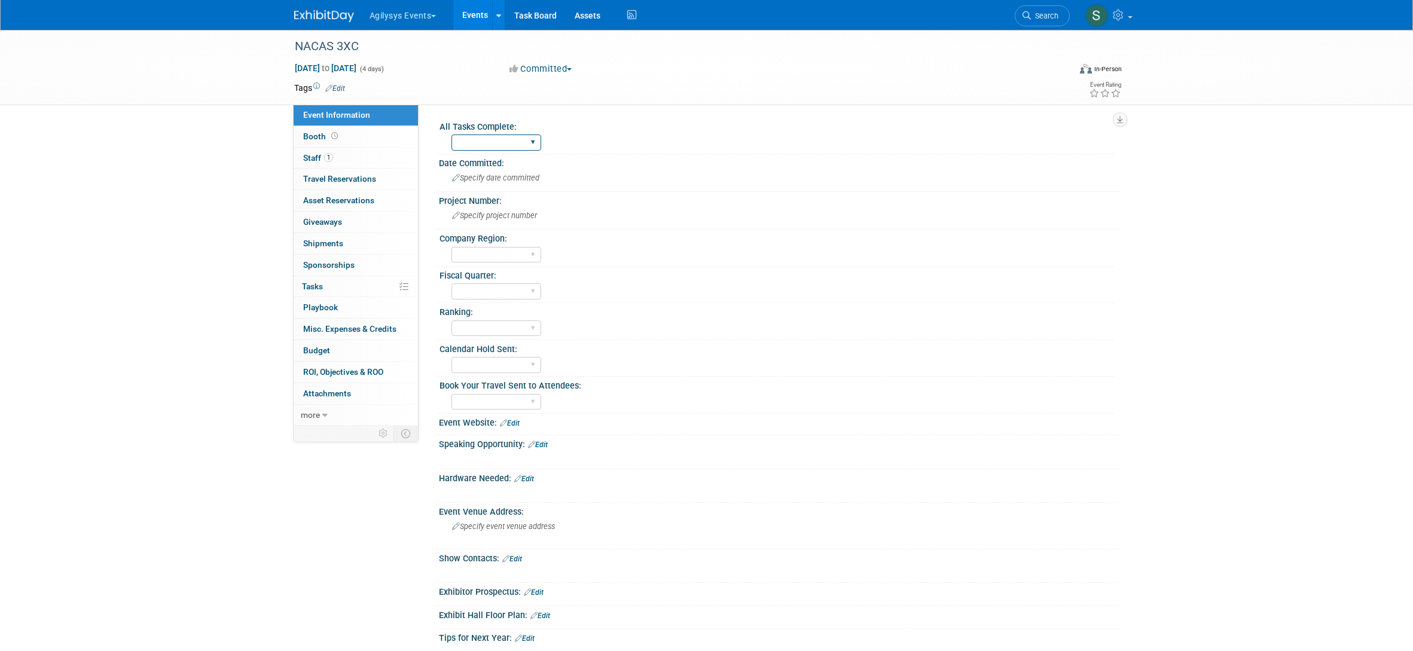
click at [538, 138] on select "Yes" at bounding box center [496, 143] width 90 height 16
select select "Yes"
click at [451, 135] on select "Yes" at bounding box center [496, 143] width 90 height 16
click at [506, 254] on select "FSM GAM HRC APAC EMEA [PERSON_NAME]" at bounding box center [496, 255] width 90 height 16
select select "FSM"
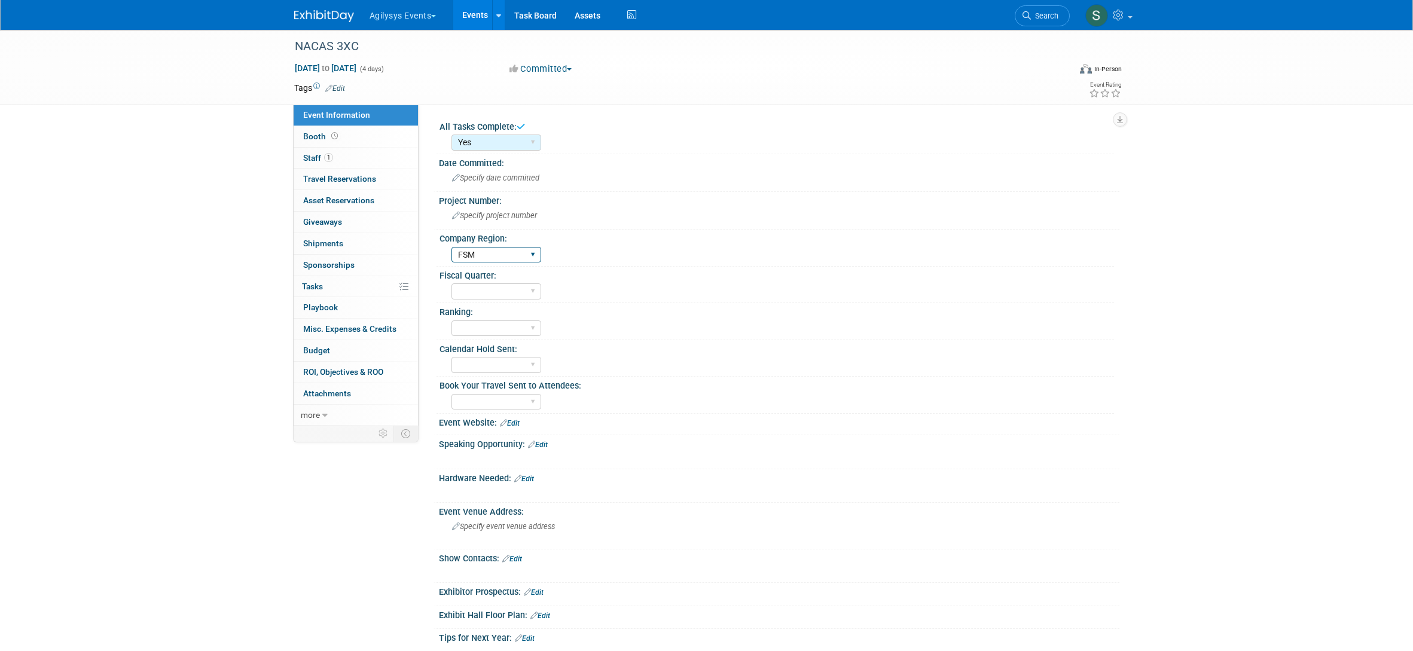
click at [451, 247] on select "FSM GAM HRC APAC EMEA [PERSON_NAME]" at bounding box center [496, 255] width 90 height 16
click at [523, 361] on select "Yes" at bounding box center [496, 365] width 90 height 16
select select "Yes"
click at [451, 357] on select "Yes" at bounding box center [496, 365] width 90 height 16
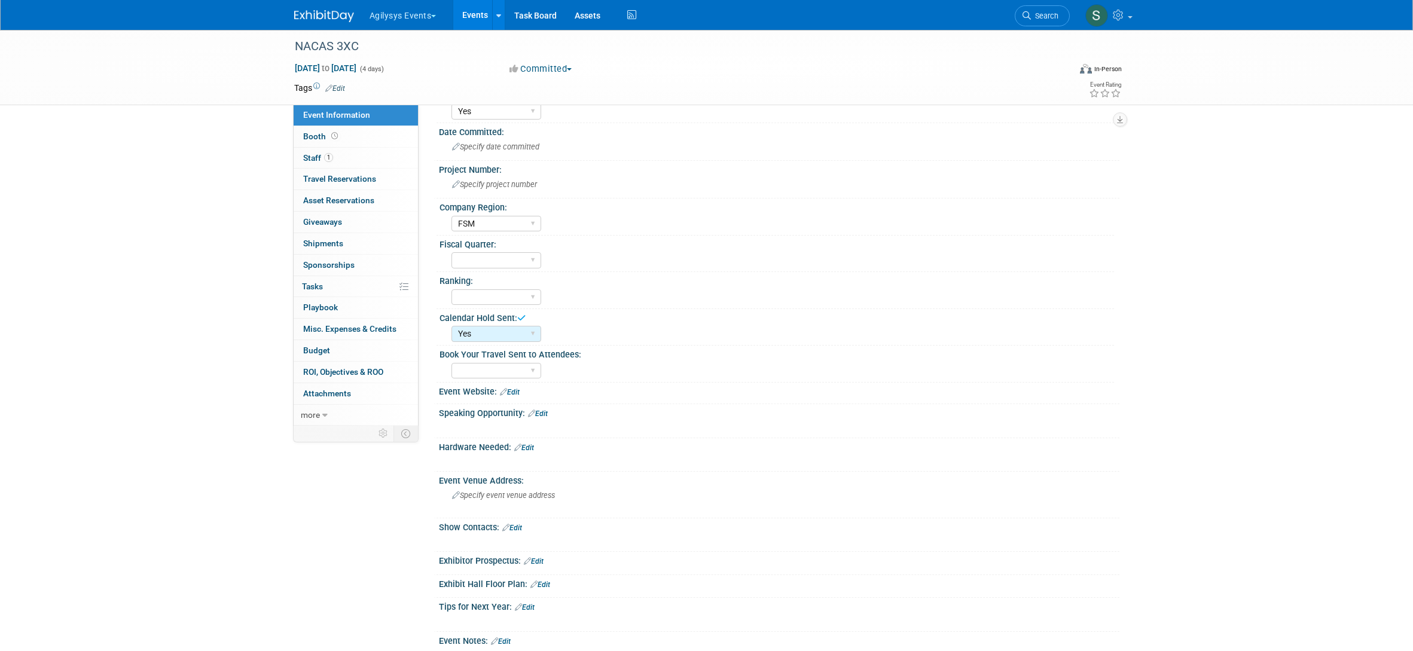
scroll to position [45, 0]
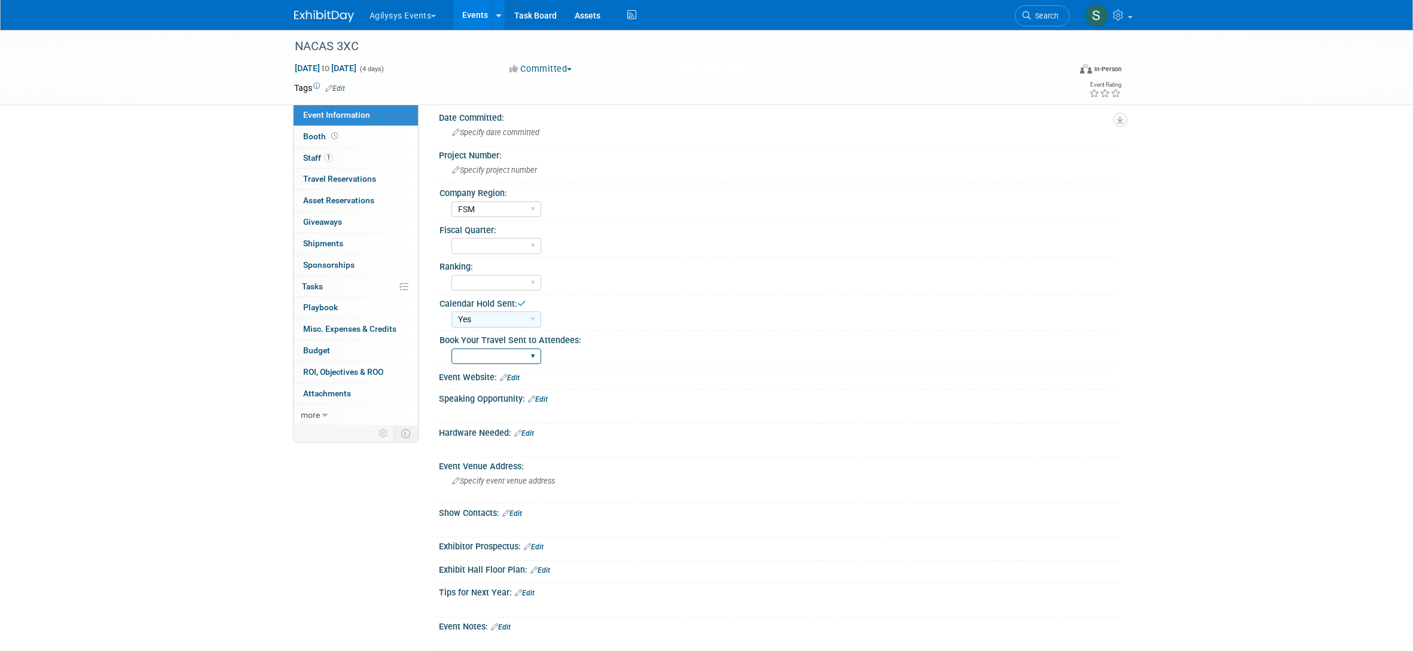
click at [512, 356] on select "Yes" at bounding box center [496, 357] width 90 height 16
select select "Yes"
click at [451, 349] on select "Yes" at bounding box center [496, 357] width 90 height 16
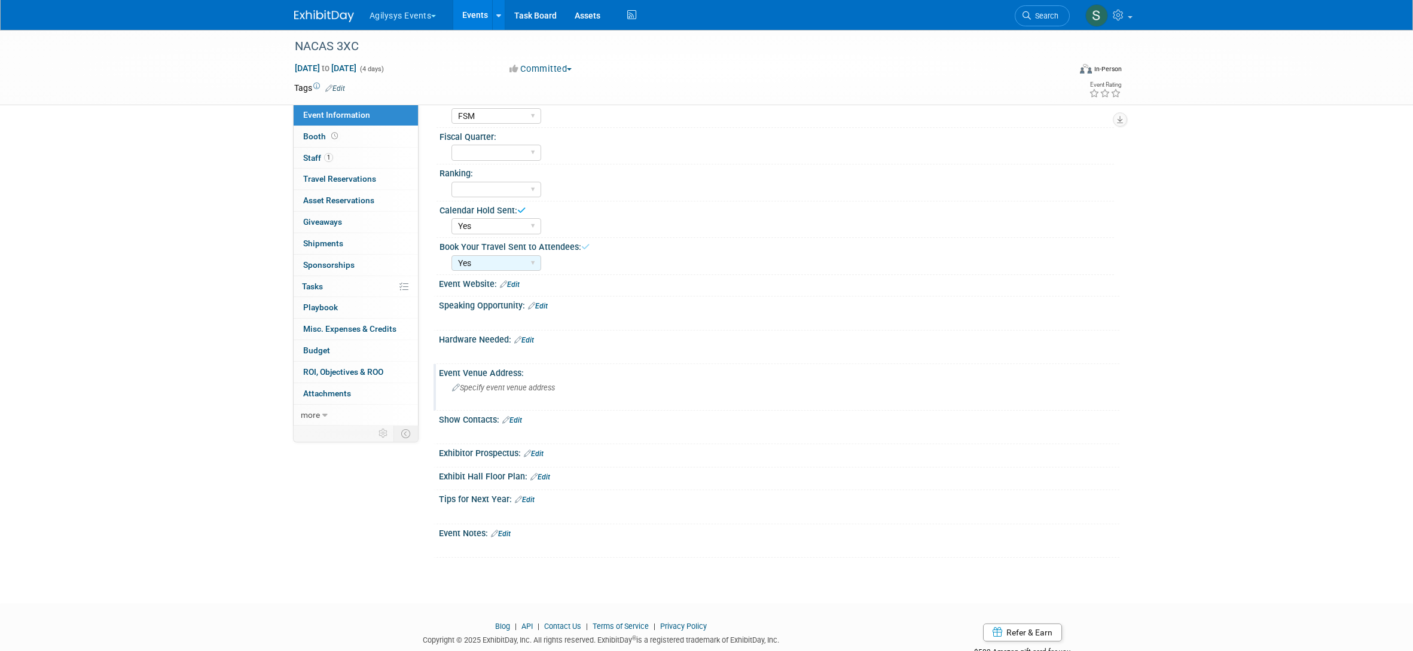
scroll to position [143, 0]
